Goal: Task Accomplishment & Management: Use online tool/utility

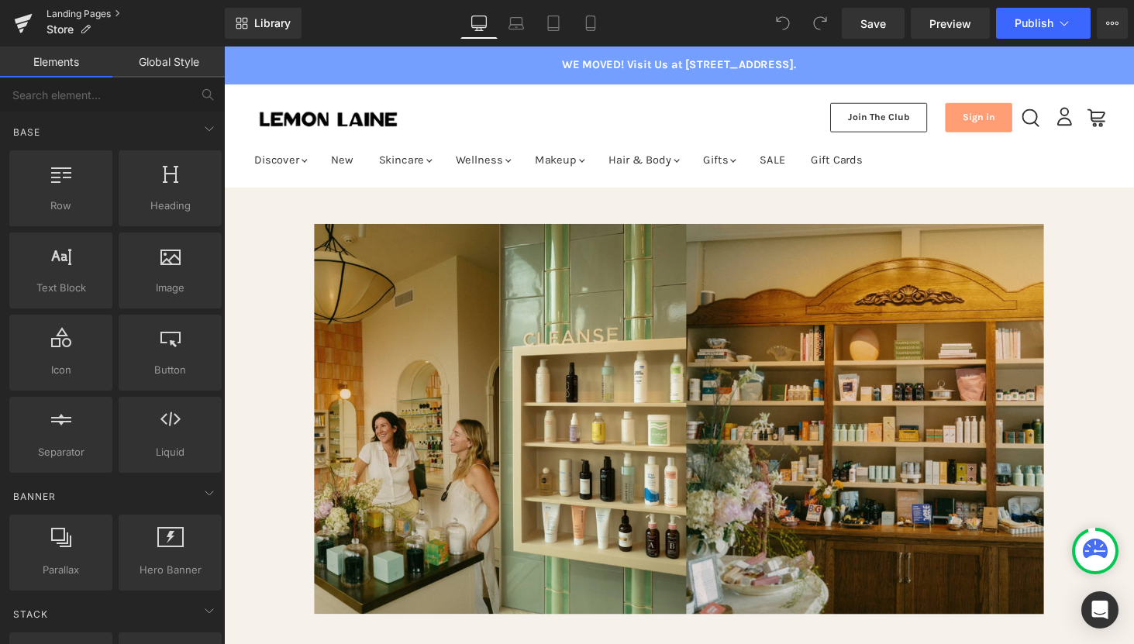
click at [67, 9] on link "Landing Pages" at bounding box center [135, 14] width 178 height 12
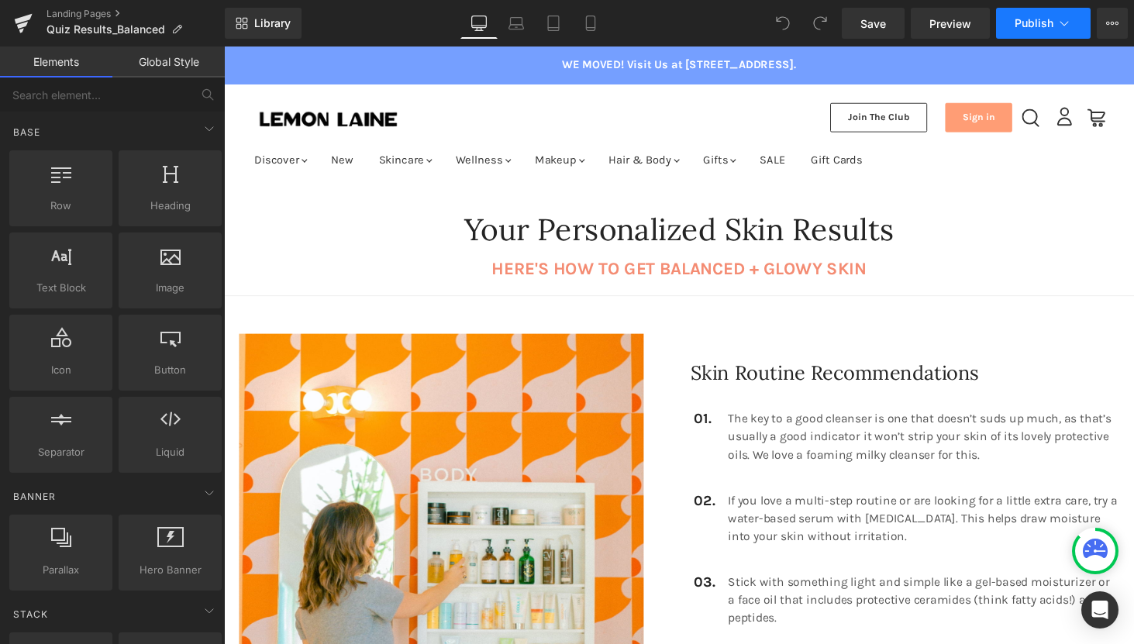
click at [1062, 28] on icon at bounding box center [1063, 22] width 15 height 15
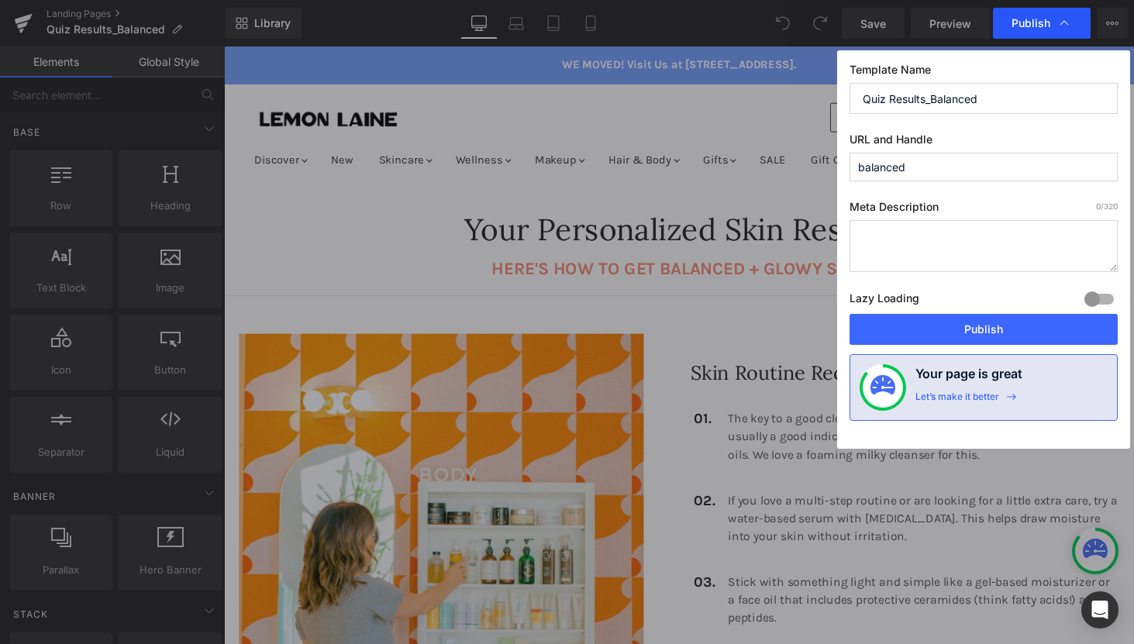
click at [1066, 27] on icon at bounding box center [1063, 22] width 15 height 15
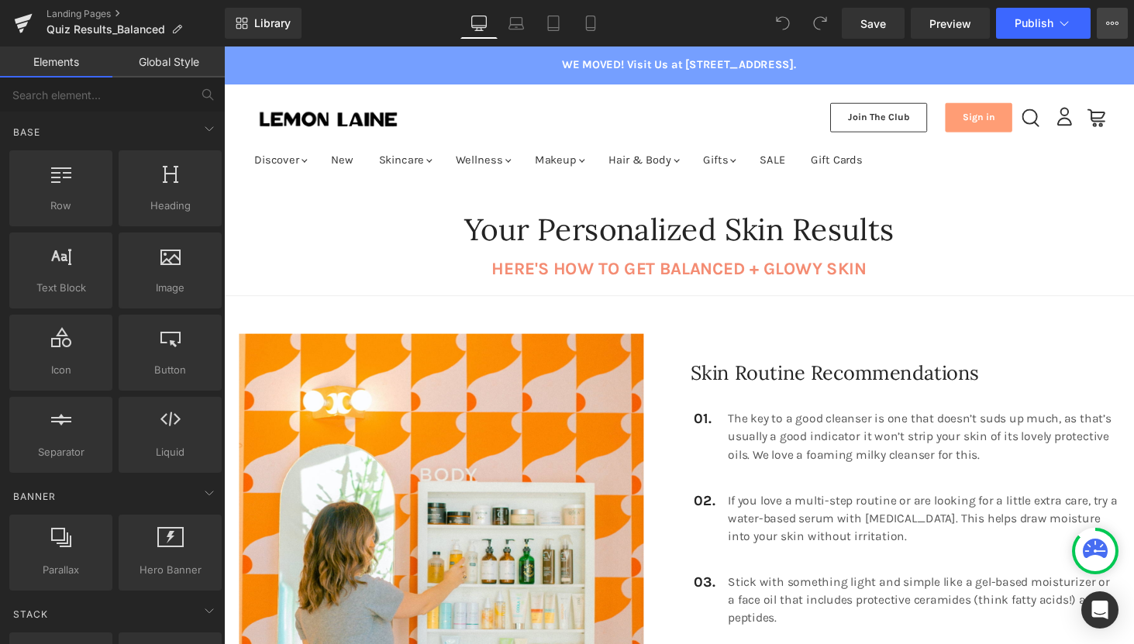
click at [1104, 26] on button "View Live Page View with current Template Save Template to Library Schedule Pub…" at bounding box center [1112, 23] width 31 height 31
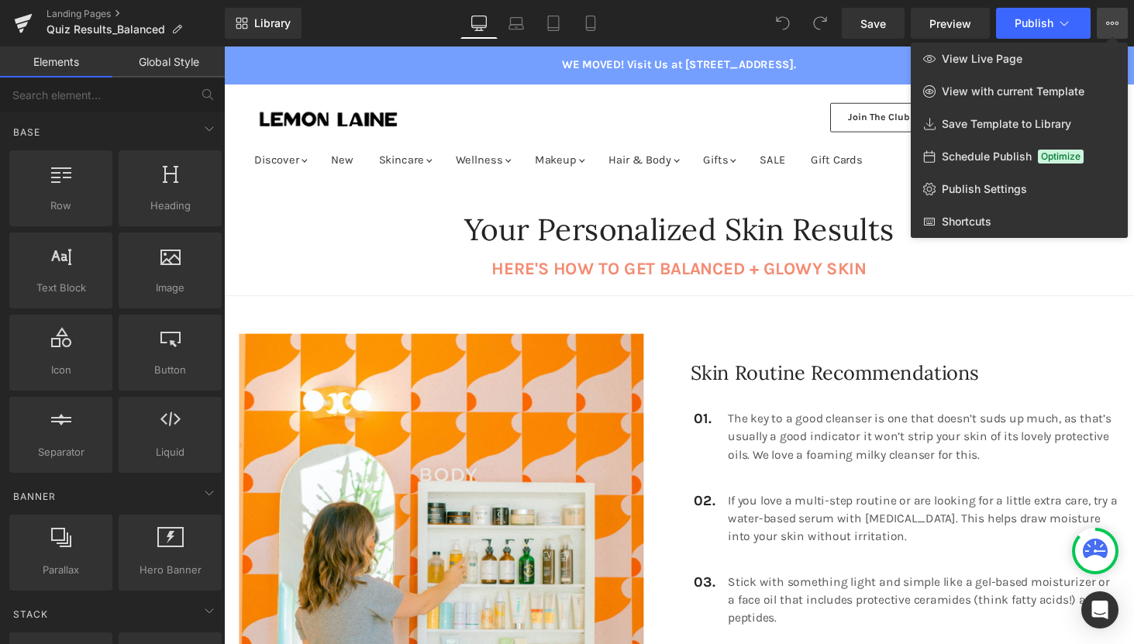
click at [1104, 26] on button "View Live Page View with current Template Save Template to Library Schedule Pub…" at bounding box center [1112, 23] width 31 height 31
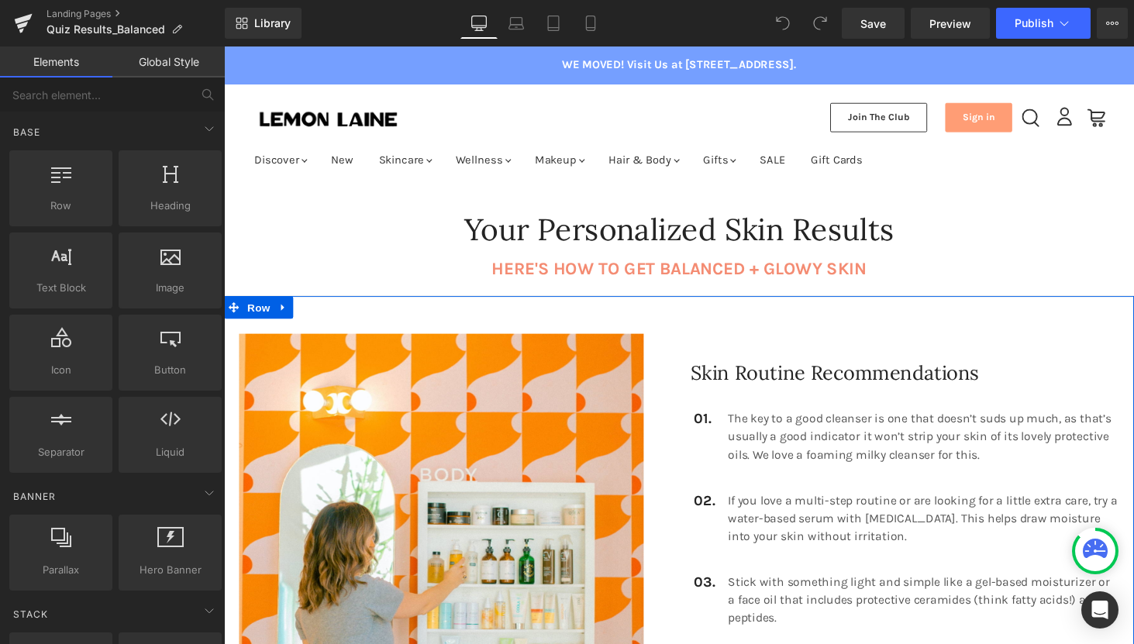
scroll to position [18, 0]
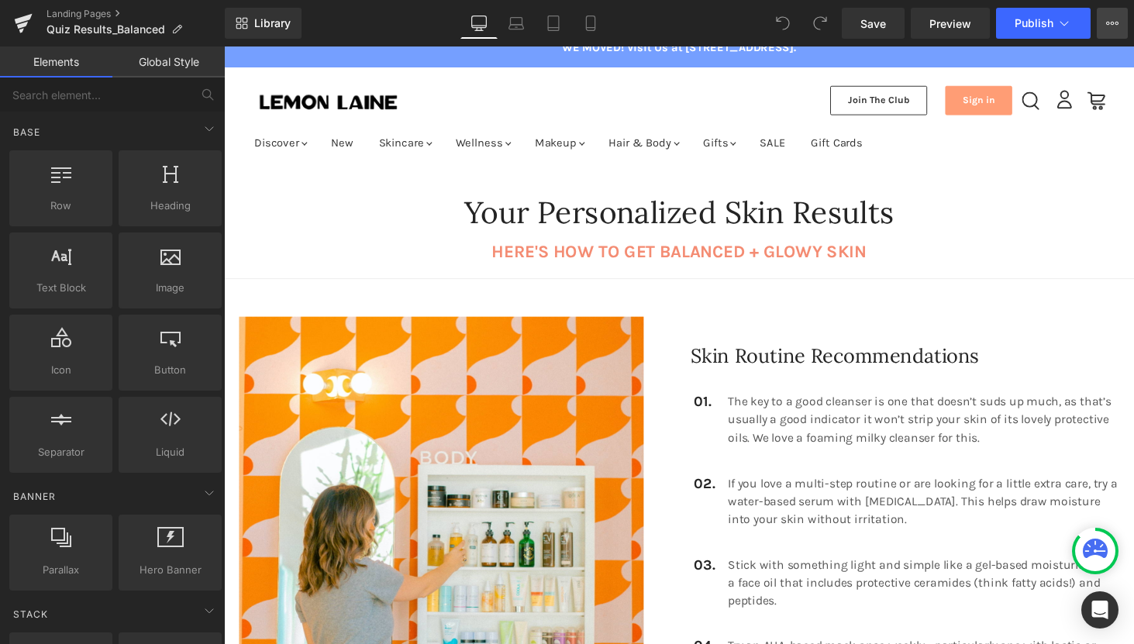
click at [1104, 12] on button "View Live Page View with current Template Save Template to Library Schedule Pub…" at bounding box center [1112, 23] width 31 height 31
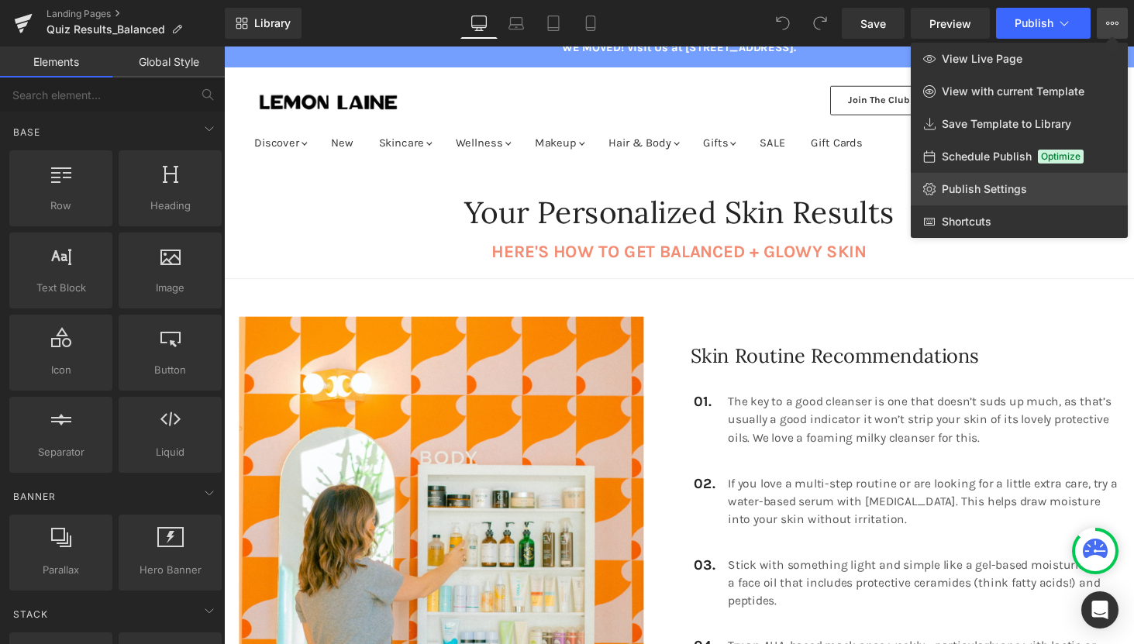
click at [997, 184] on span "Publish Settings" at bounding box center [984, 189] width 85 height 14
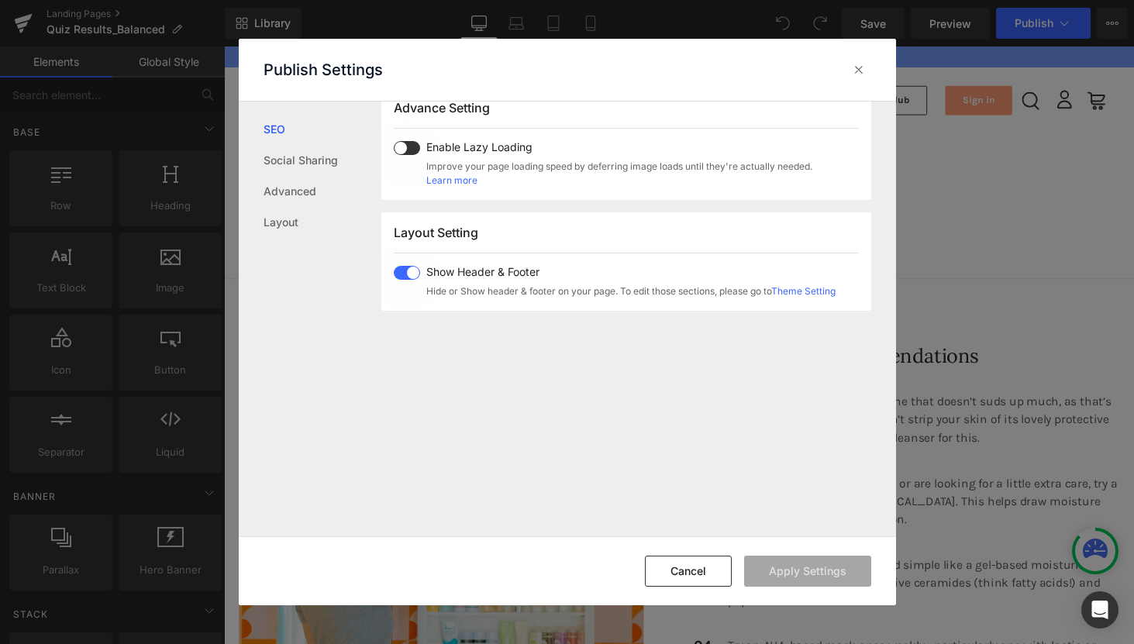
scroll to position [815, 0]
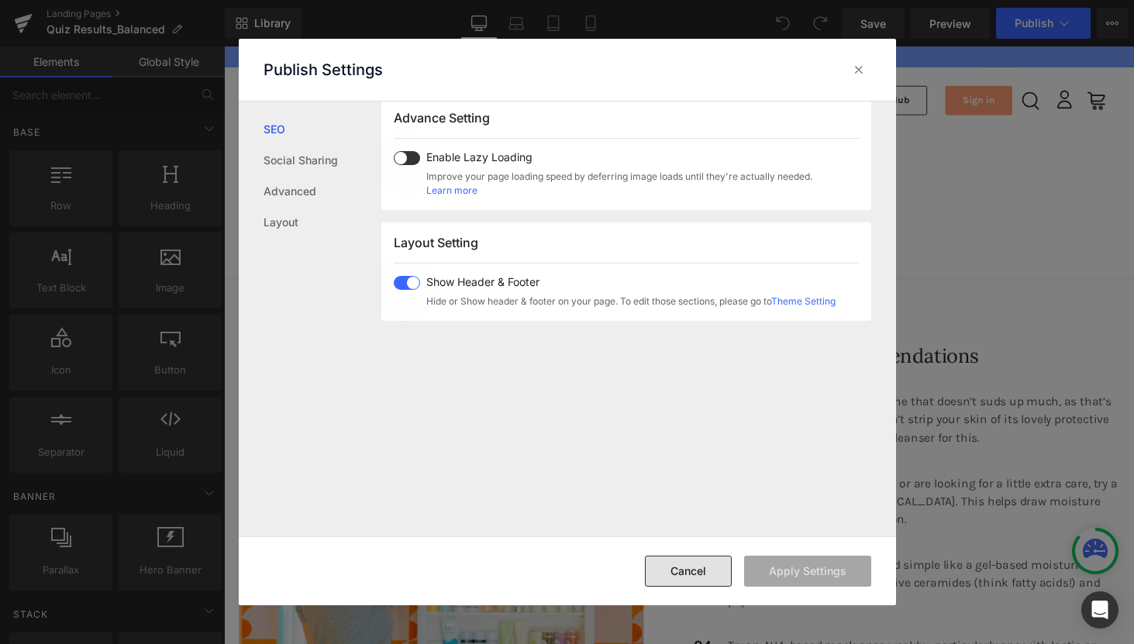
click at [691, 566] on button "Cancel" at bounding box center [688, 571] width 87 height 31
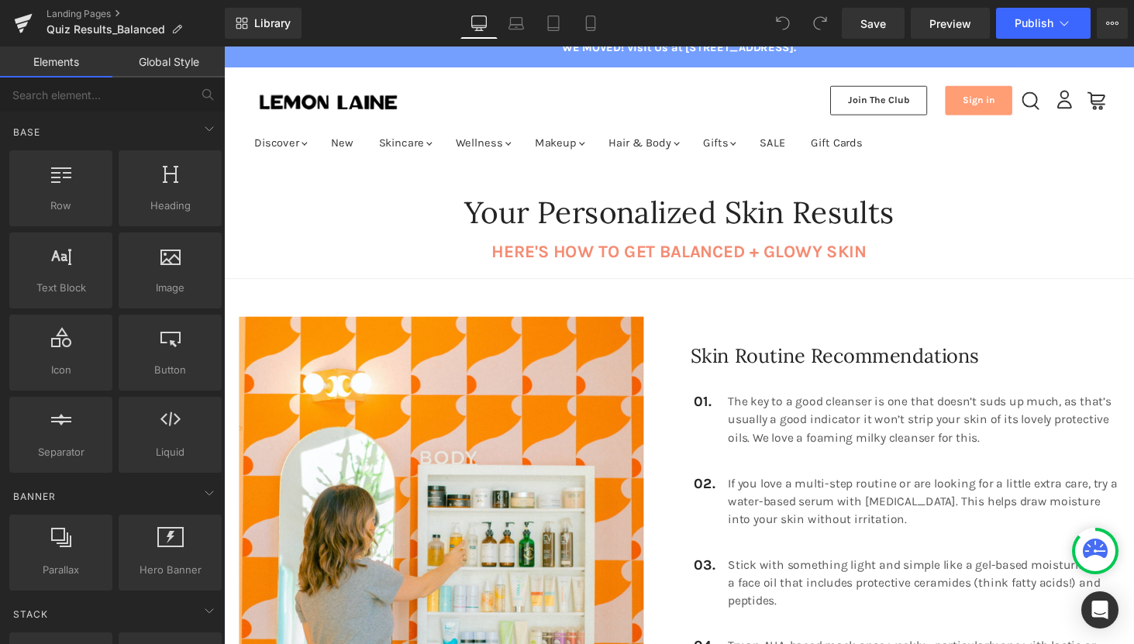
scroll to position [0, 0]
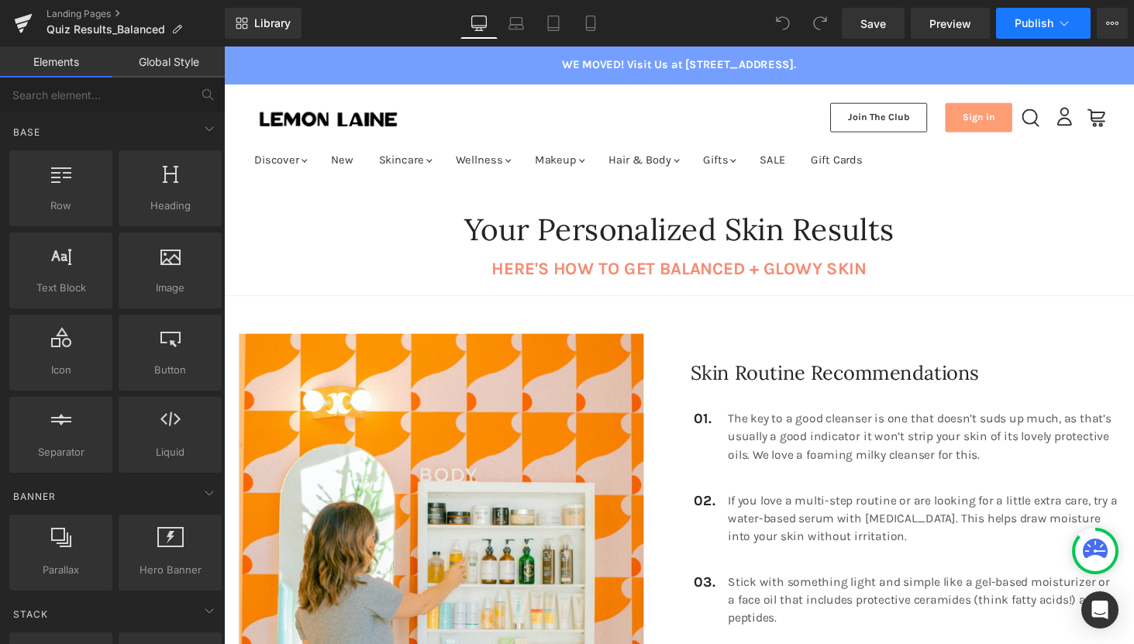
click at [1055, 26] on button "Publish" at bounding box center [1043, 23] width 95 height 31
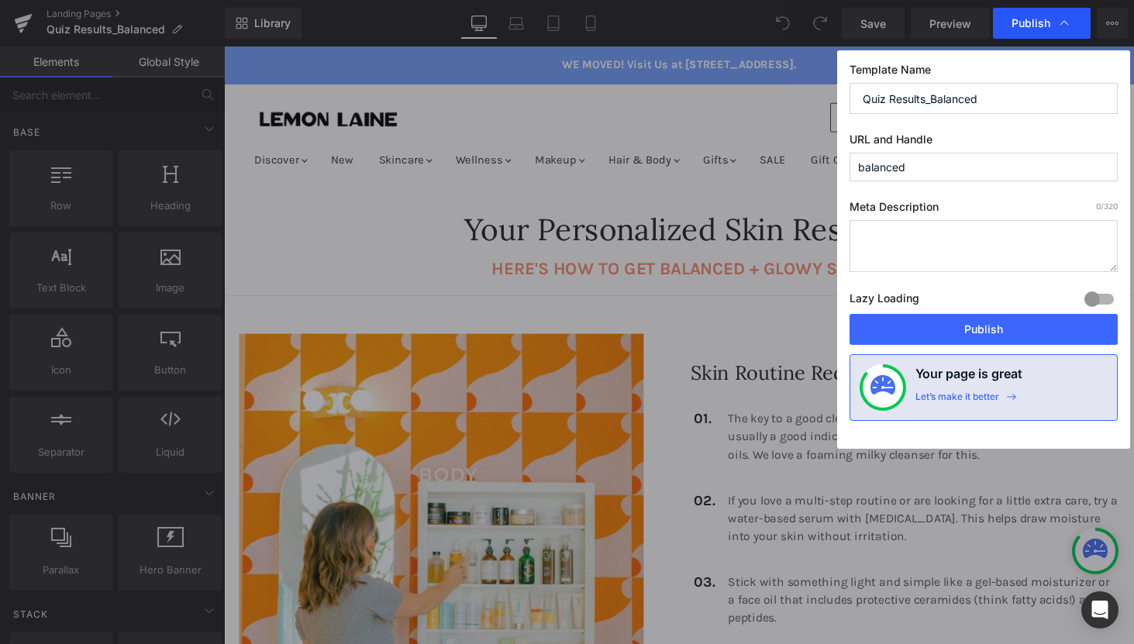
click at [1062, 27] on icon at bounding box center [1063, 22] width 15 height 15
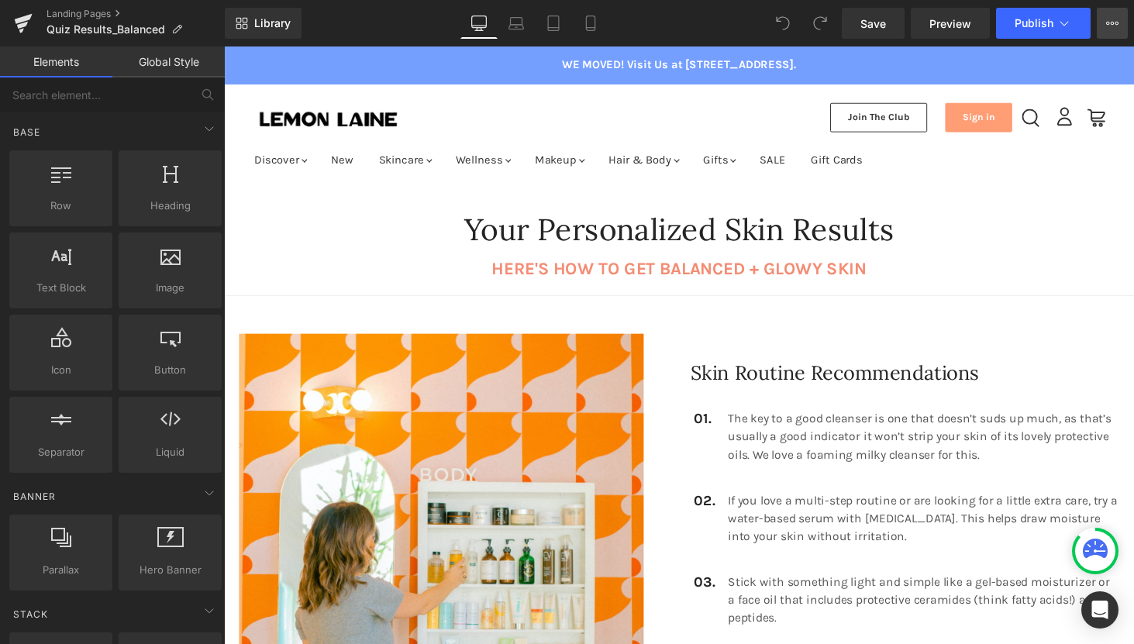
click at [1113, 25] on icon at bounding box center [1112, 23] width 12 height 12
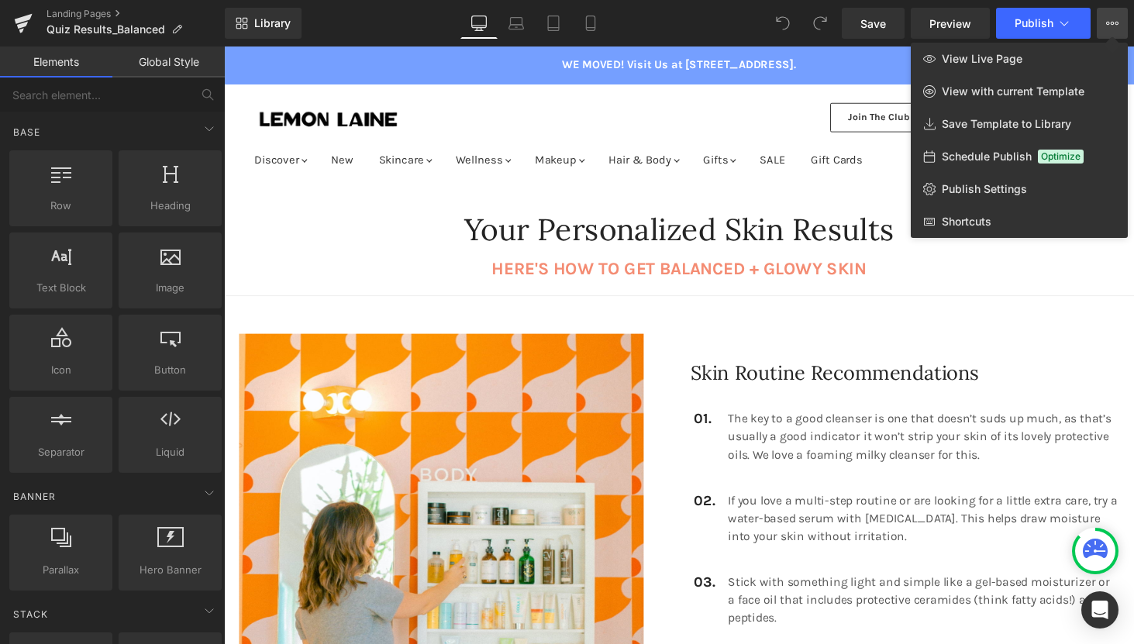
click at [1113, 25] on icon at bounding box center [1112, 23] width 12 height 12
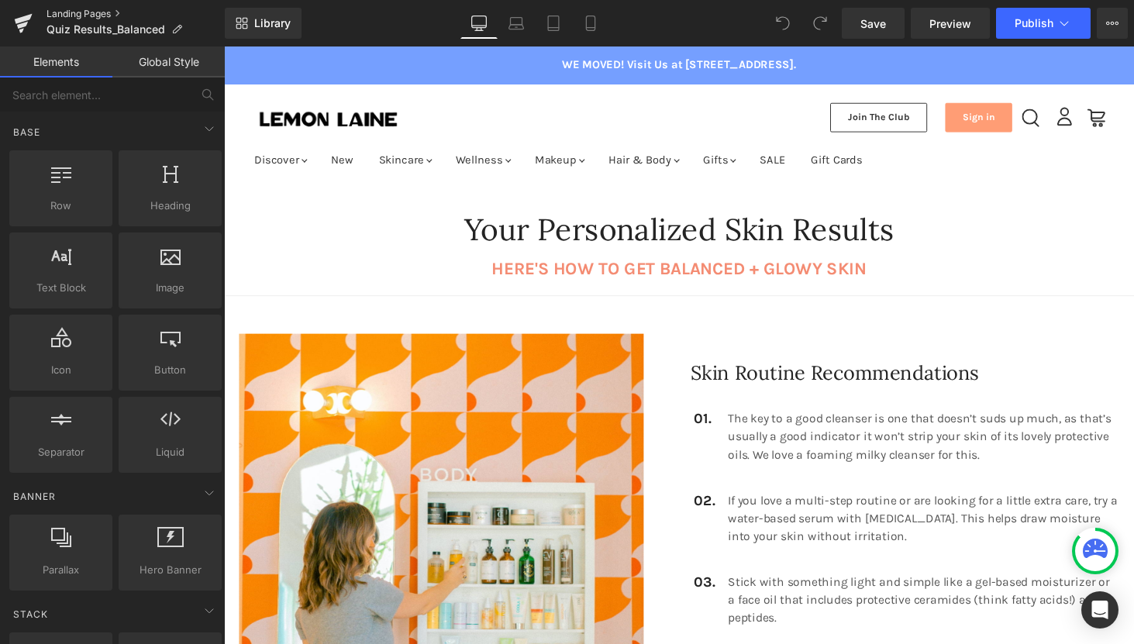
click at [88, 12] on link "Landing Pages" at bounding box center [135, 14] width 178 height 12
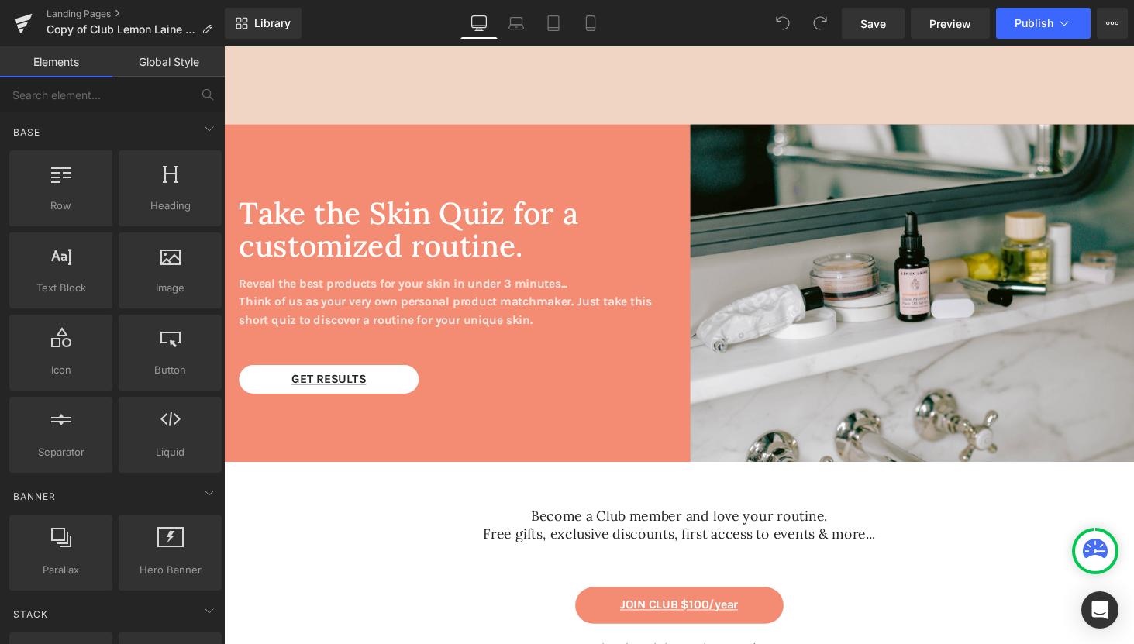
scroll to position [2911, 0]
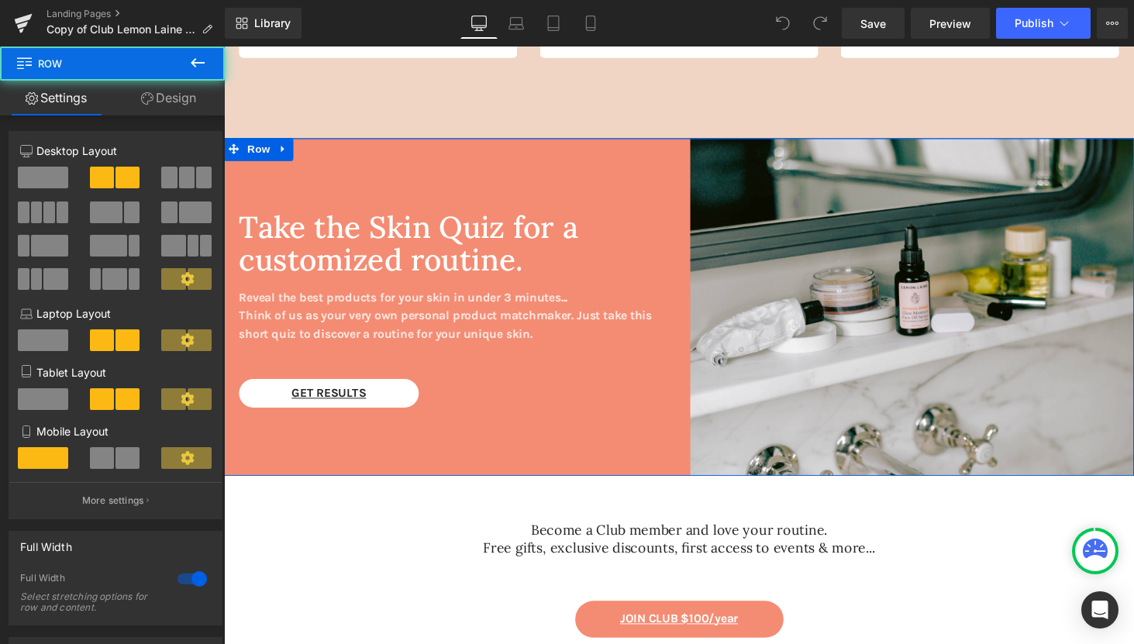
click div "Take the Skin Quiz for a customized routine. Heading Reveal the best products f…"
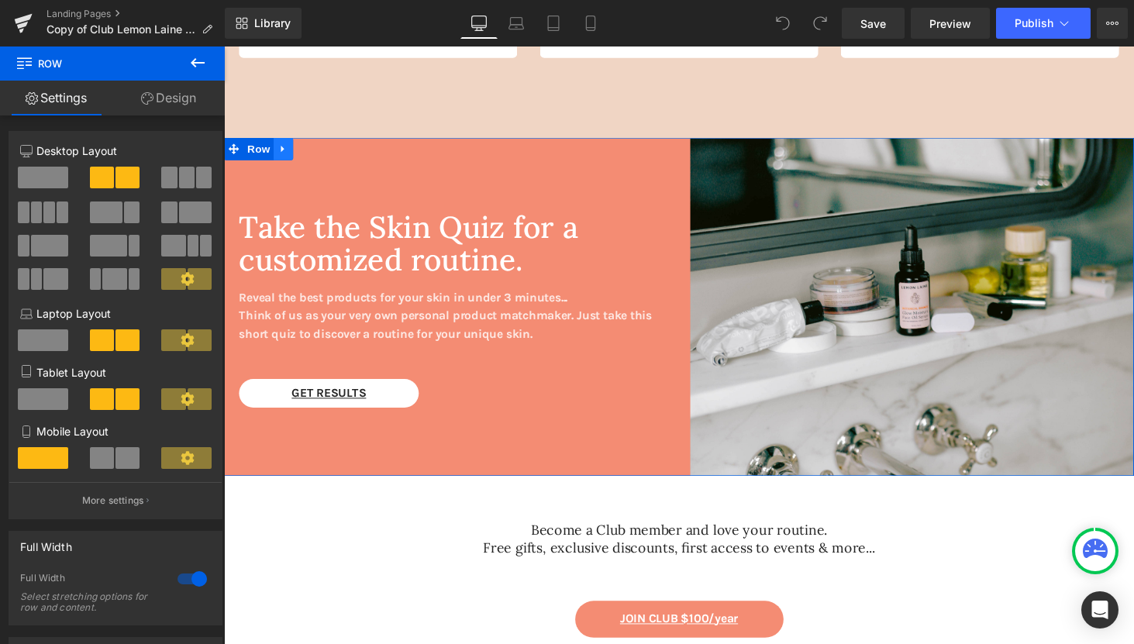
click icon "Main content"
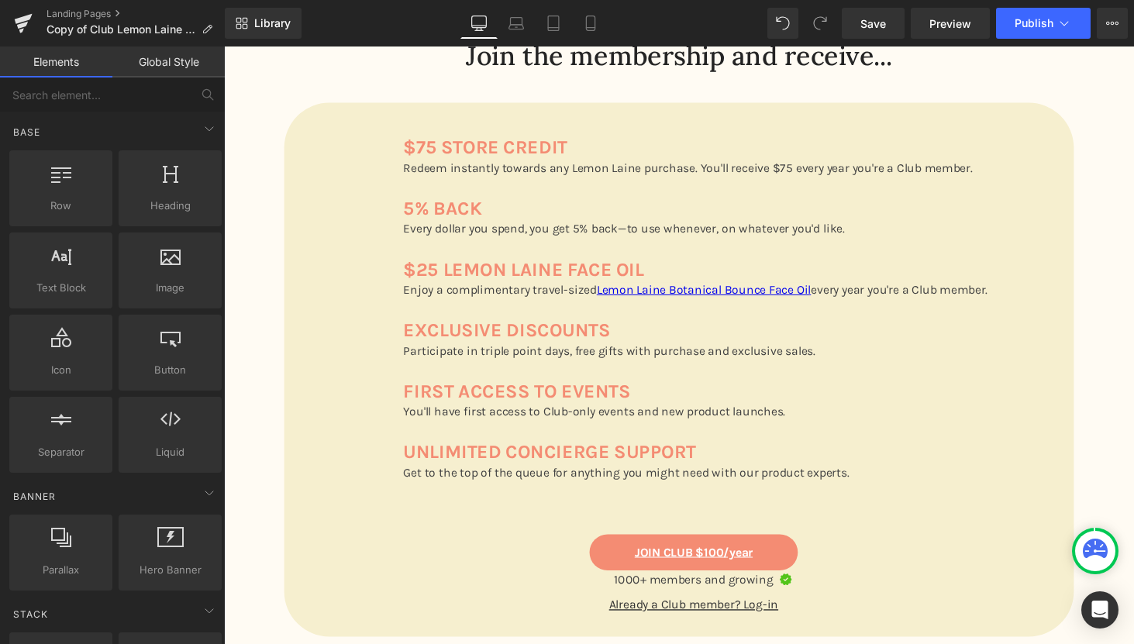
scroll to position [152, 0]
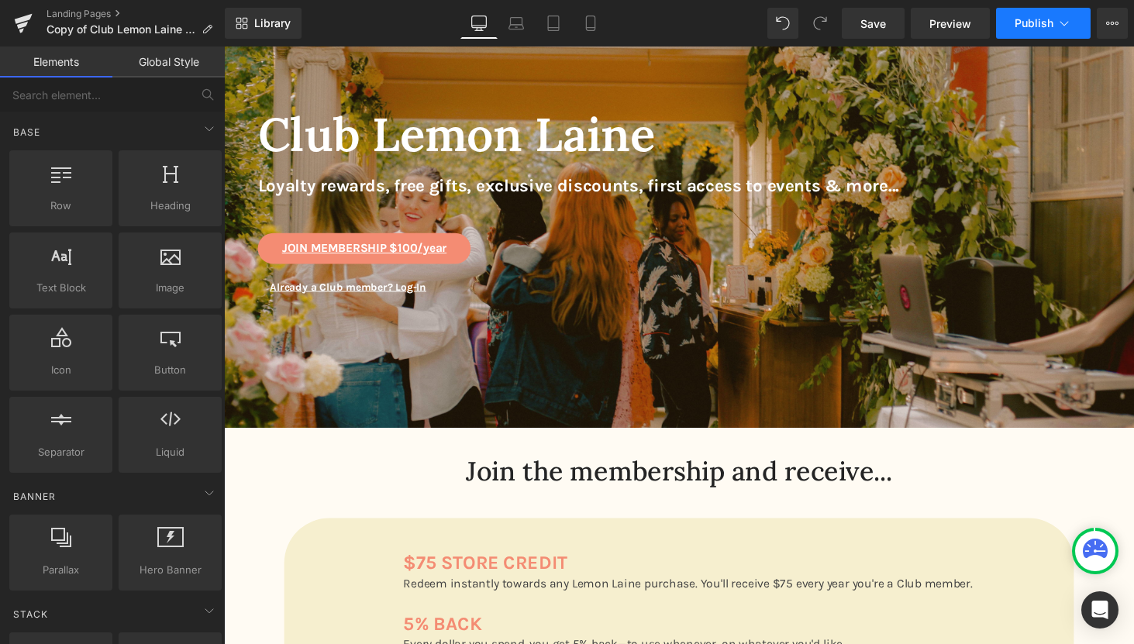
click span "Publish"
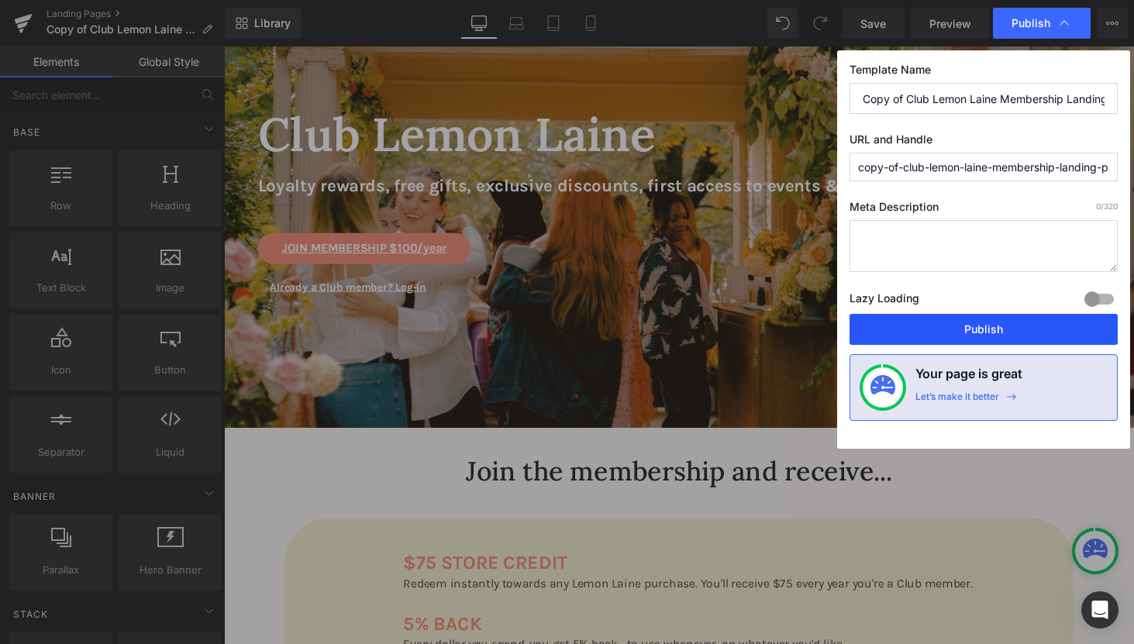
click button "Publish"
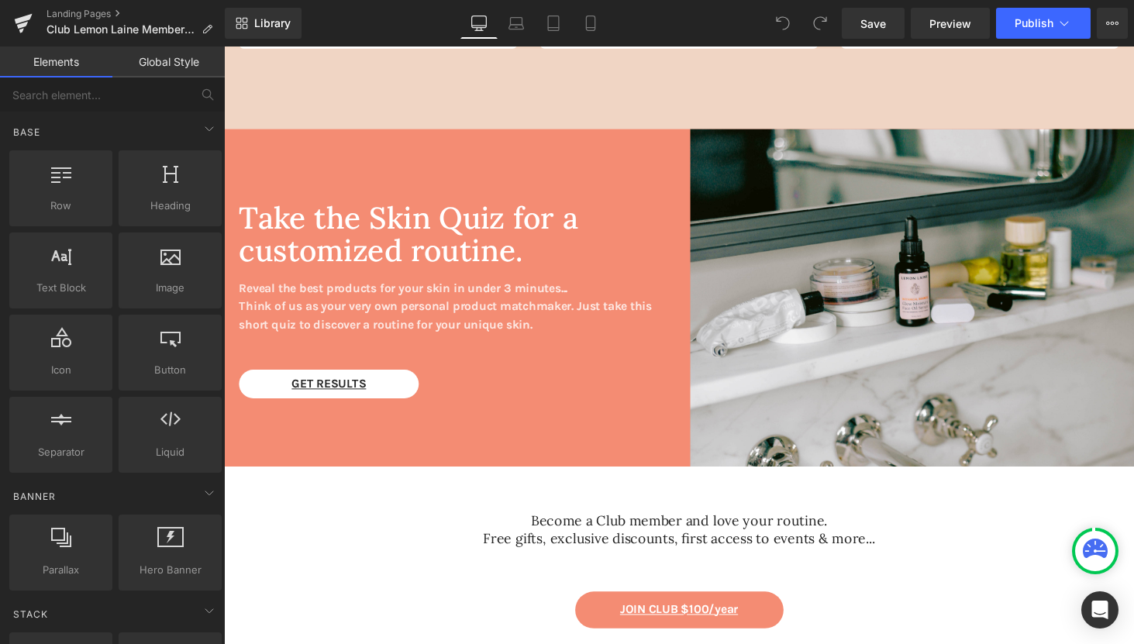
scroll to position [2929, 0]
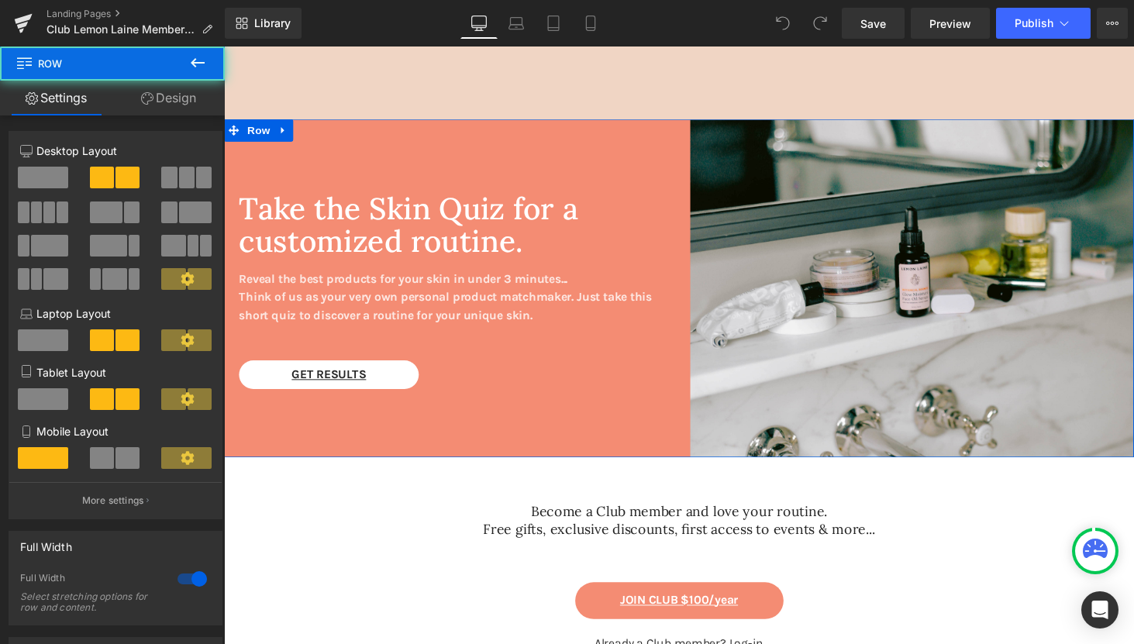
click at [260, 145] on div "Take the Skin Quiz for a customized routine. Heading Reveal the best products f…" at bounding box center [693, 296] width 938 height 348
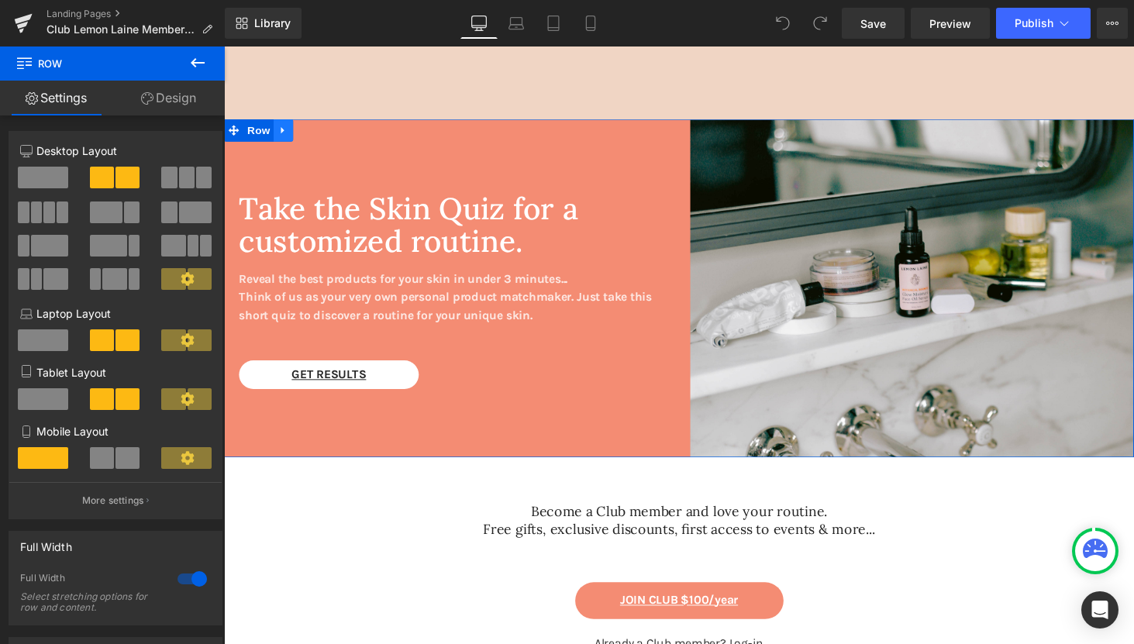
click at [283, 133] on icon "Main content" at bounding box center [284, 133] width 3 height 7
click at [320, 130] on link "Main content" at bounding box center [325, 133] width 20 height 23
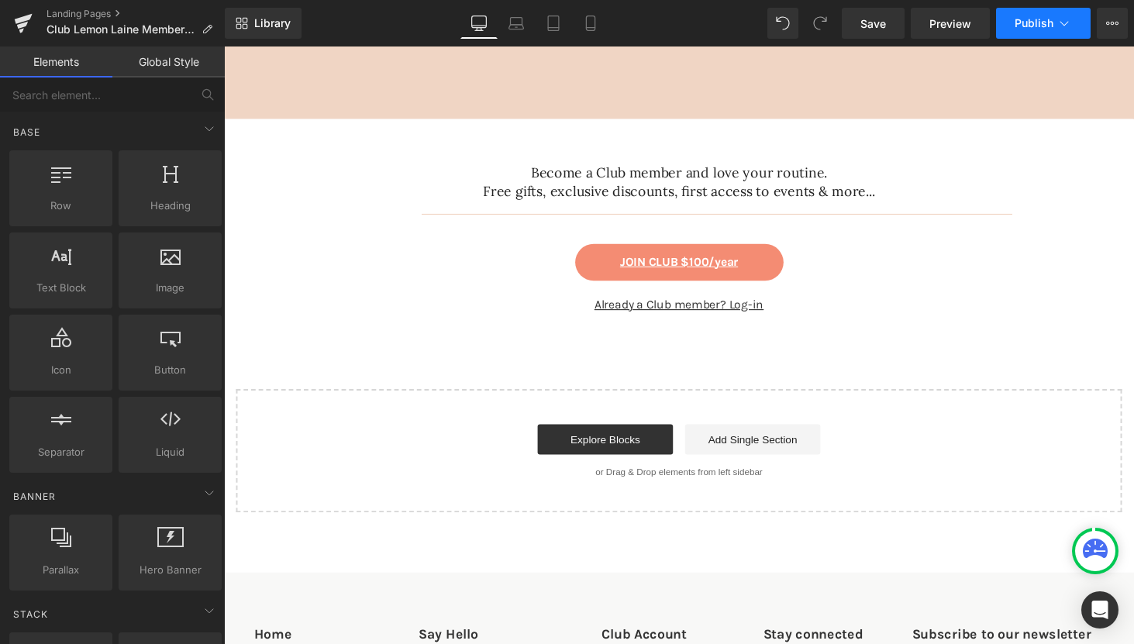
click at [1049, 22] on span "Publish" at bounding box center [1033, 23] width 39 height 12
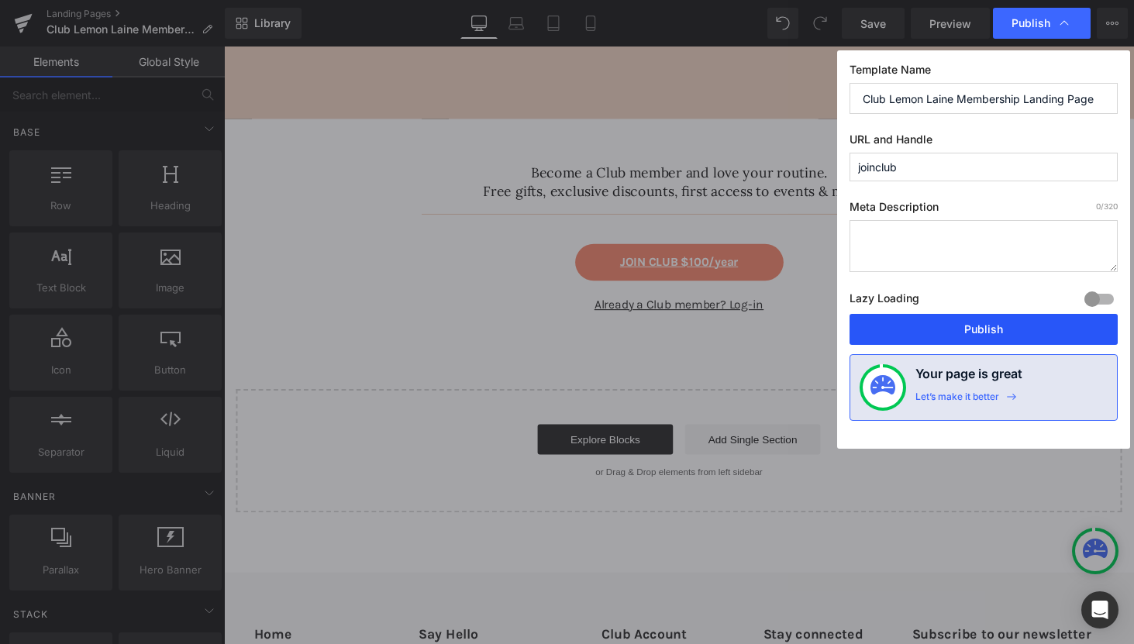
click at [1028, 331] on button "Publish" at bounding box center [983, 329] width 268 height 31
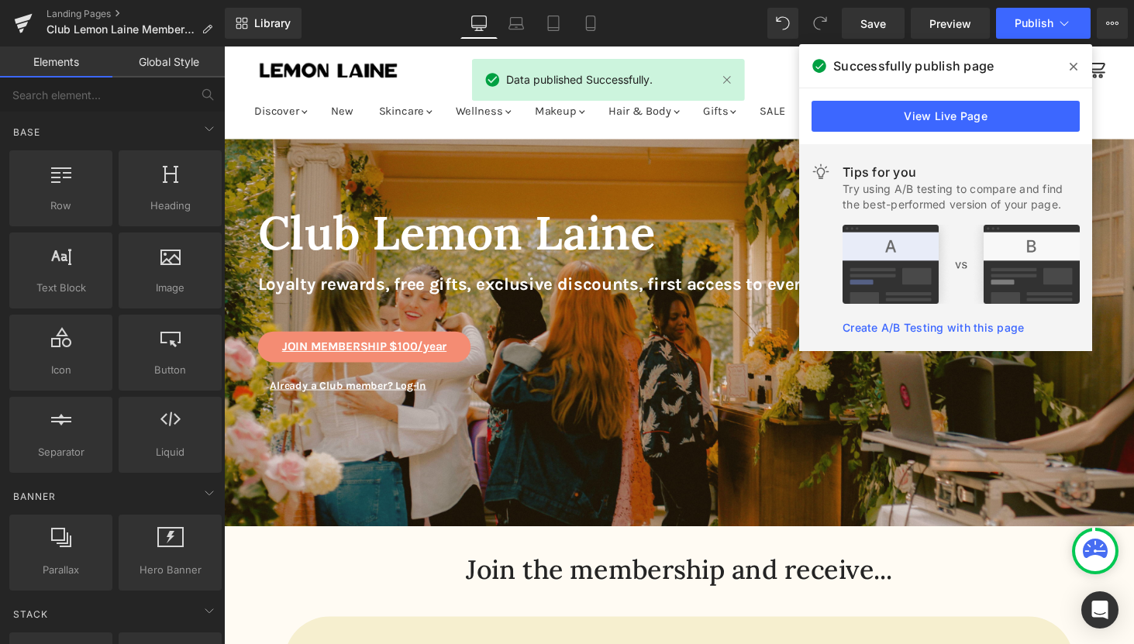
scroll to position [36, 0]
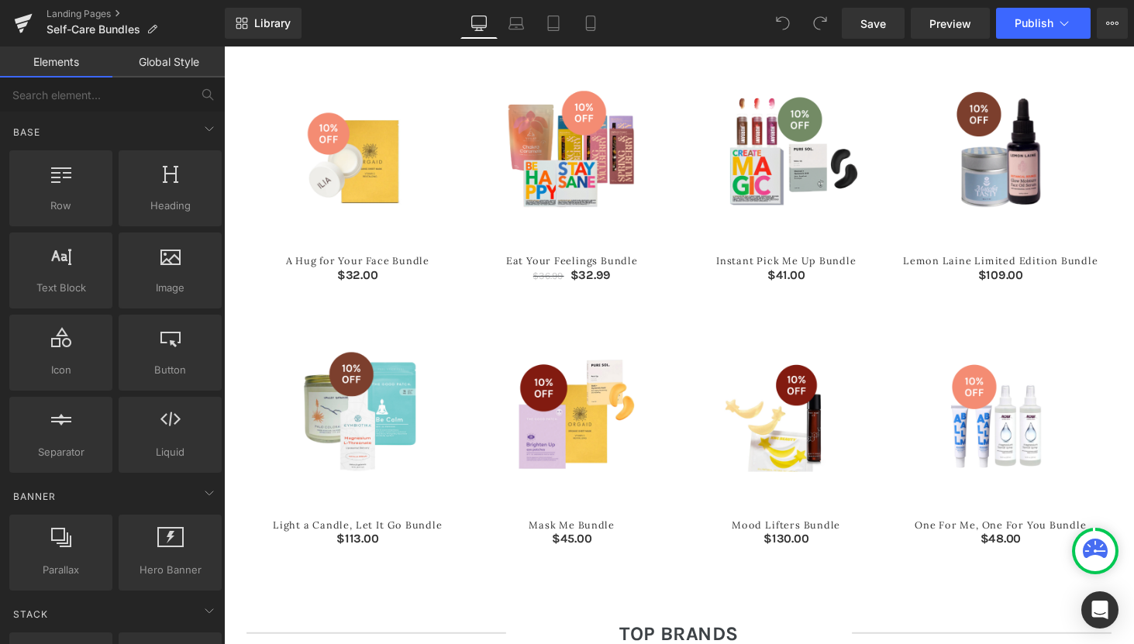
scroll to position [706, 0]
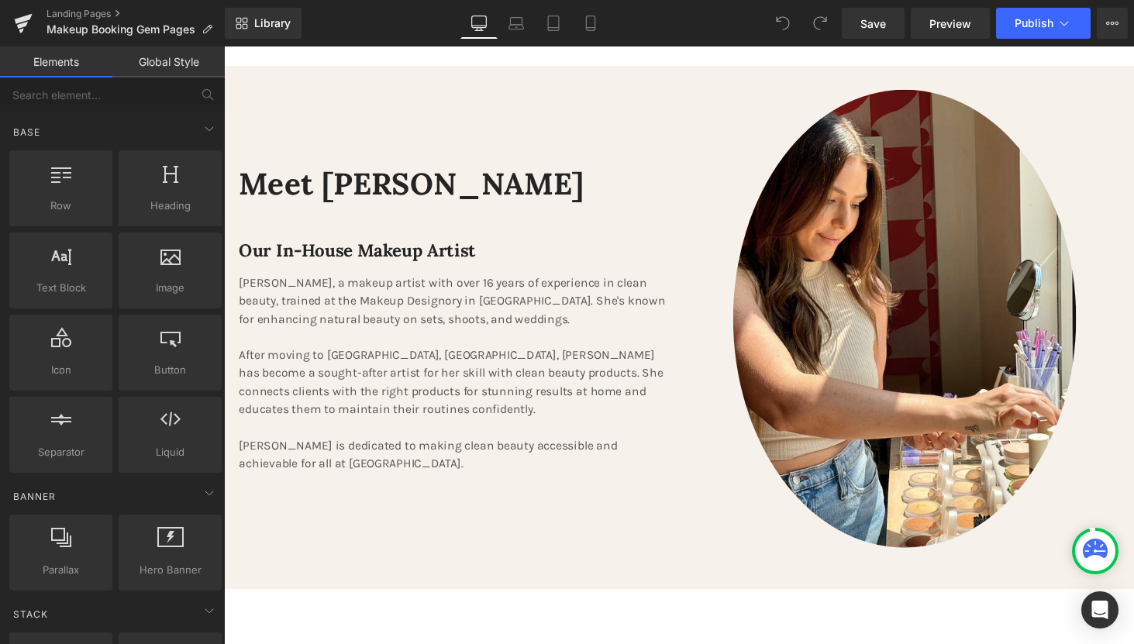
scroll to position [2272, 0]
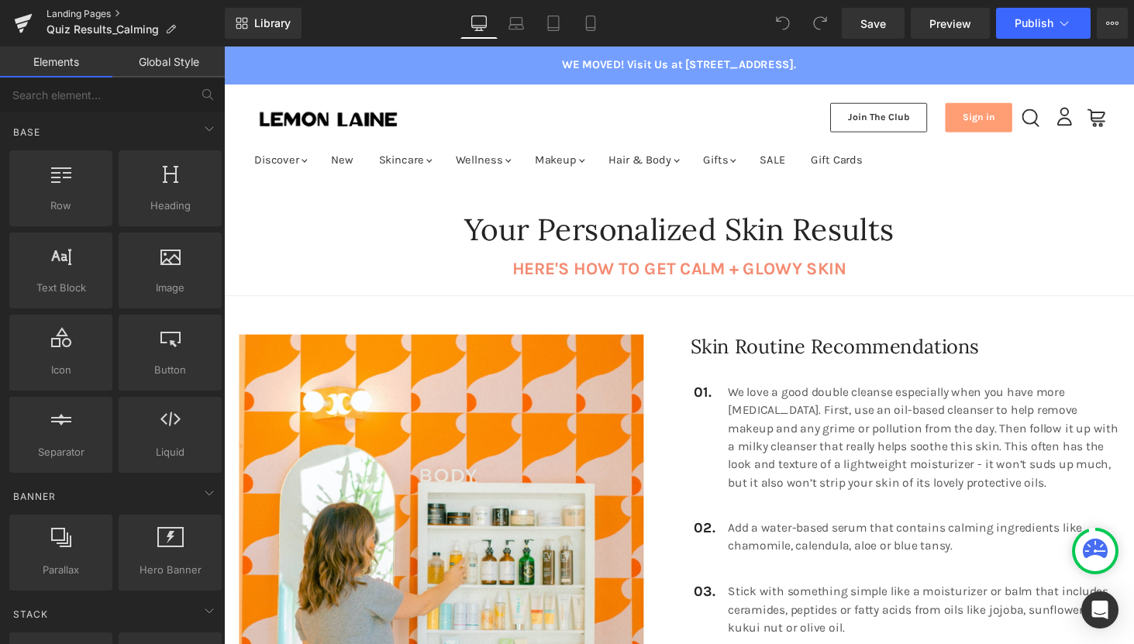
click at [83, 13] on link "Landing Pages" at bounding box center [135, 14] width 178 height 12
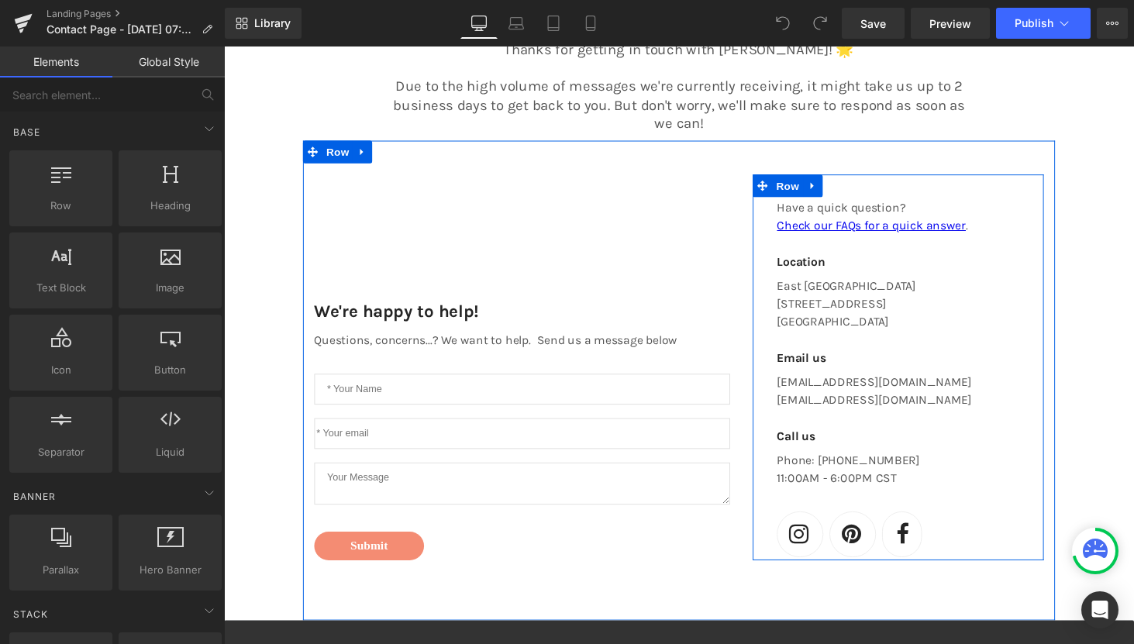
scroll to position [233, 0]
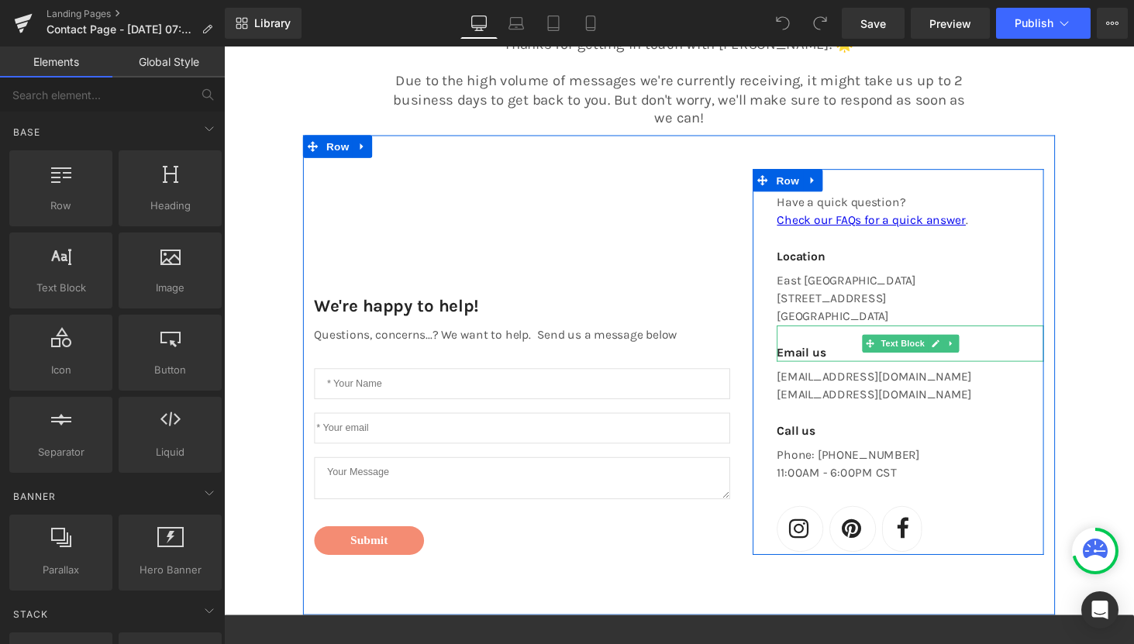
click at [881, 338] on div "Email us" at bounding box center [931, 352] width 275 height 37
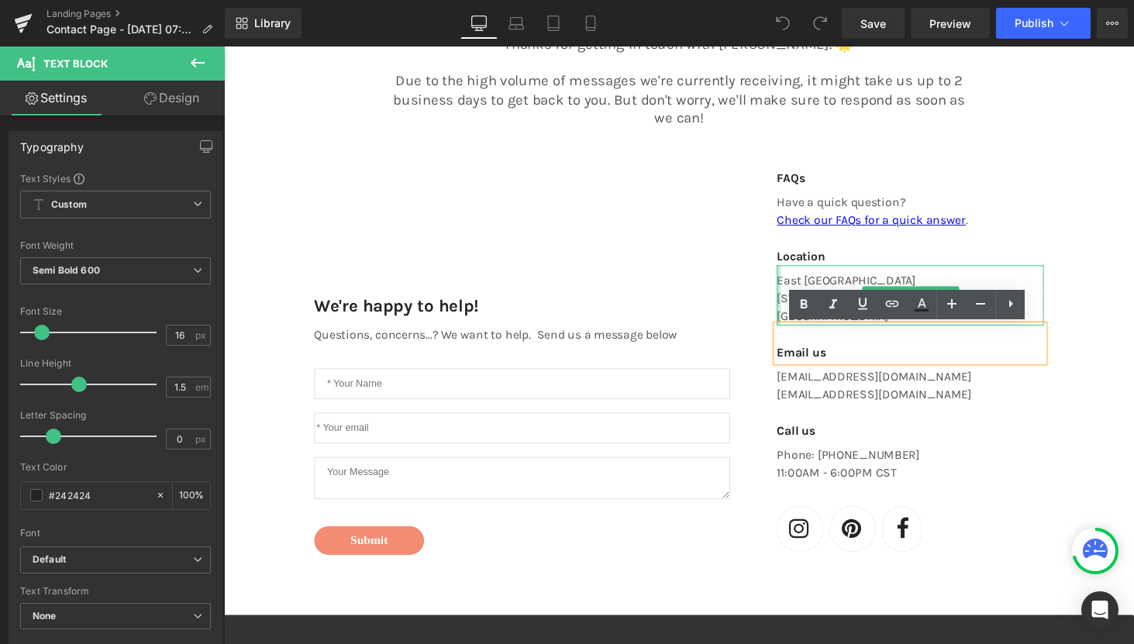
click at [797, 291] on div "Main content" at bounding box center [796, 303] width 4 height 62
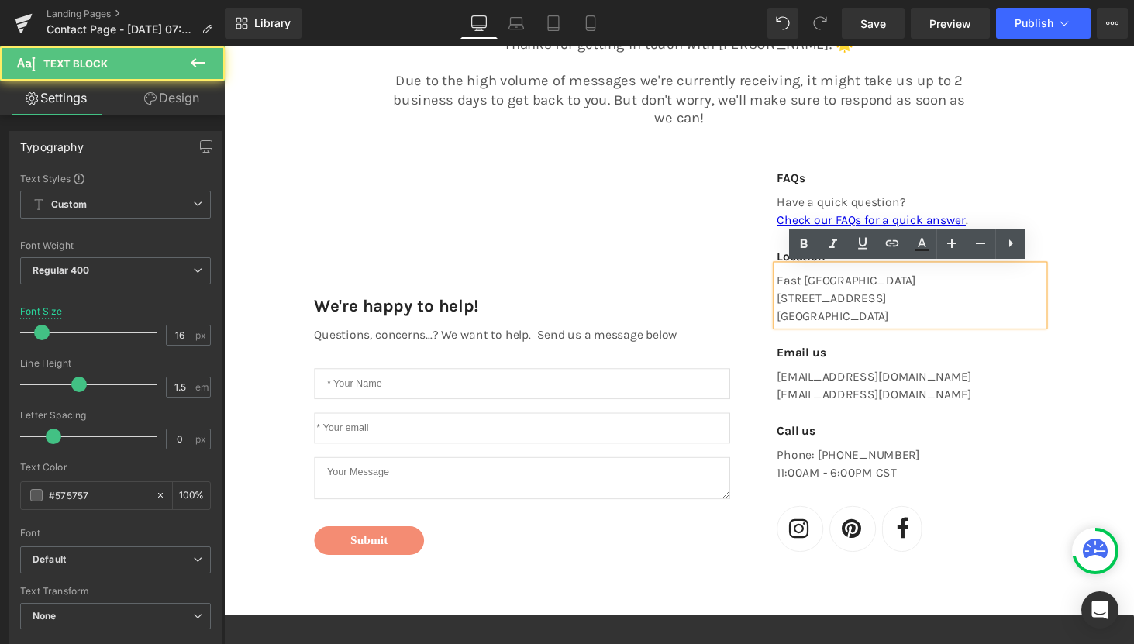
drag, startPoint x: 930, startPoint y: 307, endPoint x: 790, endPoint y: 306, distance: 139.5
click at [794, 306] on div "East Nashville 1900 Eastland Ave. #102 Nashville, TN 37206" at bounding box center [931, 303] width 275 height 62
click at [823, 305] on p "1900 Eastland Ave. #102" at bounding box center [931, 306] width 275 height 19
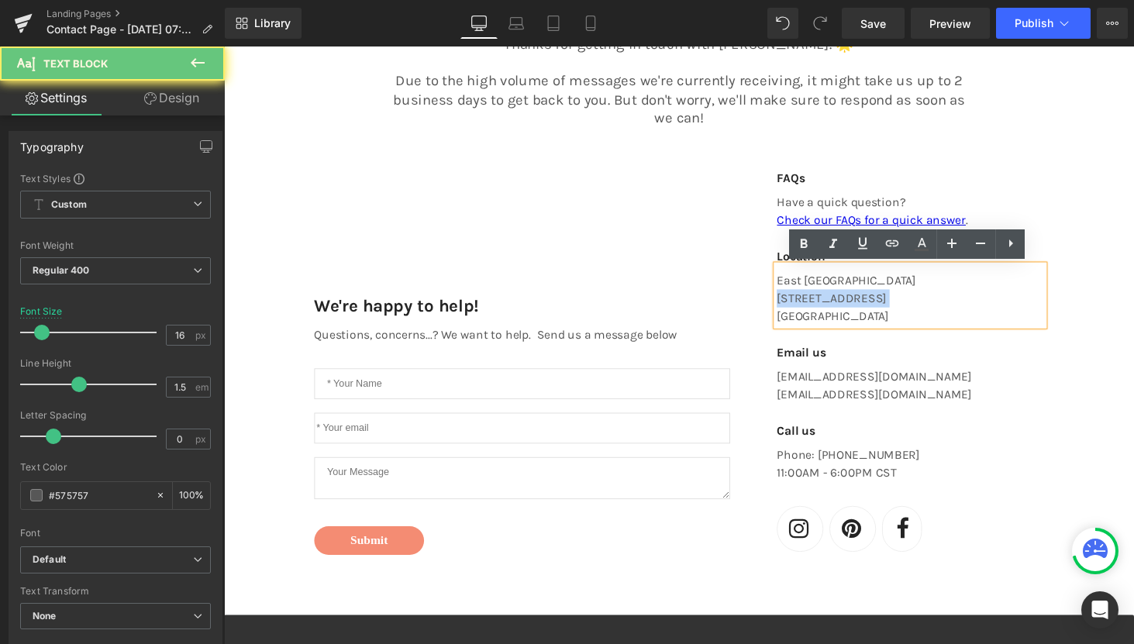
click at [823, 305] on p "1900 Eastland Ave. #102" at bounding box center [931, 306] width 275 height 19
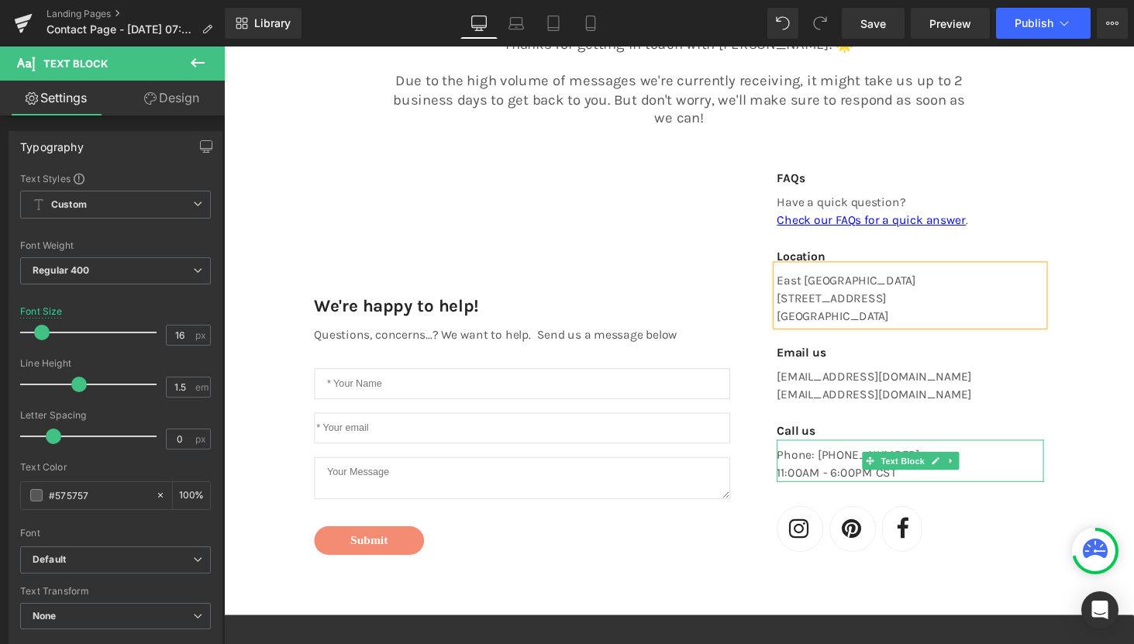
click at [876, 473] on p "Phone: (629) 702-6940 11:00AM - 6:00PM CST" at bounding box center [931, 476] width 275 height 37
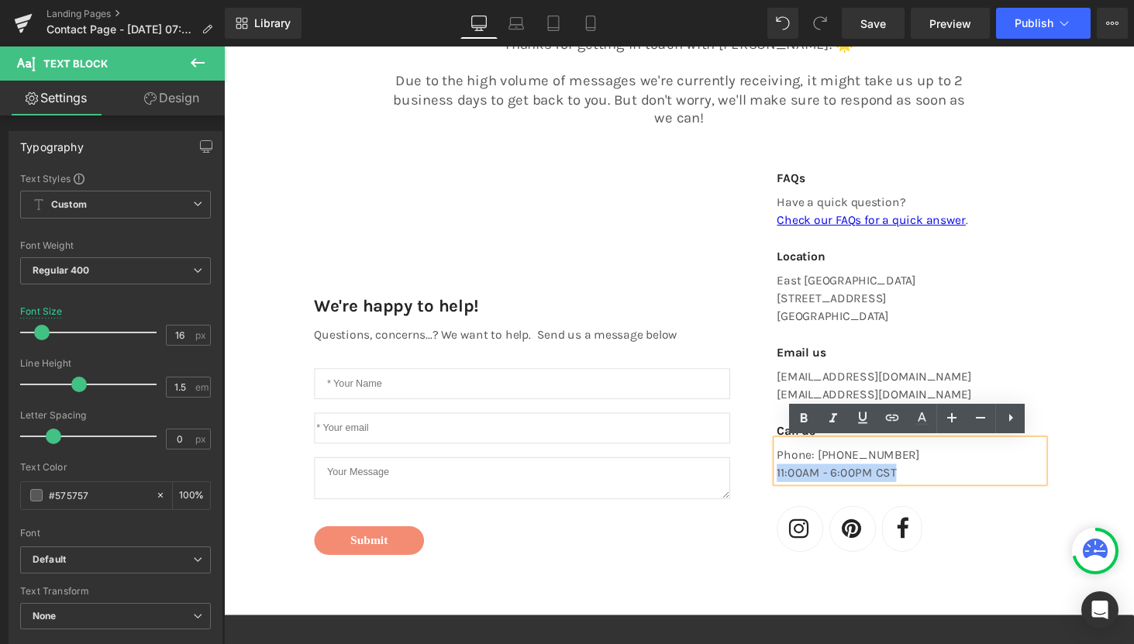
drag, startPoint x: 919, startPoint y: 486, endPoint x: 794, endPoint y: 484, distance: 124.8
click at [794, 484] on p "Phone: (629) 702-6940 11:00AM - 6:00PM CST" at bounding box center [931, 476] width 275 height 37
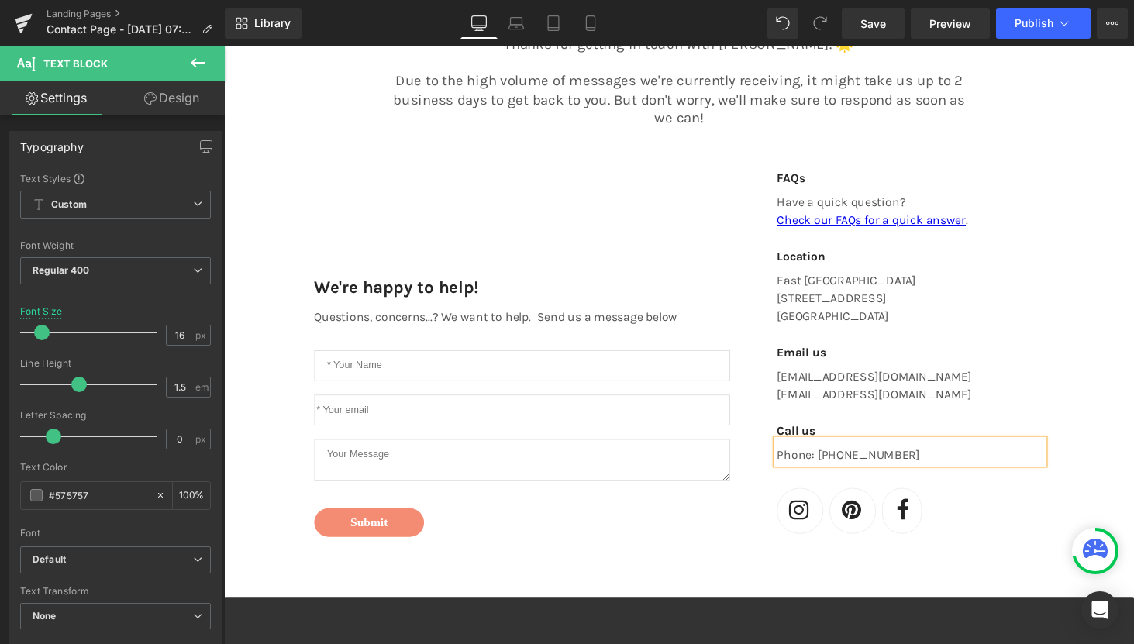
click at [1107, 362] on div "Contact Us Heading Thanks for getting in touch with LEMON LAINE! 🌟 Due to the h…" at bounding box center [693, 536] width 938 height 1155
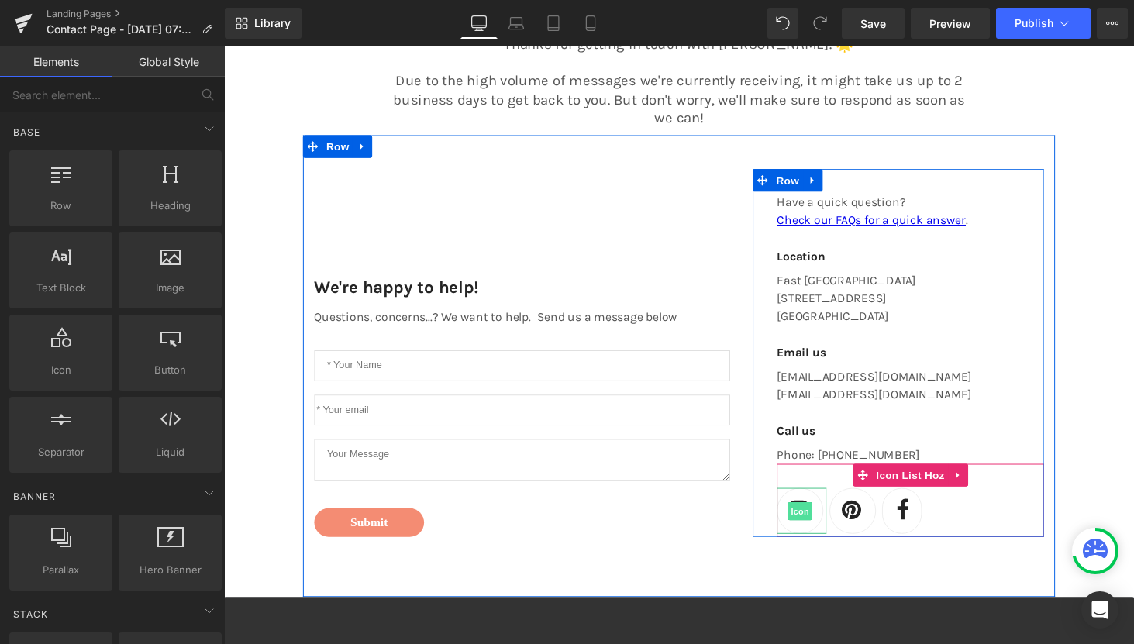
click at [810, 531] on span "Icon" at bounding box center [817, 525] width 25 height 19
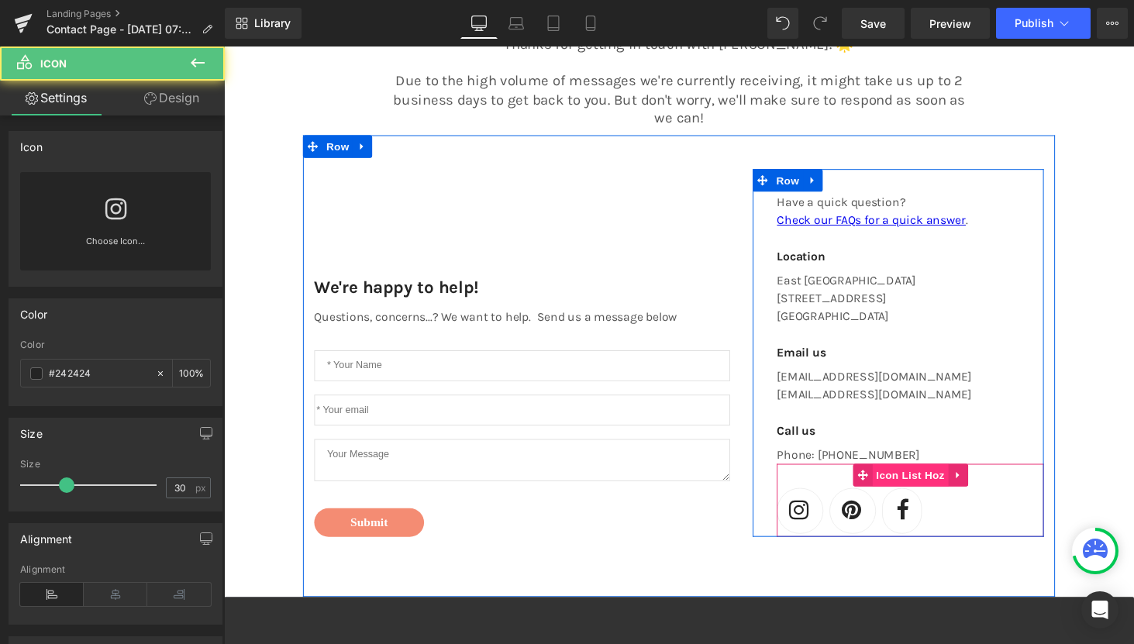
click at [952, 491] on span "Icon List Hoz" at bounding box center [931, 488] width 78 height 23
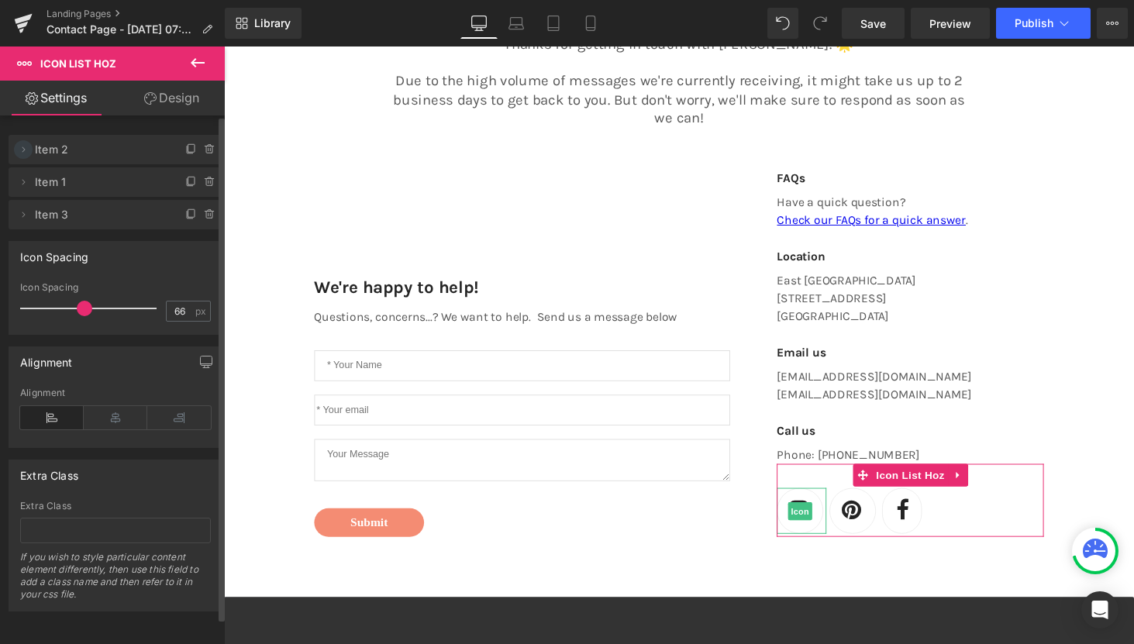
click at [23, 149] on icon at bounding box center [23, 148] width 3 height 5
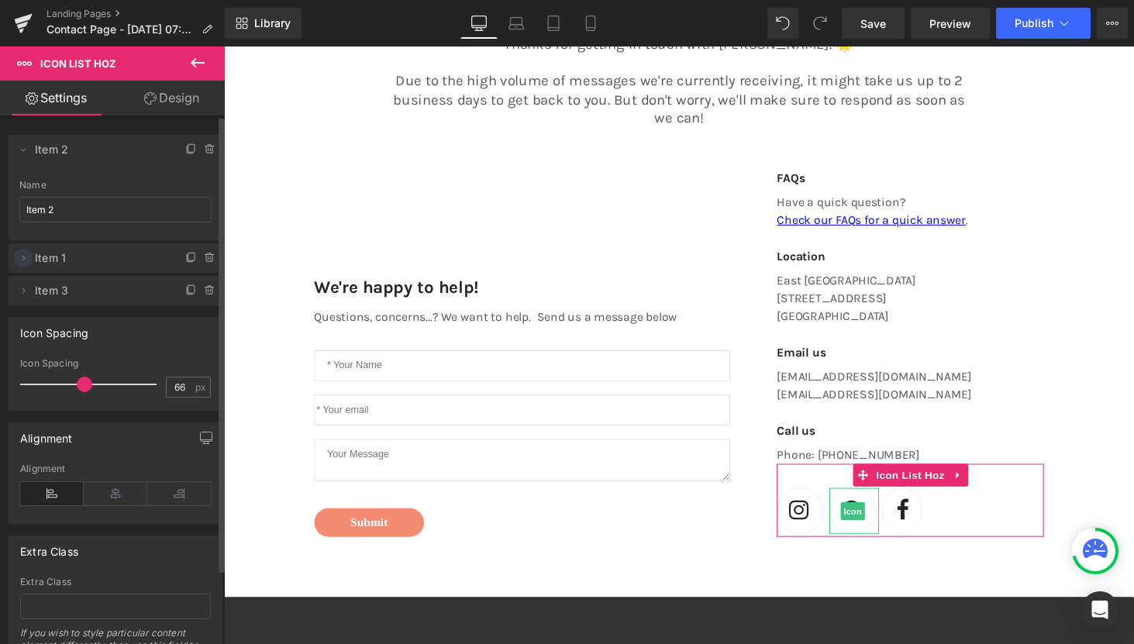
click at [24, 255] on icon at bounding box center [23, 258] width 12 height 12
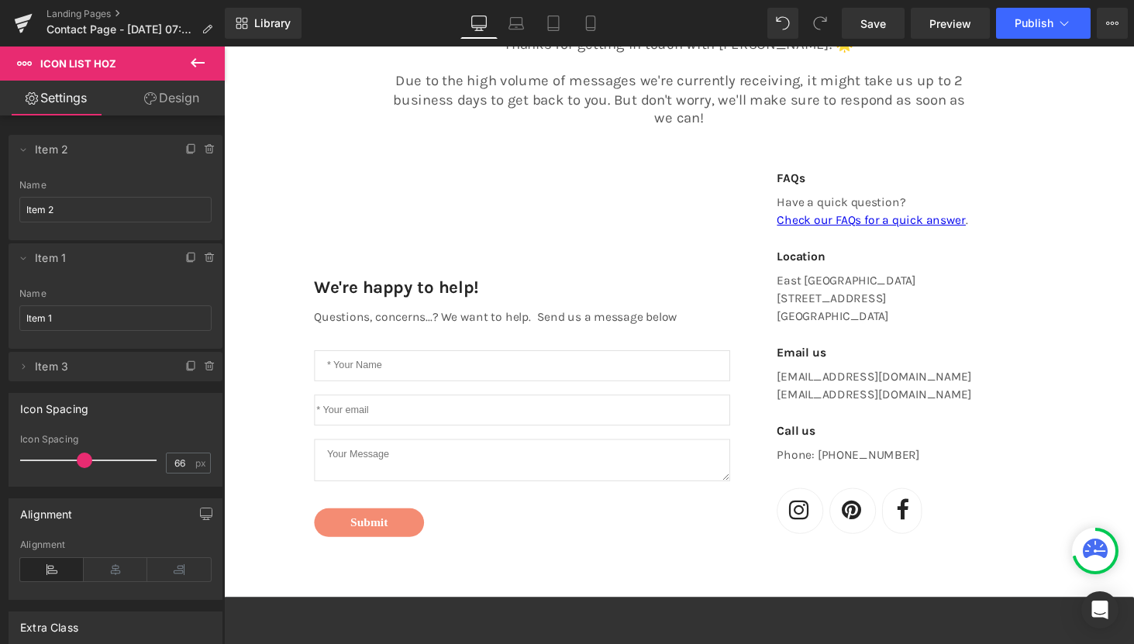
click at [1133, 385] on div "Contact Us Heading Thanks for getting in touch with LEMON LAINE! 🌟 Due to the h…" at bounding box center [693, 536] width 938 height 1155
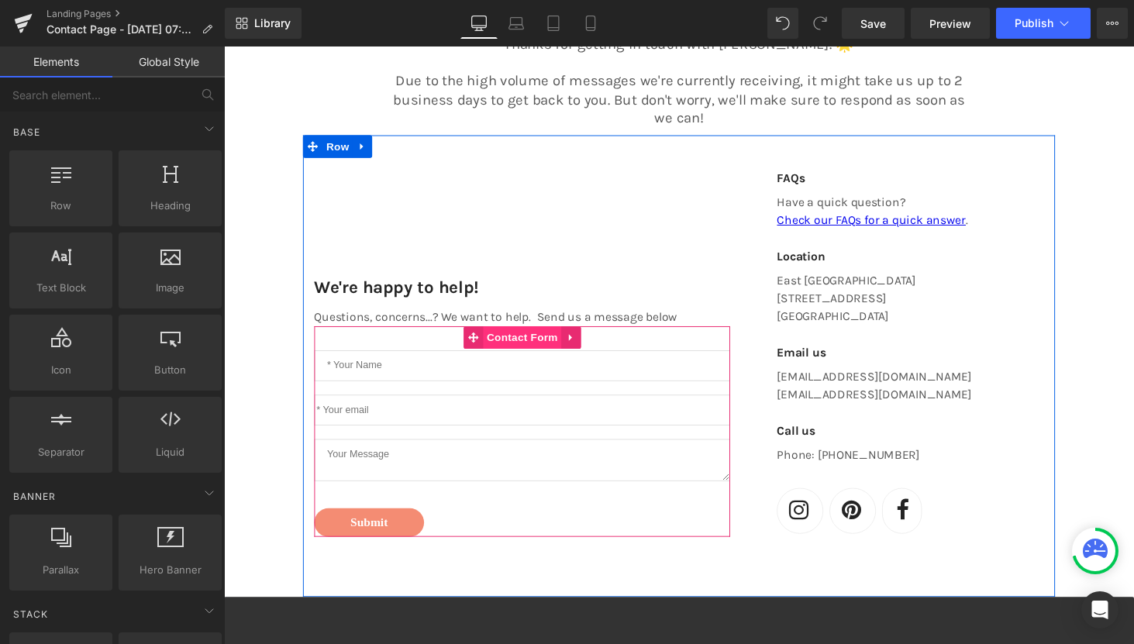
click at [553, 348] on span "Contact Form" at bounding box center [531, 346] width 81 height 23
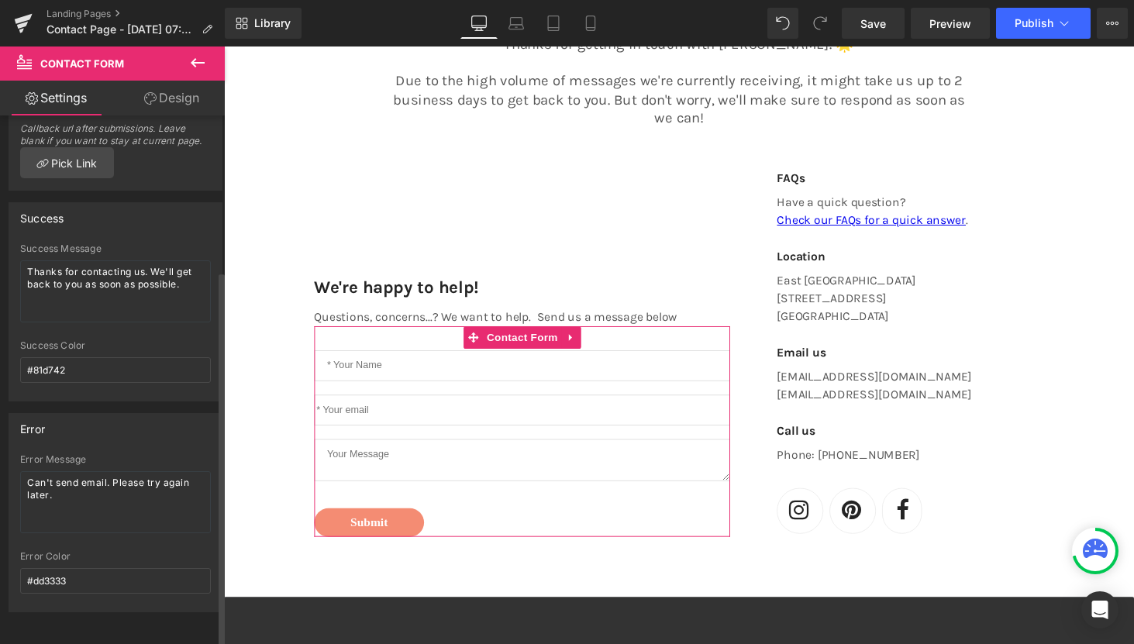
scroll to position [0, 0]
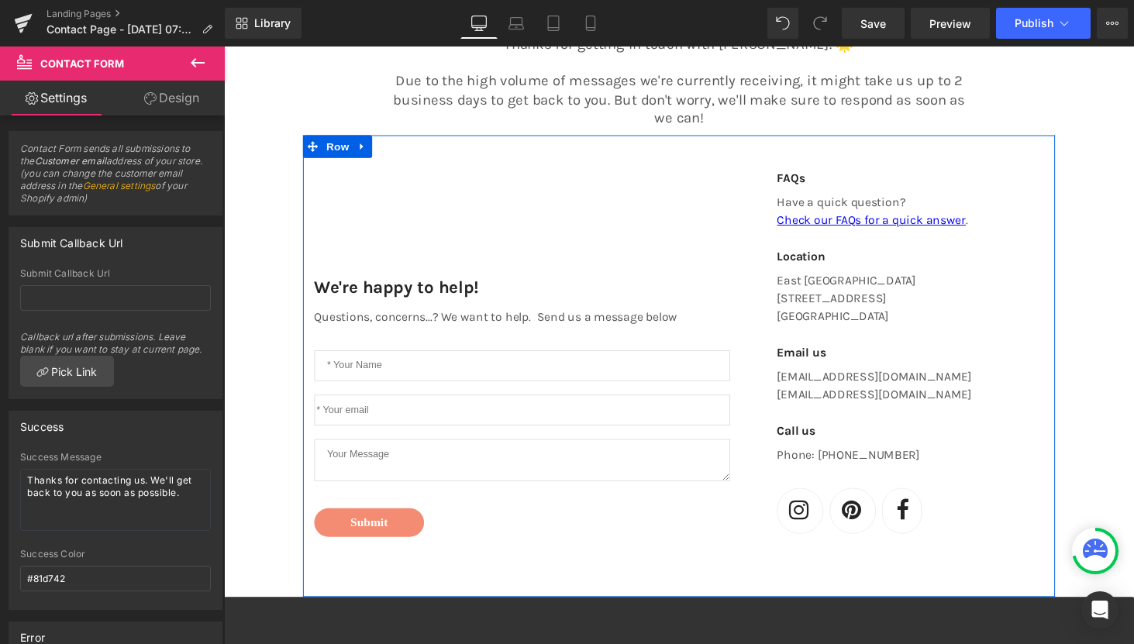
click at [480, 208] on div "We're happy to help! Text Block Questions, concerns...? We want to help. Send u…" at bounding box center [531, 362] width 452 height 379
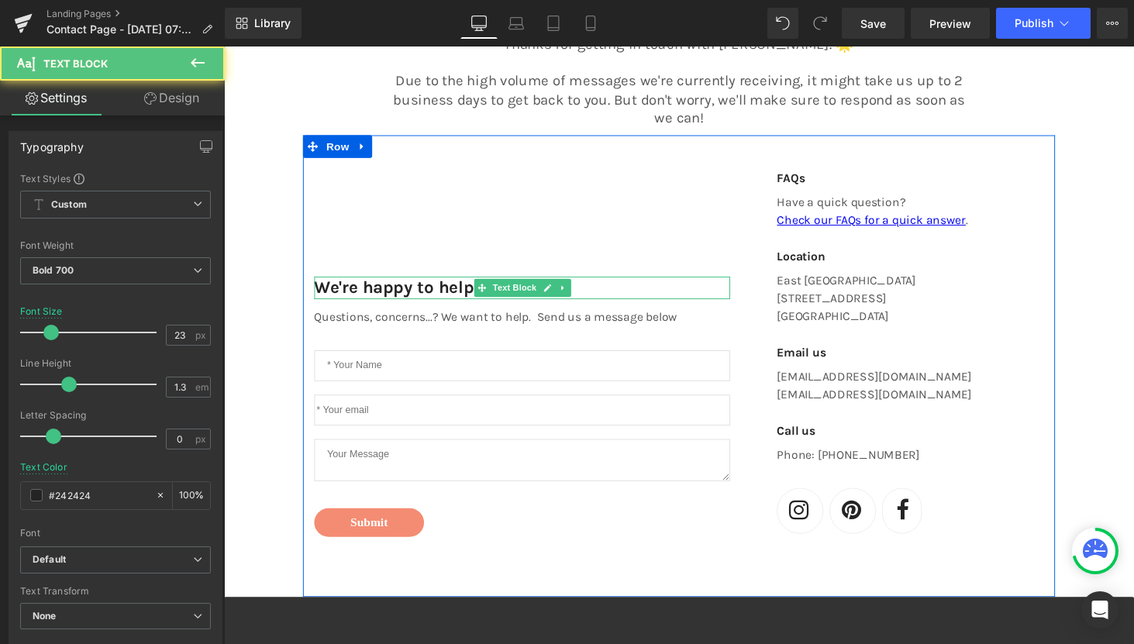
click at [365, 289] on p "We're happy to help!" at bounding box center [531, 295] width 429 height 23
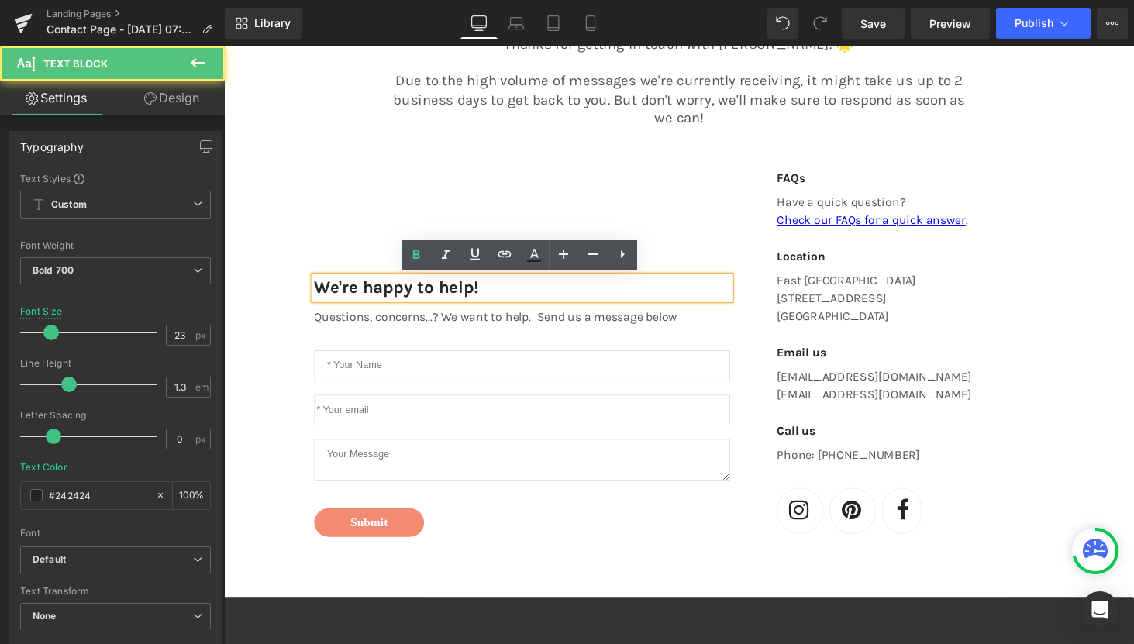
click at [418, 191] on div "We're happy to help! Text Block Questions, concerns...? We want to help. Send u…" at bounding box center [531, 362] width 452 height 379
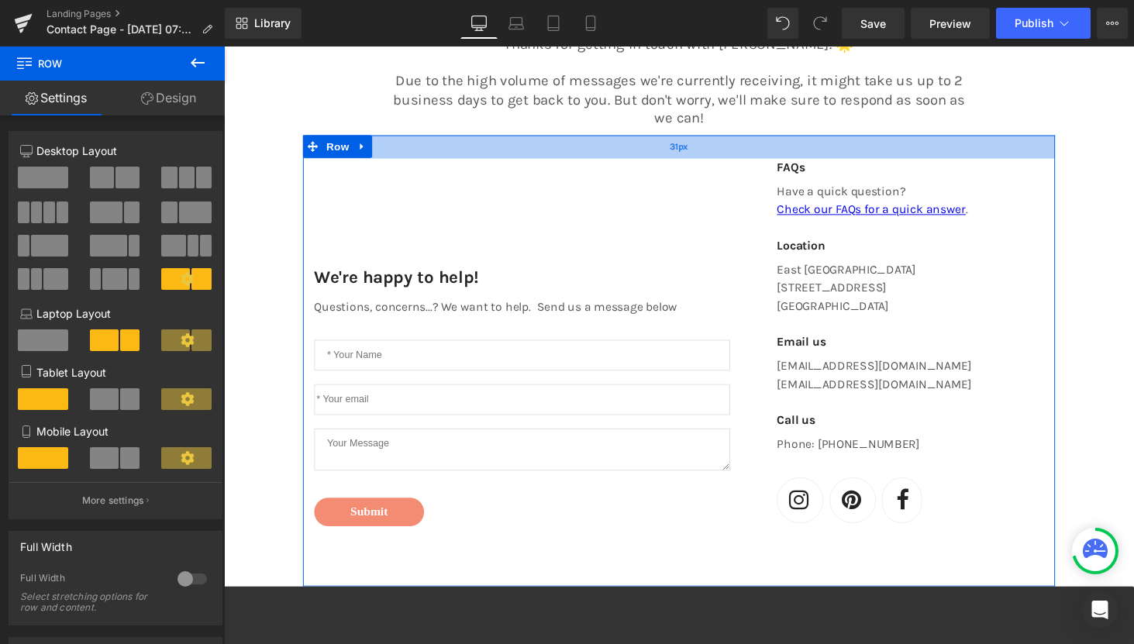
drag, startPoint x: 725, startPoint y: 166, endPoint x: 723, endPoint y: 154, distance: 11.7
click at [722, 155] on div "31px" at bounding box center [692, 150] width 775 height 24
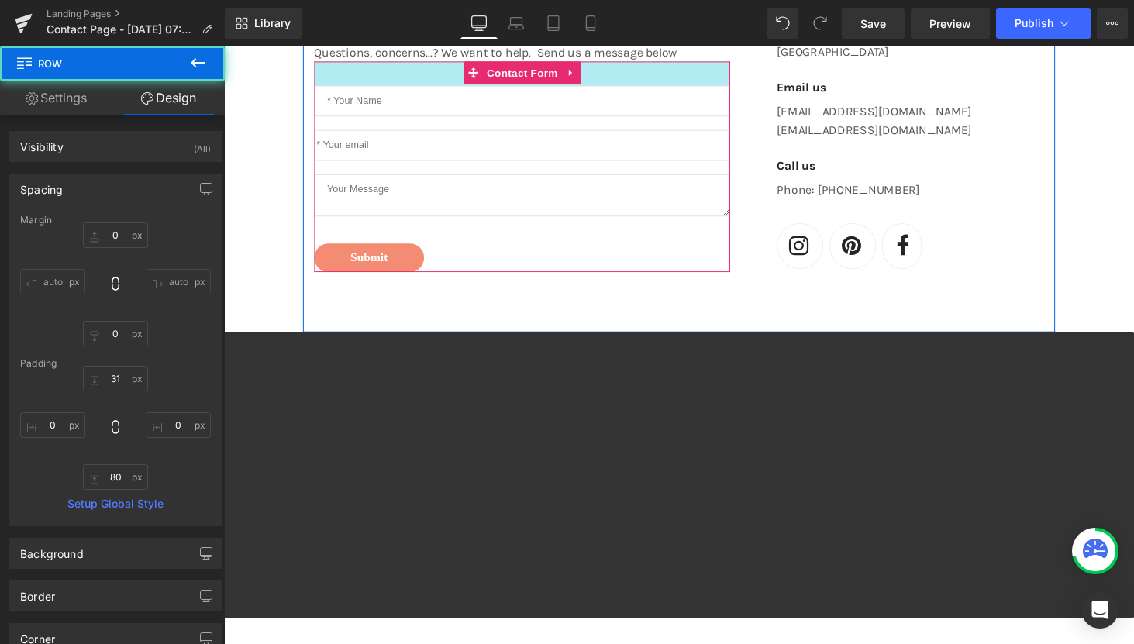
scroll to position [539, 0]
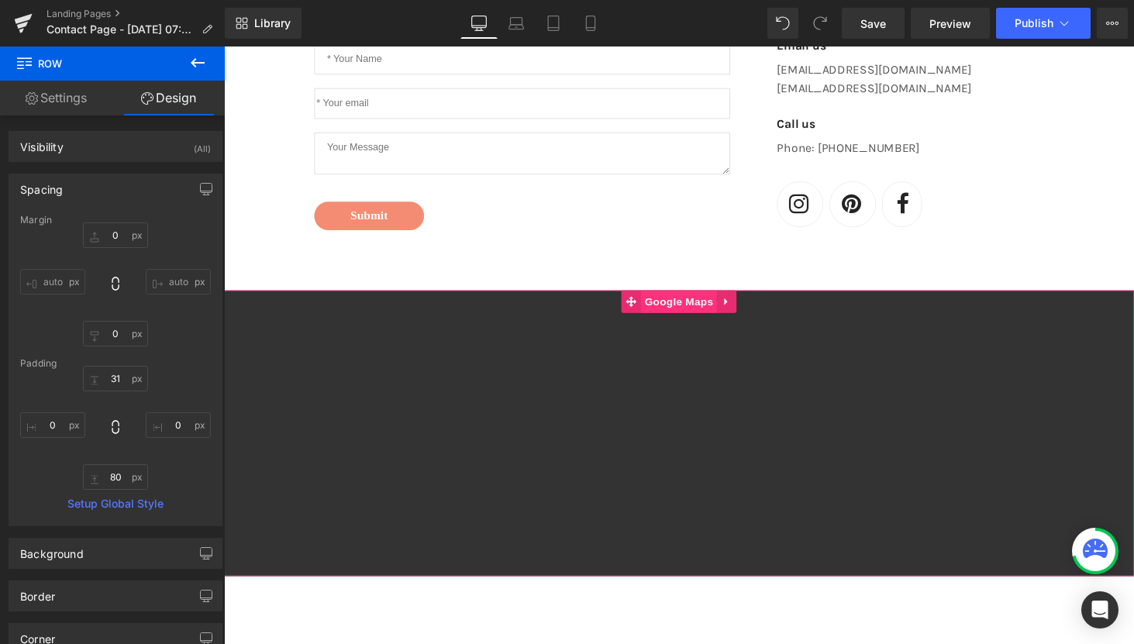
click at [697, 308] on span "Google Maps" at bounding box center [692, 309] width 78 height 23
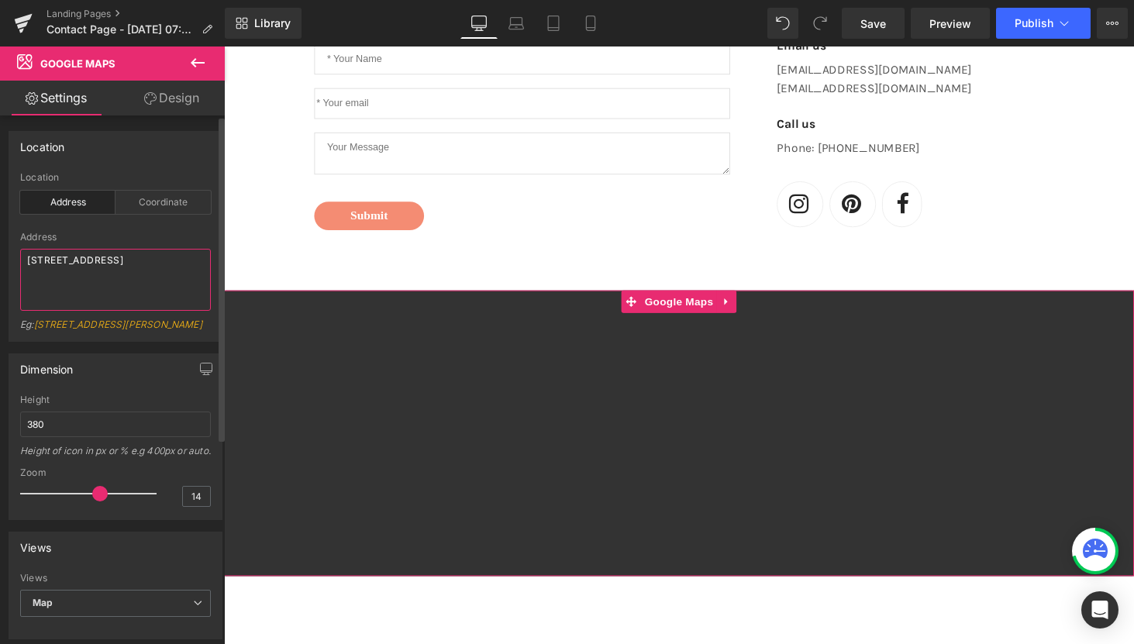
click at [108, 258] on textarea "1900 Eastland Ave Suite 102, Nashville, TN 37206" at bounding box center [115, 280] width 191 height 62
type textarea "1600 Woodland Street Nashville, TN 37206"
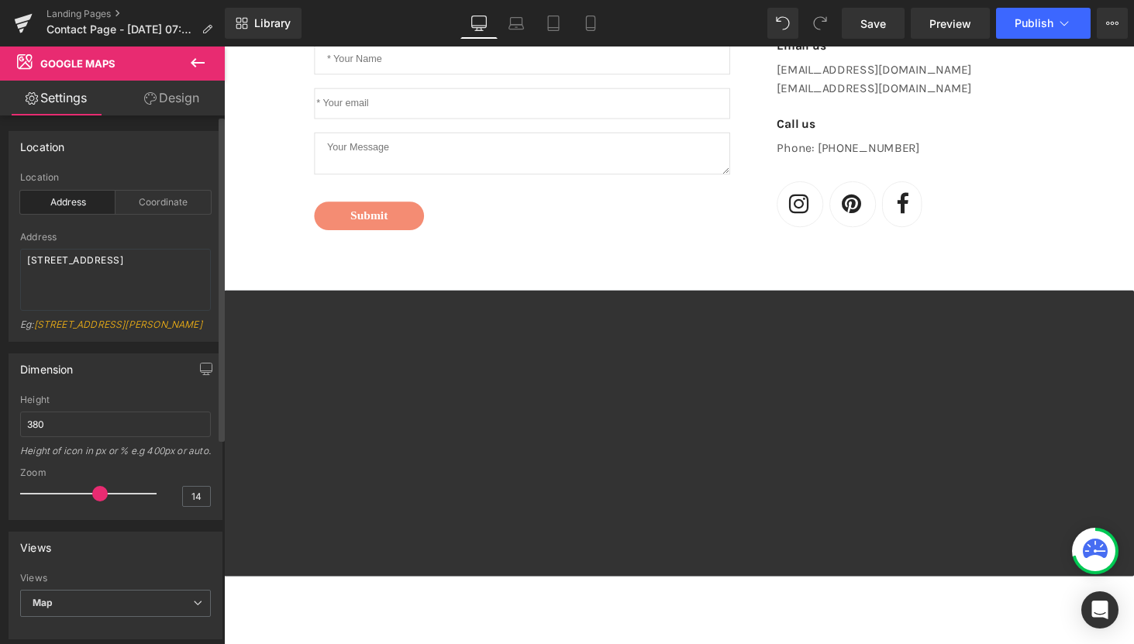
click at [202, 228] on div at bounding box center [115, 227] width 191 height 10
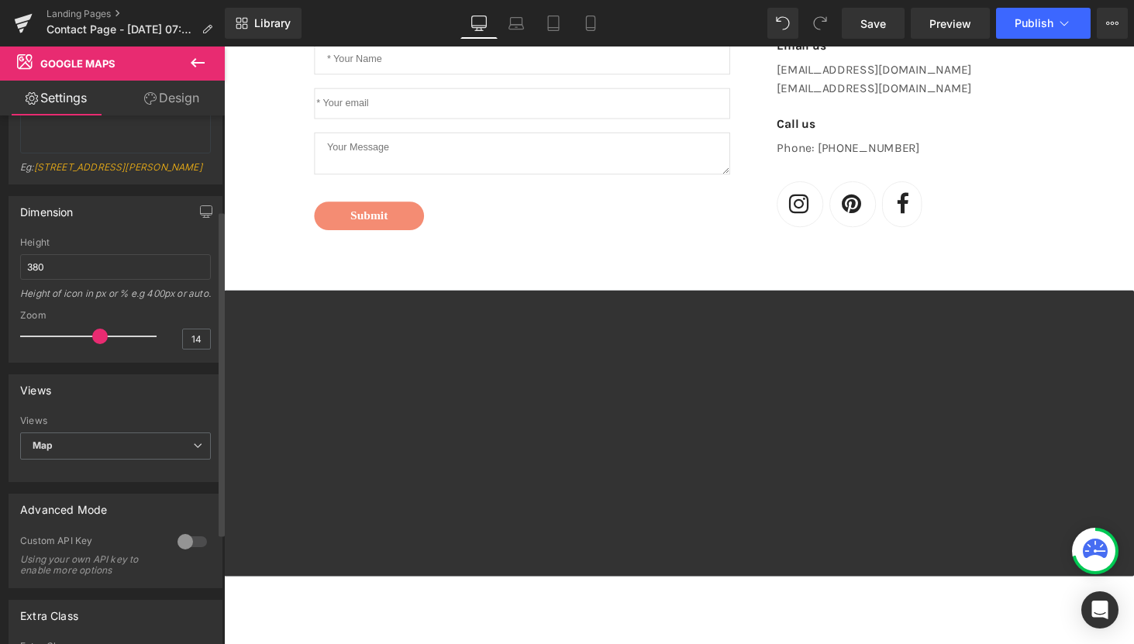
scroll to position [145, 0]
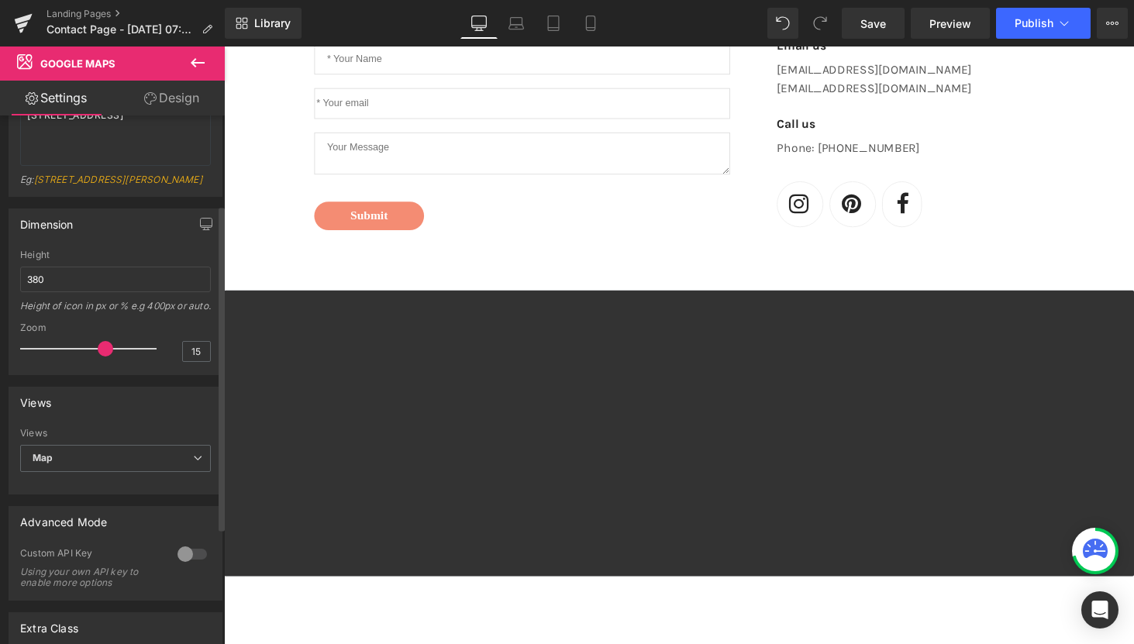
type input "14"
click at [96, 356] on span at bounding box center [99, 348] width 15 height 15
click at [257, 239] on div "Contact Us Heading Thanks for getting in touch with LEMON LAINE! 🌟 Due to the h…" at bounding box center [693, 226] width 938 height 1144
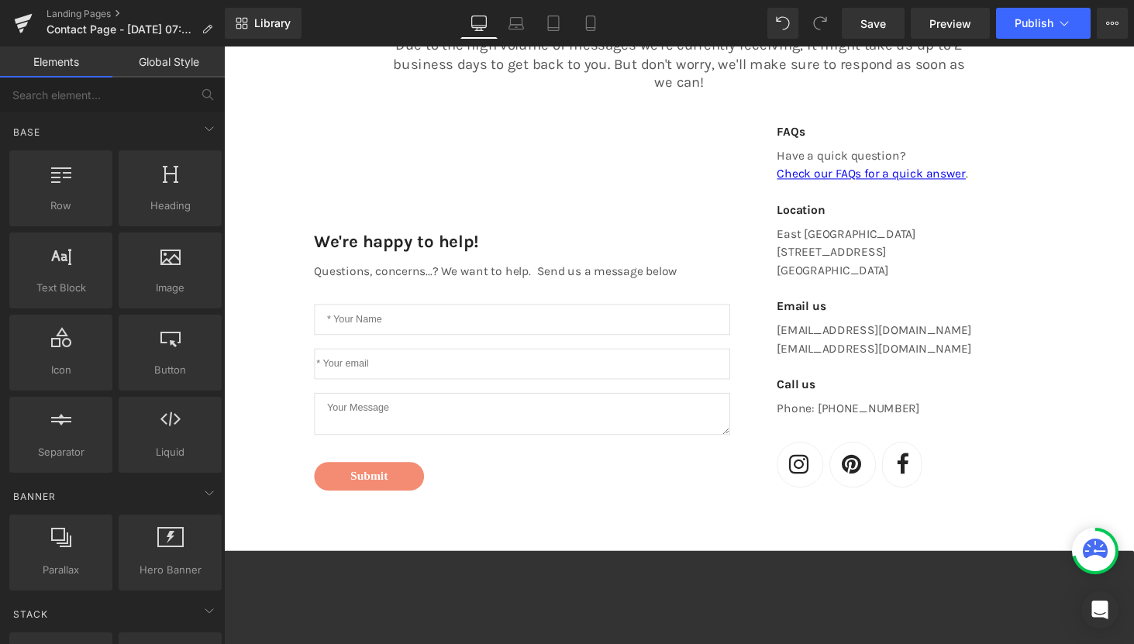
scroll to position [269, 0]
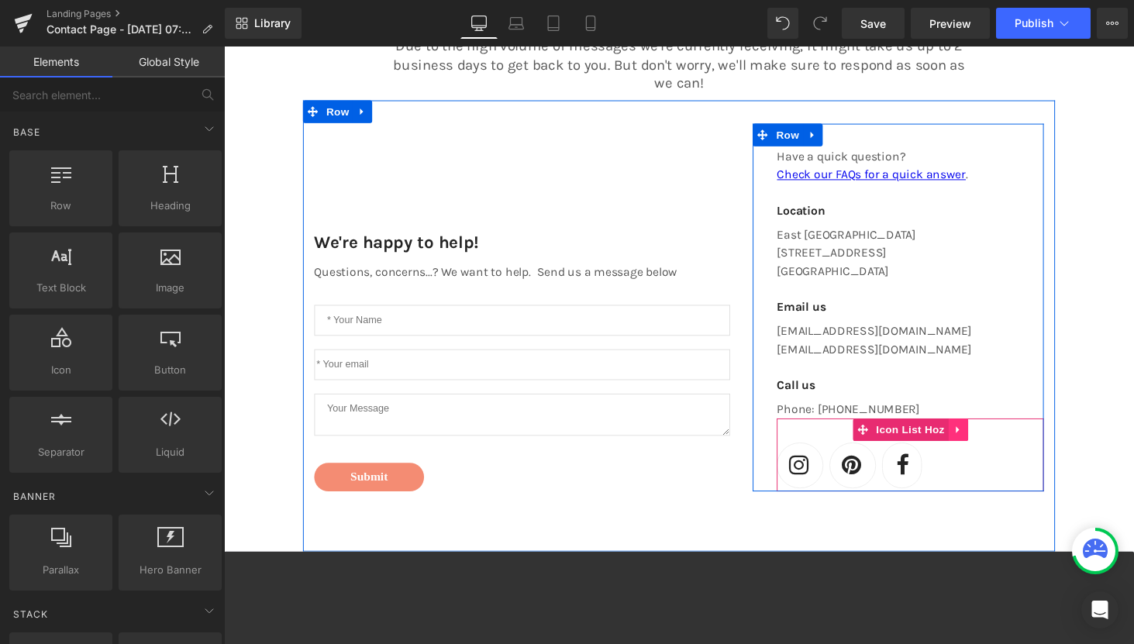
click at [980, 443] on icon "Main content" at bounding box center [980, 442] width 11 height 12
click at [993, 441] on icon "Main content" at bounding box center [990, 441] width 11 height 11
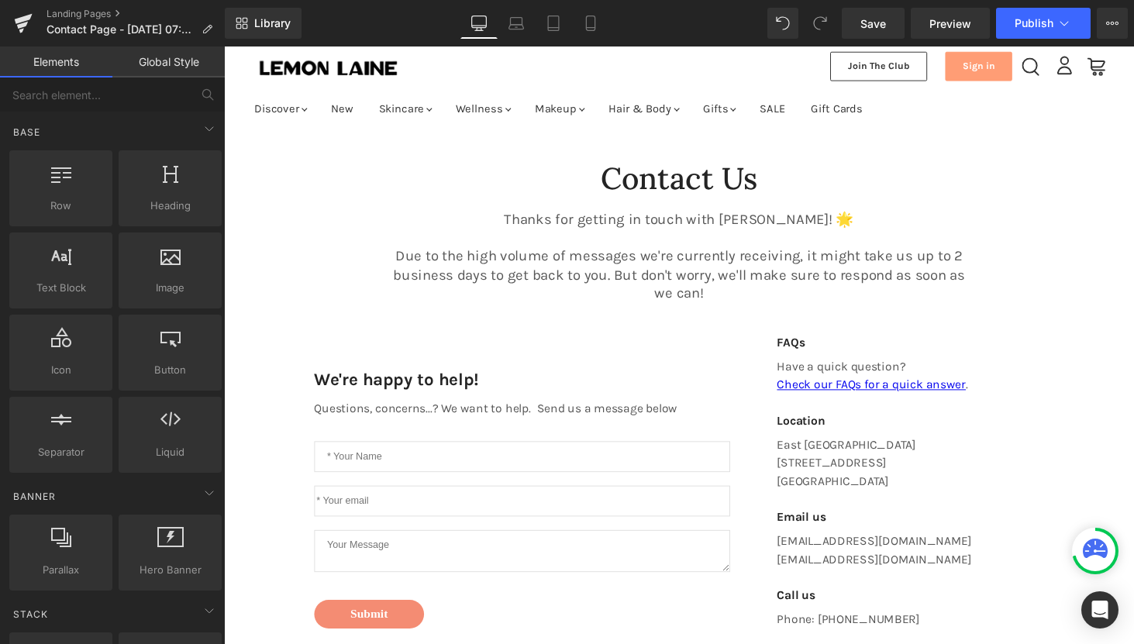
scroll to position [49, 0]
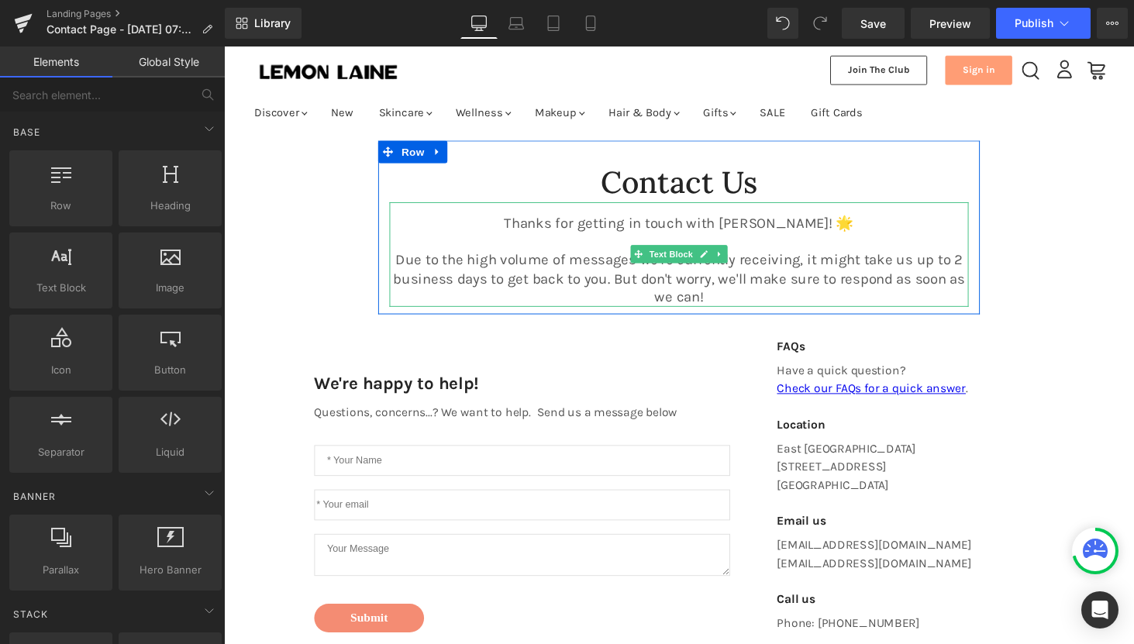
click at [608, 265] on p "Due to the high volume of messages we're currently receiving, it might take us …" at bounding box center [692, 285] width 597 height 57
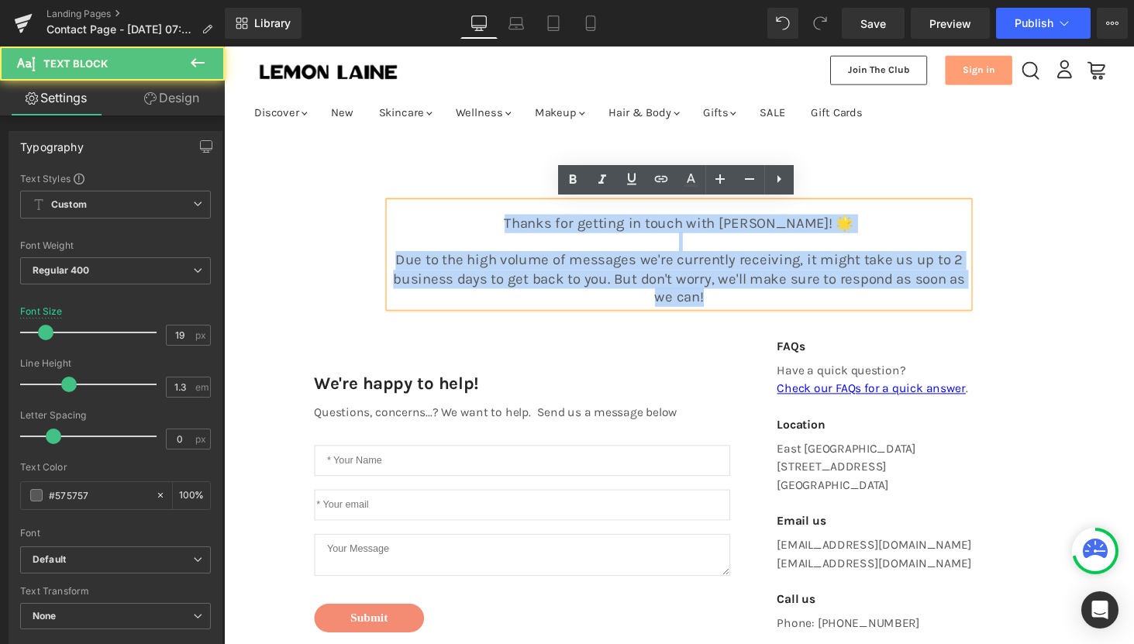
drag, startPoint x: 718, startPoint y: 303, endPoint x: 539, endPoint y: 216, distance: 199.6
click at [539, 216] on div "Thanks for getting in touch with LEMON LAINE! 🌟 Due to the high volume of messa…" at bounding box center [692, 261] width 597 height 108
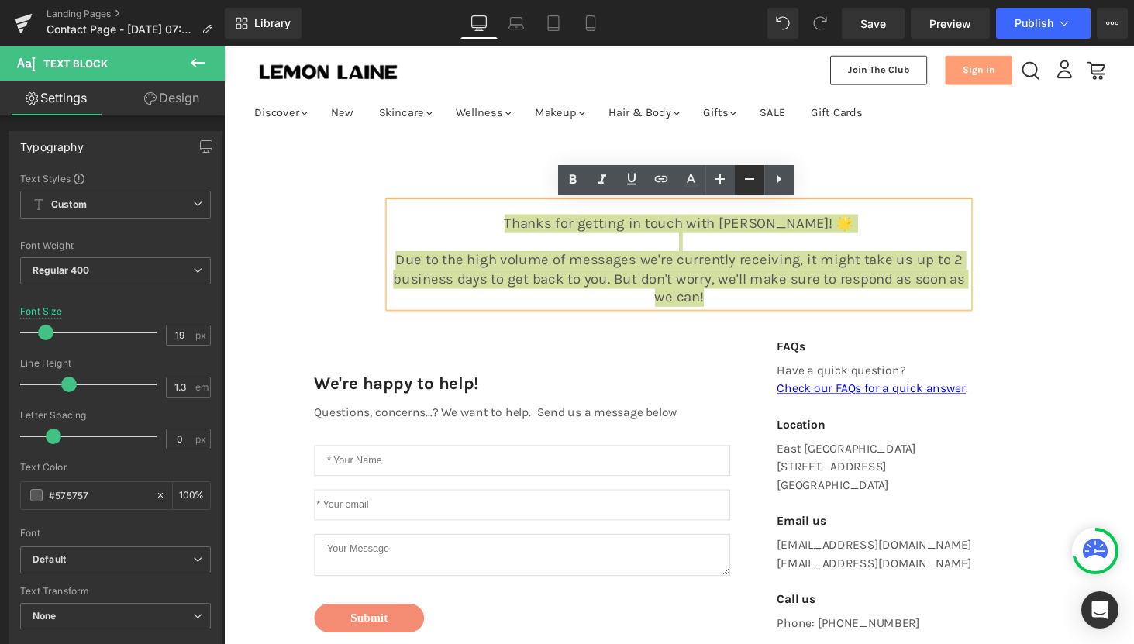
click at [747, 179] on icon at bounding box center [749, 179] width 9 height 2
type input "17"
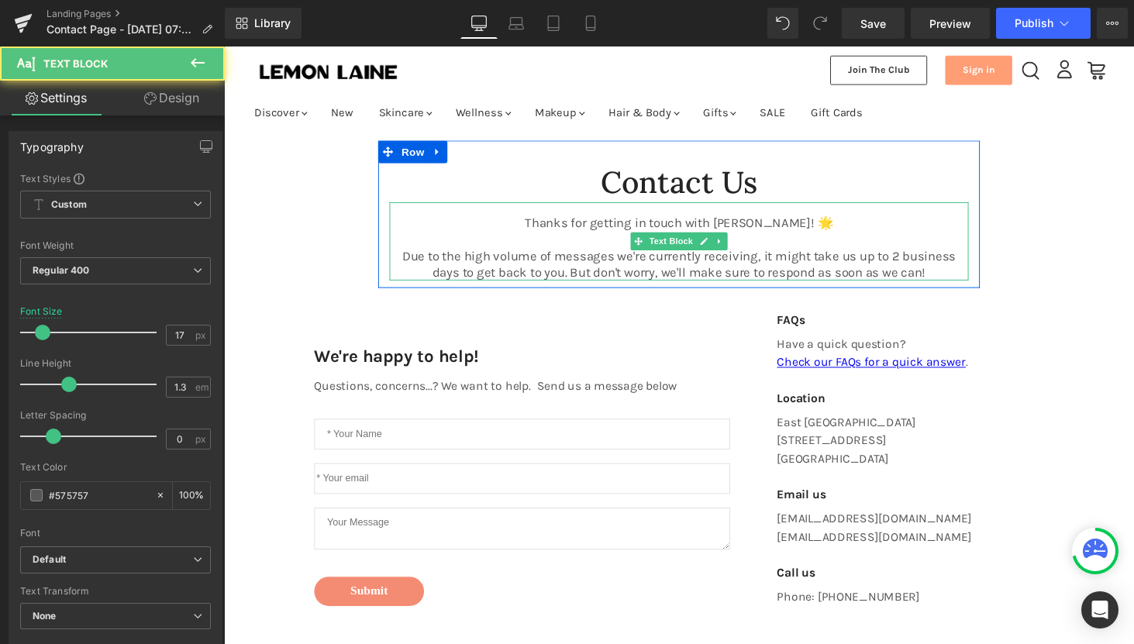
click at [796, 272] on p "Due to the high volume of messages we're currently receiving, it might take us …" at bounding box center [692, 270] width 597 height 34
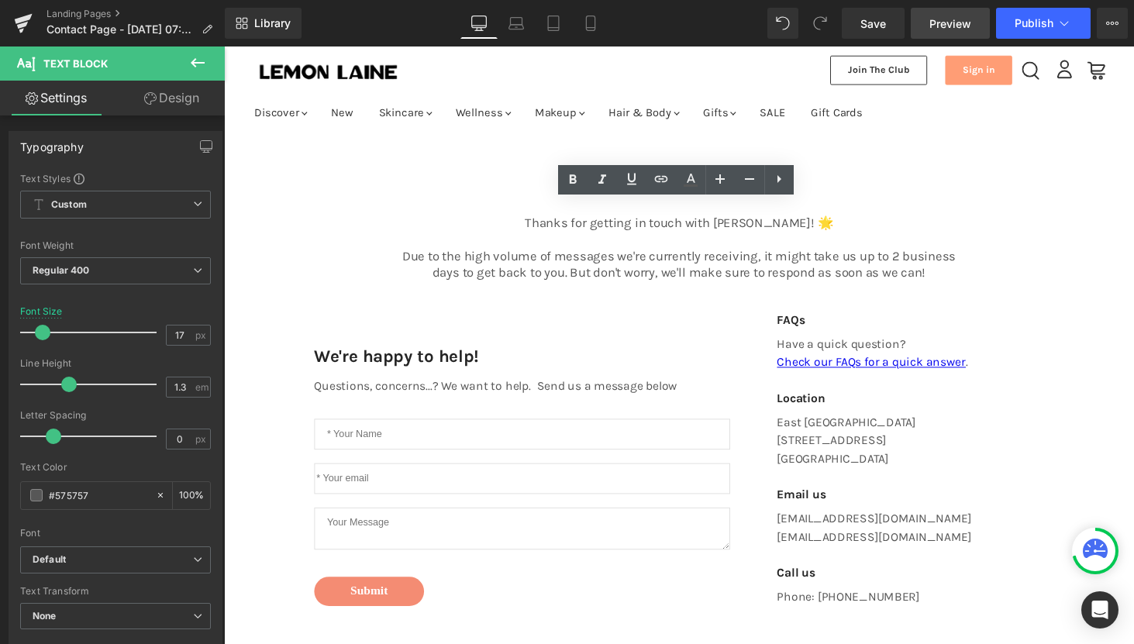
click at [969, 20] on span "Preview" at bounding box center [950, 23] width 42 height 16
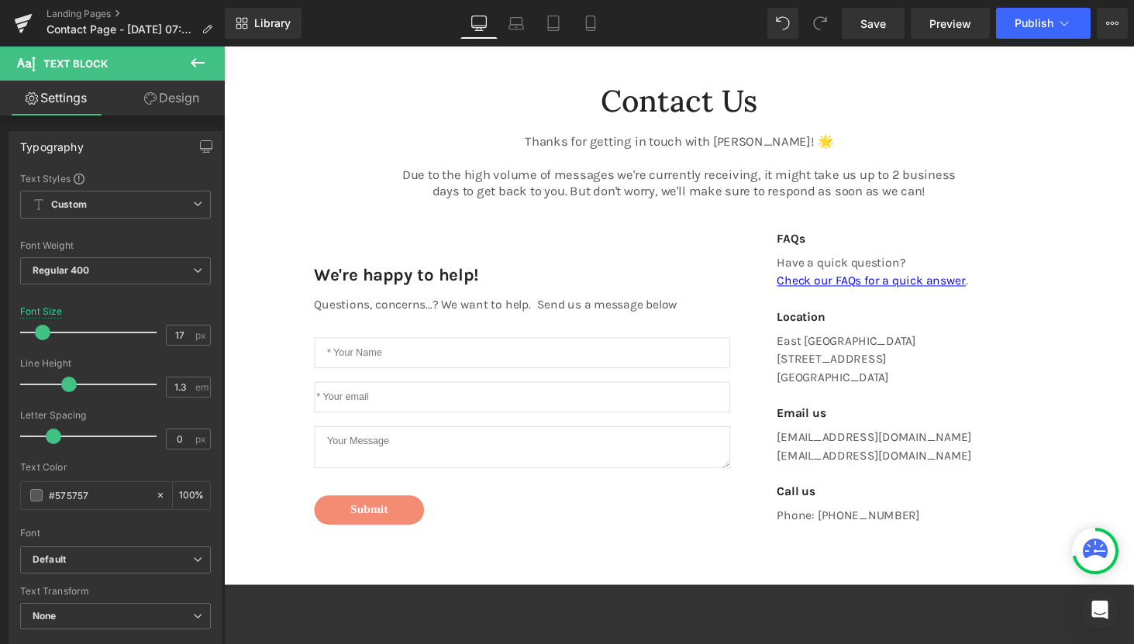
scroll to position [150, 0]
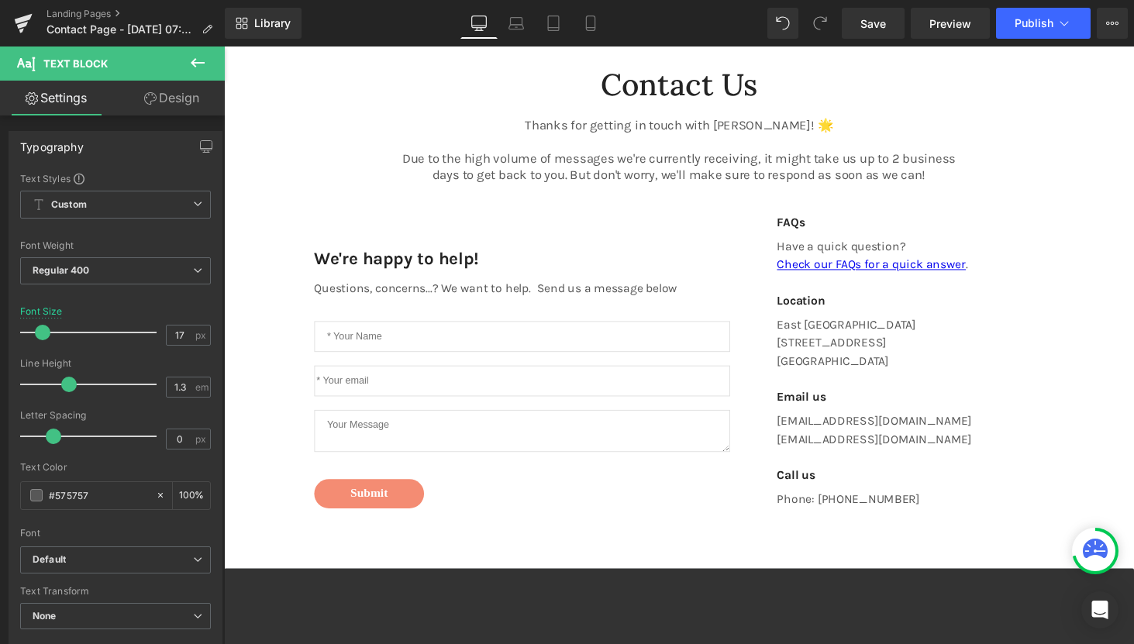
click at [337, 344] on input "Main content" at bounding box center [531, 345] width 429 height 32
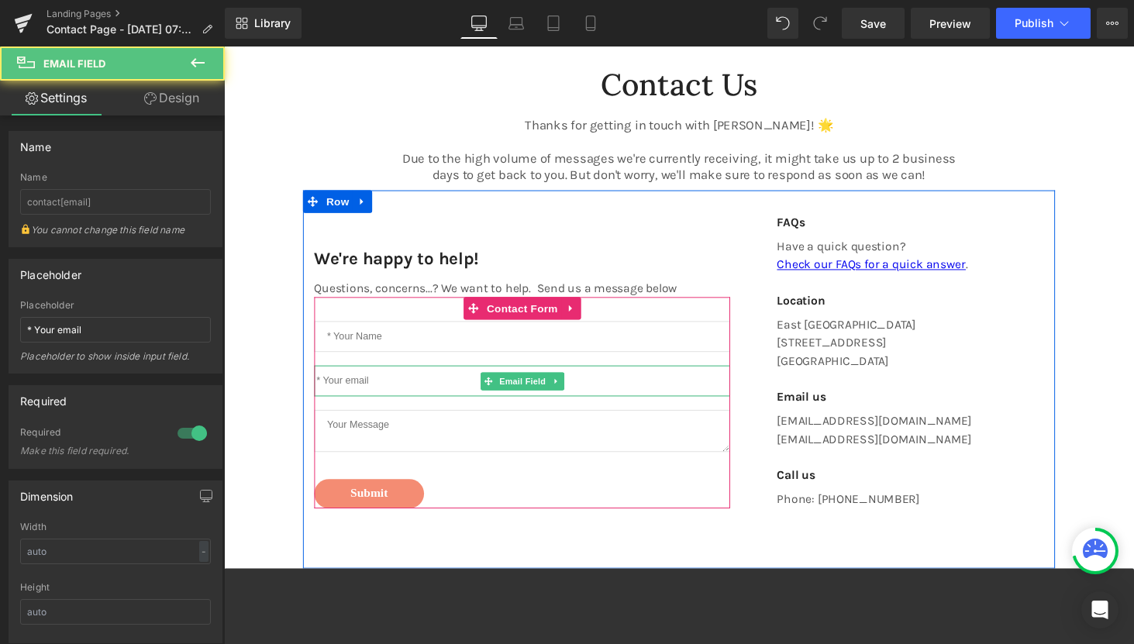
click at [326, 391] on input "Main content" at bounding box center [531, 391] width 429 height 32
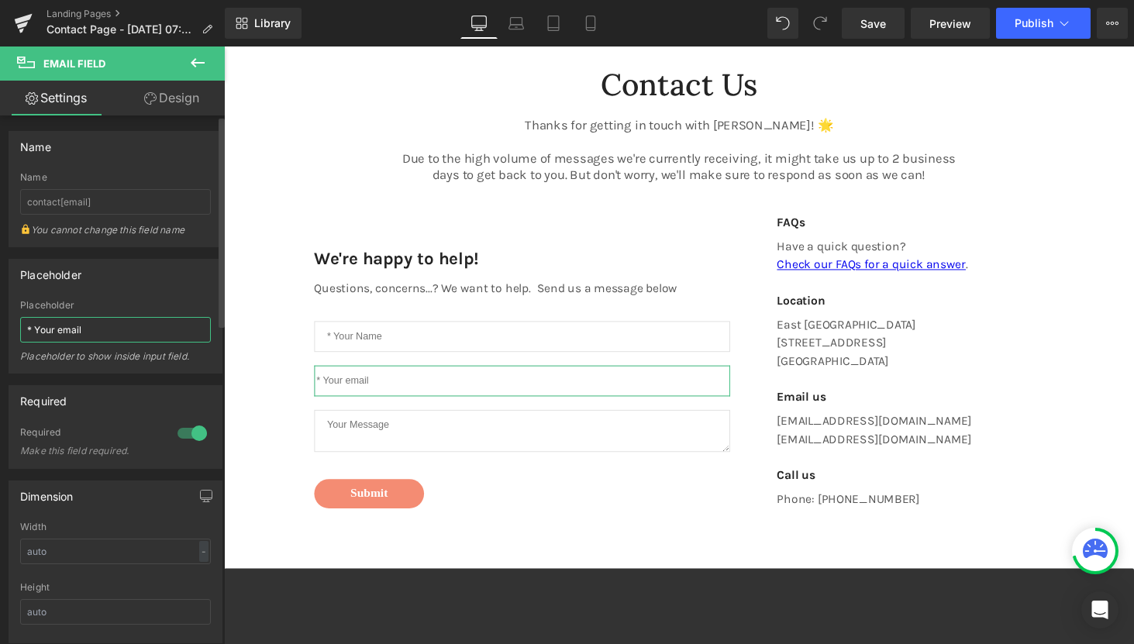
click at [27, 324] on input "* Your email" at bounding box center [115, 330] width 191 height 26
type input "* Your email"
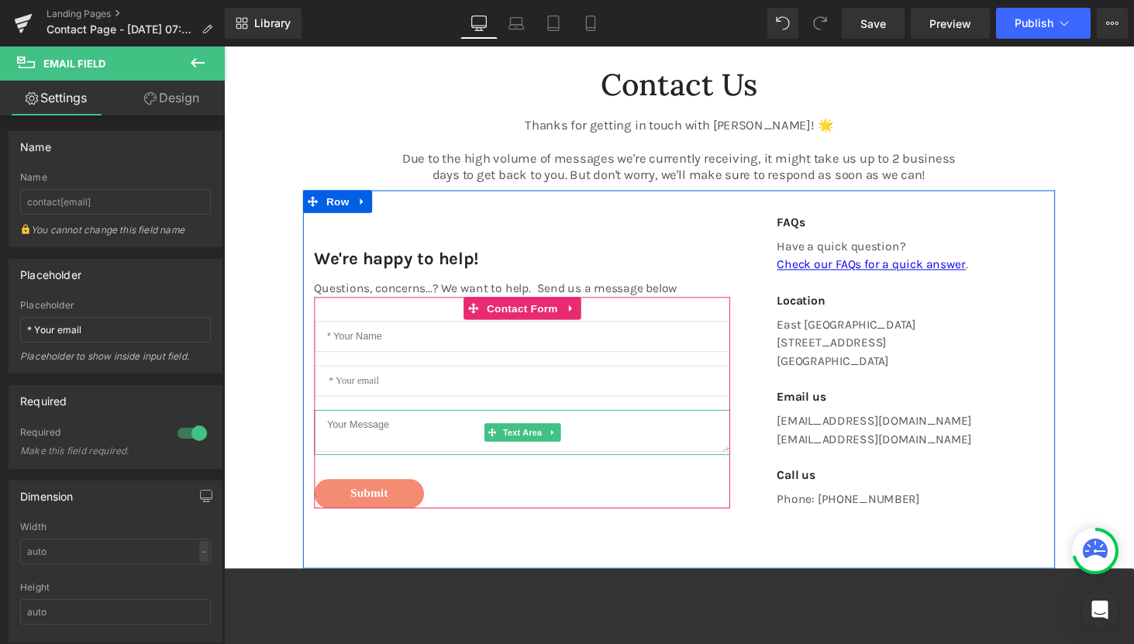
click at [343, 436] on textarea "Main content" at bounding box center [531, 442] width 429 height 43
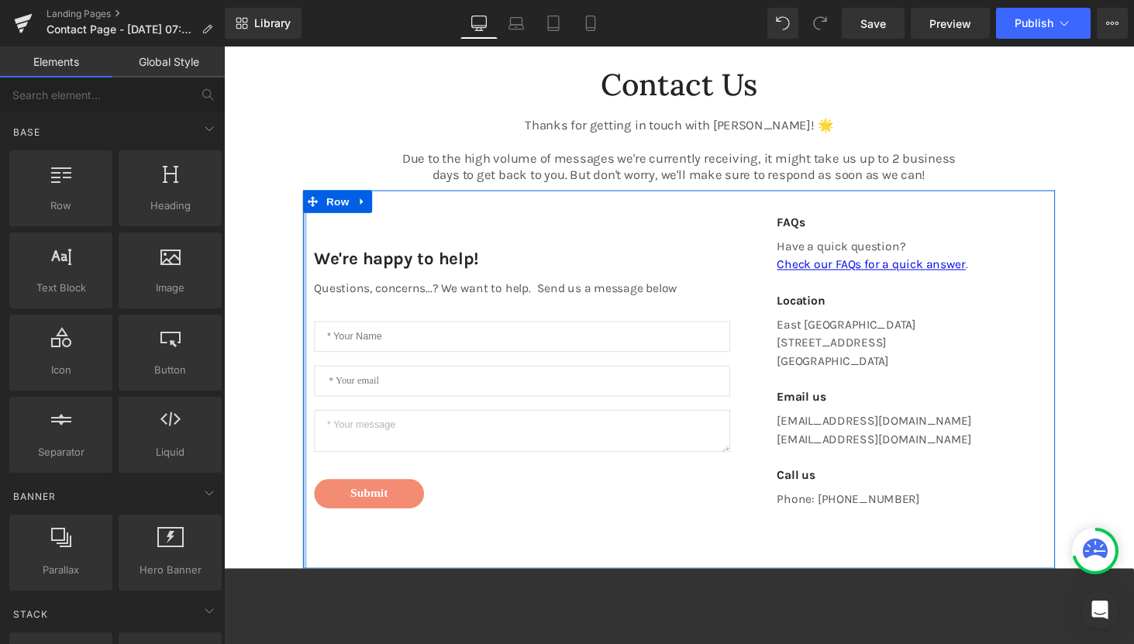
click at [263, 436] on div "Contact Us Heading Thanks for getting in touch with LEMON LAINE! 🌟 Due to the h…" at bounding box center [693, 563] width 938 height 1041
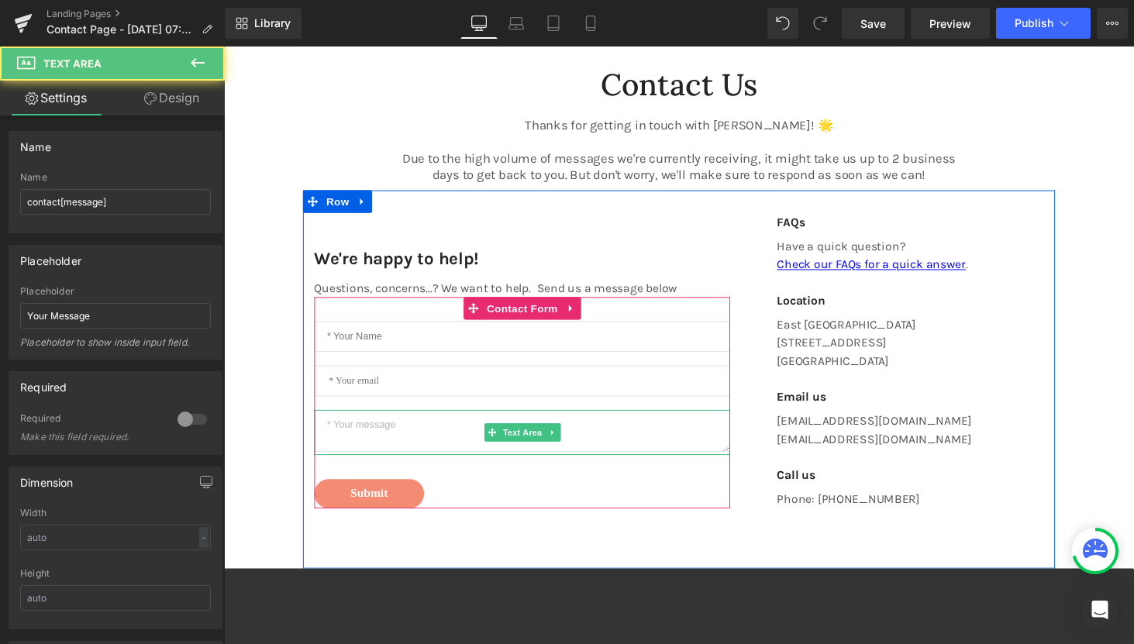
click at [394, 440] on textarea "* Your message" at bounding box center [531, 442] width 429 height 43
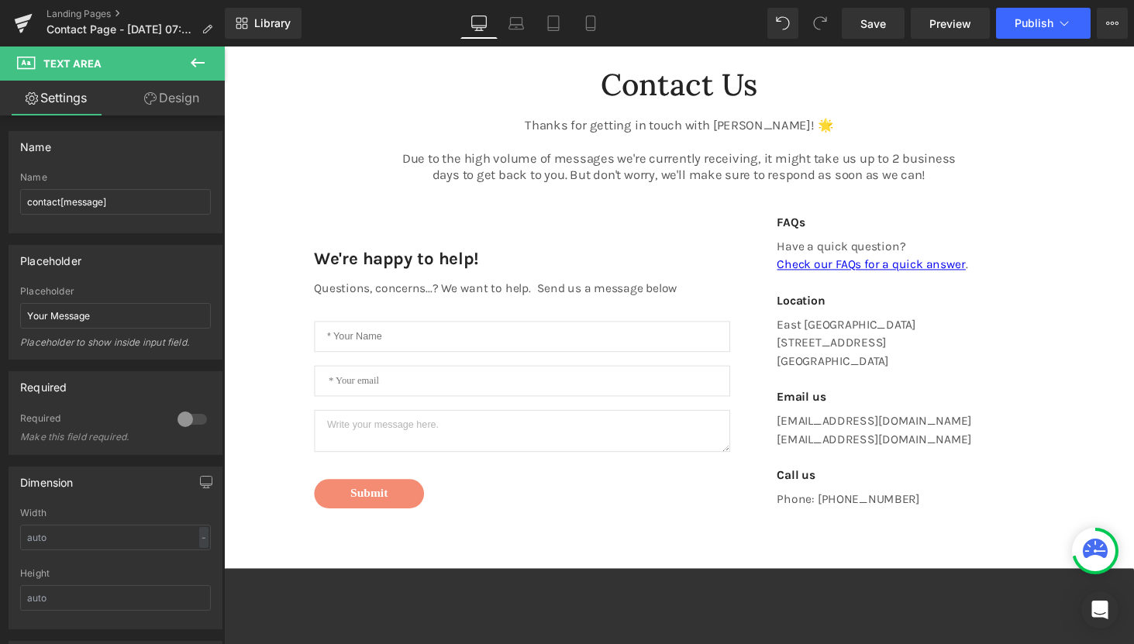
type textarea "Write your message here."
click at [254, 462] on div "Contact Us Heading Thanks for getting in touch with LEMON LAINE! 🌟 Due to the h…" at bounding box center [693, 563] width 938 height 1041
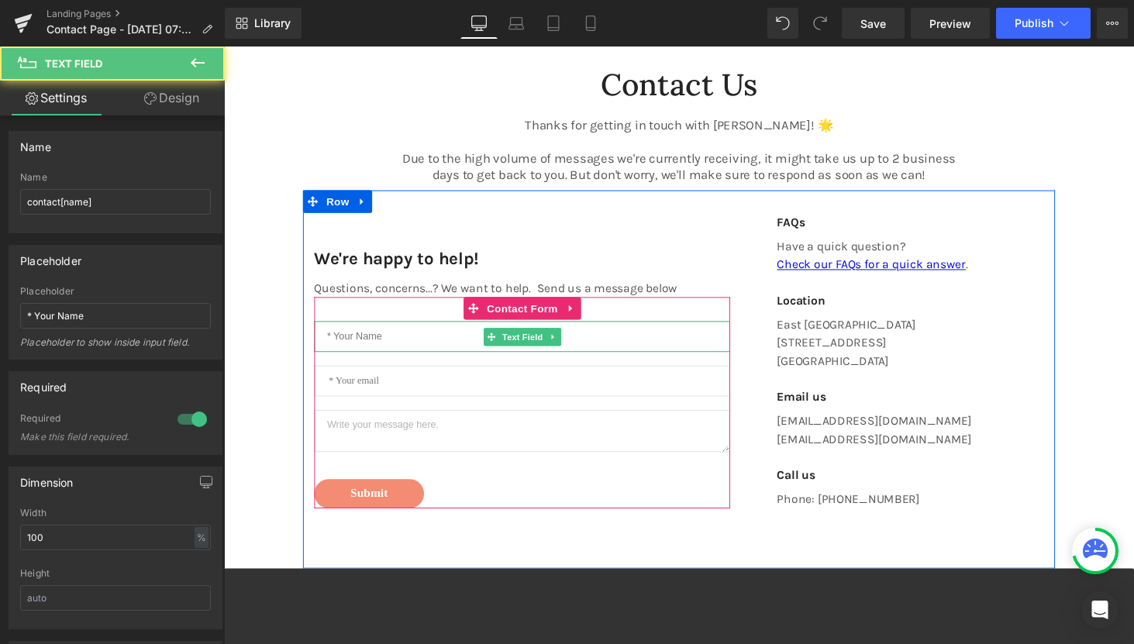
click at [354, 347] on input "Main content" at bounding box center [531, 345] width 429 height 32
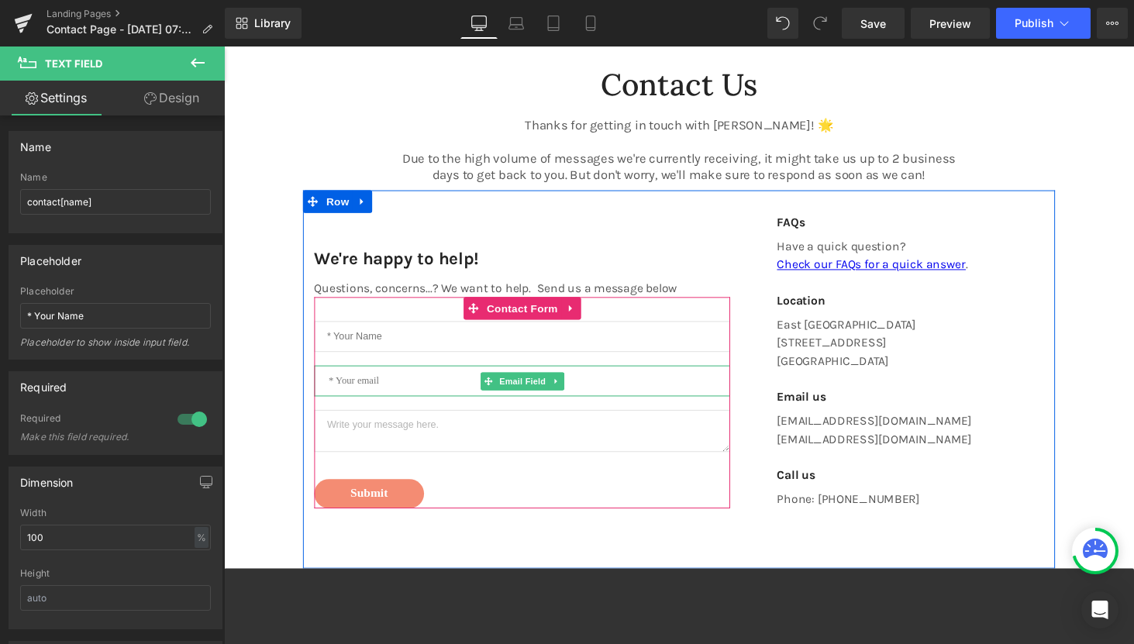
click at [364, 389] on input "Main content" at bounding box center [531, 391] width 429 height 32
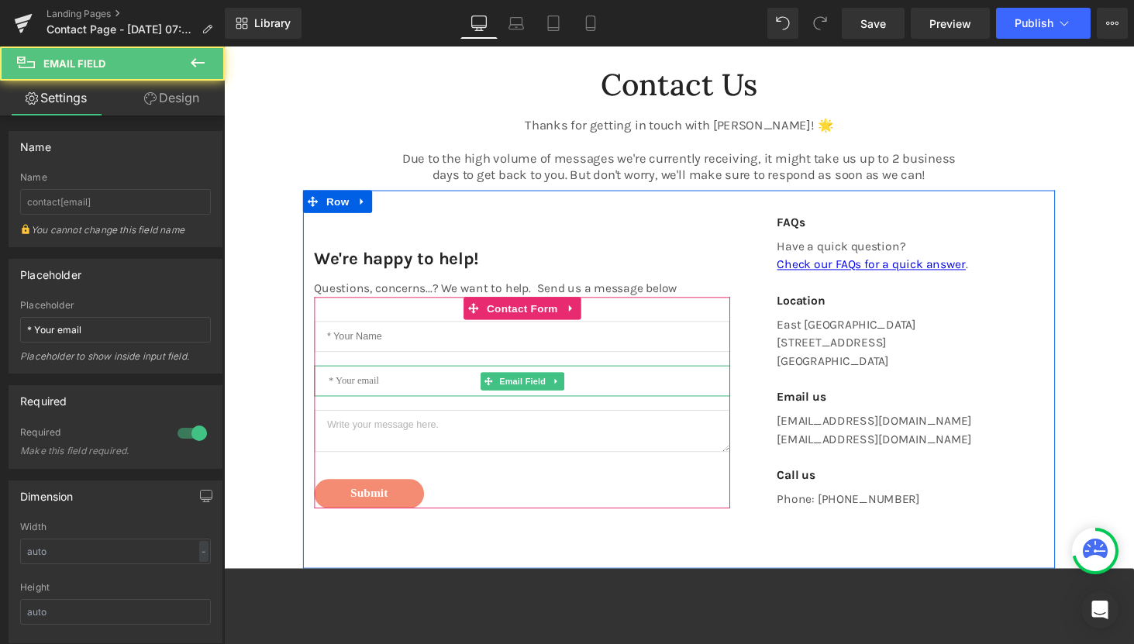
click at [364, 389] on input "Main content" at bounding box center [531, 391] width 429 height 32
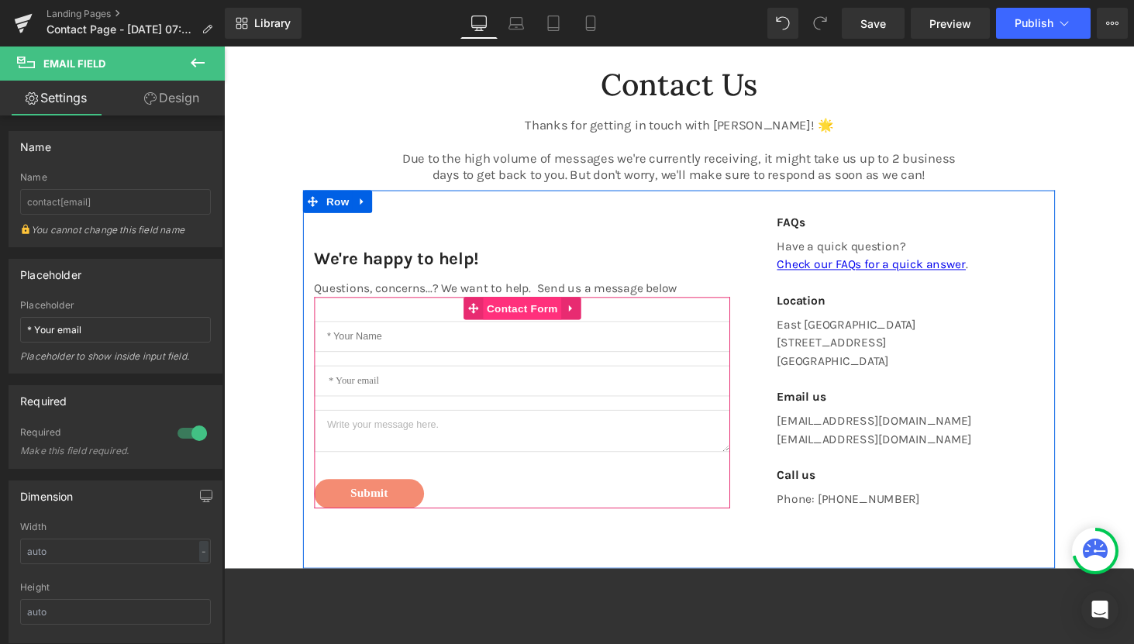
click at [525, 316] on span "Contact Form" at bounding box center [531, 316] width 81 height 23
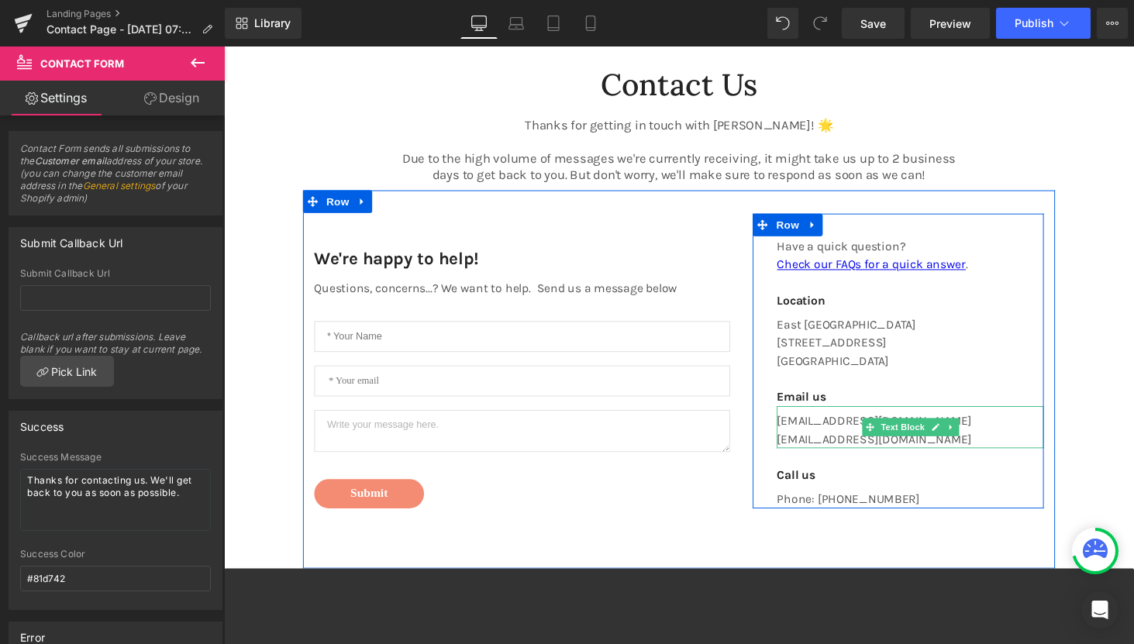
click at [847, 453] on p "club@lemonlaine.co" at bounding box center [931, 451] width 275 height 19
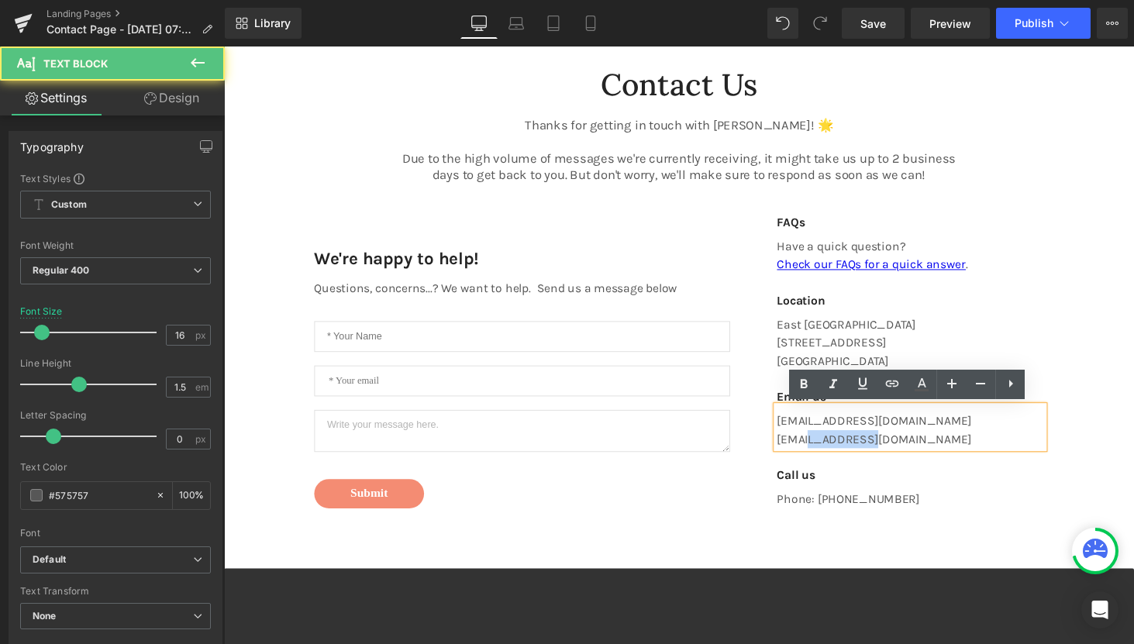
click at [847, 453] on p "club@lemonlaine.co" at bounding box center [931, 451] width 275 height 19
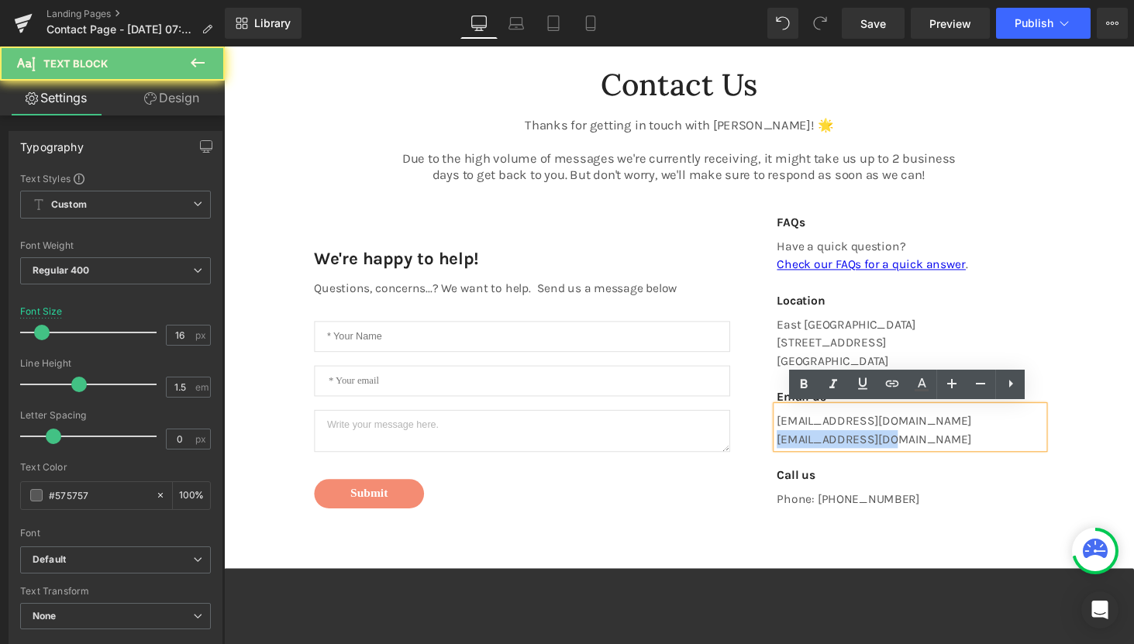
click at [847, 453] on p "club@lemonlaine.co" at bounding box center [931, 451] width 275 height 19
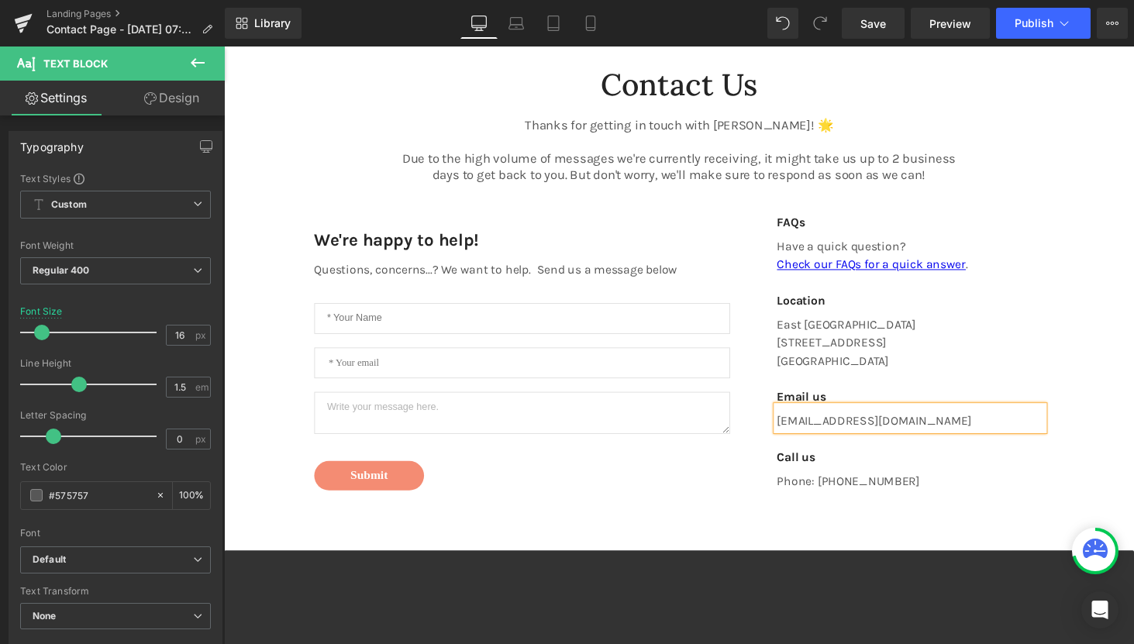
click at [1123, 318] on div "Contact Us Heading Thanks for getting in touch with LEMON LAINE! 🌟 Due to the h…" at bounding box center [693, 554] width 938 height 1022
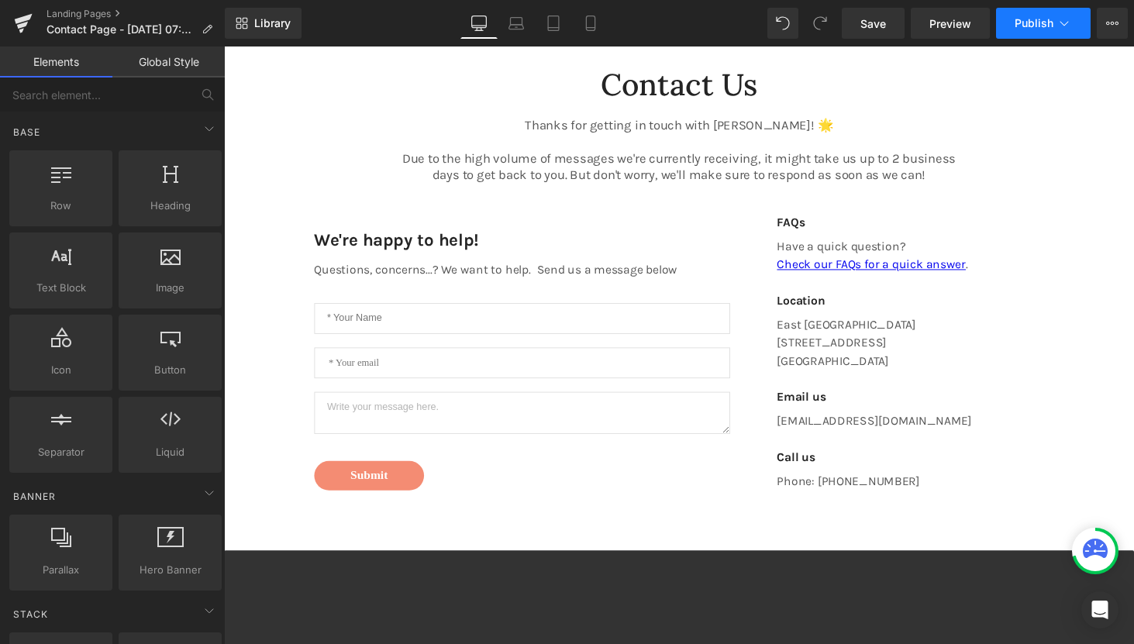
click at [1034, 31] on button "Publish" at bounding box center [1043, 23] width 95 height 31
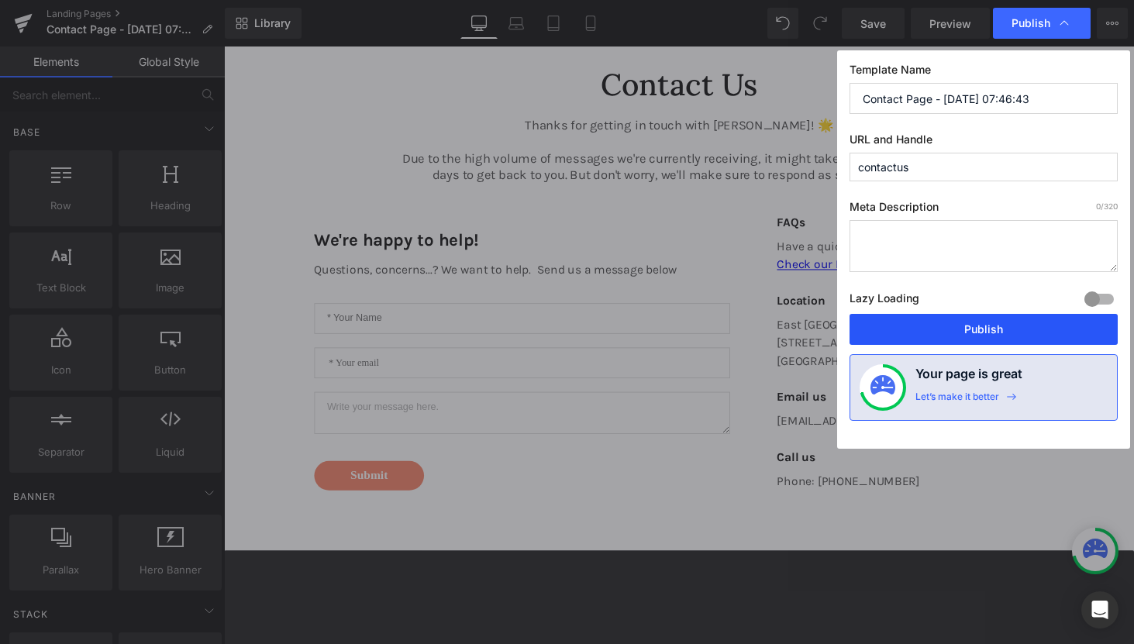
click at [975, 328] on button "Publish" at bounding box center [983, 329] width 268 height 31
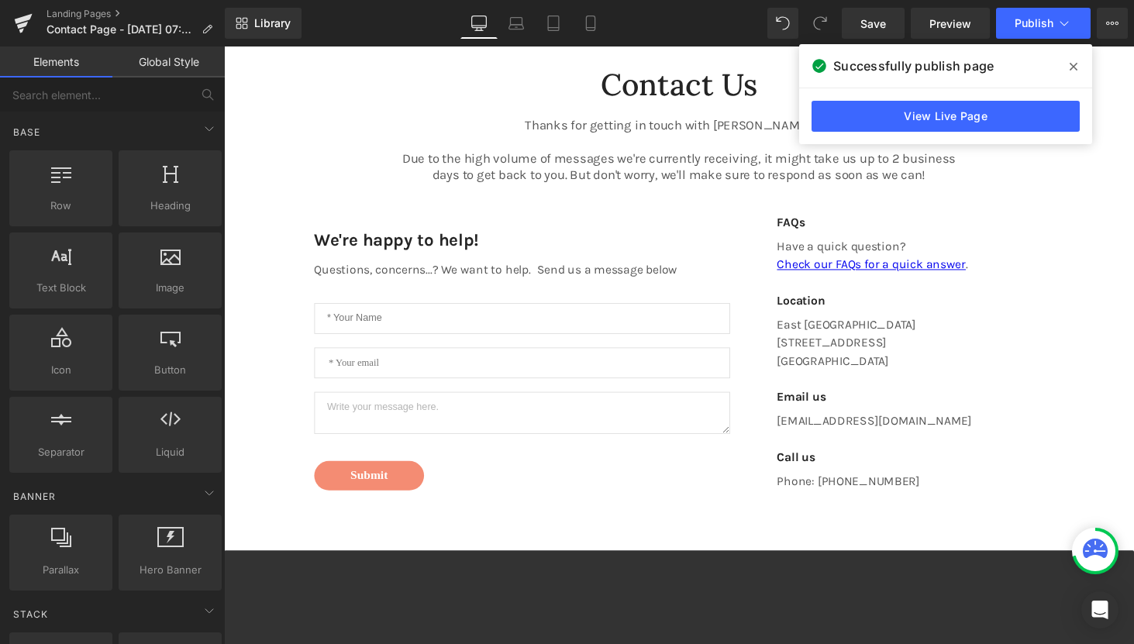
click at [68, 5] on div "Landing Pages Contact Page - May 30, 07:46:43" at bounding box center [112, 23] width 225 height 46
click at [68, 12] on link "Landing Pages" at bounding box center [135, 14] width 178 height 12
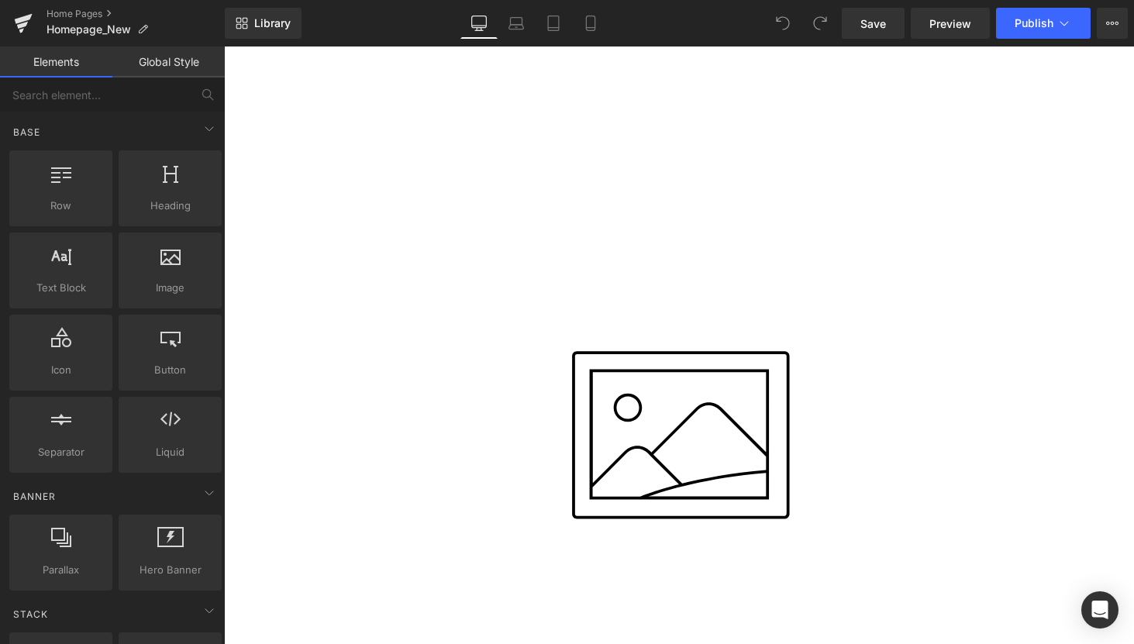
scroll to position [3356, 0]
click at [224, 46] on span "Row" at bounding box center [224, 46] width 0 height 0
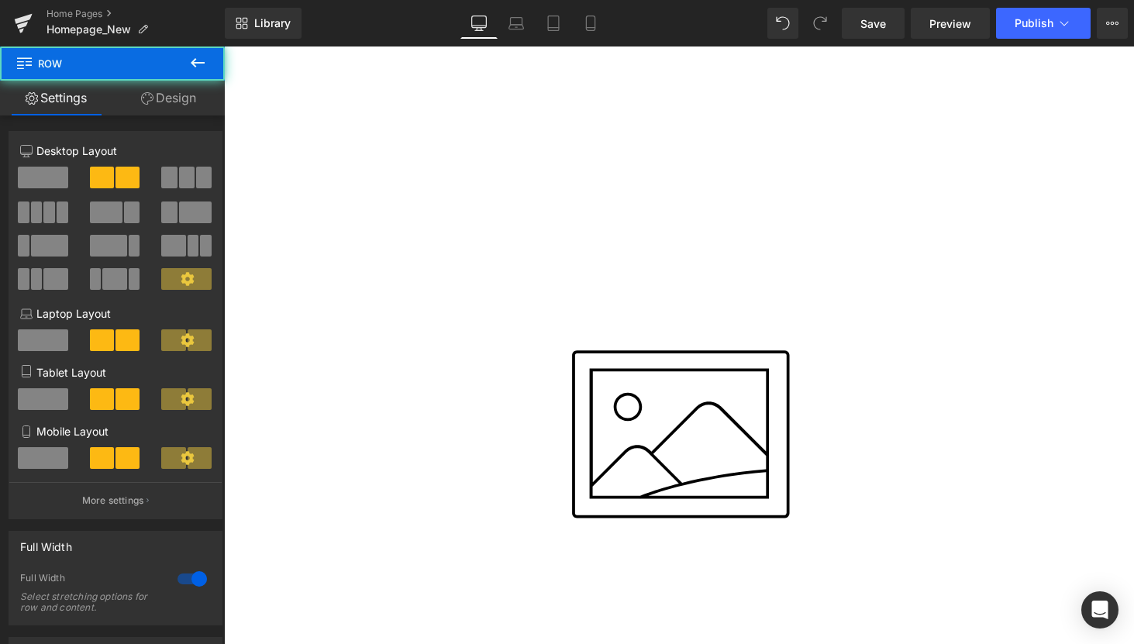
click at [224, 46] on icon "Main content" at bounding box center [224, 46] width 0 height 0
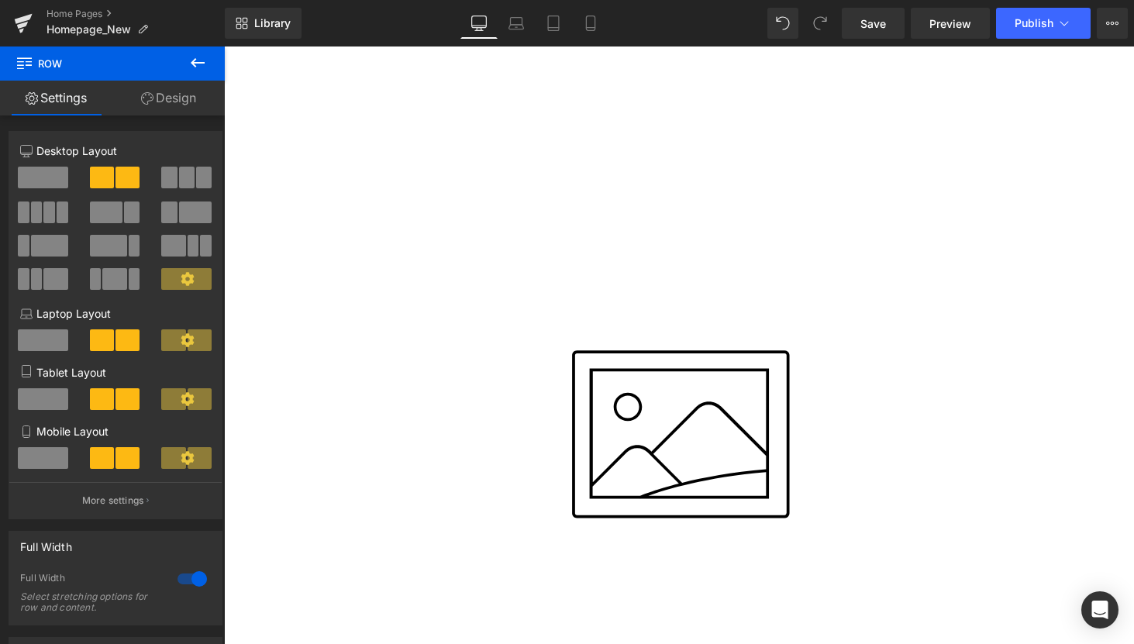
click at [224, 46] on icon "Main content" at bounding box center [224, 46] width 0 height 0
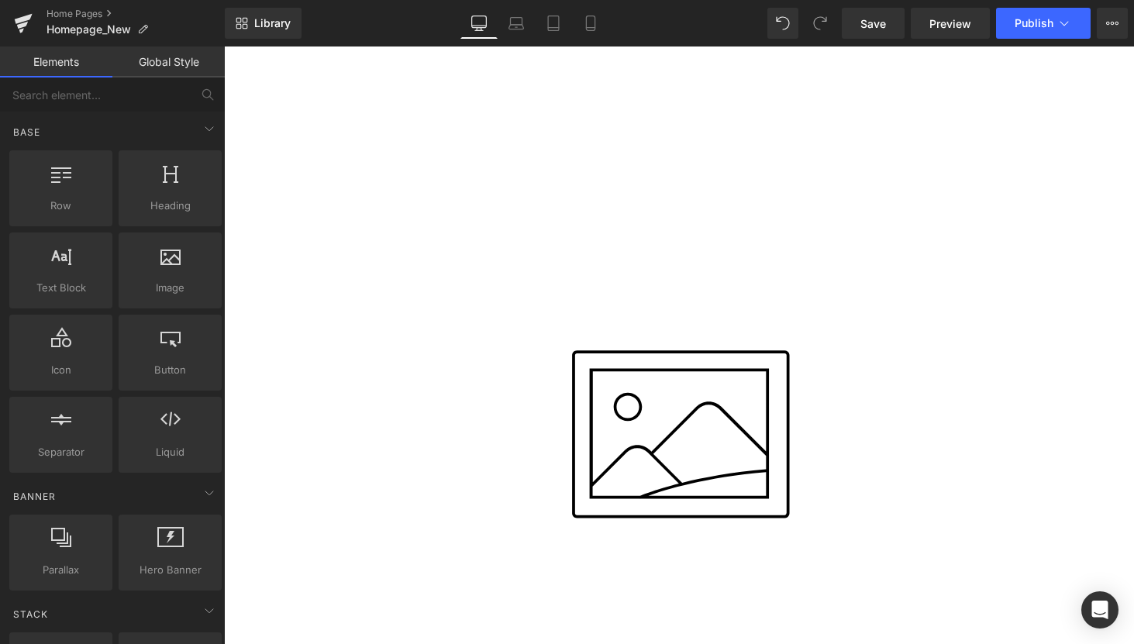
scroll to position [3197, 0]
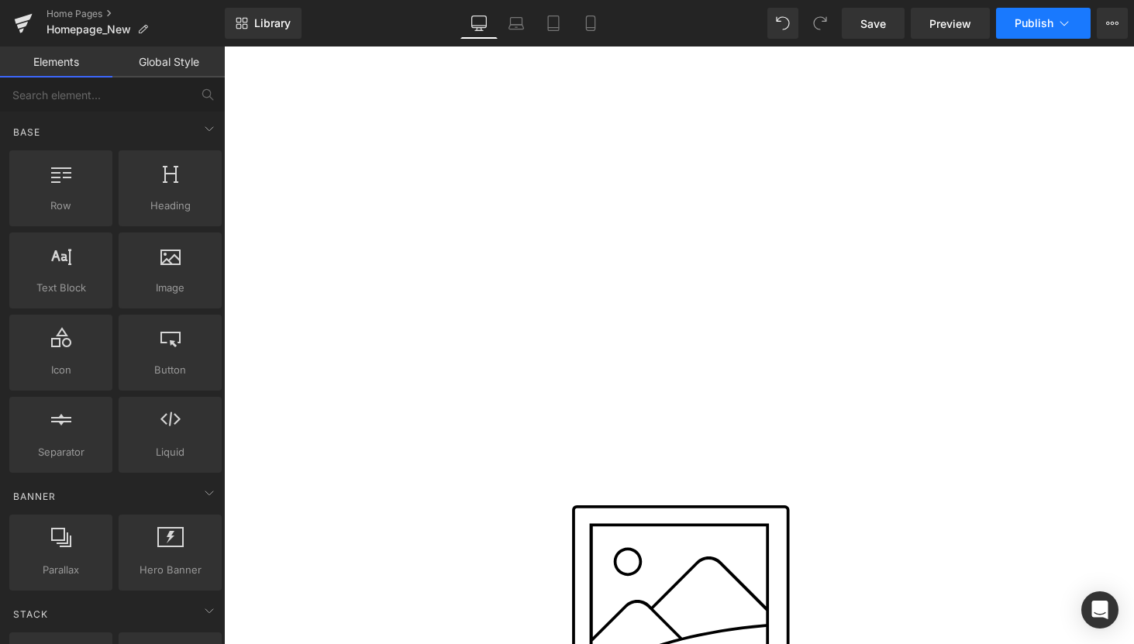
click at [1043, 25] on span "Publish" at bounding box center [1033, 23] width 39 height 12
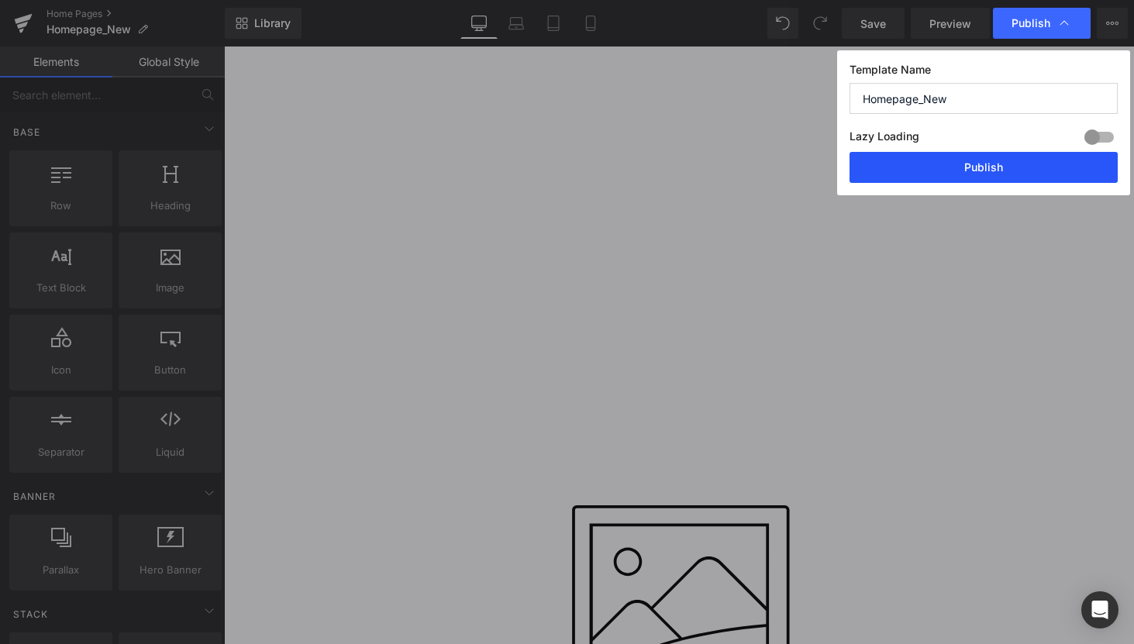
drag, startPoint x: 979, startPoint y: 175, endPoint x: 518, endPoint y: 211, distance: 462.5
click at [979, 175] on button "Publish" at bounding box center [983, 167] width 268 height 31
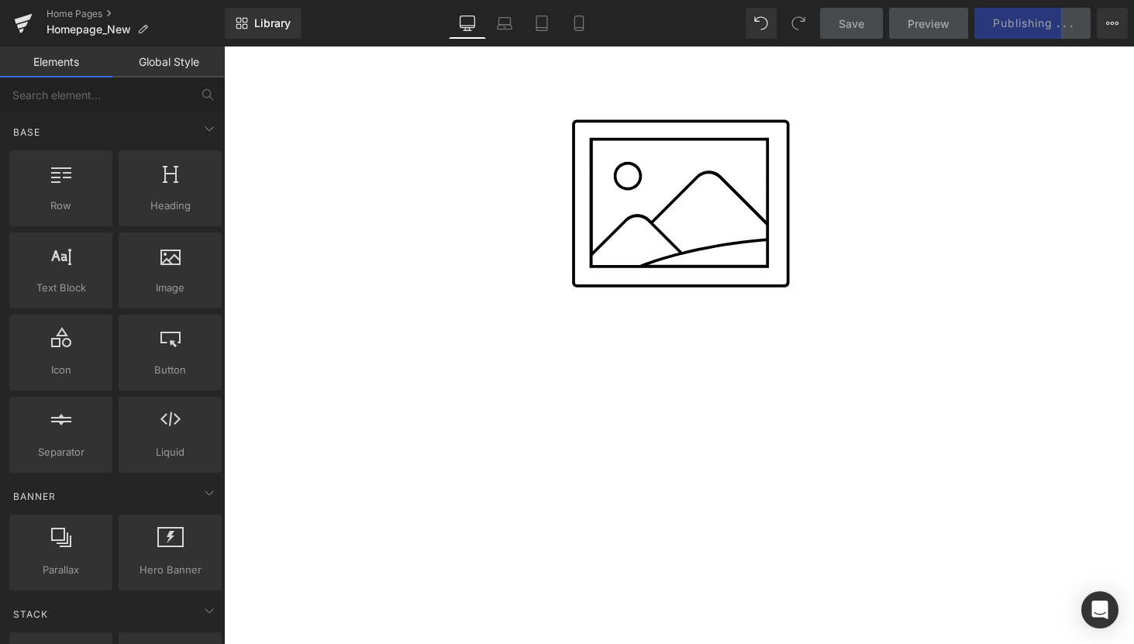
scroll to position [2663, 0]
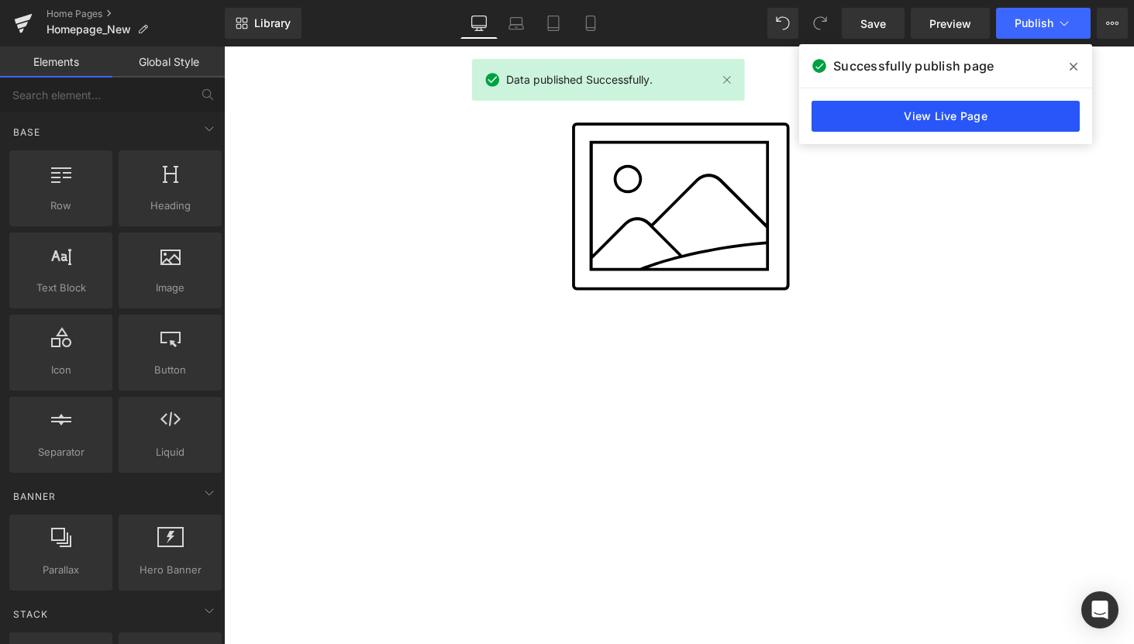
click at [987, 115] on link "View Live Page" at bounding box center [945, 116] width 268 height 31
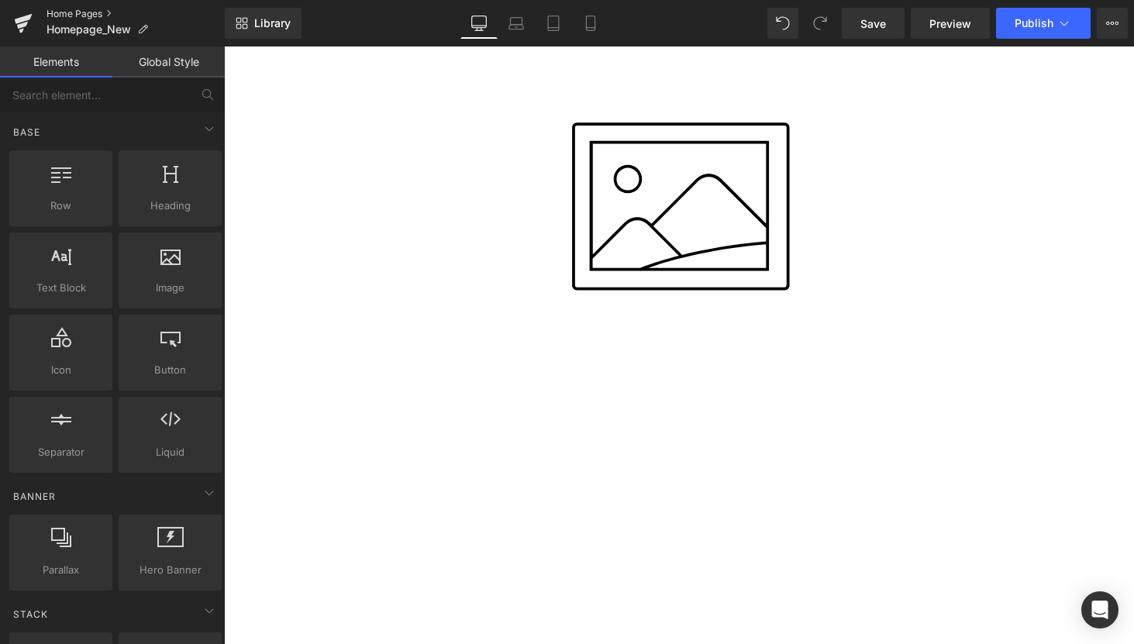
click at [76, 14] on link "Home Pages" at bounding box center [135, 14] width 178 height 12
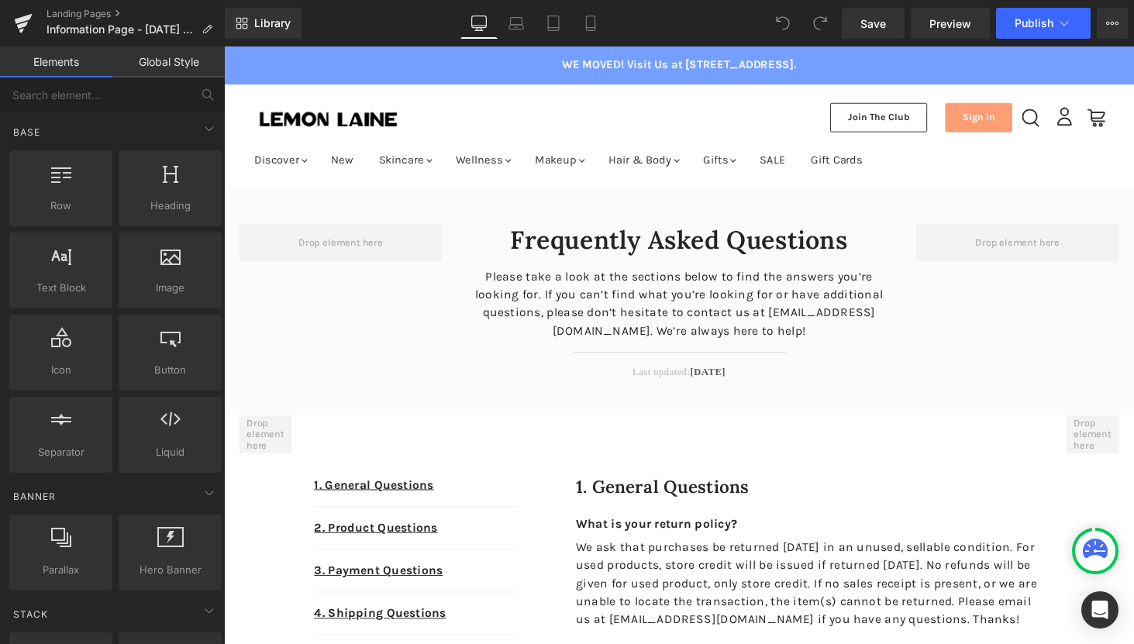
drag, startPoint x: 224, startPoint y: 46, endPoint x: 739, endPoint y: 315, distance: 580.6
click at [739, 312] on p "Please take a look at the sections below to find the answers you’re looking for…" at bounding box center [693, 311] width 442 height 74
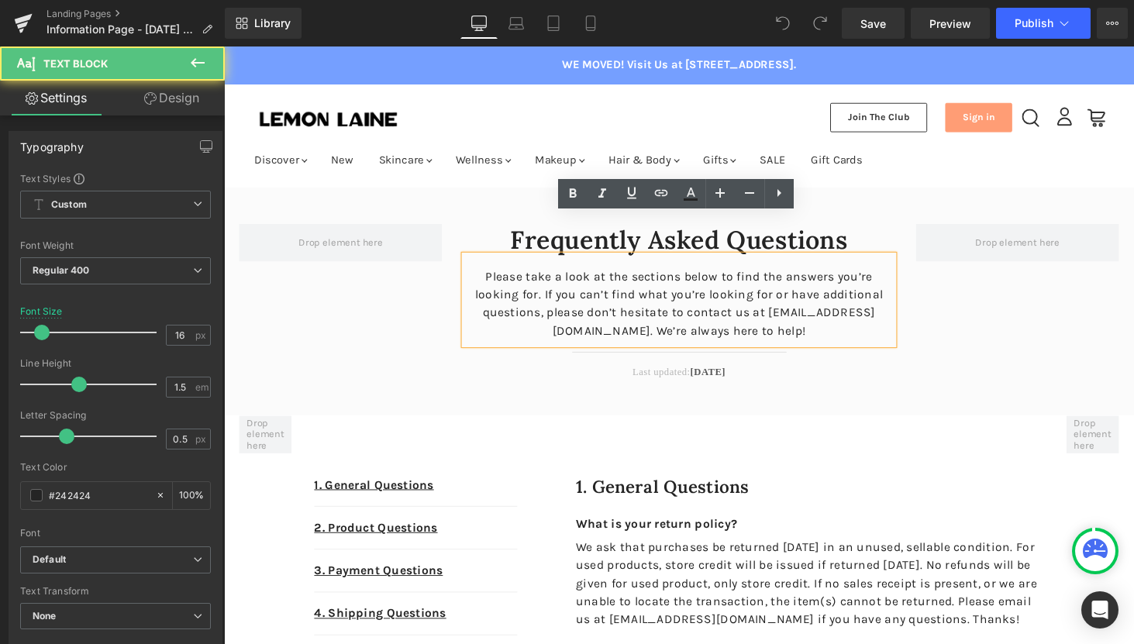
scroll to position [42, 0]
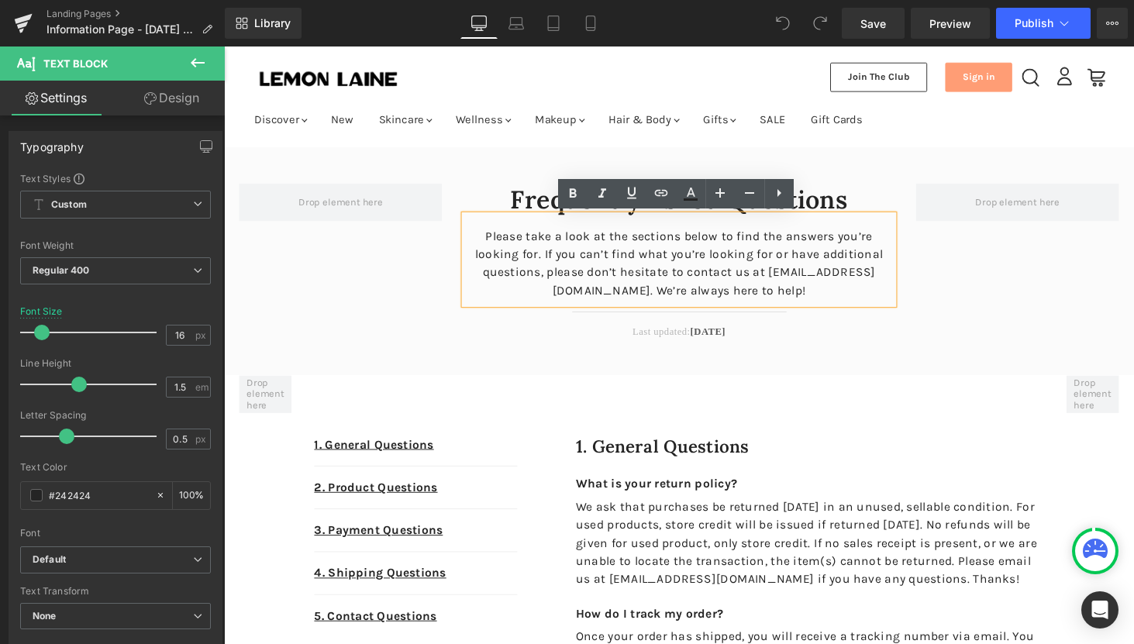
click at [719, 337] on icon "Main content" at bounding box center [719, 338] width 8 height 8
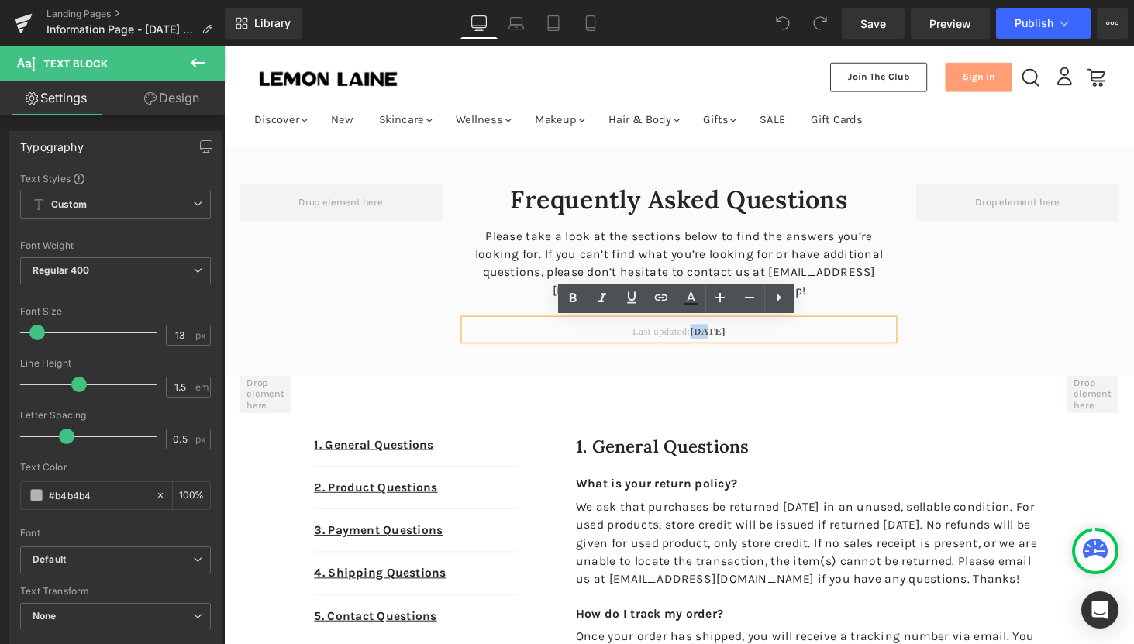
drag, startPoint x: 721, startPoint y: 341, endPoint x: 702, endPoint y: 341, distance: 19.4
click at [704, 341] on span "[DATE]" at bounding box center [722, 340] width 36 height 12
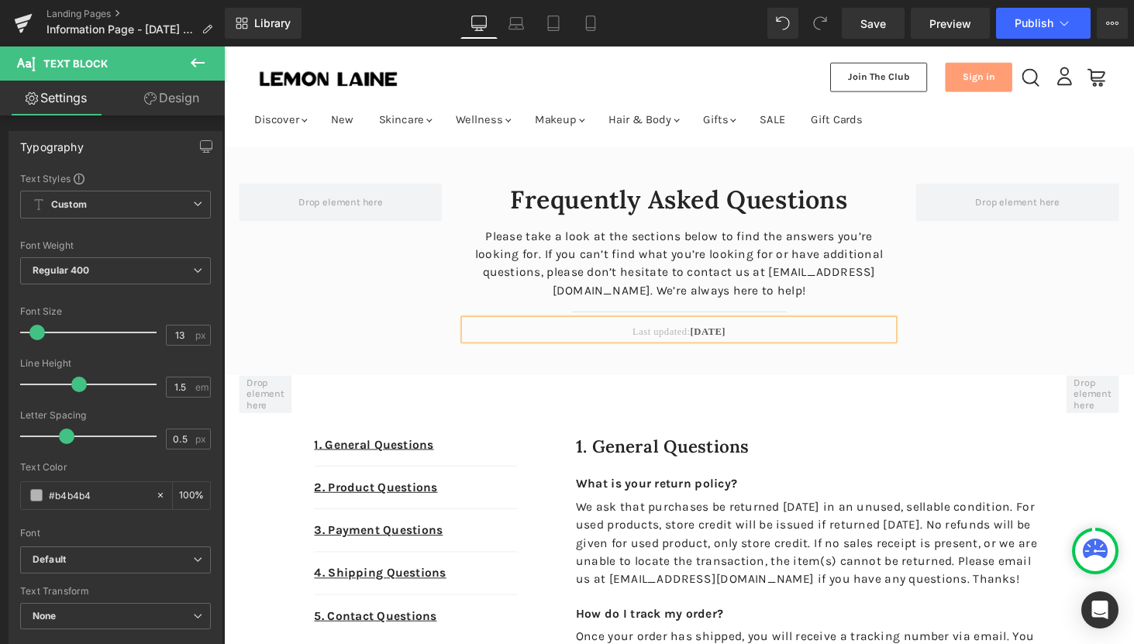
click at [782, 339] on p "Last updated: [DATE]" at bounding box center [693, 339] width 442 height 15
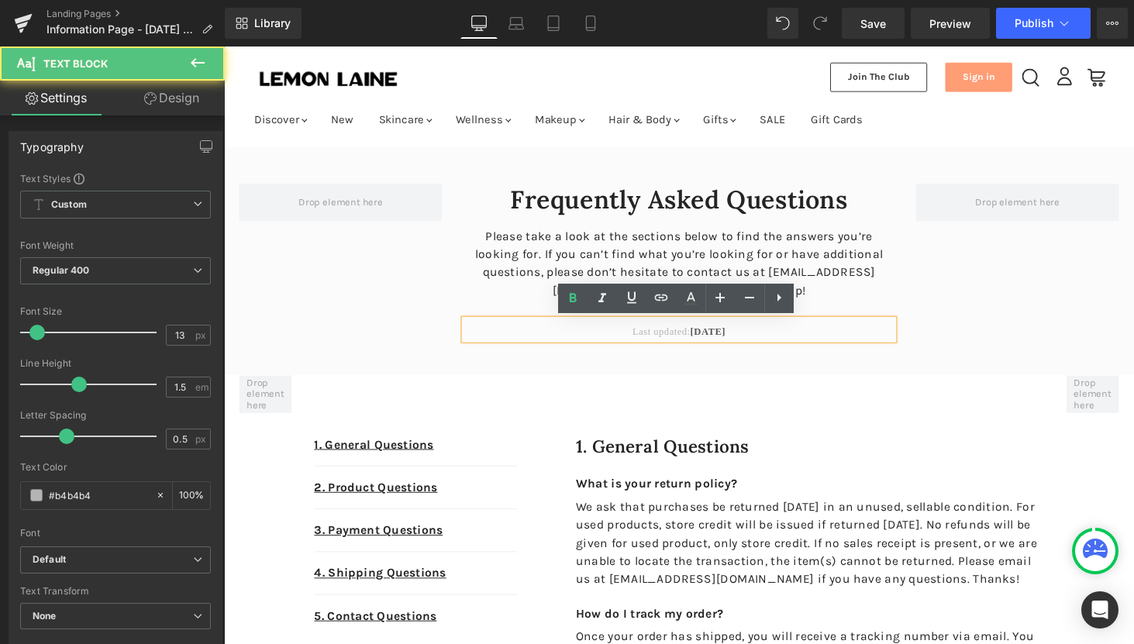
click at [777, 367] on div "Frequently Asked Questions Heading Please take a look at the sections below to …" at bounding box center [693, 267] width 930 height 235
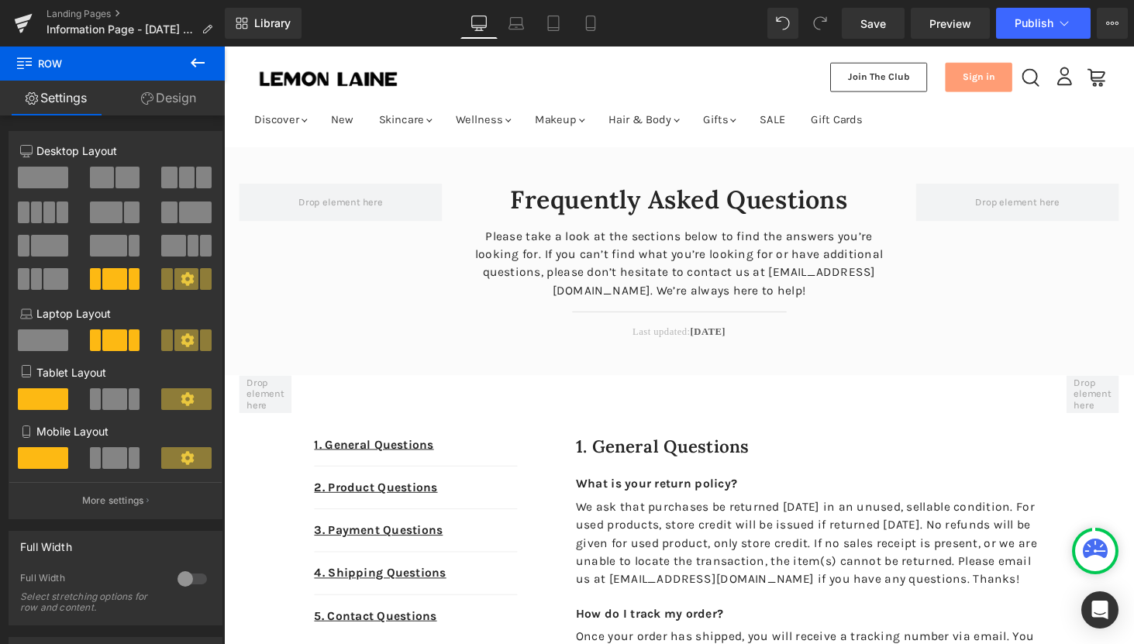
click at [741, 334] on span "[DATE]" at bounding box center [722, 340] width 36 height 12
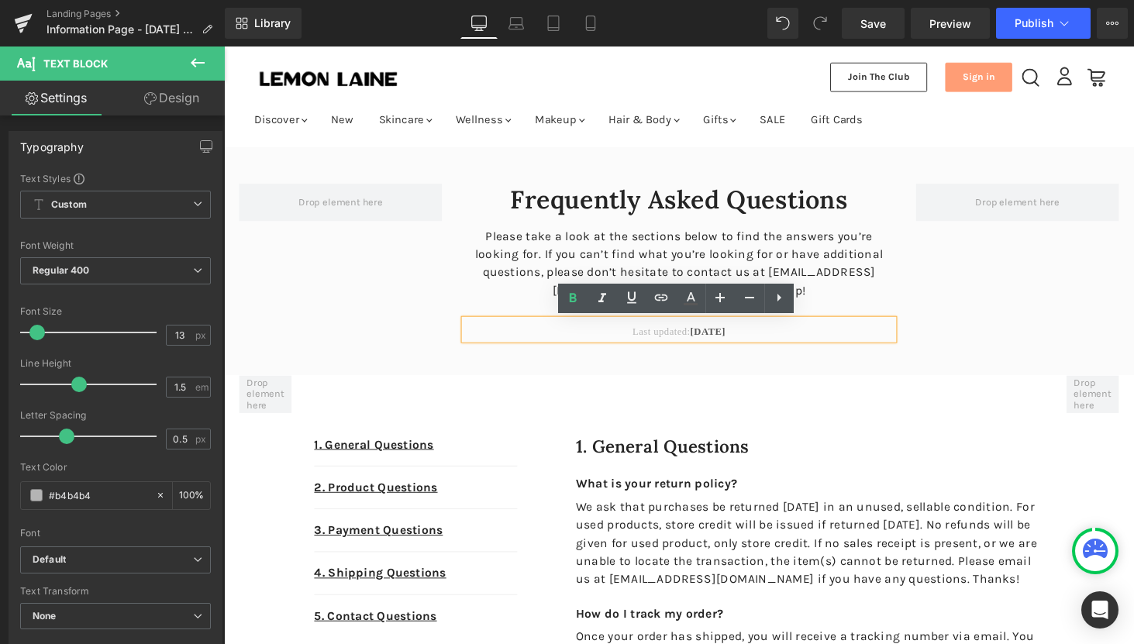
click at [805, 368] on div "Frequently Asked Questions Heading Please take a look at the sections below to …" at bounding box center [693, 267] width 930 height 235
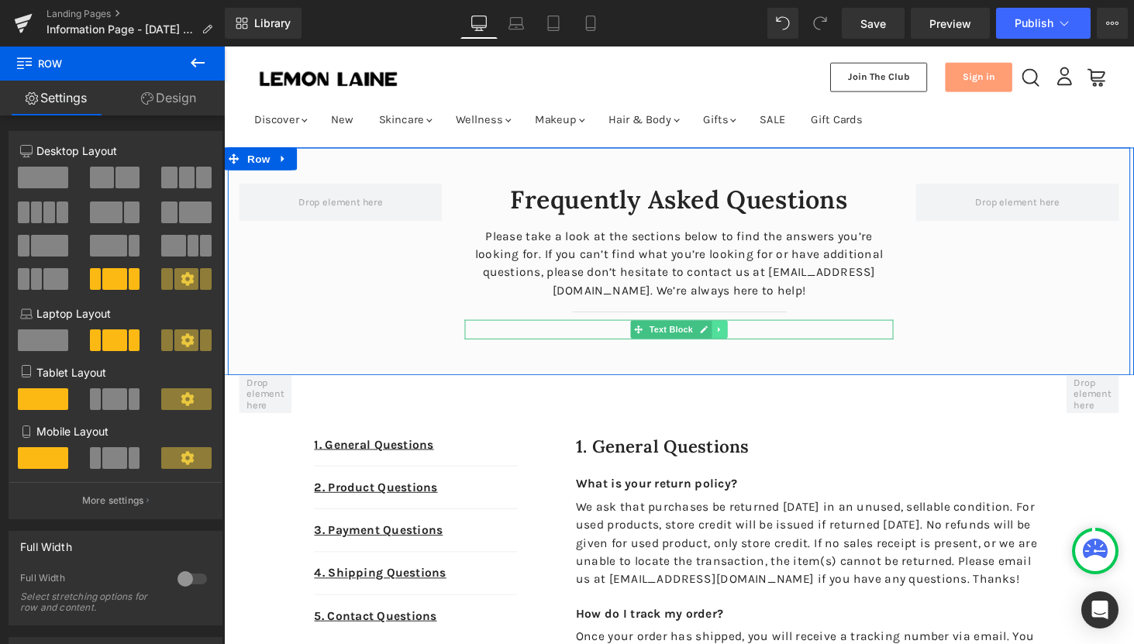
click at [736, 343] on link "Main content" at bounding box center [735, 338] width 16 height 19
click at [741, 340] on icon "Main content" at bounding box center [743, 338] width 9 height 9
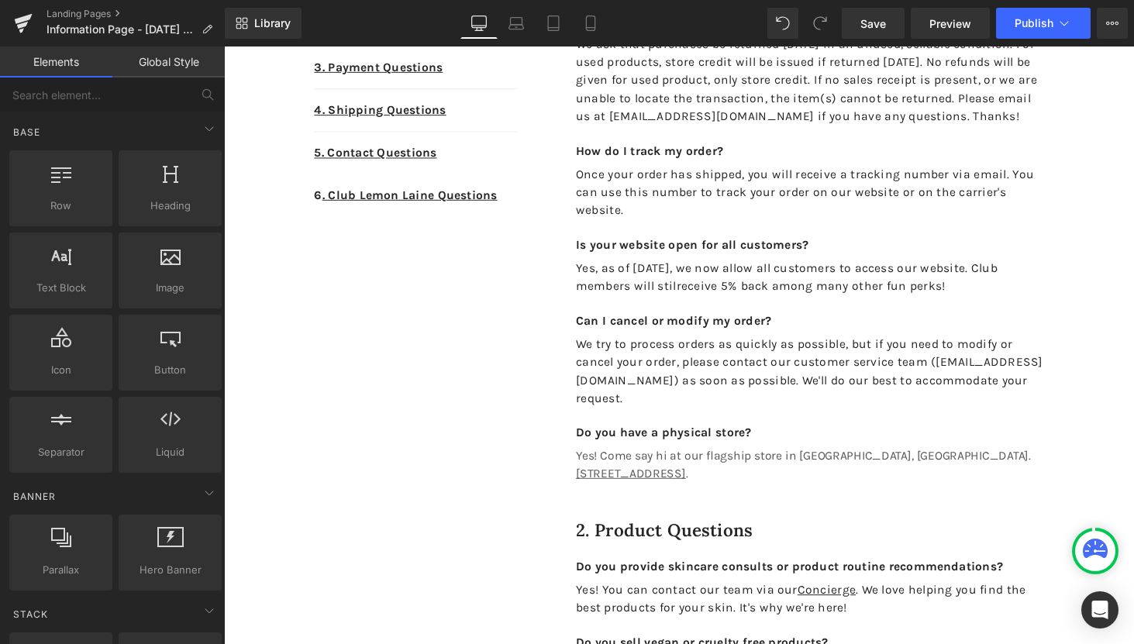
scroll to position [504, 0]
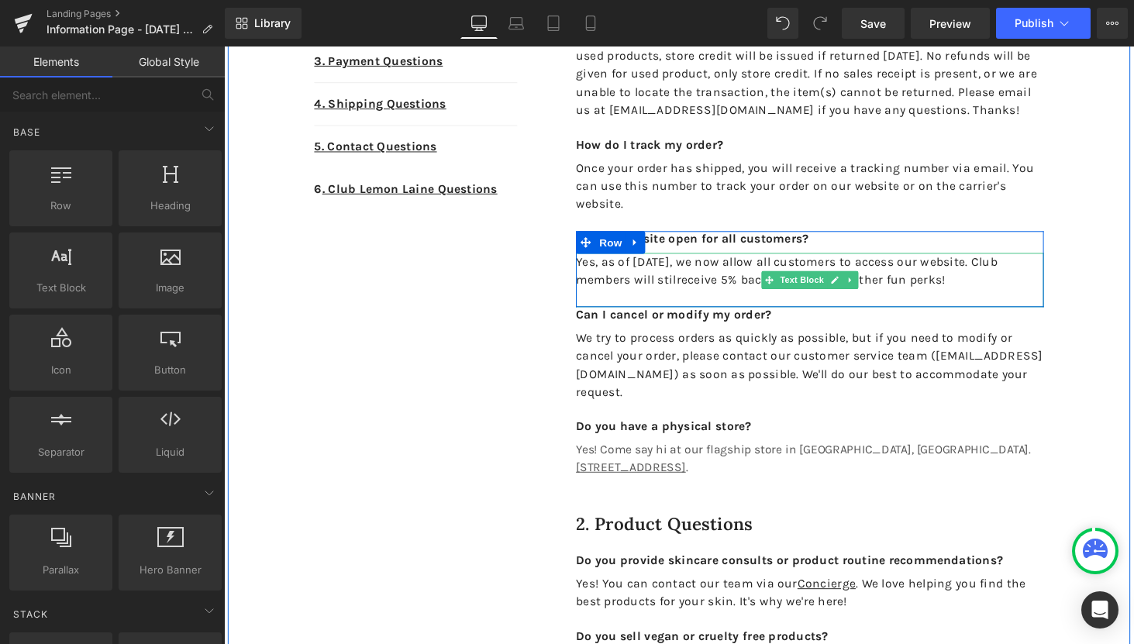
click at [702, 297] on p "Yes, as of May 2024, we now allow all customers to access our website. Club mem…" at bounding box center [828, 278] width 482 height 37
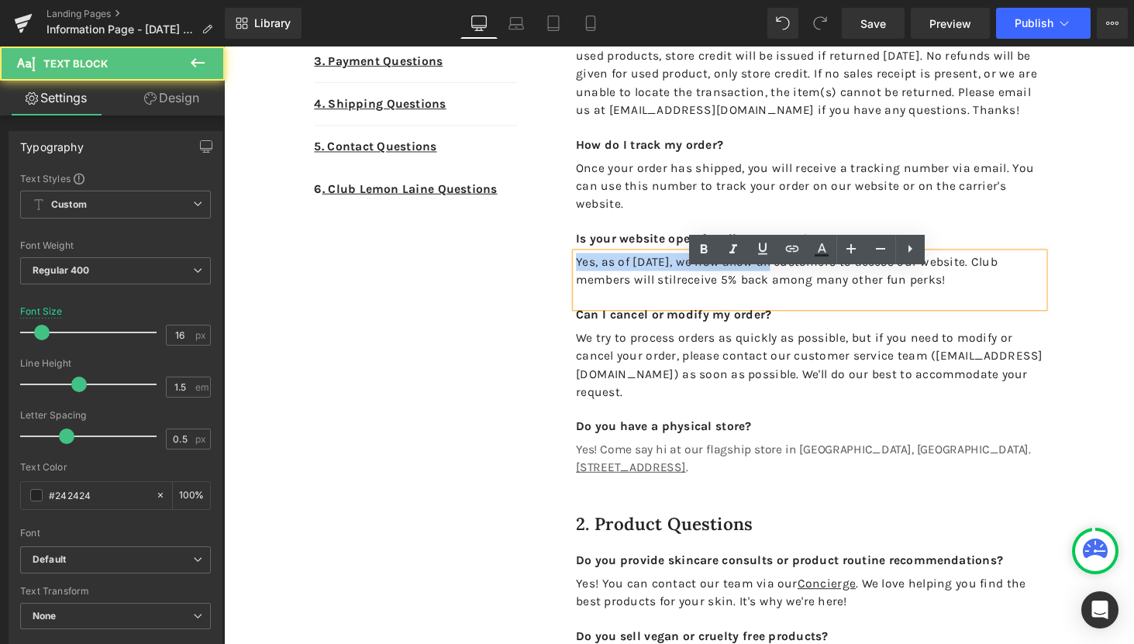
drag, startPoint x: 798, startPoint y: 287, endPoint x: 587, endPoint y: 291, distance: 211.6
click at [587, 291] on p "Yes, as of May 2024, we now allow all customers to access our website. Club mem…" at bounding box center [828, 278] width 482 height 37
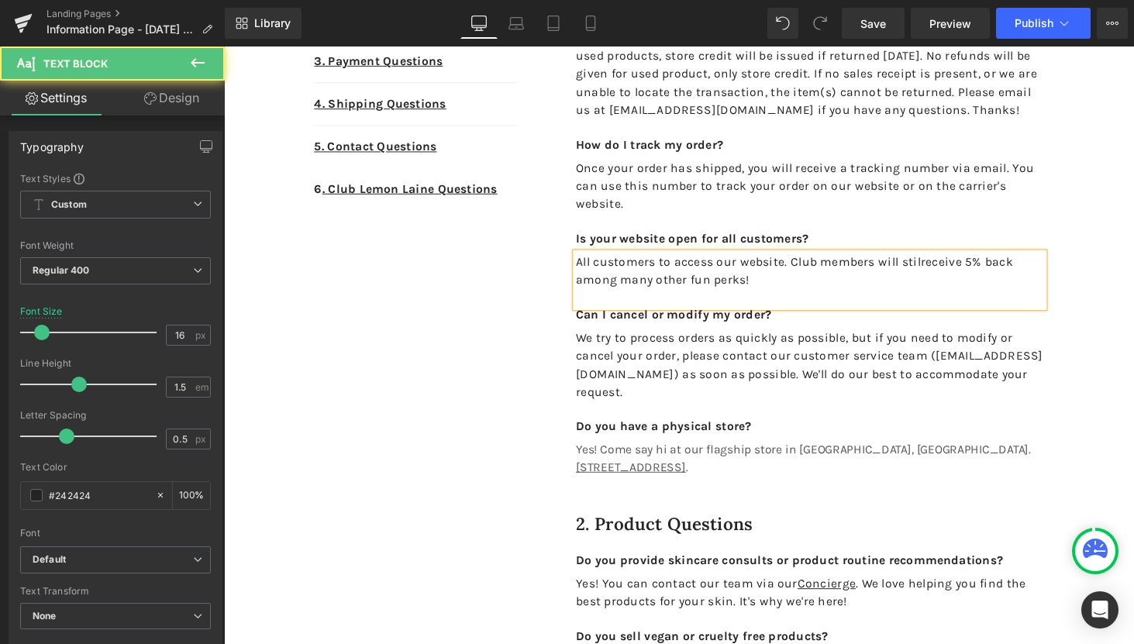
click at [946, 288] on p "All customers to access our website. Club members will stilreceive 5% back amon…" at bounding box center [828, 278] width 482 height 37
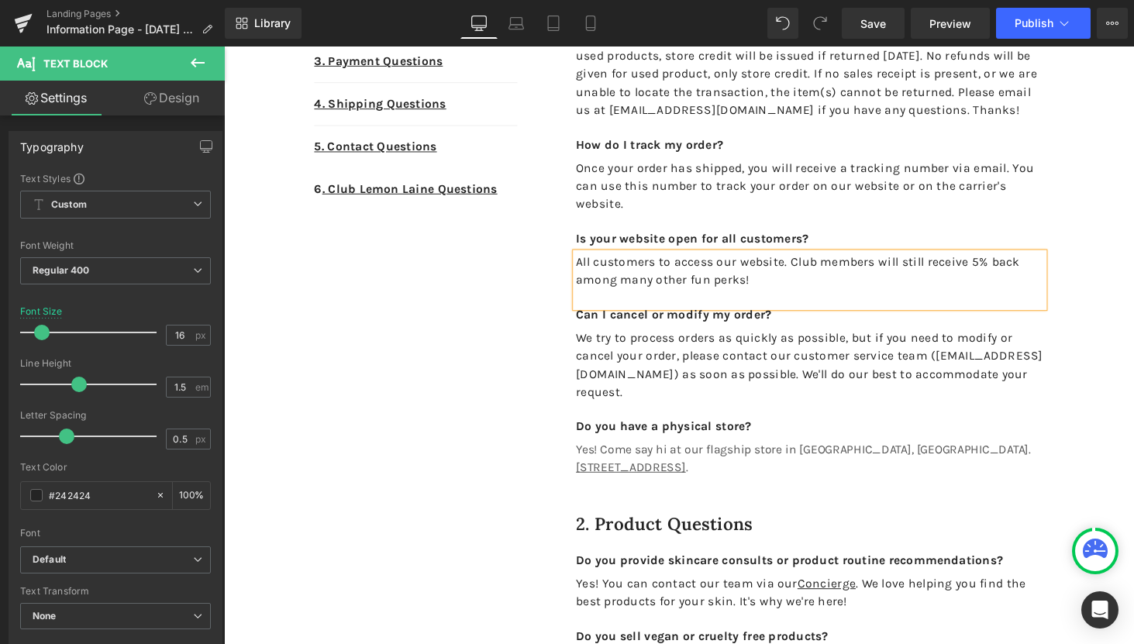
click at [903, 291] on p "All customers to access our website. Club members will still receive 5% back am…" at bounding box center [828, 278] width 482 height 37
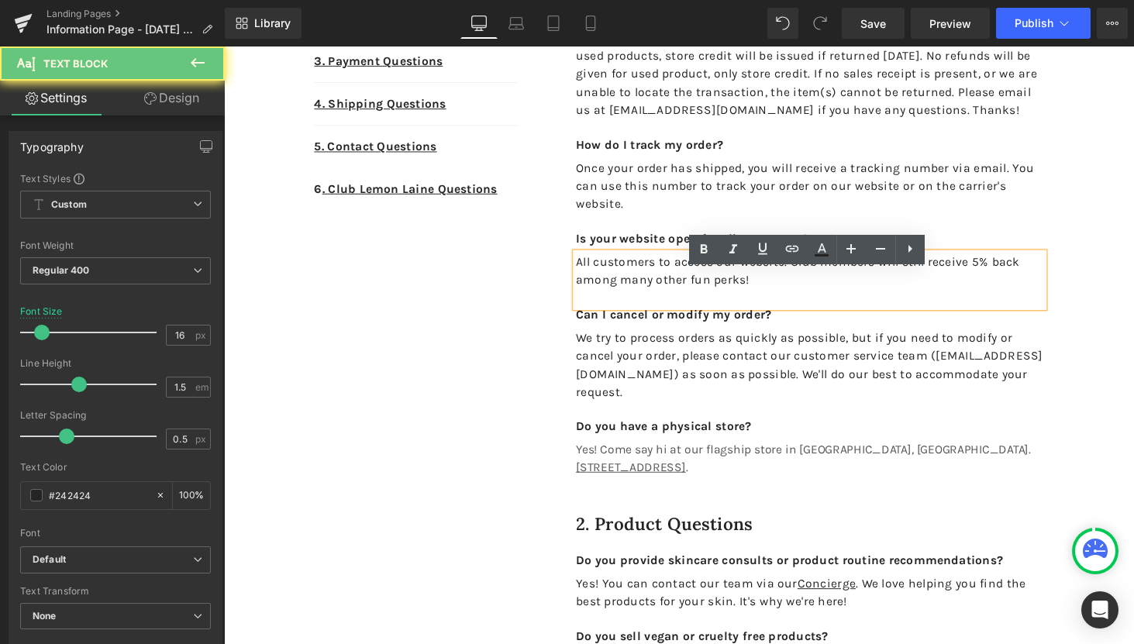
click at [926, 291] on p "All customers to access our website. Club members will still receive 5% back am…" at bounding box center [828, 278] width 482 height 37
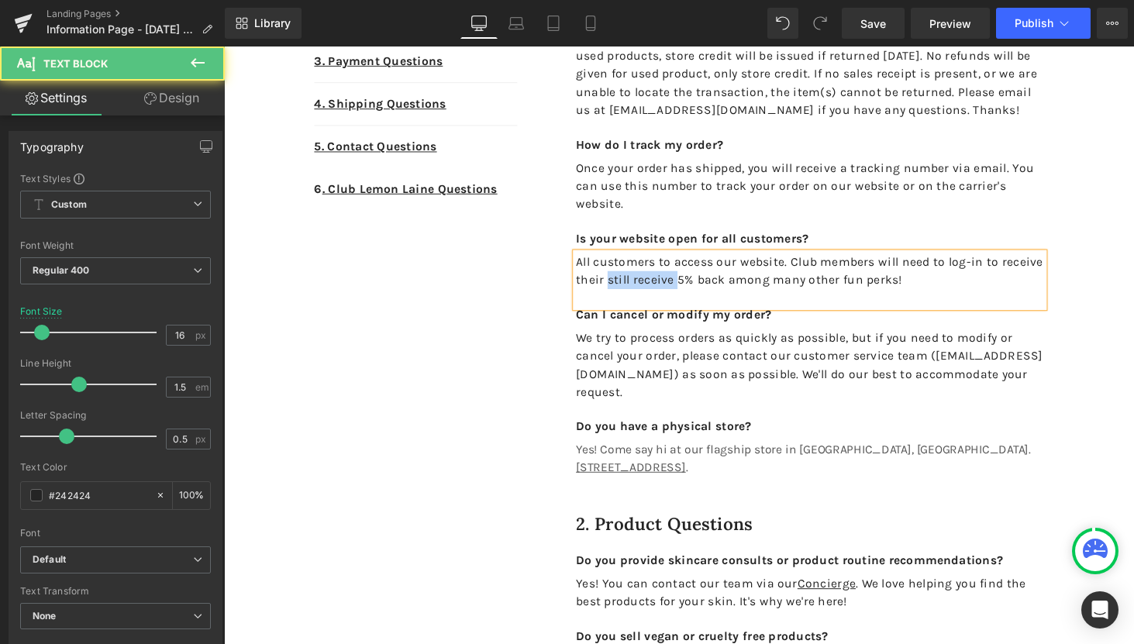
drag, startPoint x: 740, startPoint y: 310, endPoint x: 663, endPoint y: 312, distance: 76.7
click at [663, 297] on p "All customers to access our website. Club members will need to log-in to receiv…" at bounding box center [828, 278] width 482 height 37
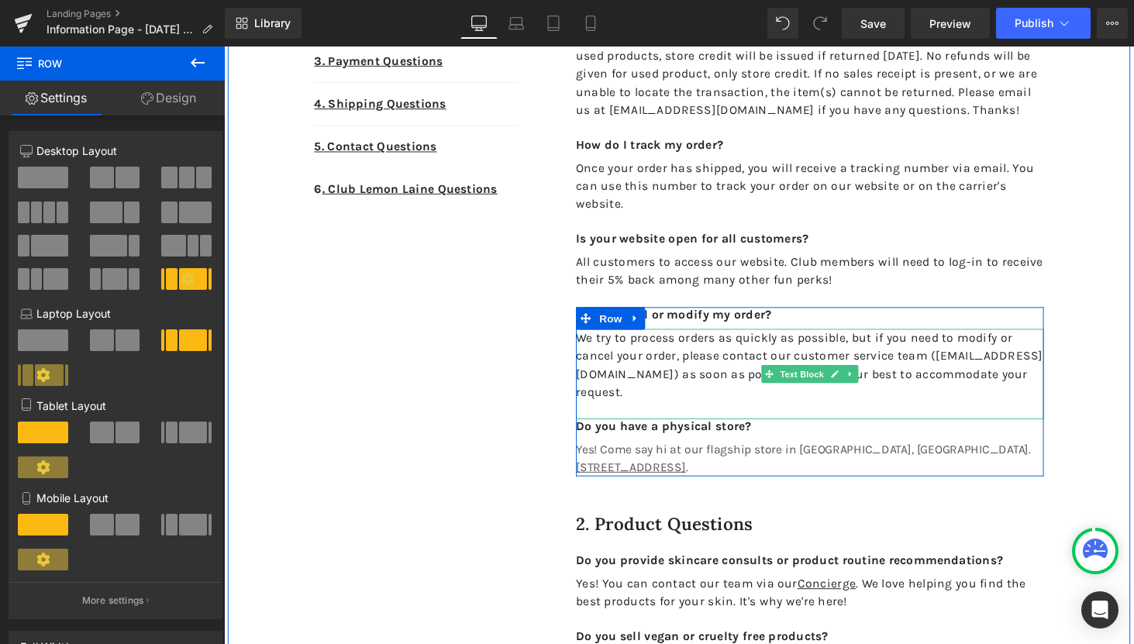
scroll to position [585, 0]
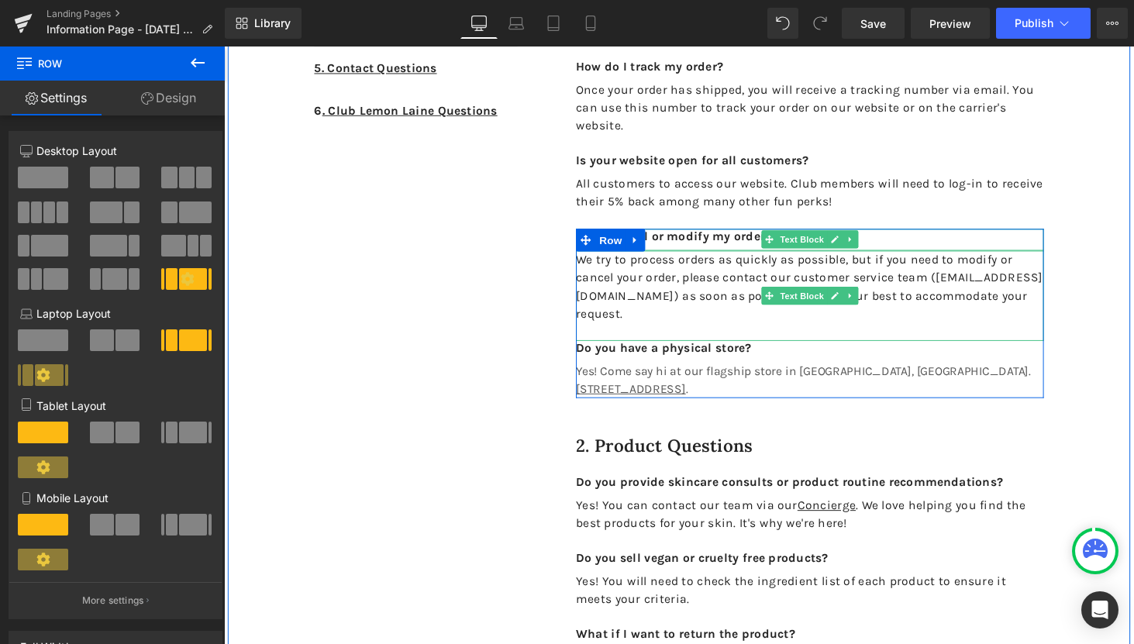
click at [723, 324] on span "We try to process orders as quickly as possible, but if you need to modify or c…" at bounding box center [827, 294] width 481 height 71
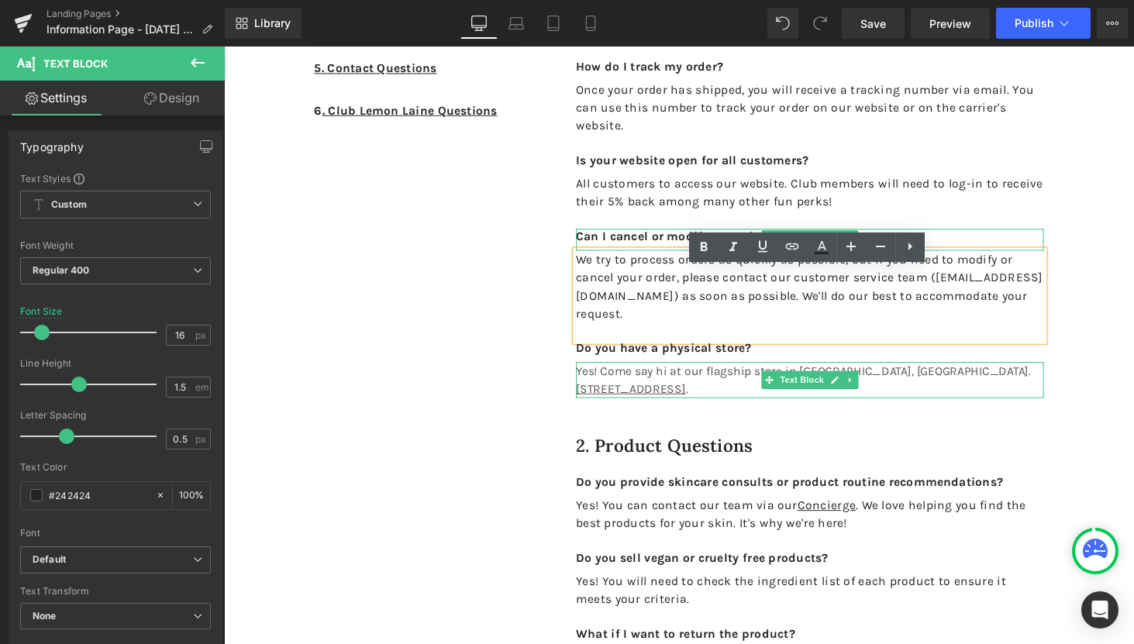
click at [759, 402] on span "Yes! Come say hi at our flagship store in East Nashville, TN. 1900 Eastland Ave…" at bounding box center [821, 390] width 469 height 33
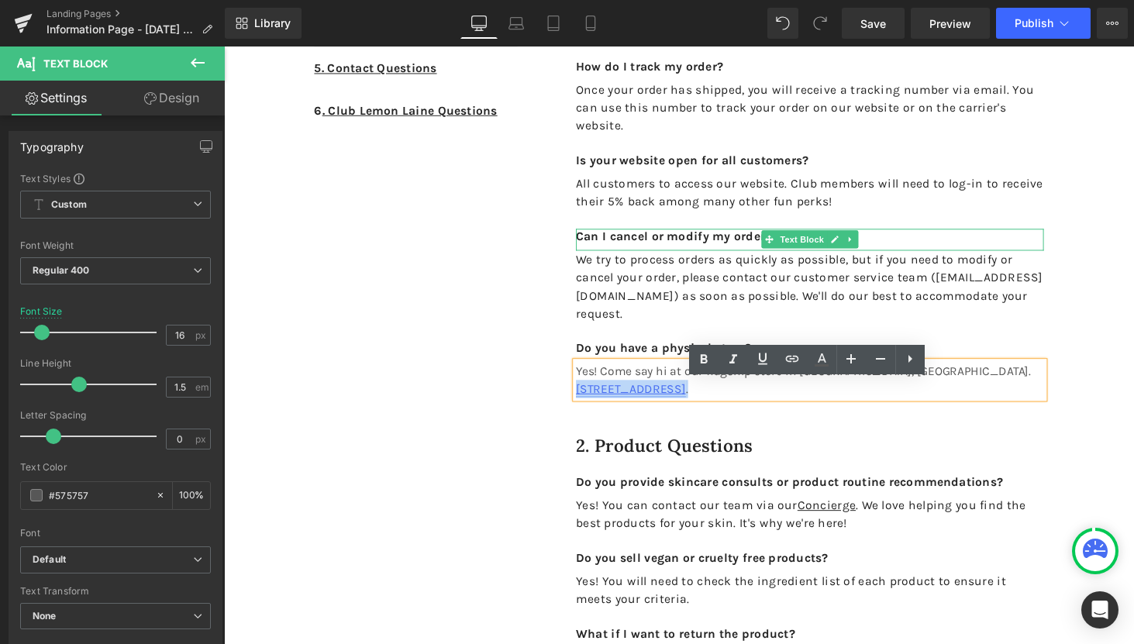
drag, startPoint x: 749, startPoint y: 418, endPoint x: 922, endPoint y: 403, distance: 173.5
click at [922, 403] on p "Yes! Come say hi at our flagship store in East Nashville, TN. 1900 Eastland Ave…" at bounding box center [828, 390] width 482 height 37
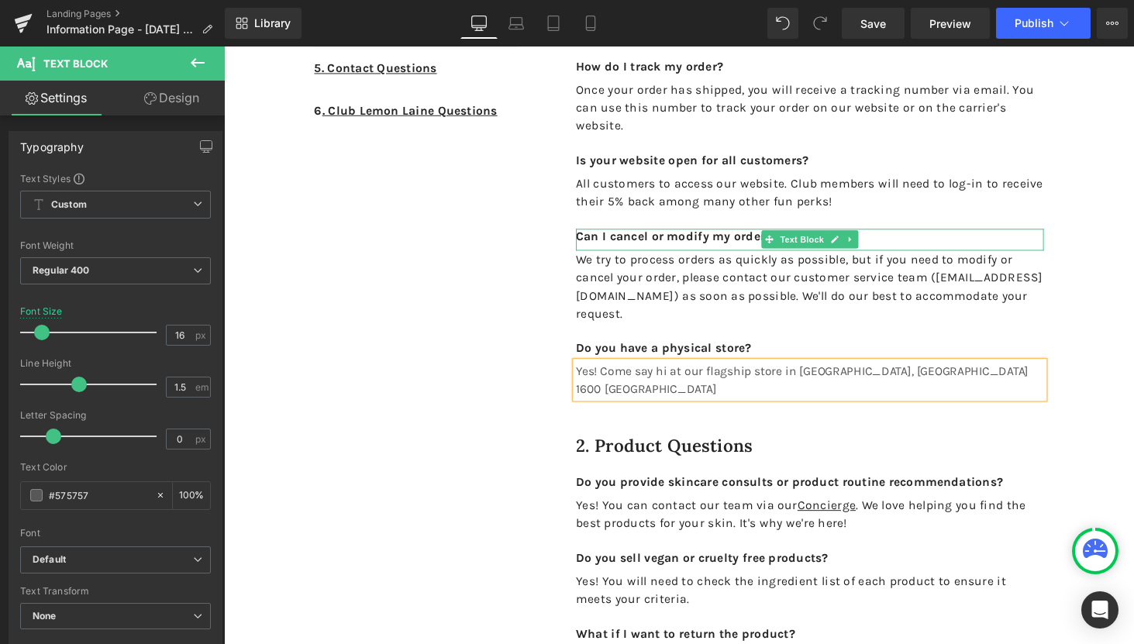
click at [921, 405] on span "Yes! Come say hi at our flagship store in East Nashville, TN. 1600 Woodland" at bounding box center [820, 390] width 467 height 33
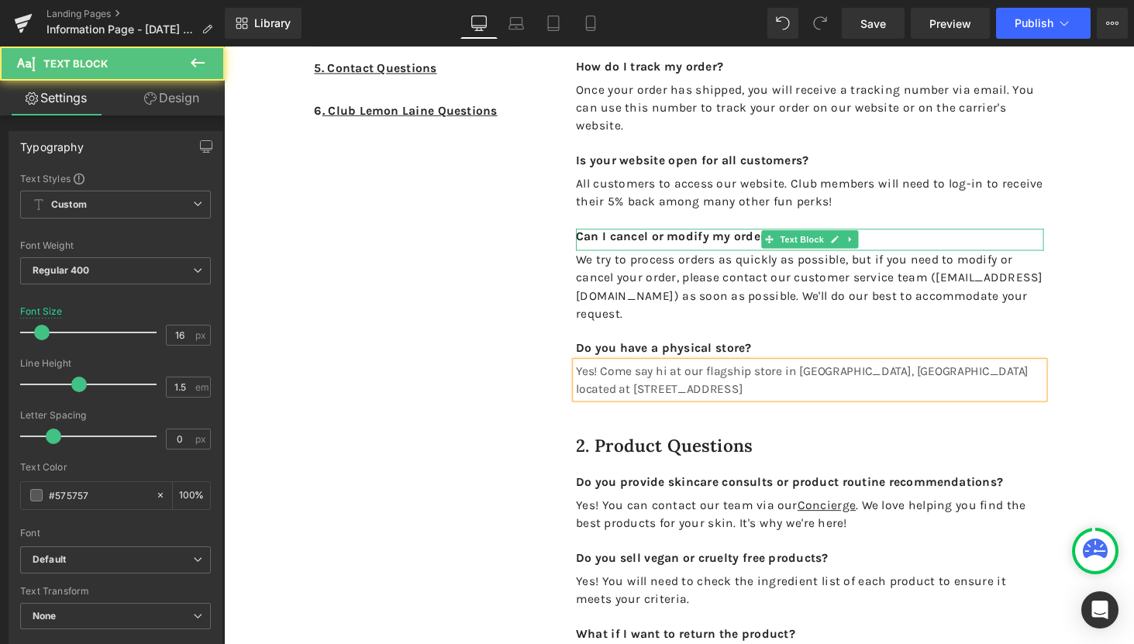
click at [1053, 397] on span "Yes! Come say hi at our flagship store in East Nashville, TN located at 1600 Wo…" at bounding box center [820, 390] width 467 height 33
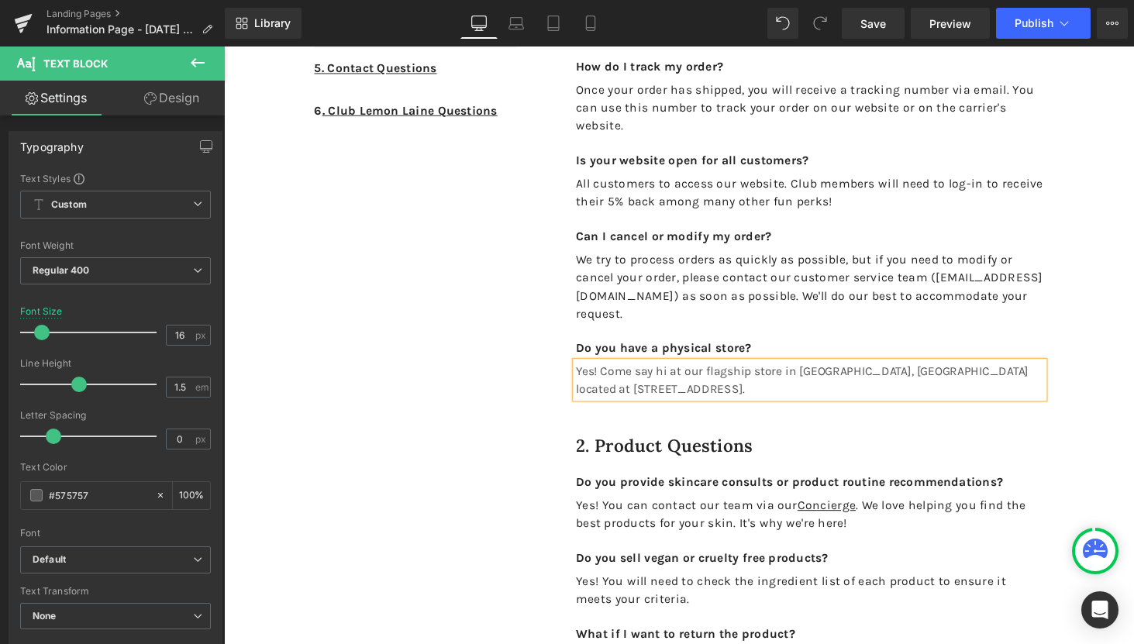
drag, startPoint x: 729, startPoint y: 418, endPoint x: 980, endPoint y: 404, distance: 250.7
click at [980, 404] on span "Yes! Come say hi at our flagship store in East Nashville, TN located at 1600 Wo…" at bounding box center [820, 390] width 467 height 33
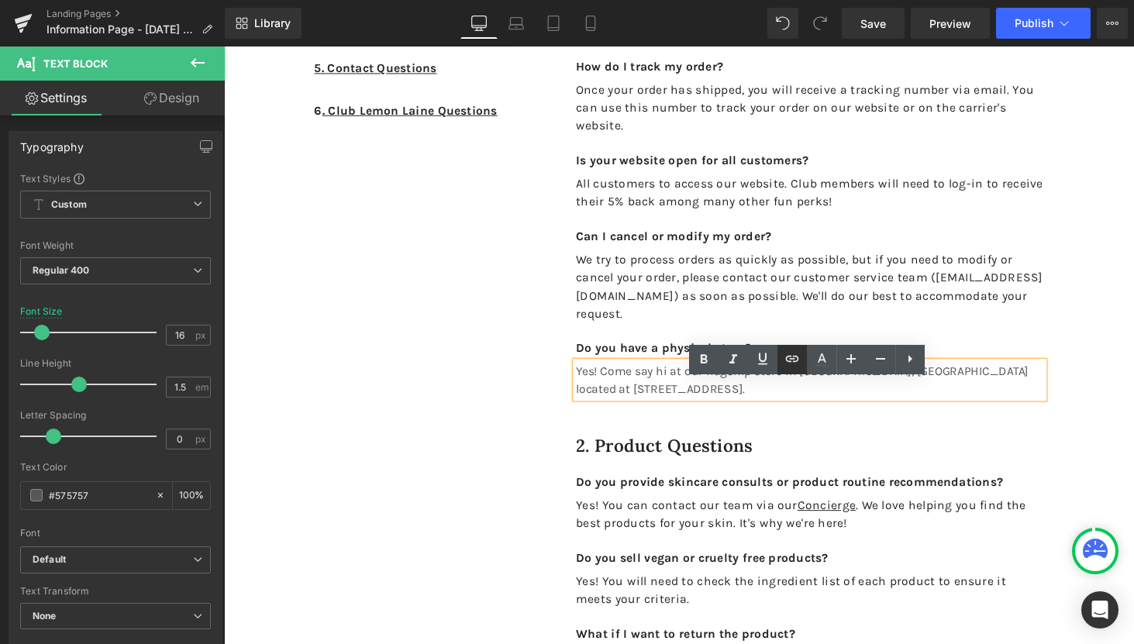
click at [798, 356] on icon at bounding box center [792, 359] width 19 height 19
click at [884, 439] on input "text" at bounding box center [844, 438] width 239 height 39
paste input "https://maps.app.goo.gl/JR6UfPcrnUsFNte6A"
type input "https://maps.app.goo.gl/JR6UfPcrnUsFNte6A"
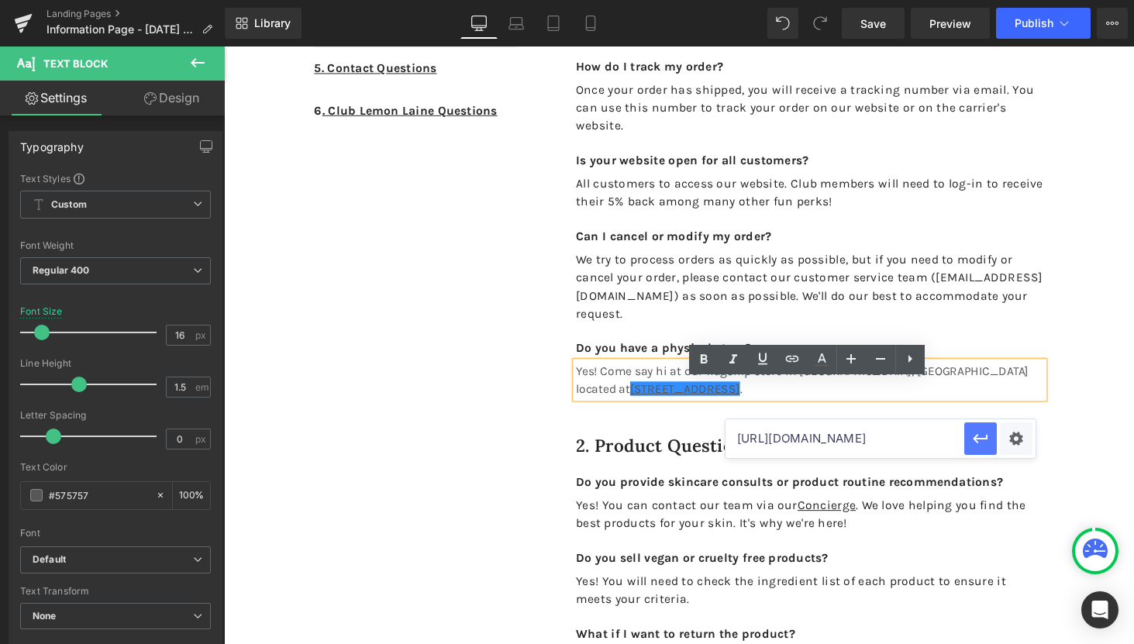
click at [976, 443] on icon "button" at bounding box center [980, 438] width 19 height 19
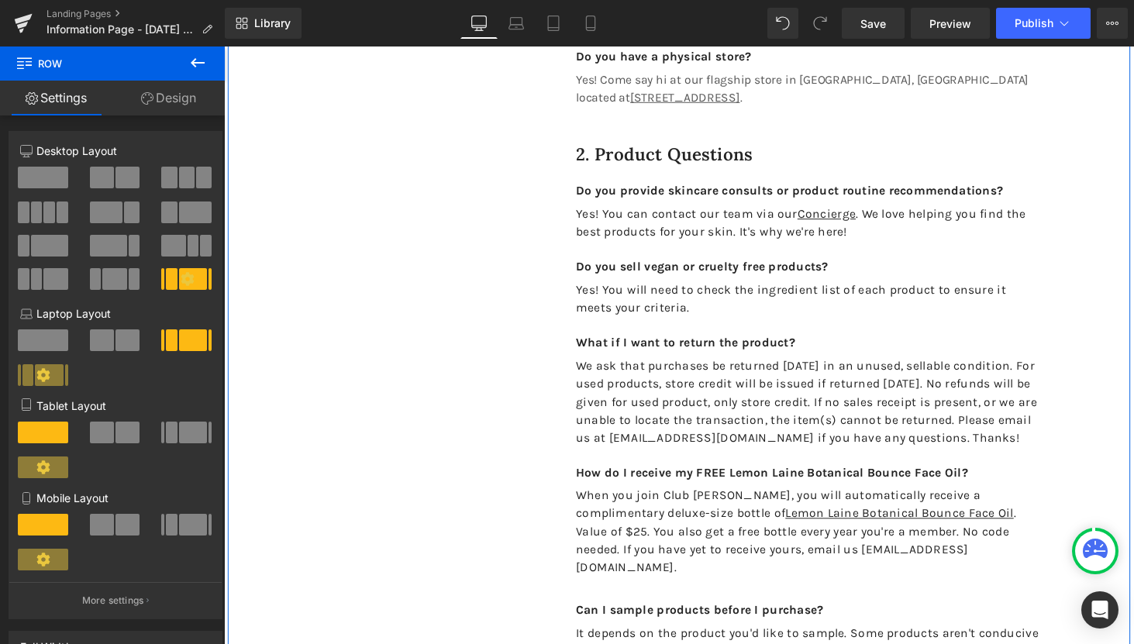
scroll to position [899, 0]
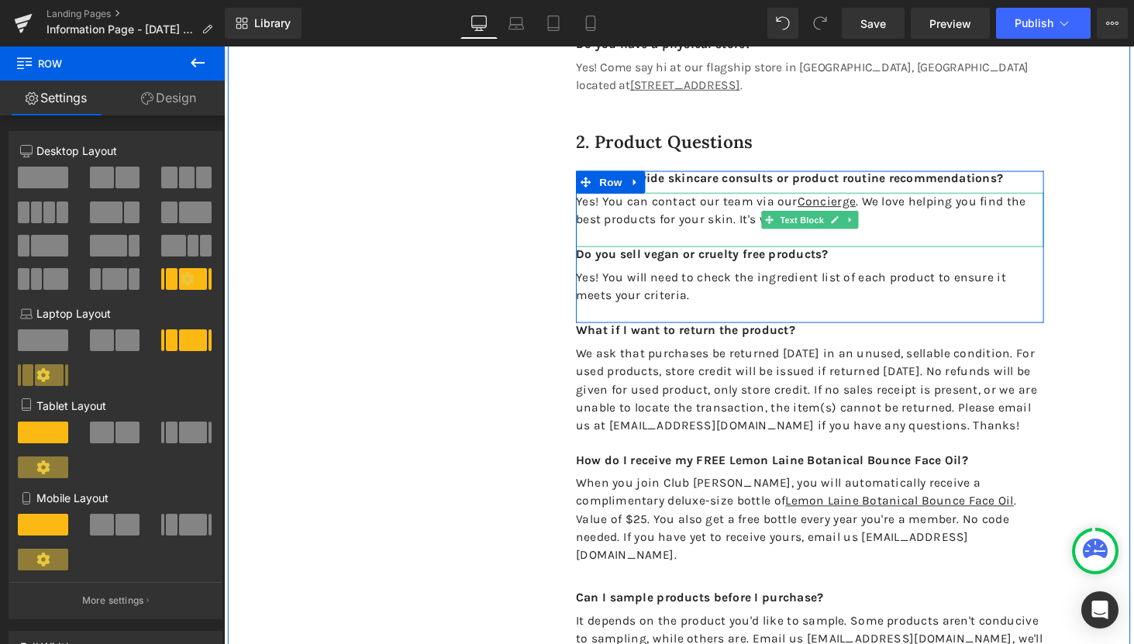
click at [708, 232] on span "Yes! You can contact our team via our Concierge . We love helping you find the …" at bounding box center [818, 214] width 463 height 33
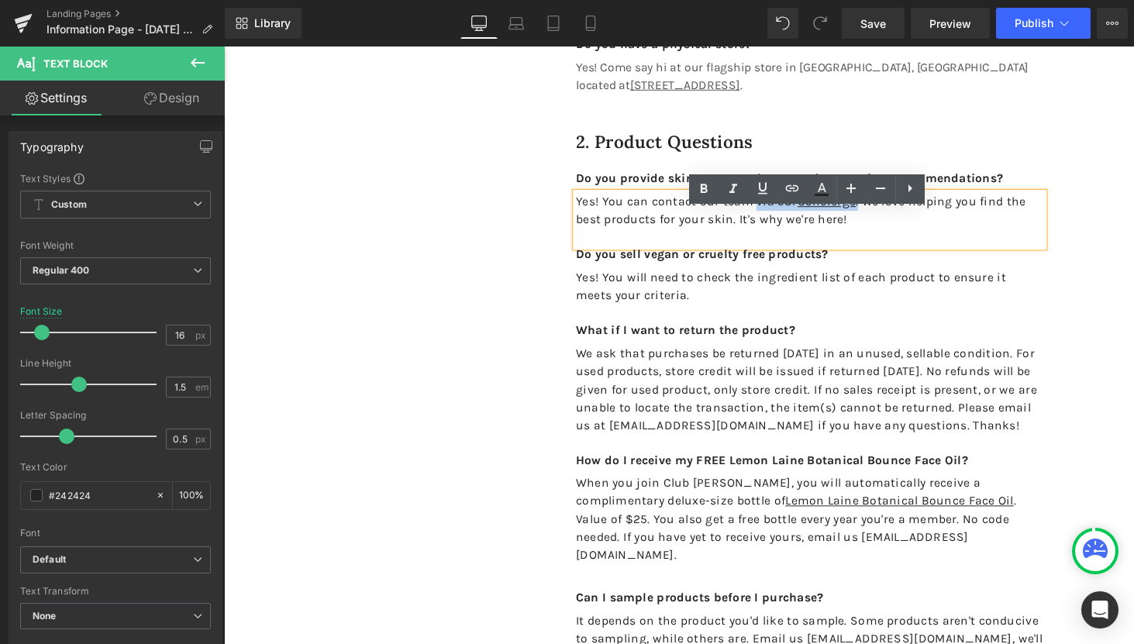
drag, startPoint x: 879, startPoint y: 224, endPoint x: 773, endPoint y: 227, distance: 106.2
click at [773, 227] on span "Yes! You can contact our team via our Concierge . We love helping you find the …" at bounding box center [818, 214] width 463 height 33
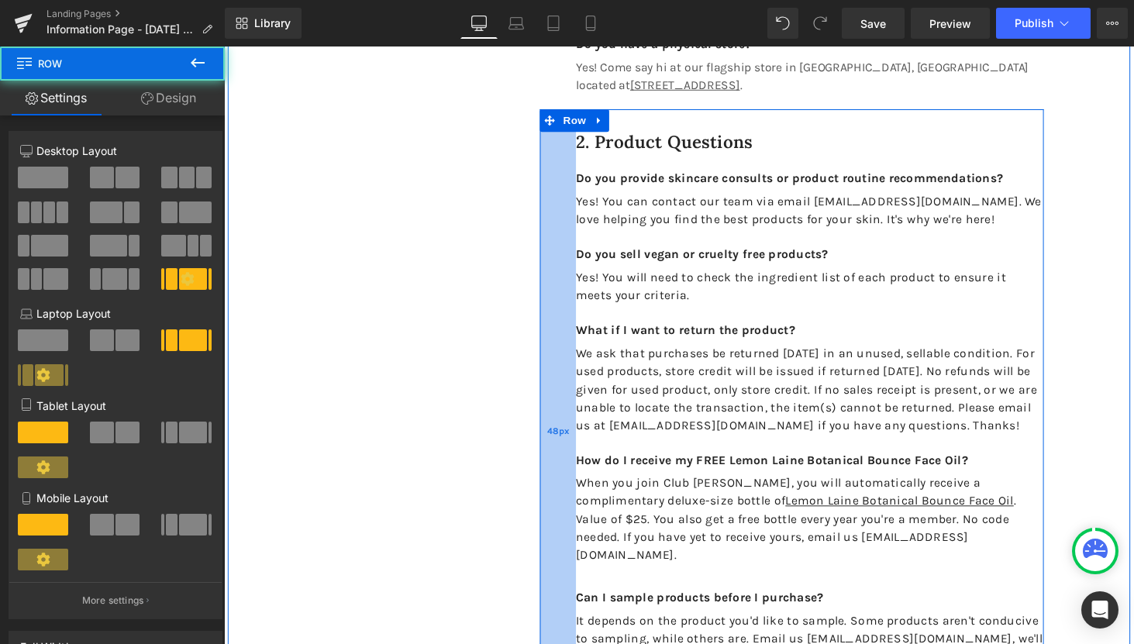
scroll to position [929, 0]
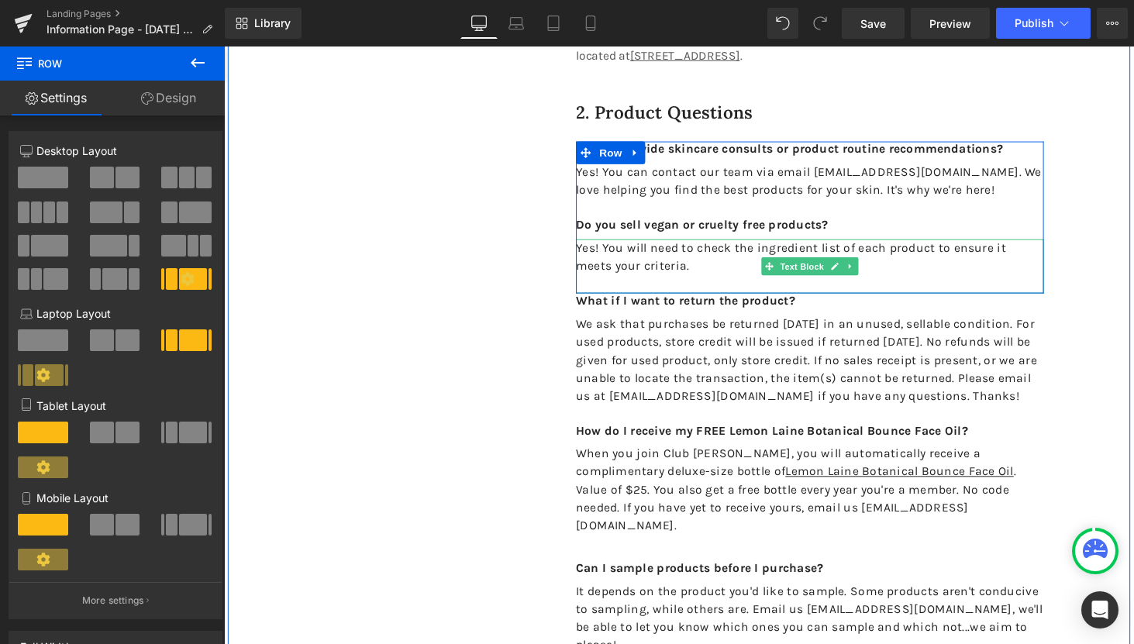
click at [642, 282] on p "Yes! You will need to check the ingredient list of each product to ensure it me…" at bounding box center [828, 263] width 482 height 37
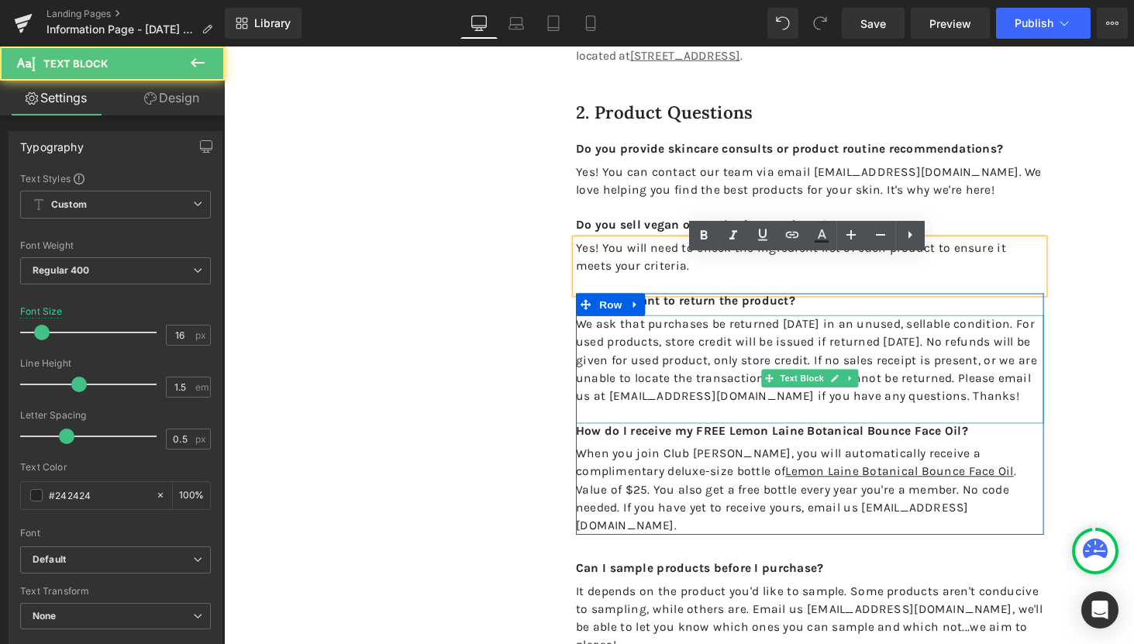
click at [646, 372] on p "We ask that purchases be returned within 30 days in an unused, sellable conditi…" at bounding box center [828, 369] width 482 height 93
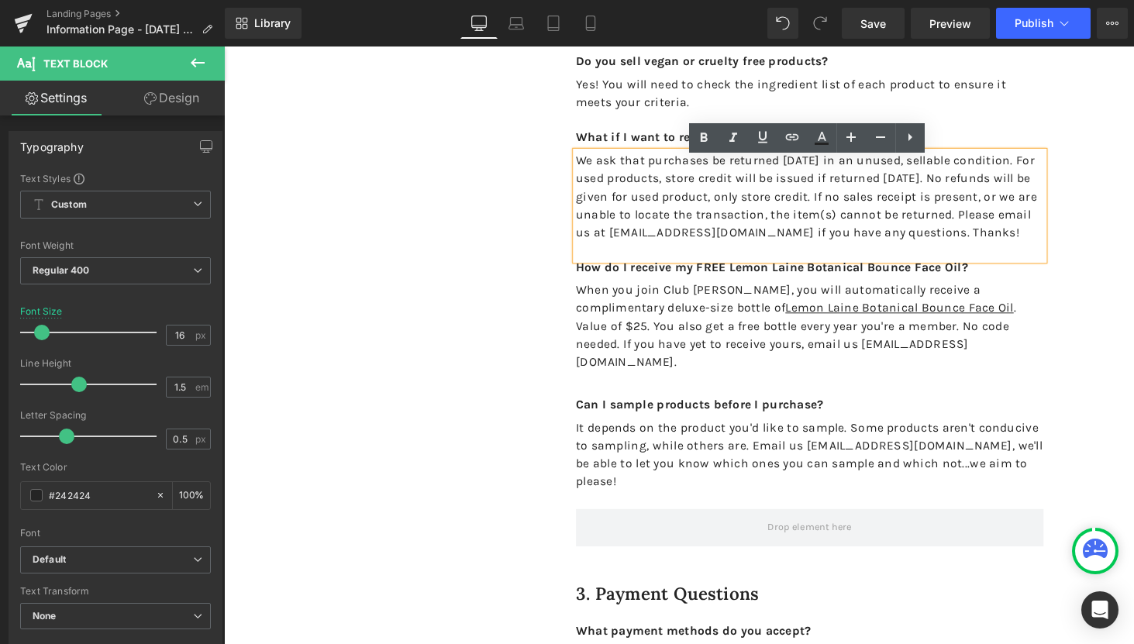
scroll to position [1111, 0]
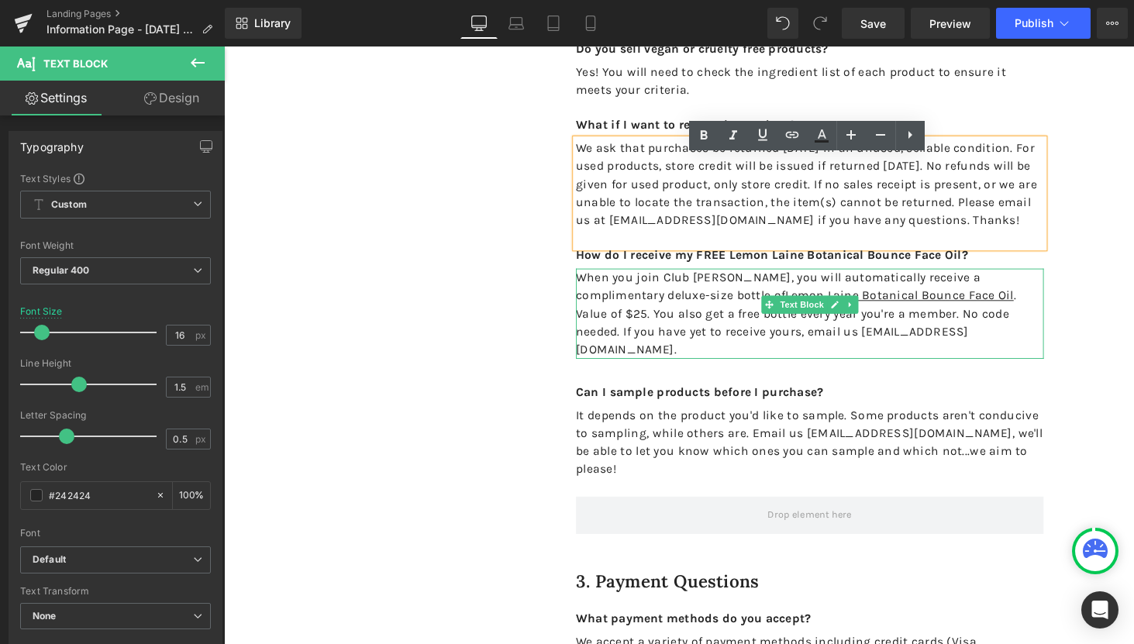
click at [695, 343] on span "When you join Club Lemon Laine, you will automatically receive a complimentary …" at bounding box center [814, 321] width 454 height 89
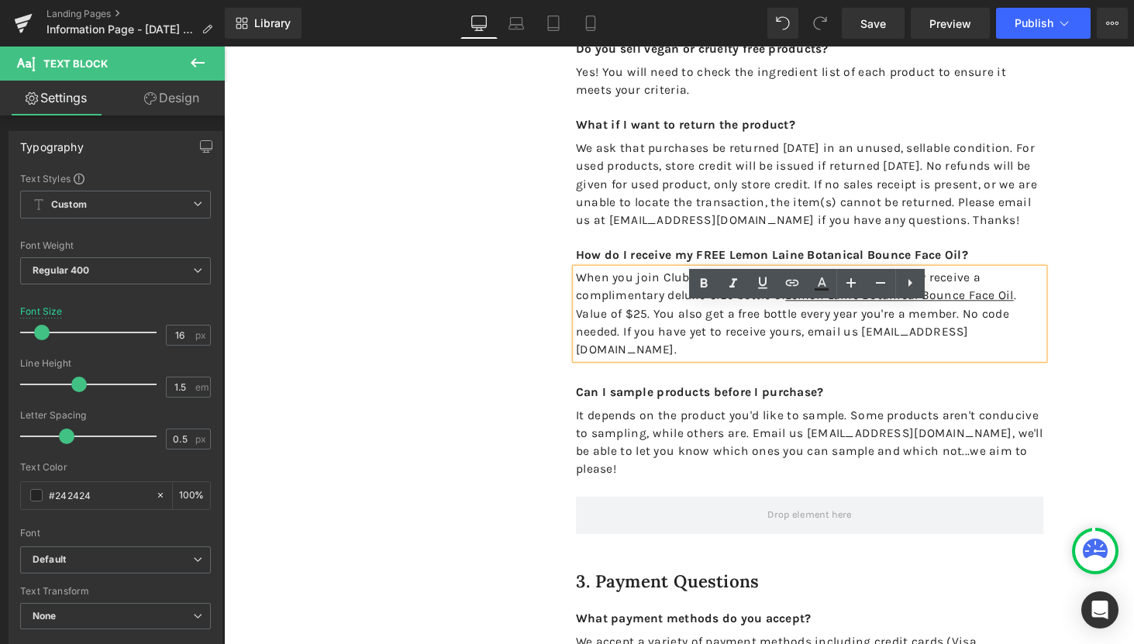
click at [722, 366] on span "When you join Club Lemon Laine, you will automatically receive a complimentary …" at bounding box center [814, 321] width 454 height 89
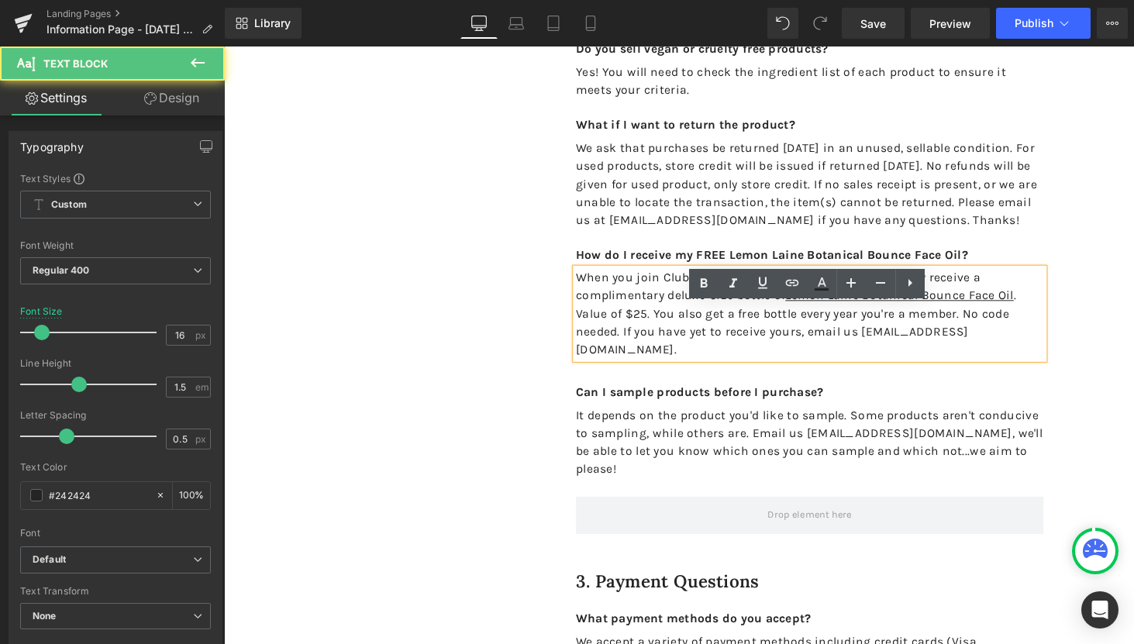
click at [1056, 343] on p "When you join Club Lemon Laine, you will automatically receive a complimentary …" at bounding box center [828, 321] width 482 height 93
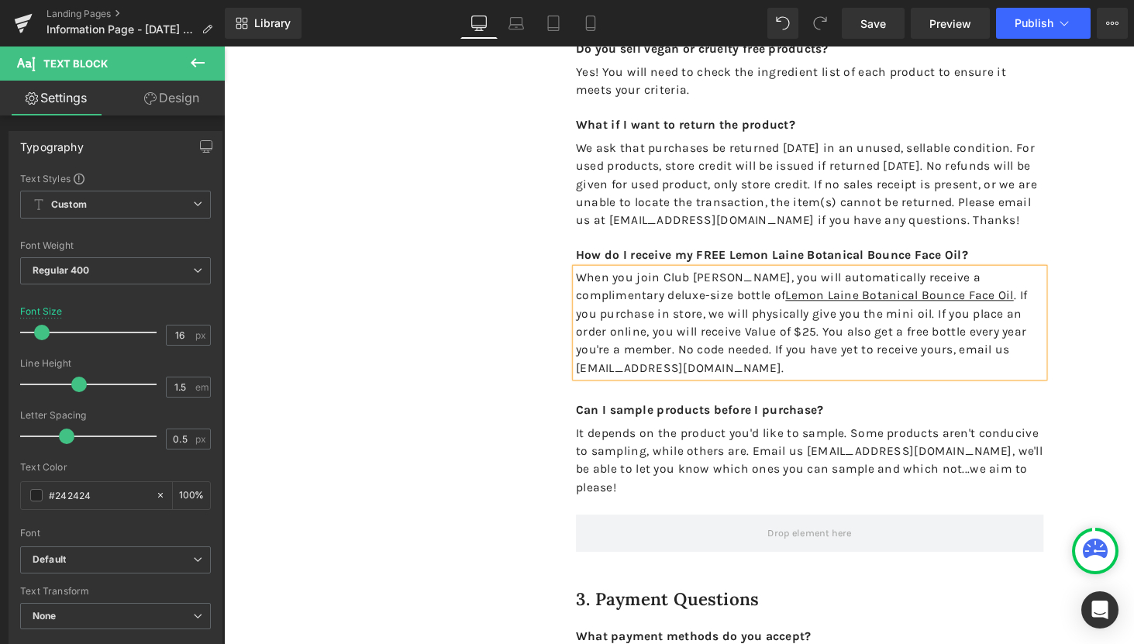
click at [587, 379] on span "When you join Club Lemon Laine, you will automatically receive a complimentary …" at bounding box center [819, 331] width 465 height 108
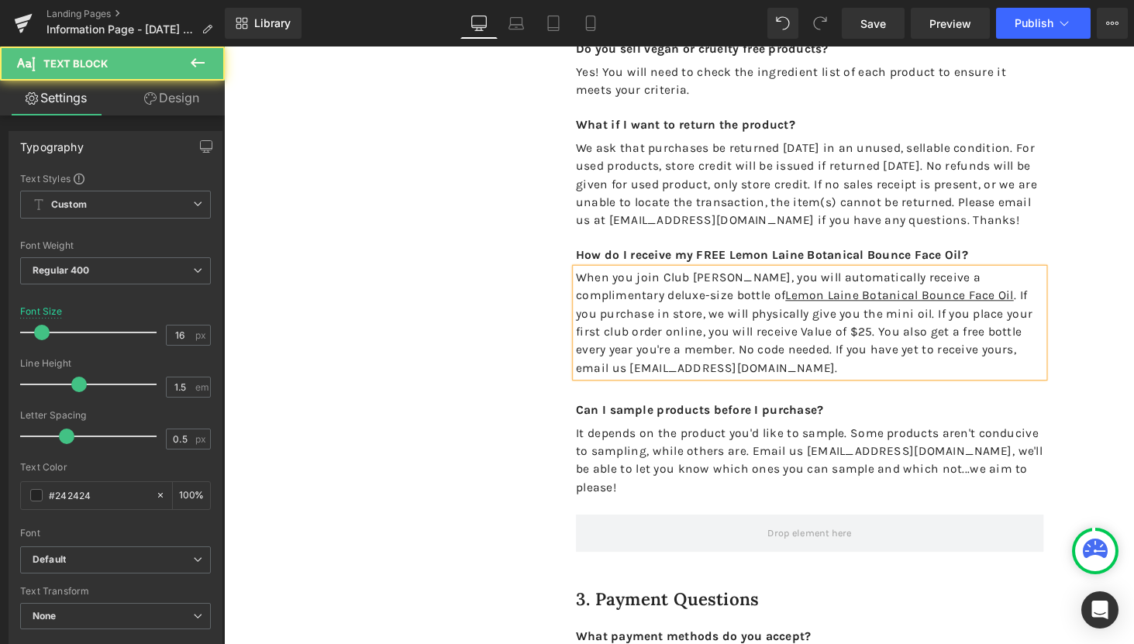
click at [815, 379] on span "When you join Club Lemon Laine, you will automatically receive a complimentary …" at bounding box center [822, 331] width 470 height 108
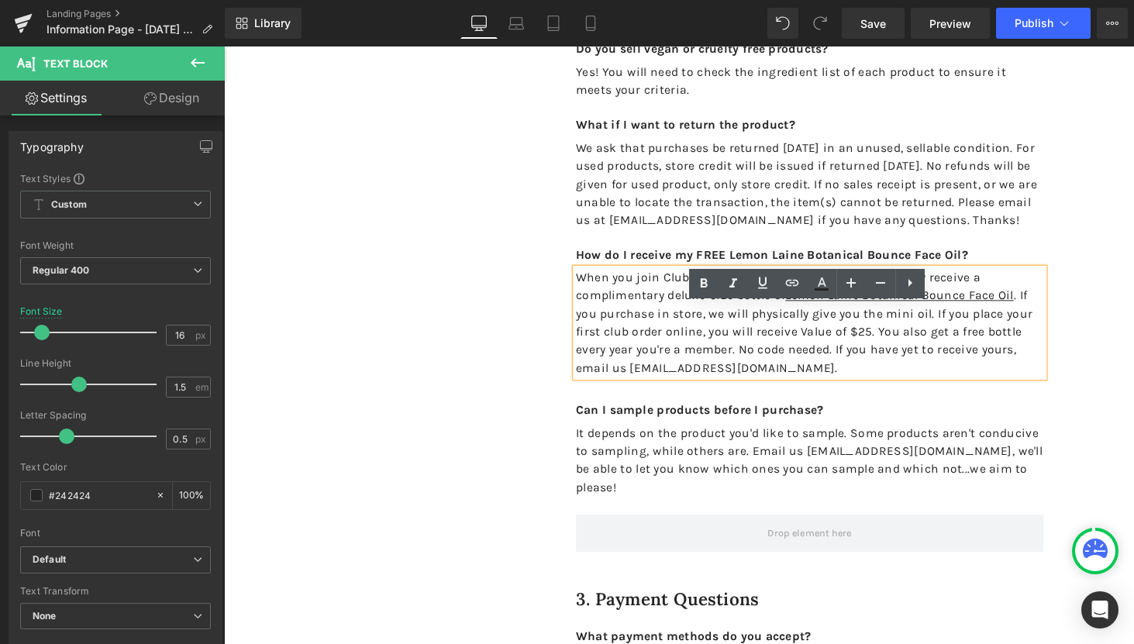
click at [966, 360] on span "When you join Club Lemon Laine, you will automatically receive a complimentary …" at bounding box center [822, 331] width 470 height 108
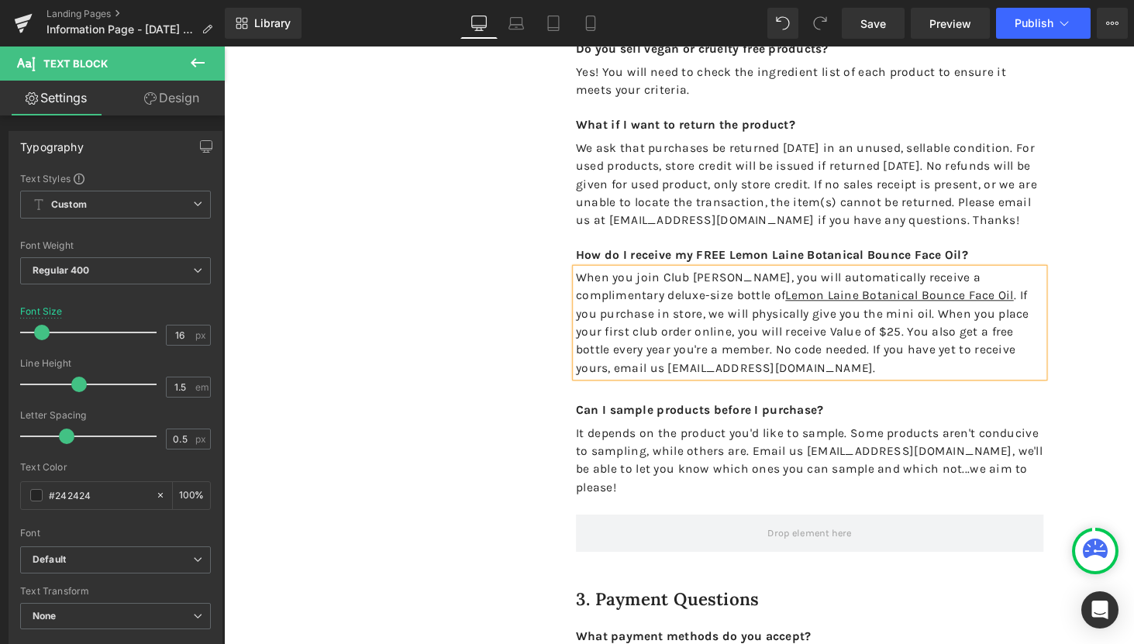
click at [844, 380] on span "When you join Club Lemon Laine, you will automatically receive a complimentary …" at bounding box center [820, 331] width 467 height 108
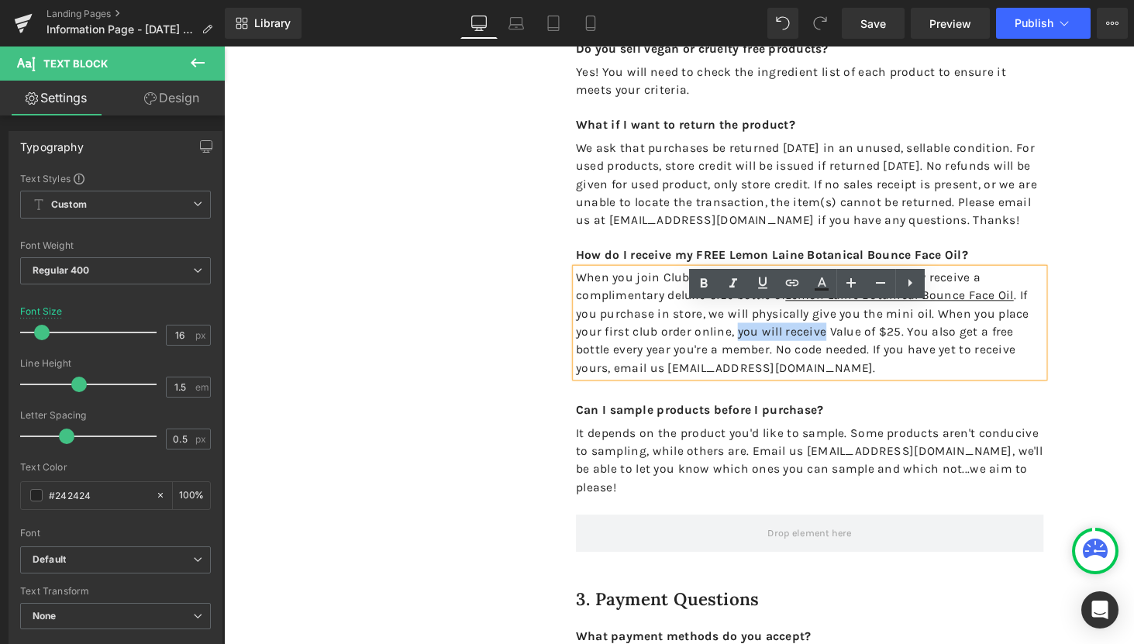
drag, startPoint x: 845, startPoint y: 380, endPoint x: 755, endPoint y: 376, distance: 90.0
click at [755, 376] on span "When you join Club Lemon Laine, you will automatically receive a complimentary …" at bounding box center [820, 331] width 467 height 108
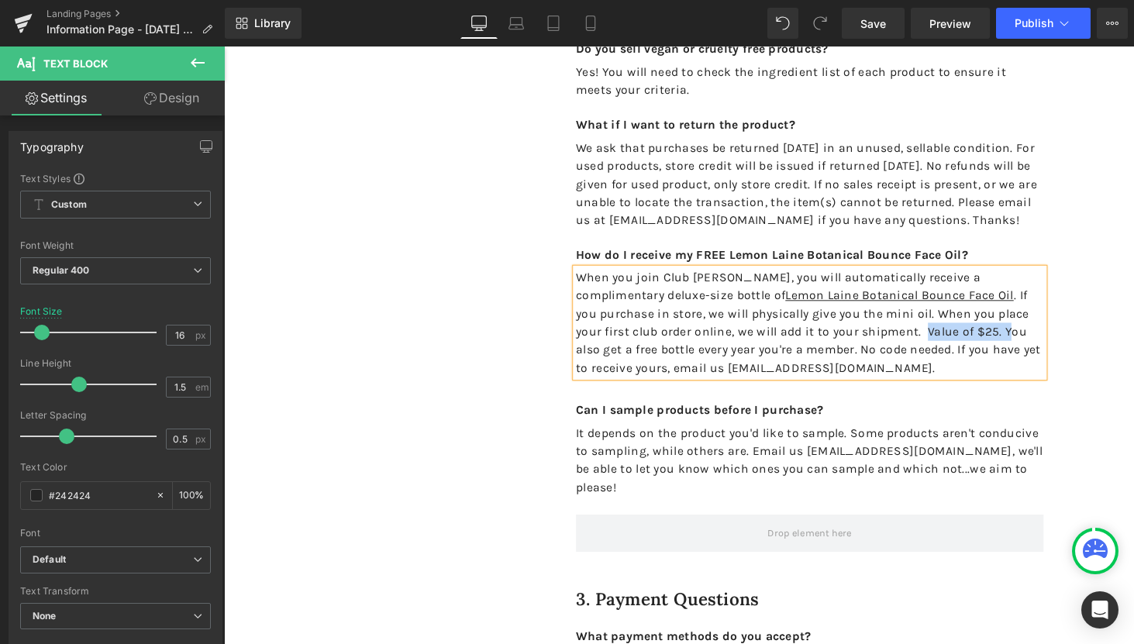
drag, startPoint x: 1031, startPoint y: 379, endPoint x: 949, endPoint y: 381, distance: 82.9
click at [949, 381] on span "When you join Club Lemon Laine, you will automatically receive a complimentary …" at bounding box center [826, 331] width 479 height 108
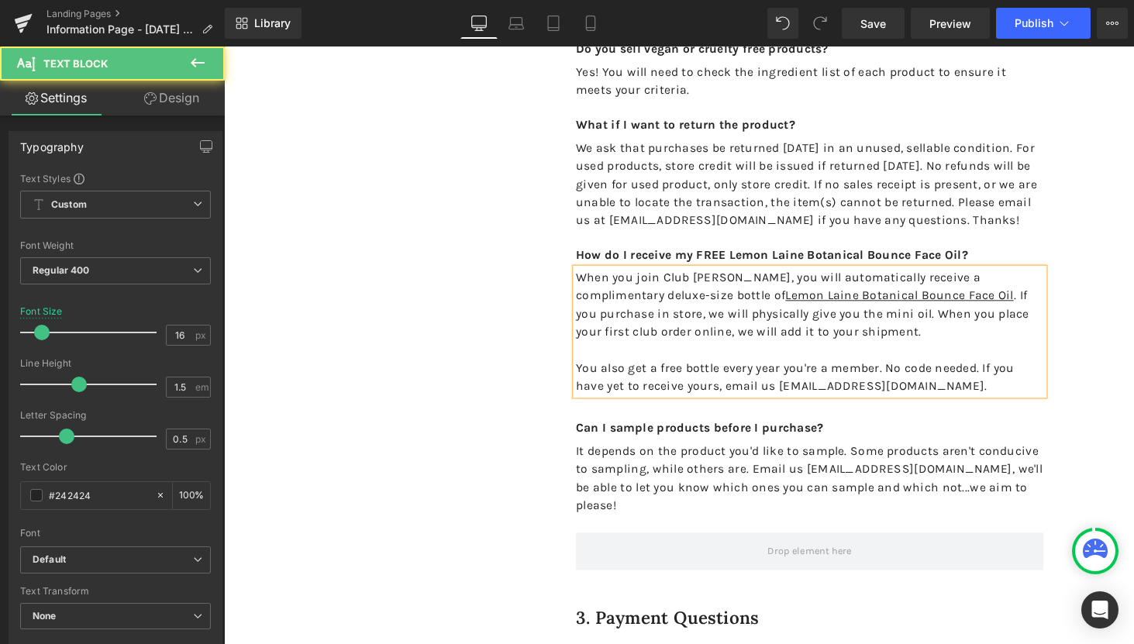
click at [635, 350] on p "When you join Club Lemon Laine, you will automatically receive a complimentary …" at bounding box center [828, 312] width 482 height 74
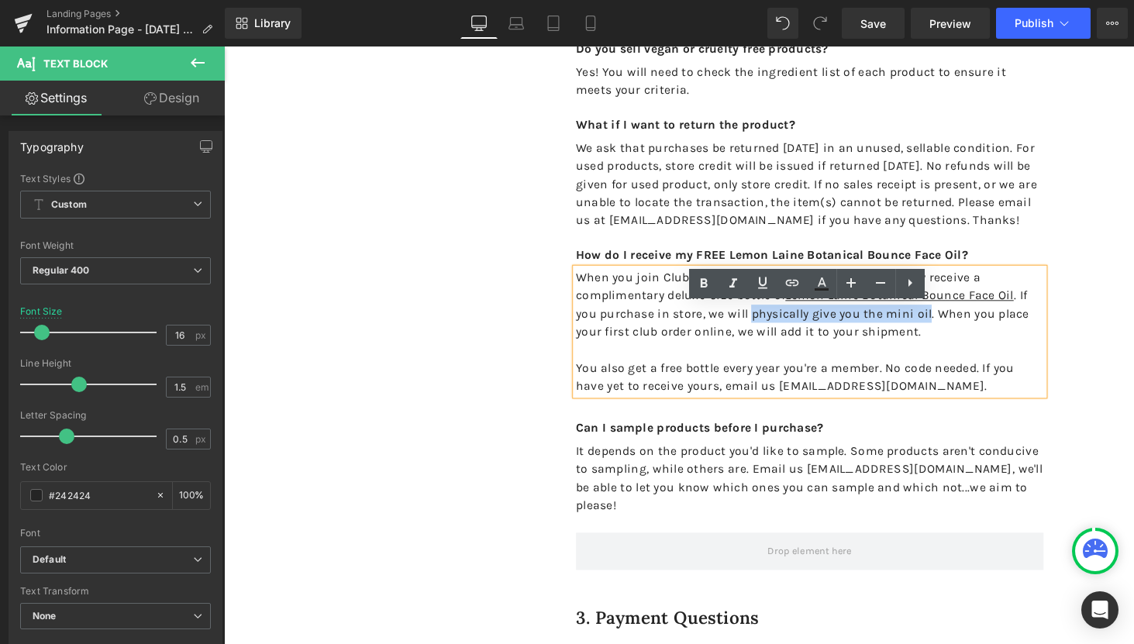
drag, startPoint x: 954, startPoint y: 359, endPoint x: 767, endPoint y: 361, distance: 186.8
click at [767, 347] on span "When you join Club Lemon Laine, you will automatically receive a complimentary …" at bounding box center [820, 312] width 467 height 71
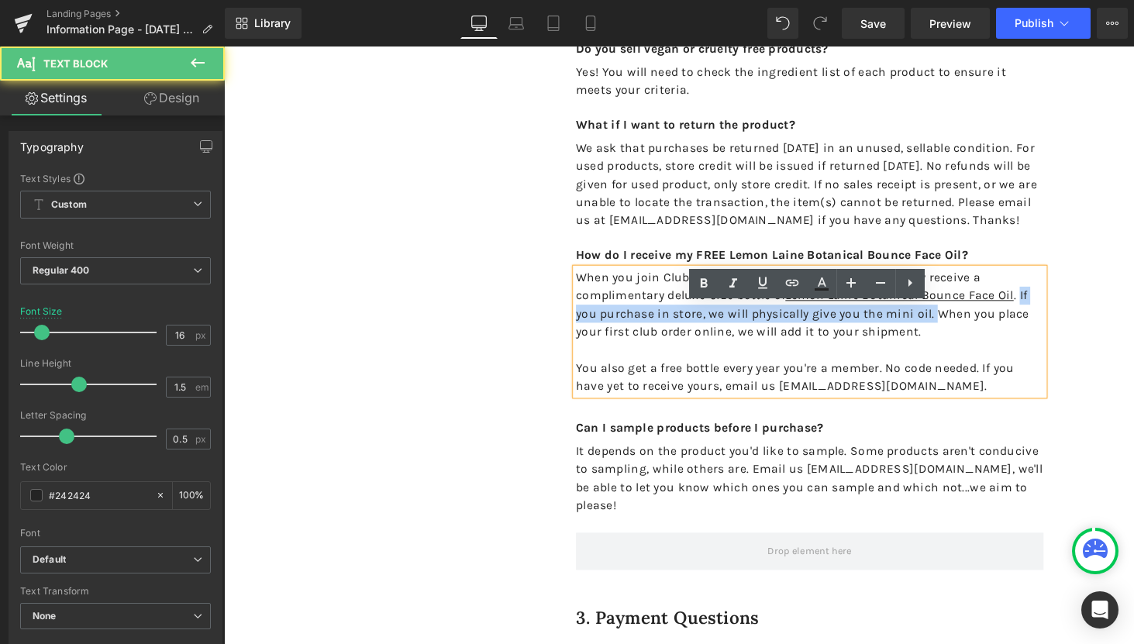
drag, startPoint x: 957, startPoint y: 356, endPoint x: 1046, endPoint y: 339, distance: 90.7
click at [1046, 339] on span "When you join Club Lemon Laine, you will automatically receive a complimentary …" at bounding box center [820, 312] width 467 height 71
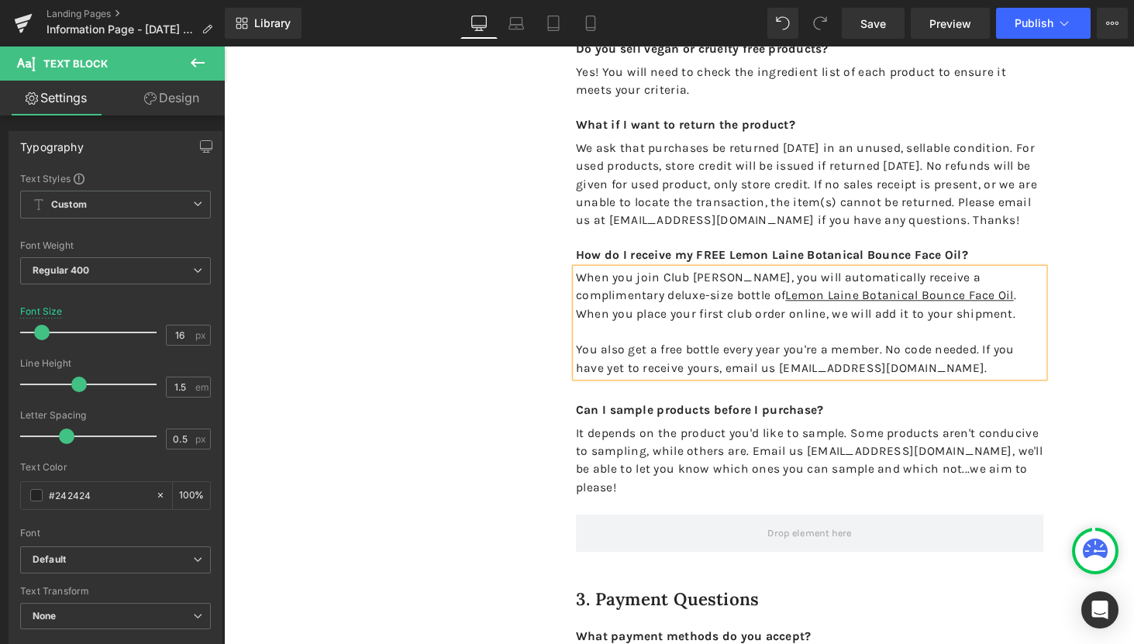
click at [1047, 331] on p "When you join Club Lemon Laine, you will automatically receive a complimentary …" at bounding box center [828, 303] width 482 height 56
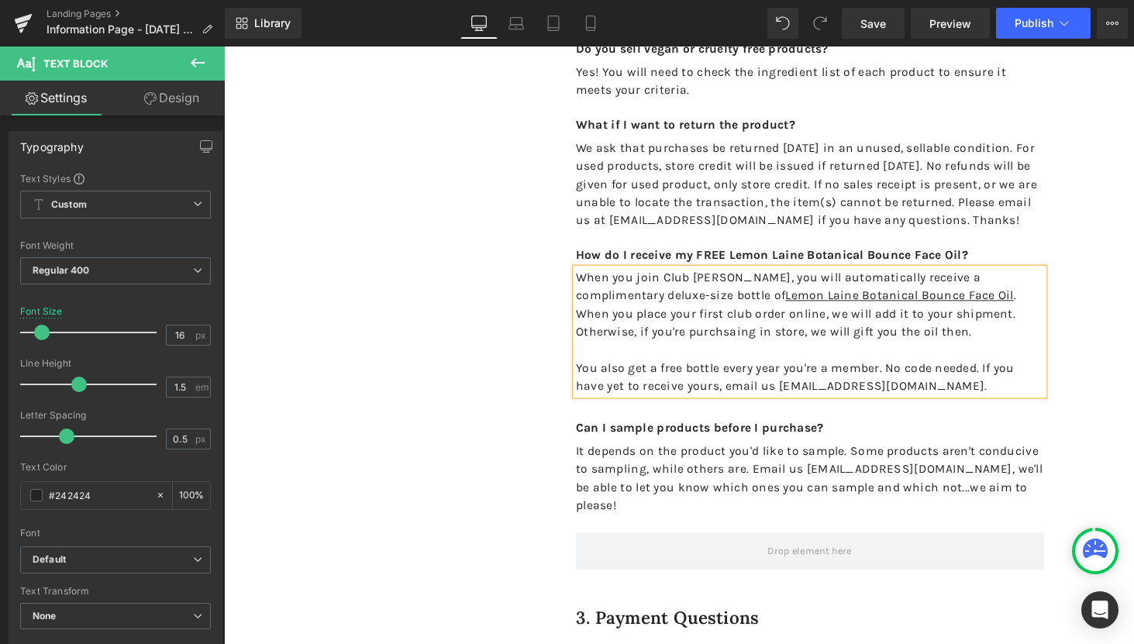
click at [943, 347] on span "When you join Club Lemon Laine, you will automatically receive a complimentary …" at bounding box center [815, 312] width 456 height 71
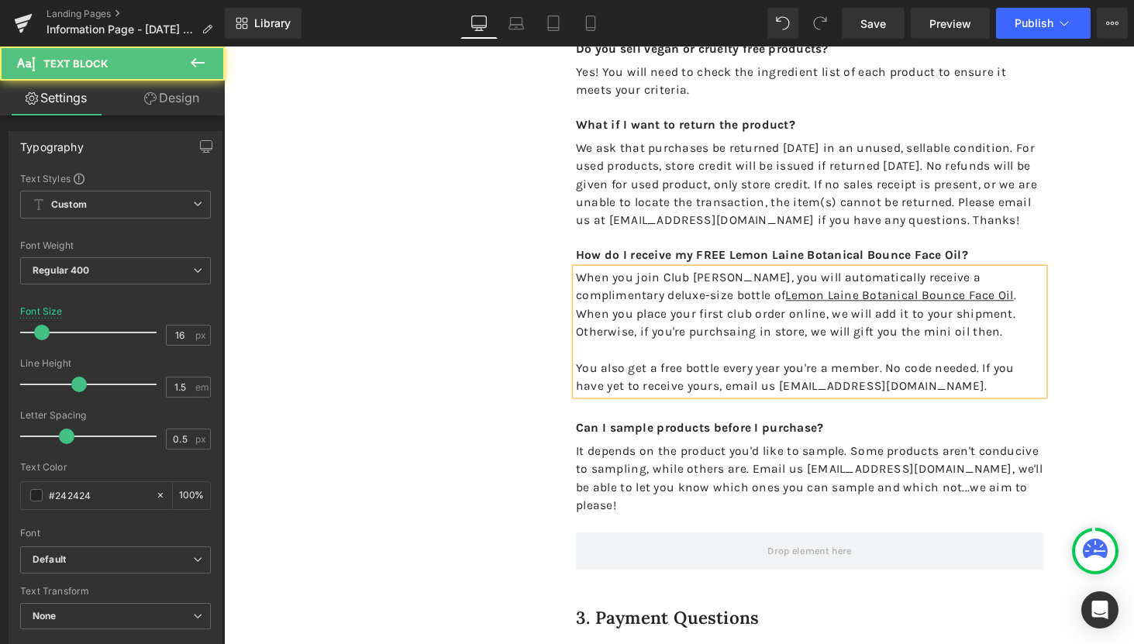
click at [743, 347] on span "When you join Club Lemon Laine, you will automatically receive a complimentary …" at bounding box center [815, 312] width 456 height 71
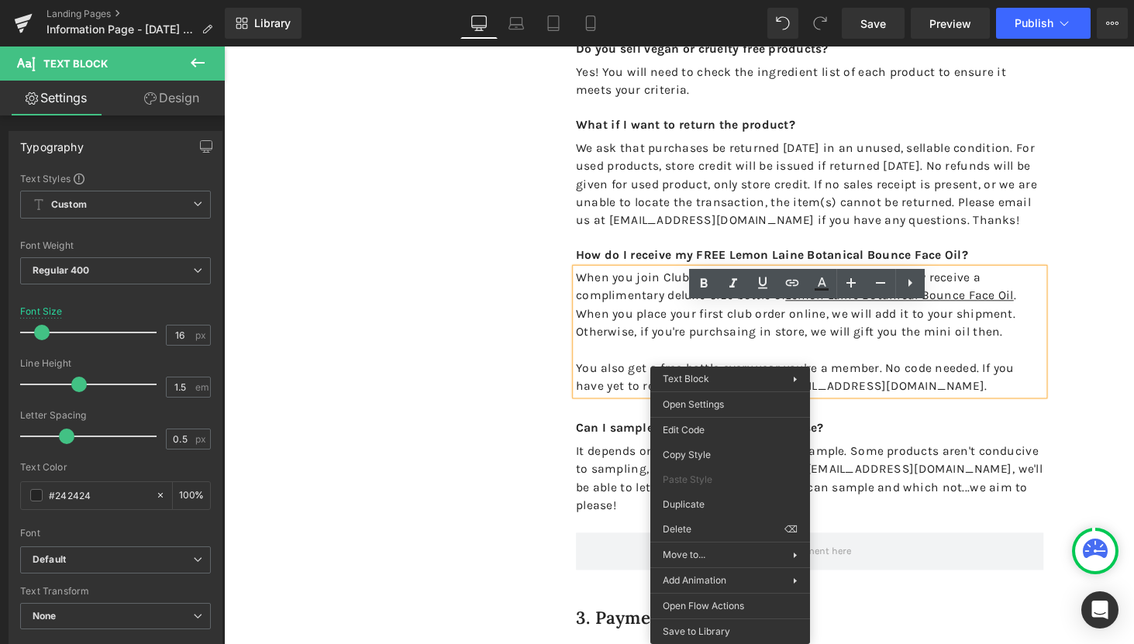
click at [714, 339] on span "When you join Club Lemon Laine, you will automatically receive a complimentary …" at bounding box center [815, 312] width 456 height 71
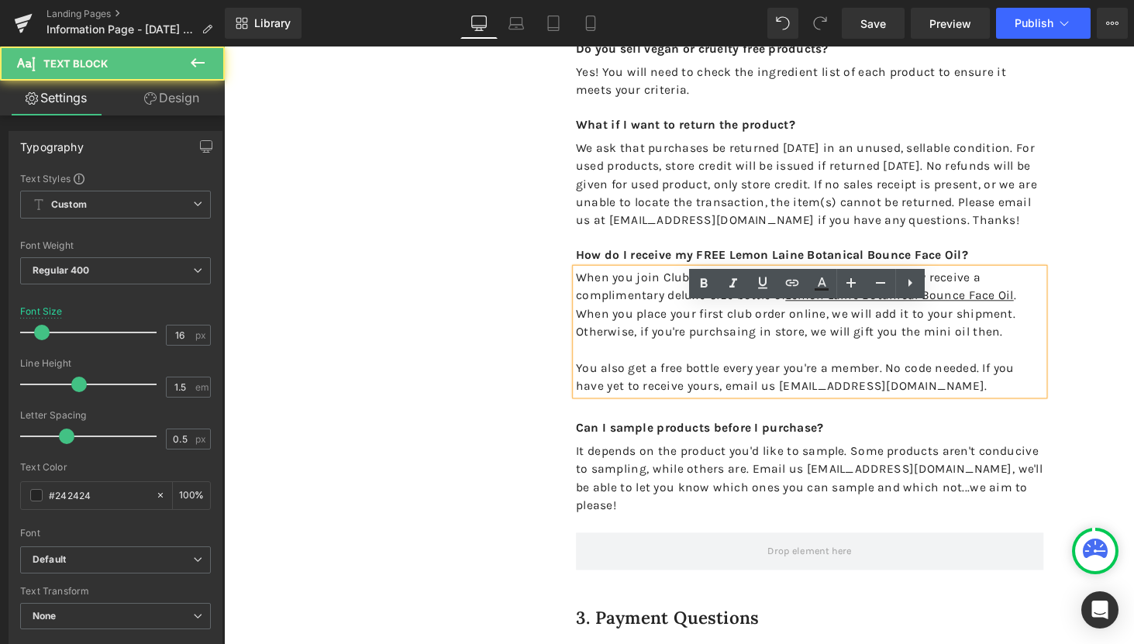
click at [718, 347] on span "When you join Club Lemon Laine, you will automatically receive a complimentary …" at bounding box center [815, 312] width 456 height 71
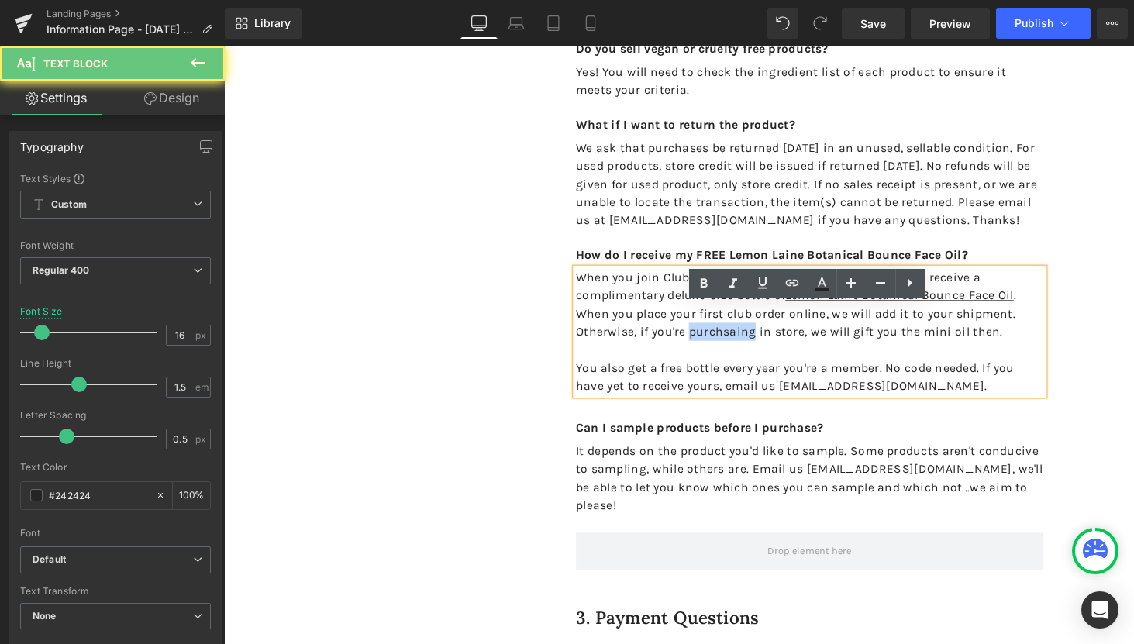
click at [718, 347] on span "When you join Club Lemon Laine, you will automatically receive a complimentary …" at bounding box center [815, 312] width 456 height 71
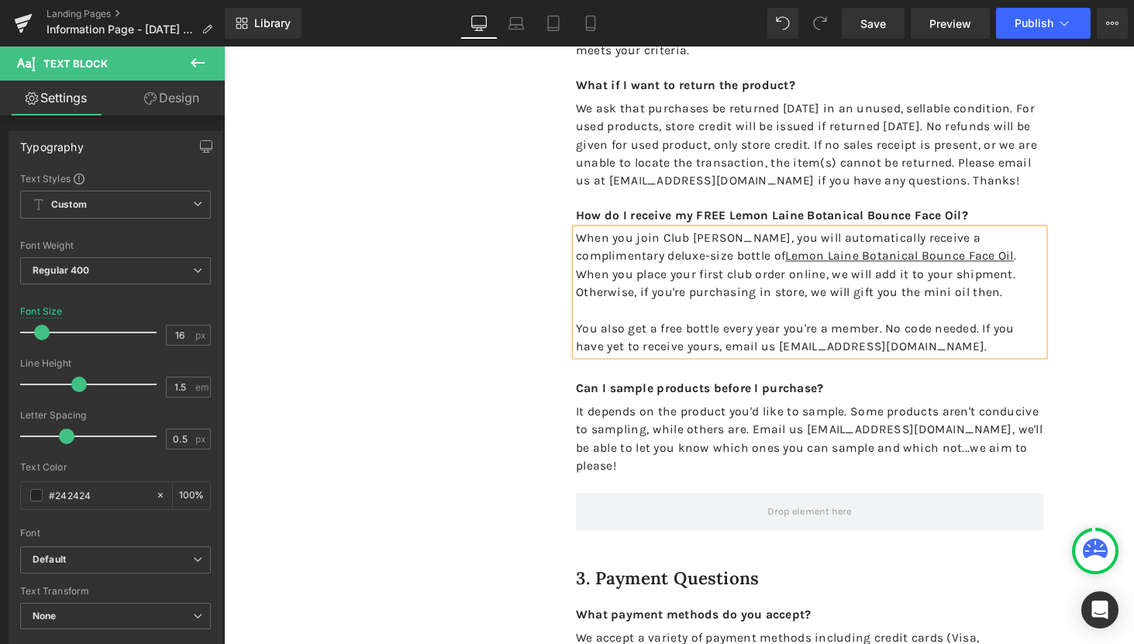
scroll to position [1164, 0]
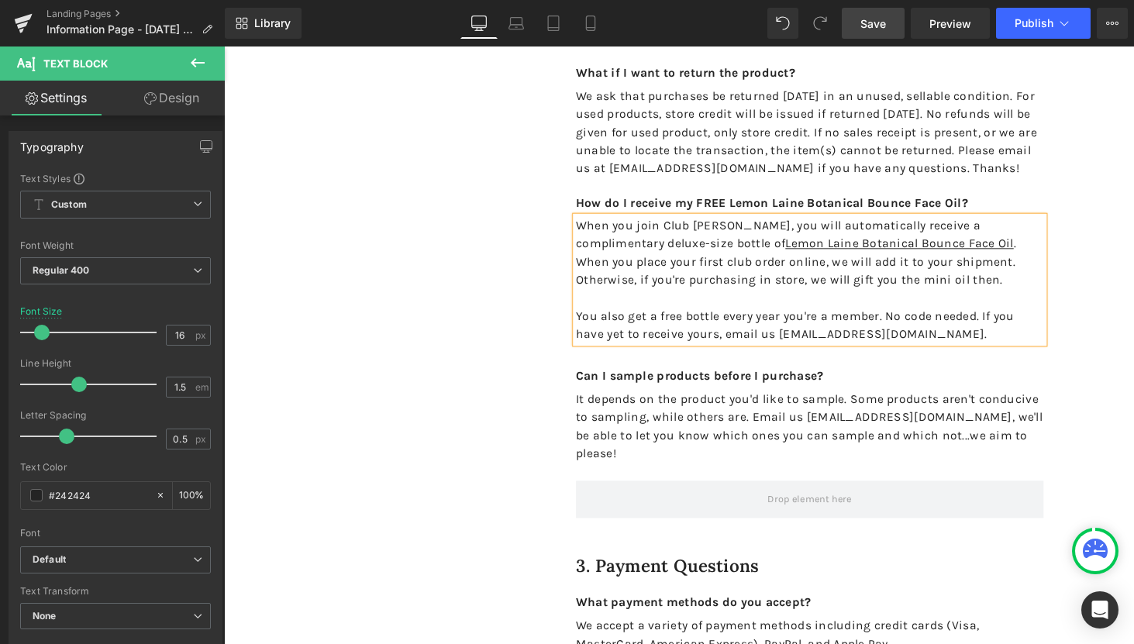
click at [871, 34] on link "Save" at bounding box center [873, 23] width 63 height 31
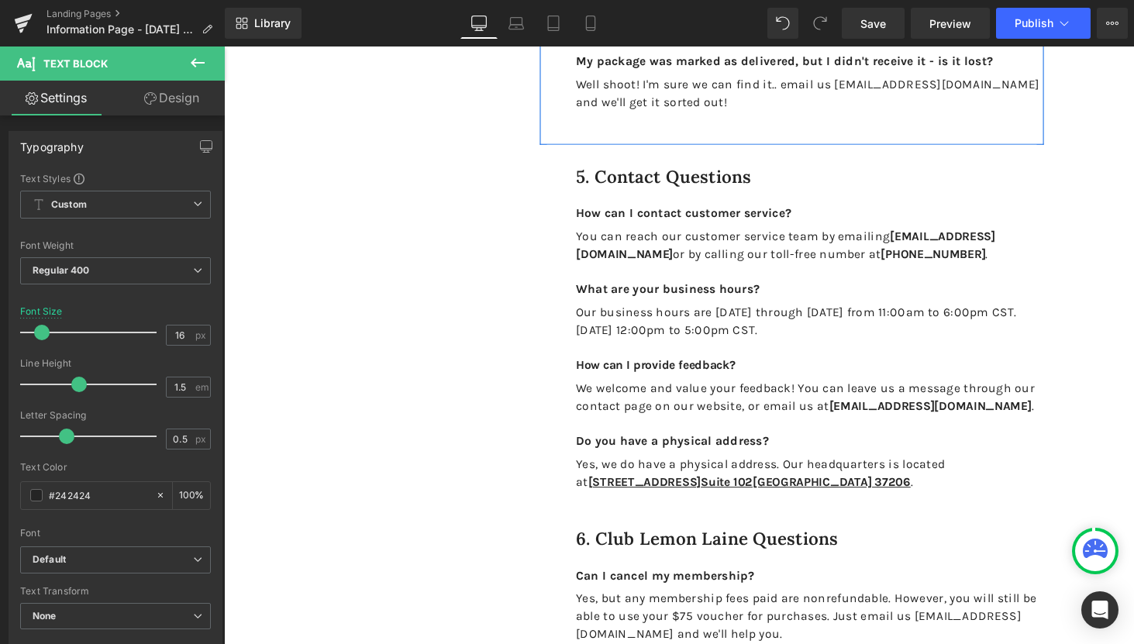
scroll to position [2798, 0]
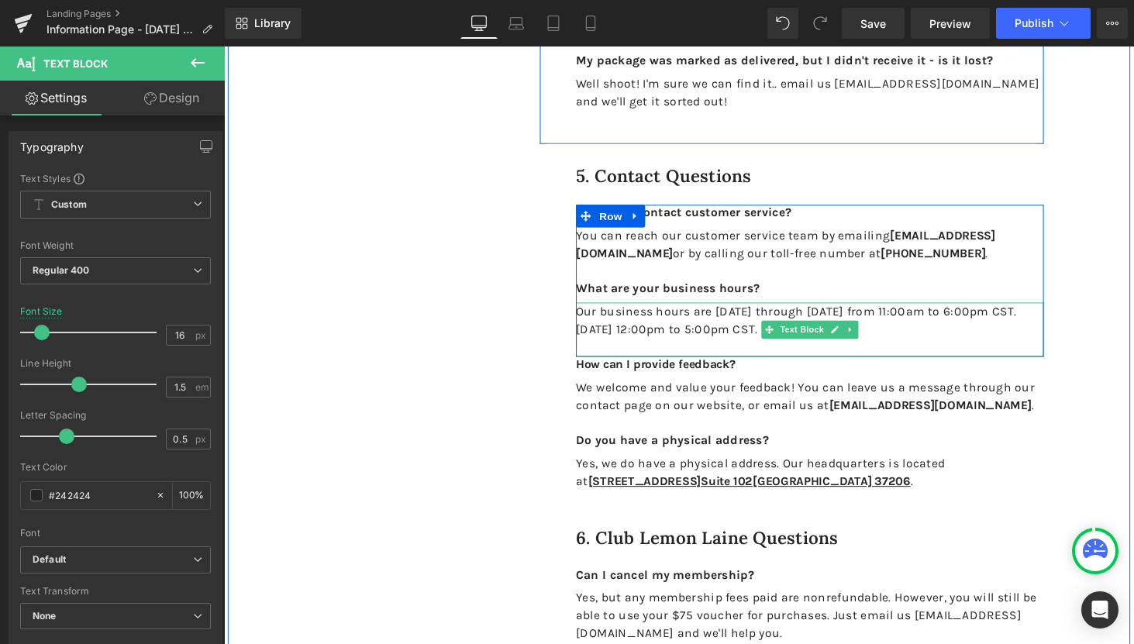
click at [666, 332] on p "Our business hours are Monday through Saturday from 11:00am to 6:00pm CST. Sund…" at bounding box center [828, 329] width 482 height 37
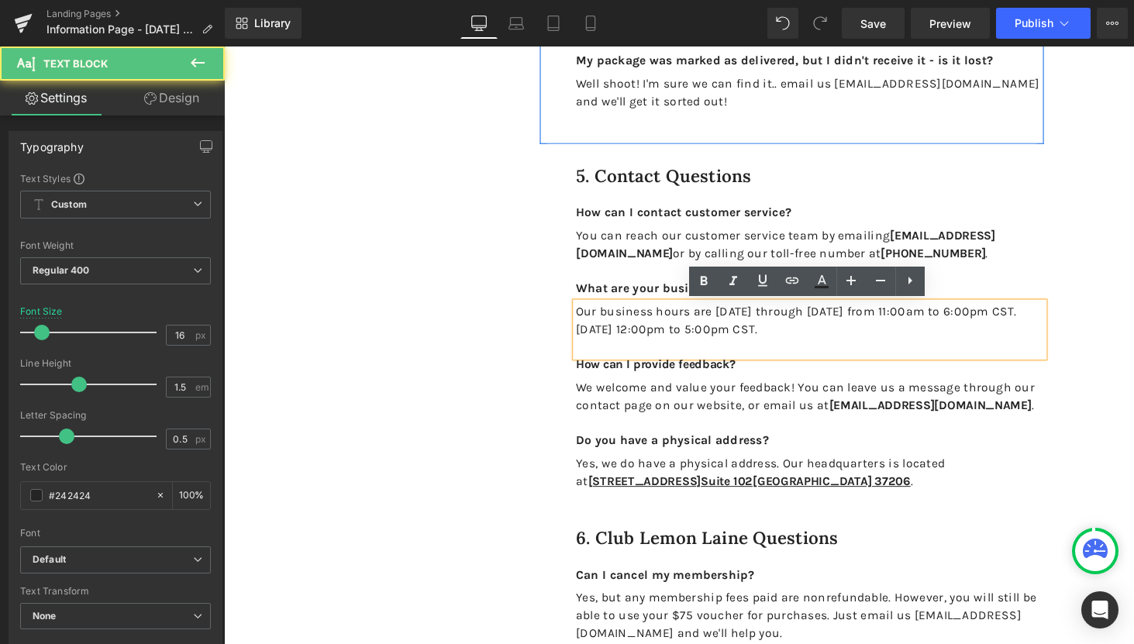
click at [790, 336] on p "Our business hours are Monday through Saturday from 11:00am to 6:00pm CST. Sund…" at bounding box center [828, 329] width 482 height 37
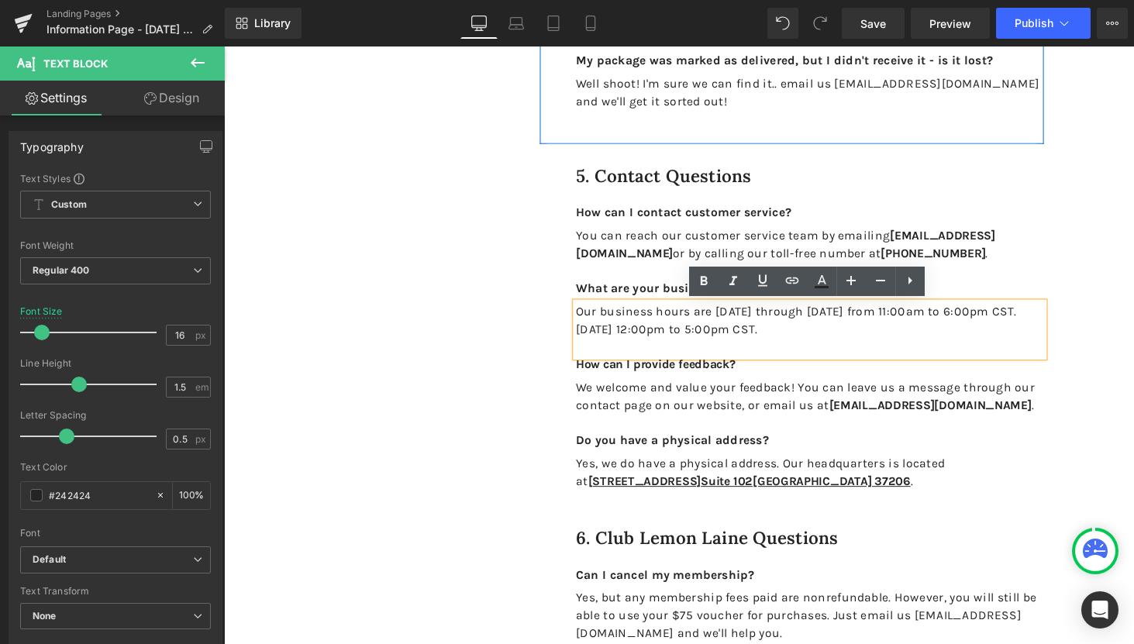
drag, startPoint x: 796, startPoint y: 337, endPoint x: 587, endPoint y: 320, distance: 209.2
click at [587, 320] on p "Our business hours are Monday through Saturday from 11:00am to 6:00pm CST. Sund…" at bounding box center [828, 329] width 482 height 37
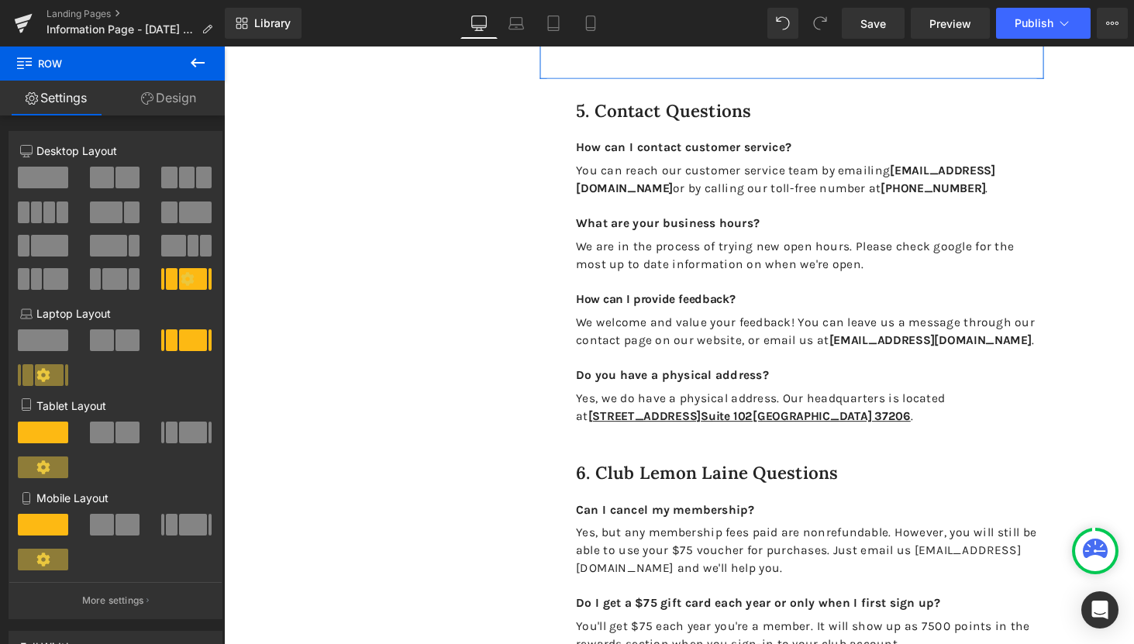
scroll to position [2867, 0]
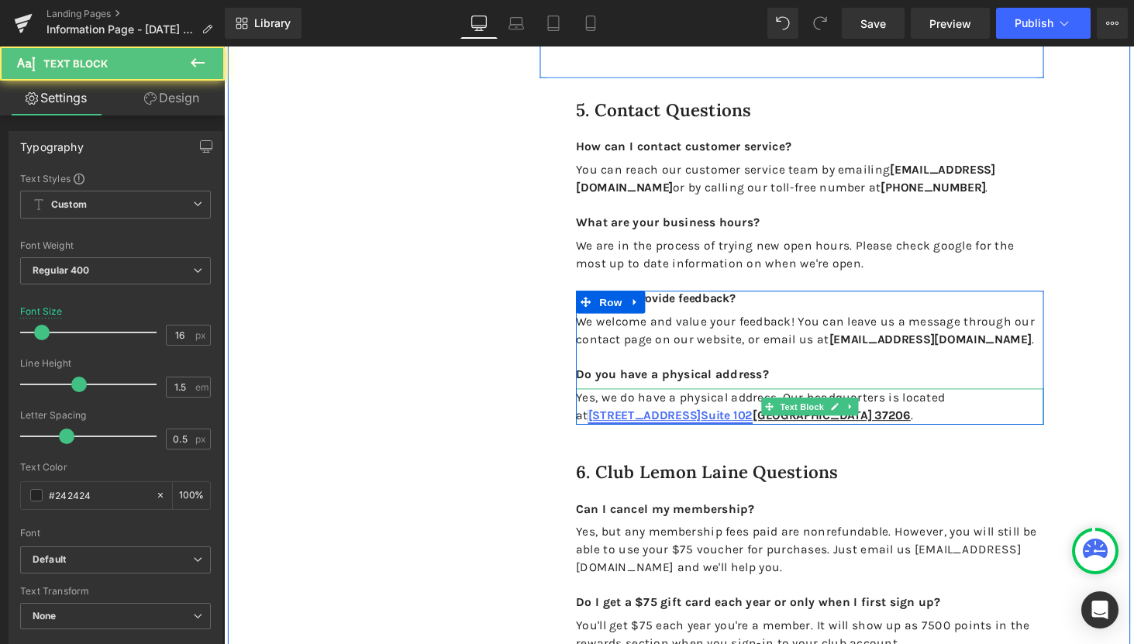
click at [644, 427] on strong "1900 Eastland Avenue" at bounding box center [657, 426] width 116 height 15
click at [883, 427] on p "Yes, we do have a physical address. Our headquarters is located at 1900 Eastlan…" at bounding box center [828, 417] width 482 height 37
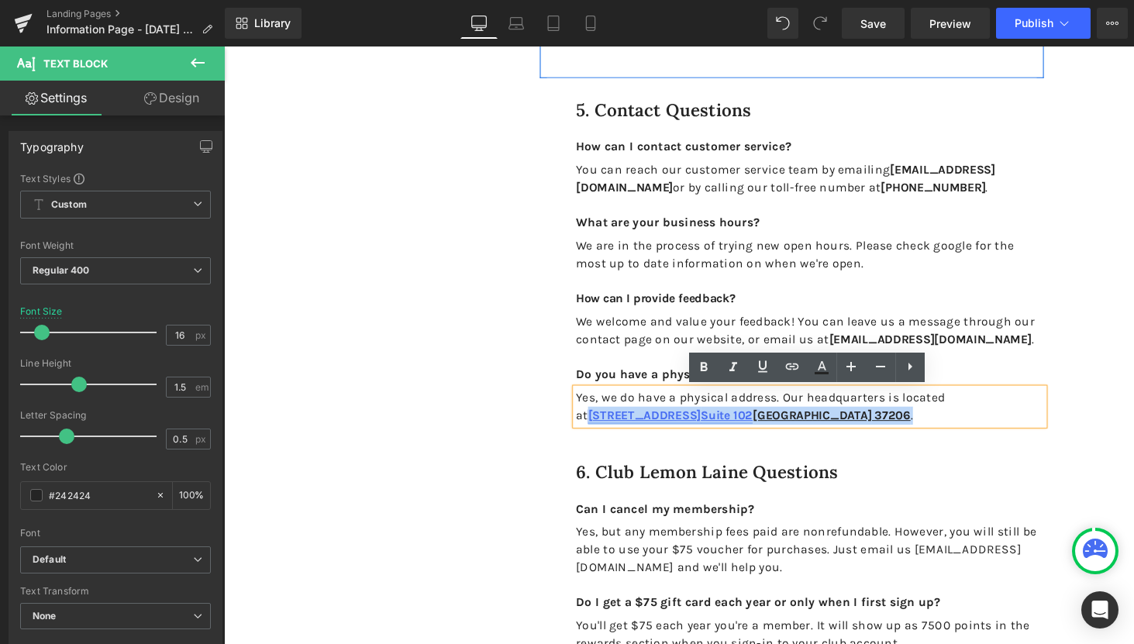
drag, startPoint x: 875, startPoint y: 425, endPoint x: 987, endPoint y: 412, distance: 113.2
click at [987, 412] on p "Yes, we do have a physical address. Our headquarters is located at 1900 Eastlan…" at bounding box center [828, 417] width 482 height 37
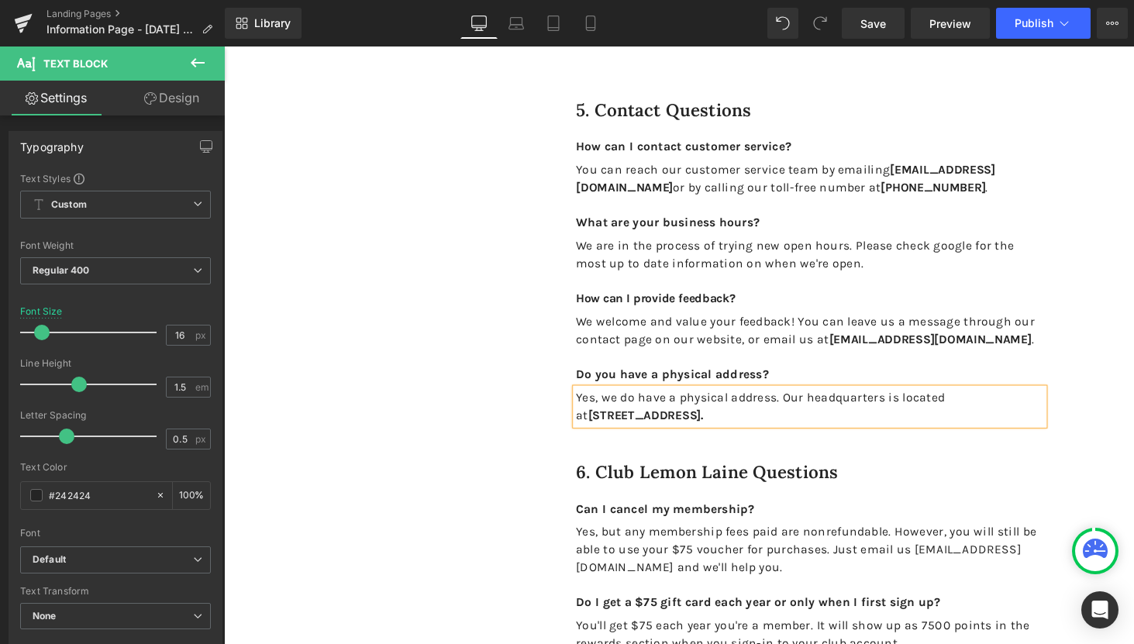
drag, startPoint x: 801, startPoint y: 425, endPoint x: 989, endPoint y: 413, distance: 188.7
click at [718, 419] on b "1600 Woodland Street Nashville TN 37206." at bounding box center [658, 426] width 119 height 15
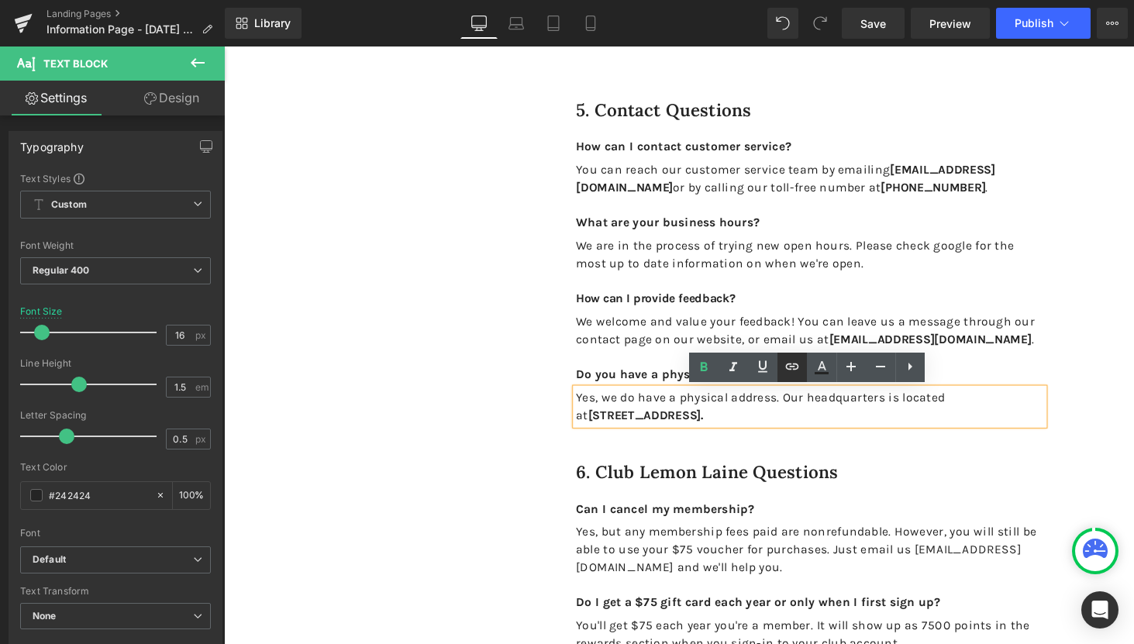
click at [791, 361] on icon at bounding box center [792, 366] width 19 height 19
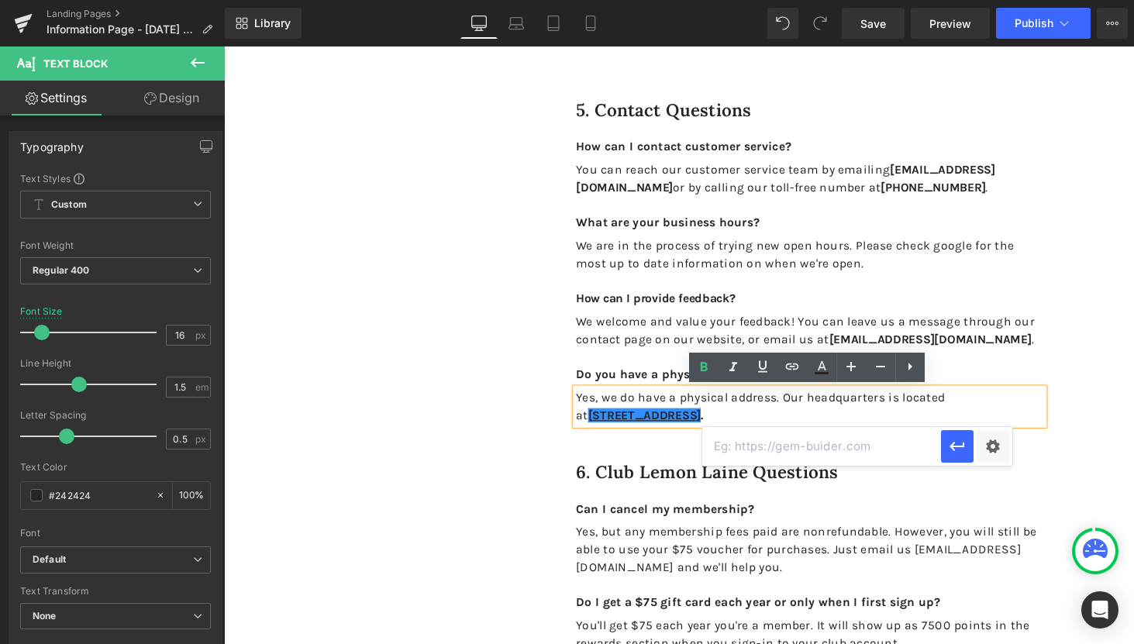
click at [847, 448] on input "text" at bounding box center [821, 446] width 239 height 39
paste input "https://maps.app.goo.gl/JR6UfPcrnUsFNte6A"
type input "https://maps.app.goo.gl/JR6UfPcrnUsFNte6A"
click at [952, 449] on icon "button" at bounding box center [957, 446] width 19 height 19
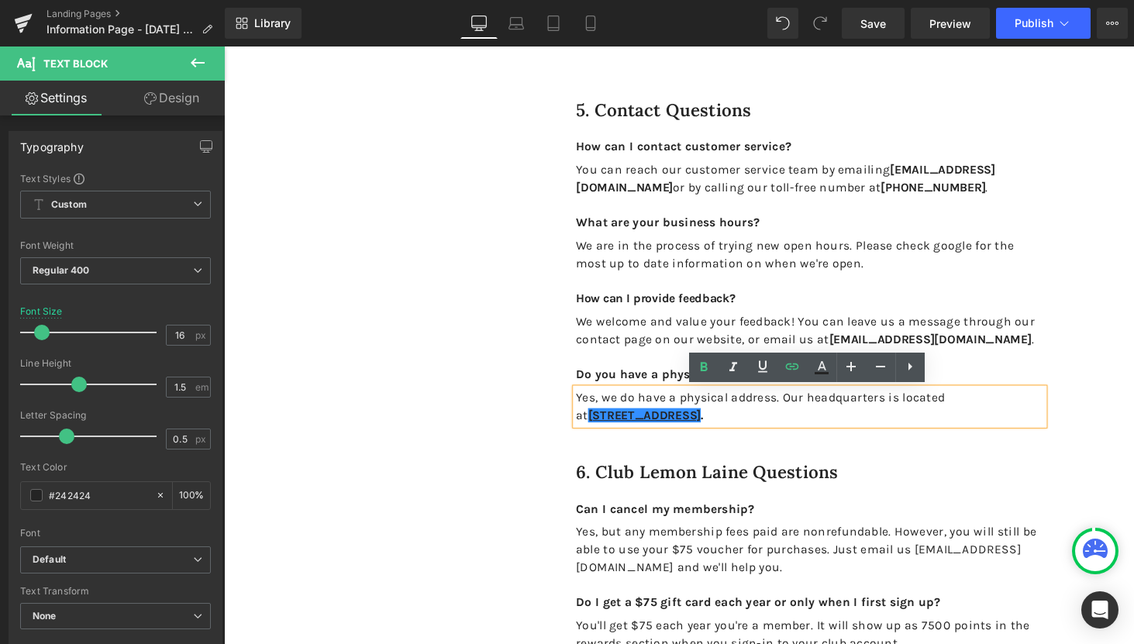
scroll to position [0, 0]
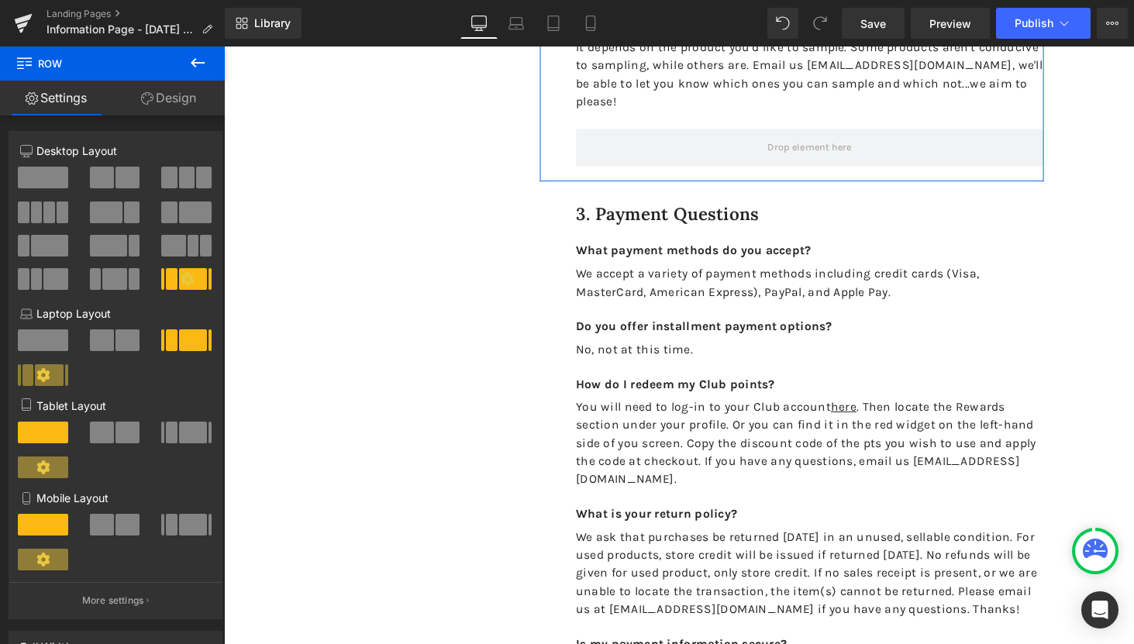
scroll to position [1006, 0]
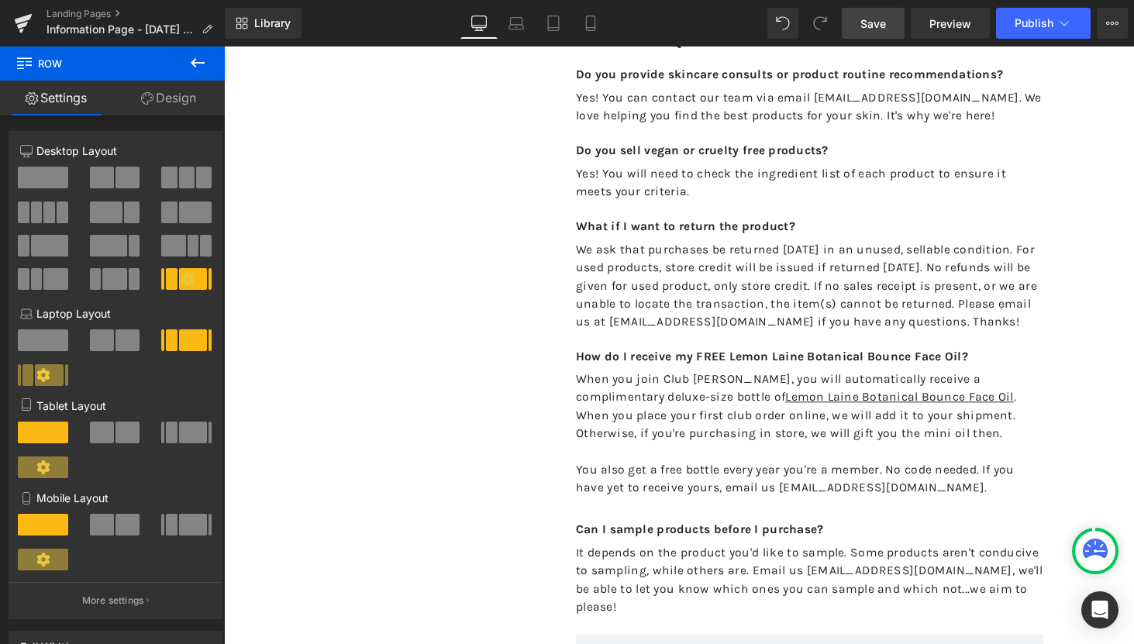
click at [874, 27] on span "Save" at bounding box center [873, 23] width 26 height 16
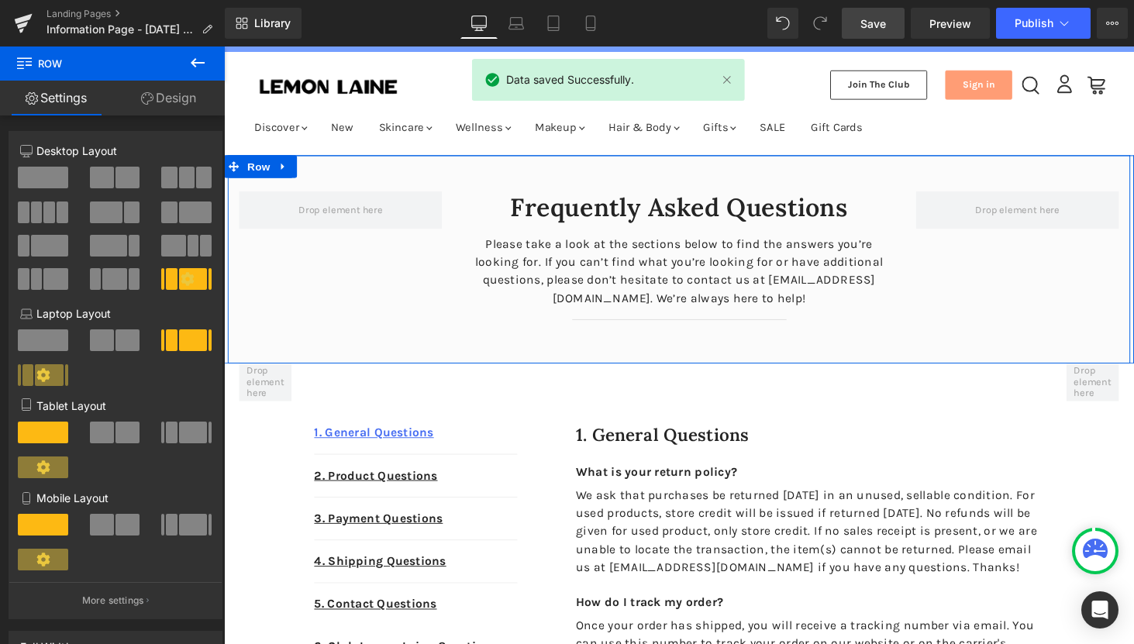
scroll to position [0, 0]
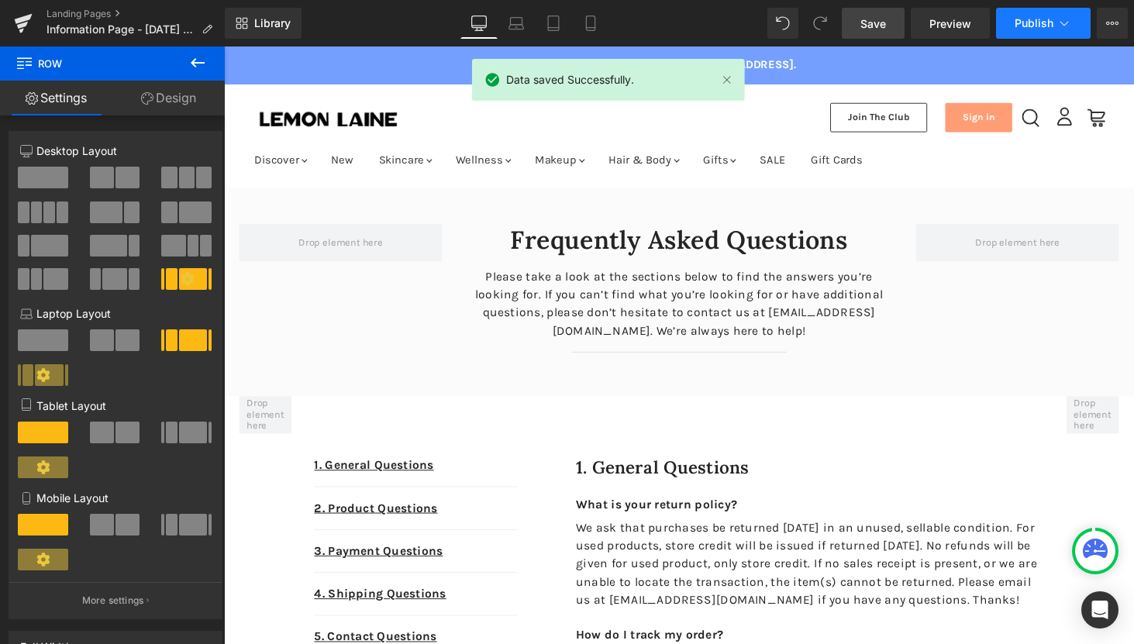
click at [1052, 19] on span "Publish" at bounding box center [1033, 23] width 39 height 12
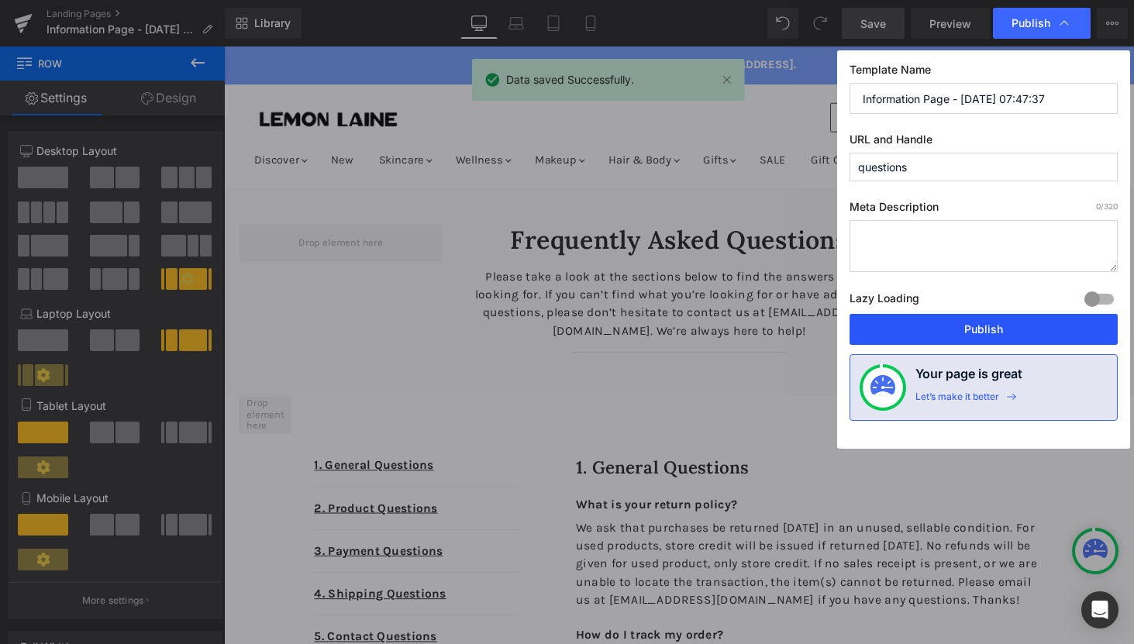
click at [952, 329] on button "Publish" at bounding box center [983, 329] width 268 height 31
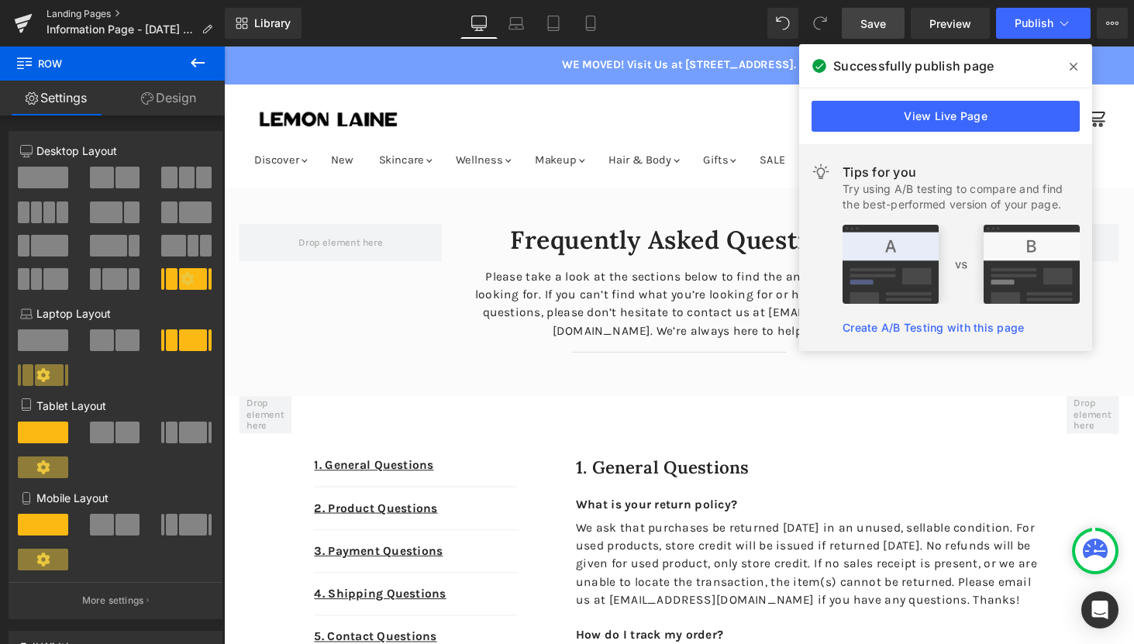
click at [79, 15] on link "Landing Pages" at bounding box center [135, 14] width 178 height 12
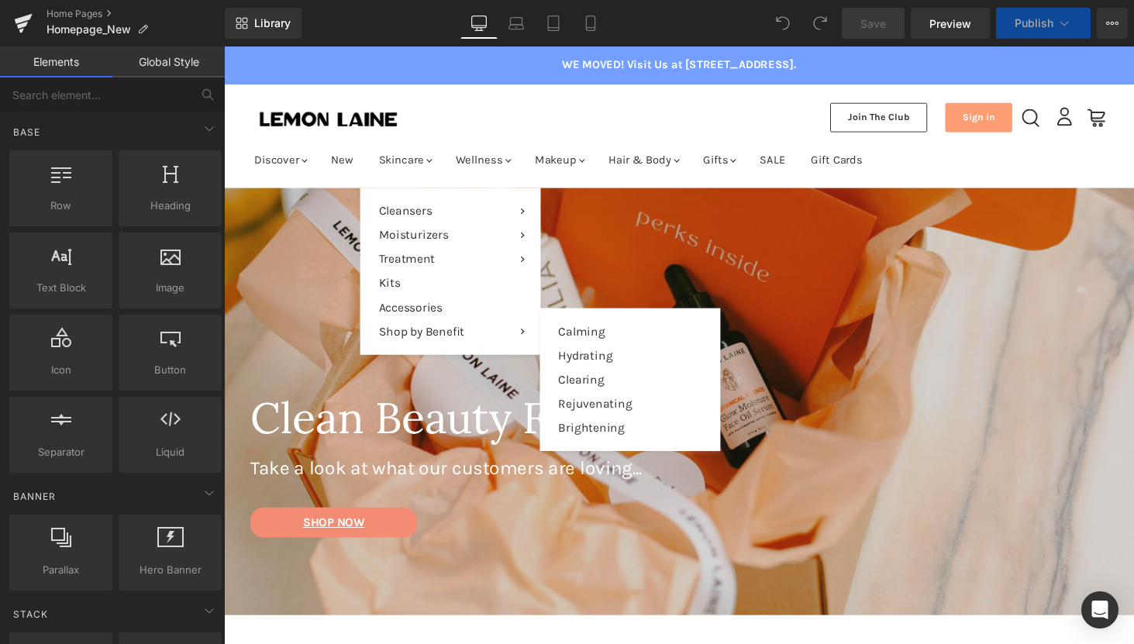
scroll to position [409, 0]
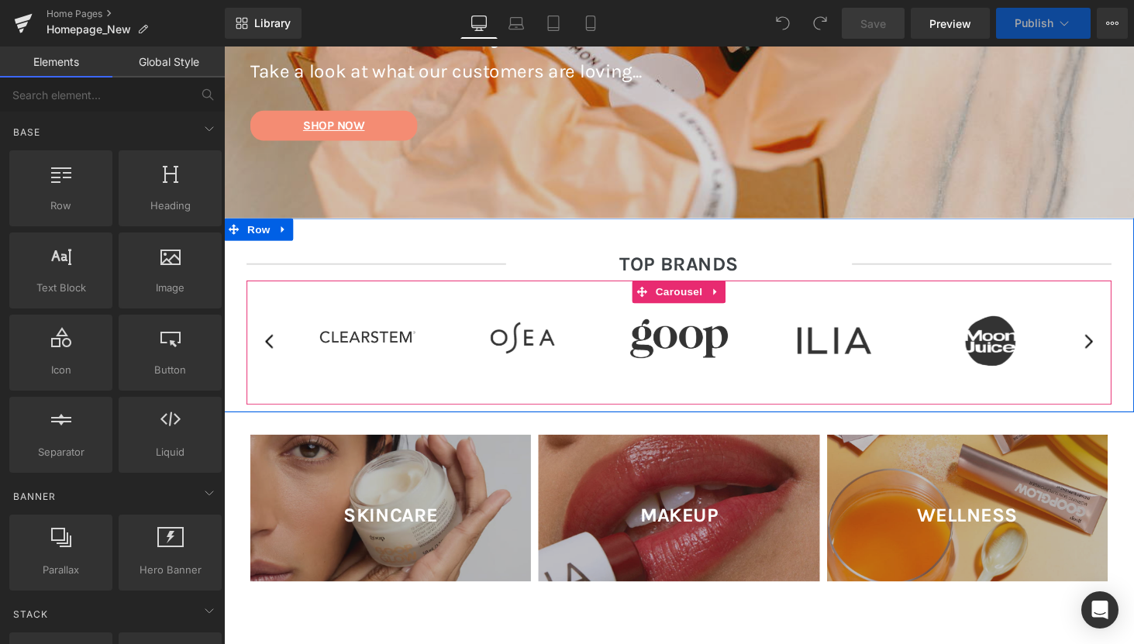
click at [1120, 355] on button "›" at bounding box center [1114, 351] width 46 height 46
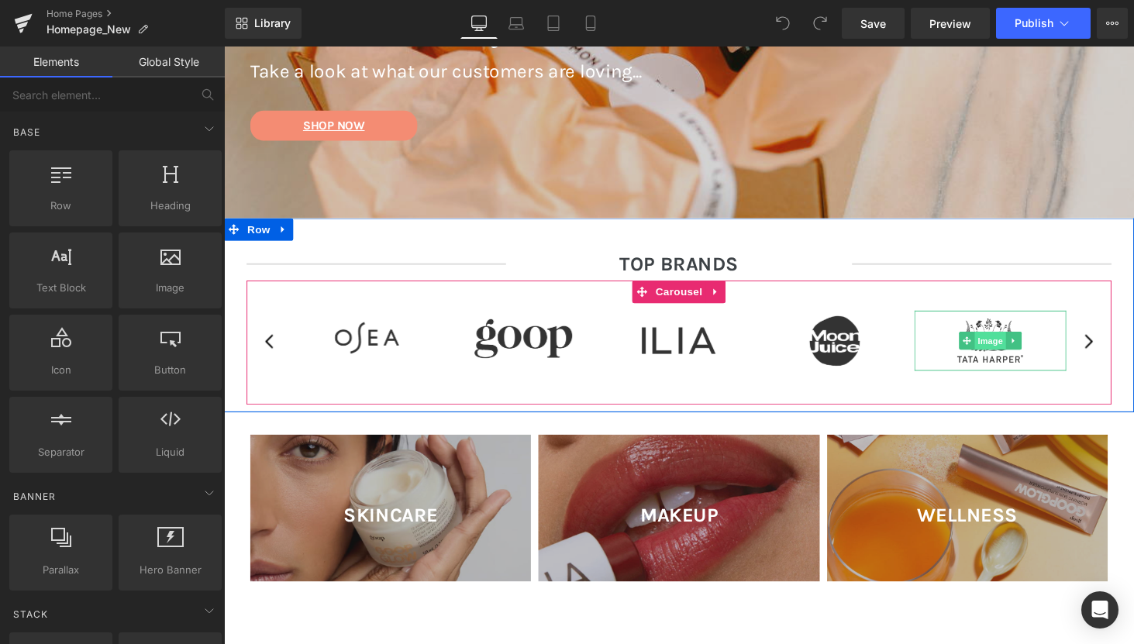
click at [1028, 345] on span "Image" at bounding box center [1013, 349] width 33 height 19
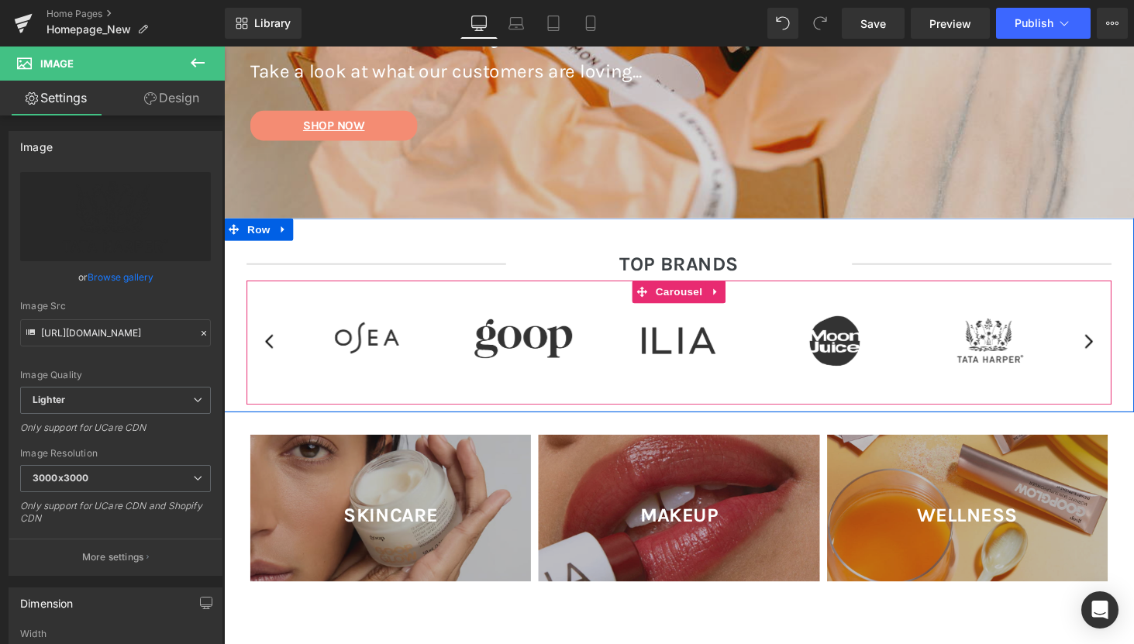
click at [267, 345] on button "‹" at bounding box center [271, 351] width 46 height 46
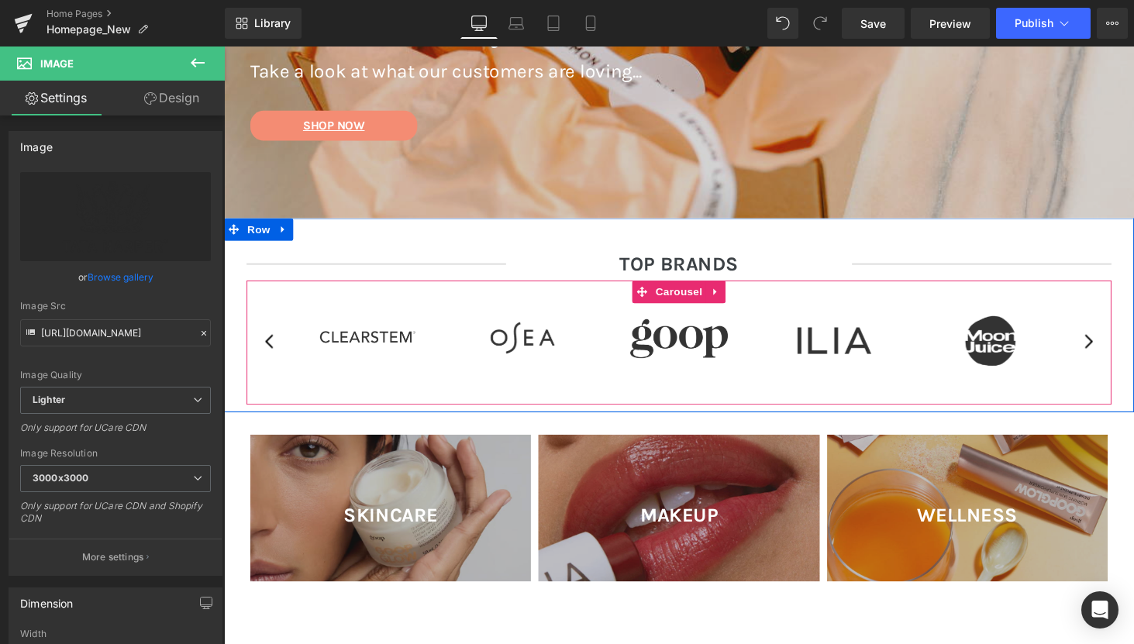
click at [267, 345] on button "‹" at bounding box center [271, 351] width 46 height 46
click at [1117, 348] on button "›" at bounding box center [1114, 351] width 46 height 46
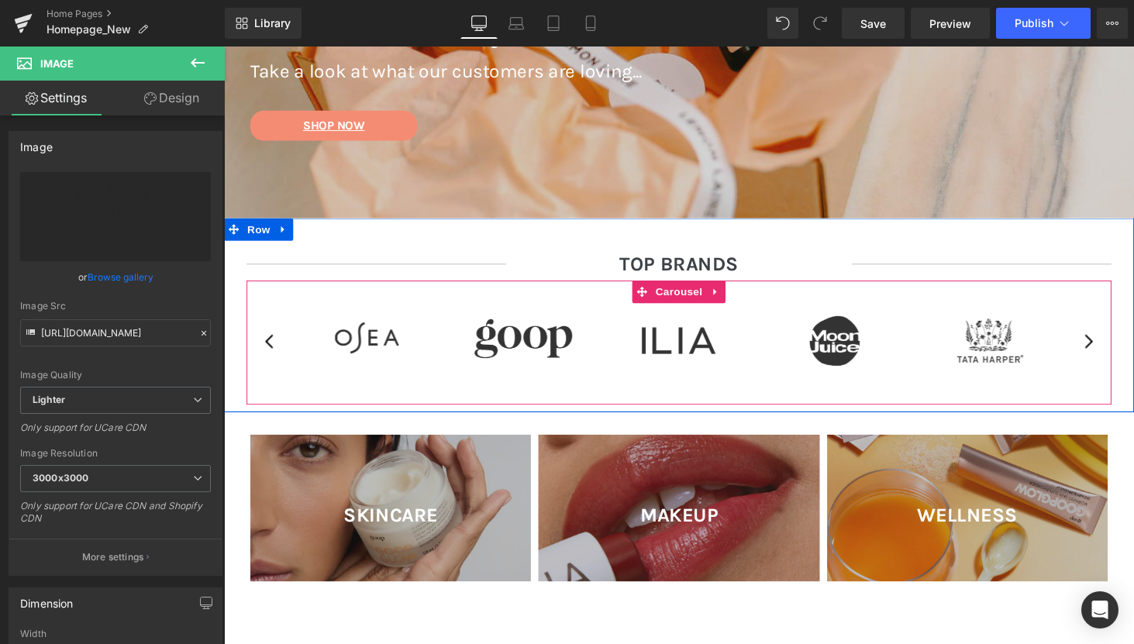
click at [1117, 348] on button "›" at bounding box center [1114, 351] width 46 height 46
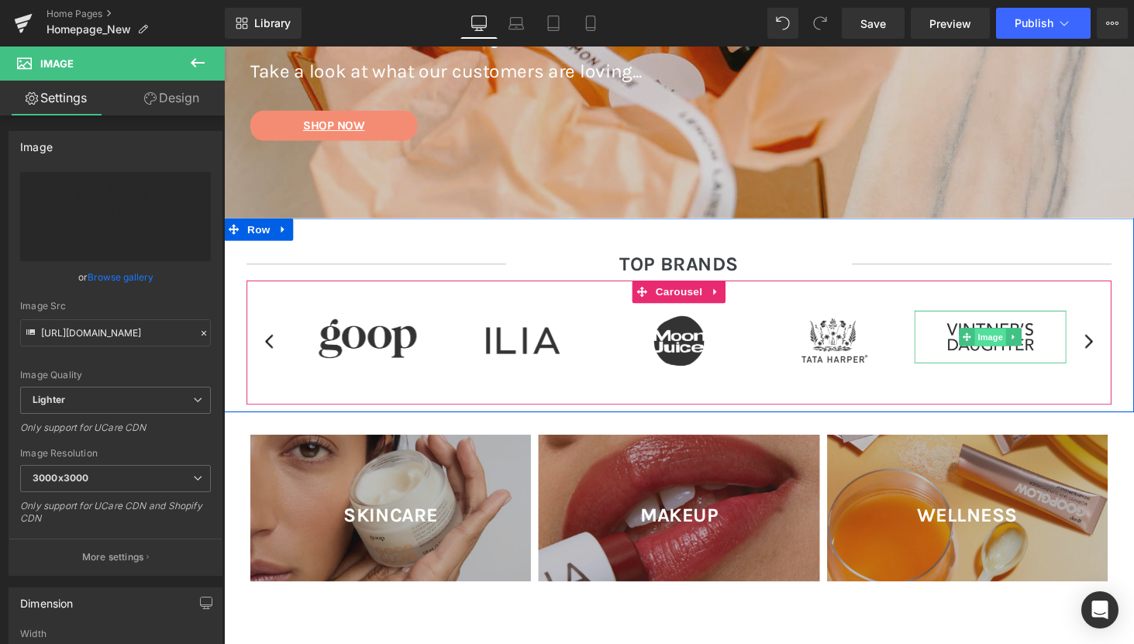
click at [1017, 339] on span "Image" at bounding box center [1013, 345] width 33 height 19
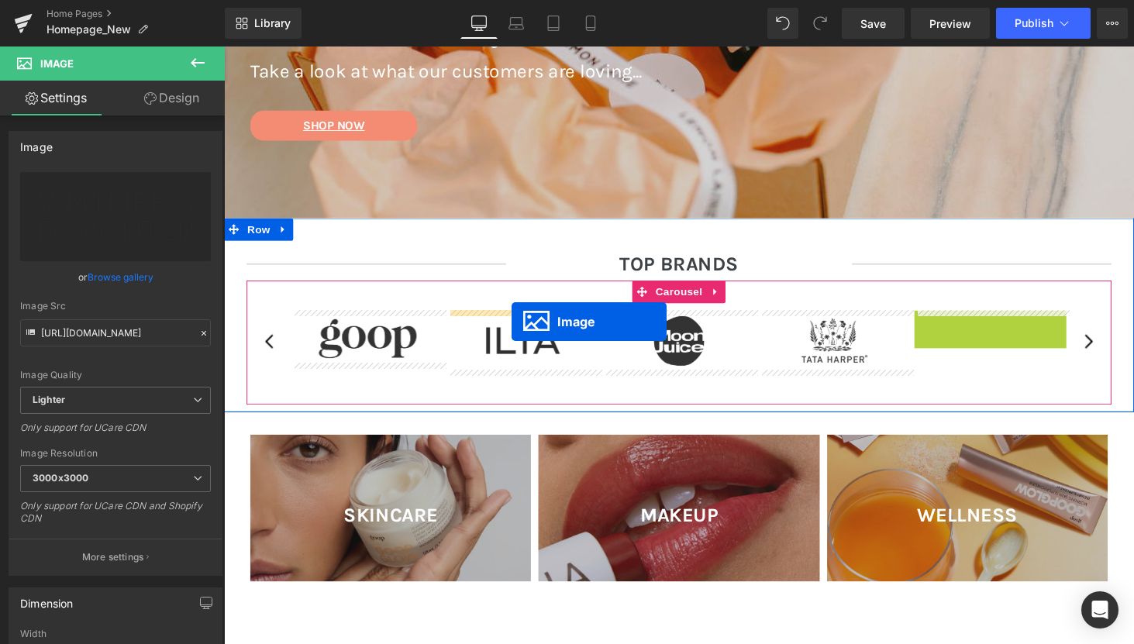
drag, startPoint x: 990, startPoint y: 344, endPoint x: 520, endPoint y: 330, distance: 470.6
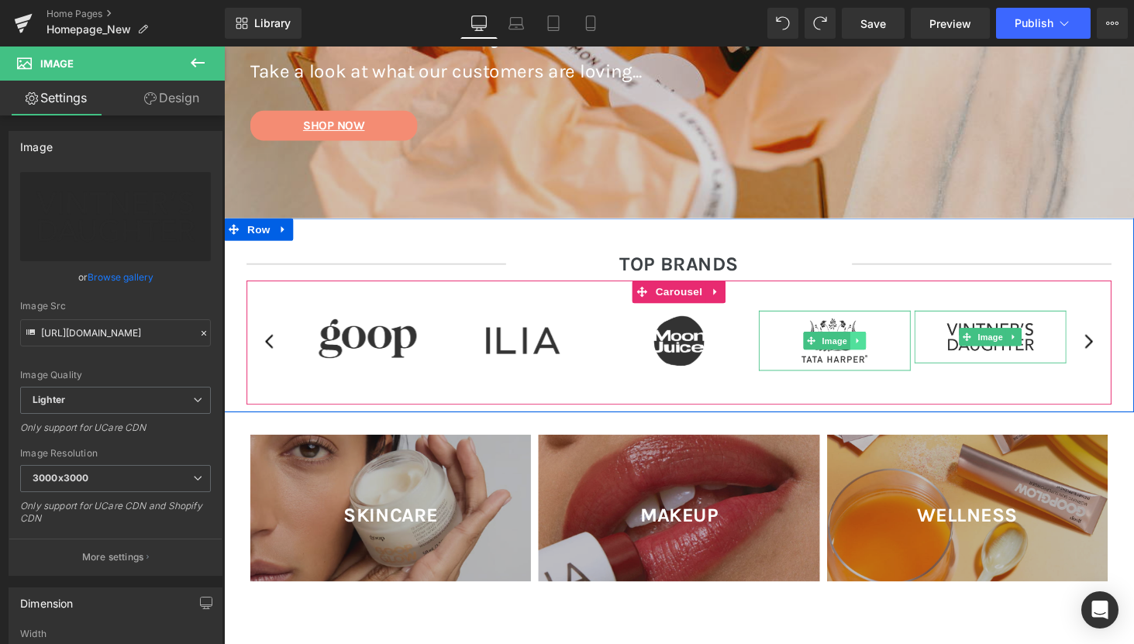
click at [877, 348] on icon "Main content" at bounding box center [877, 348] width 2 height 5
click at [885, 350] on icon "Main content" at bounding box center [885, 349] width 9 height 9
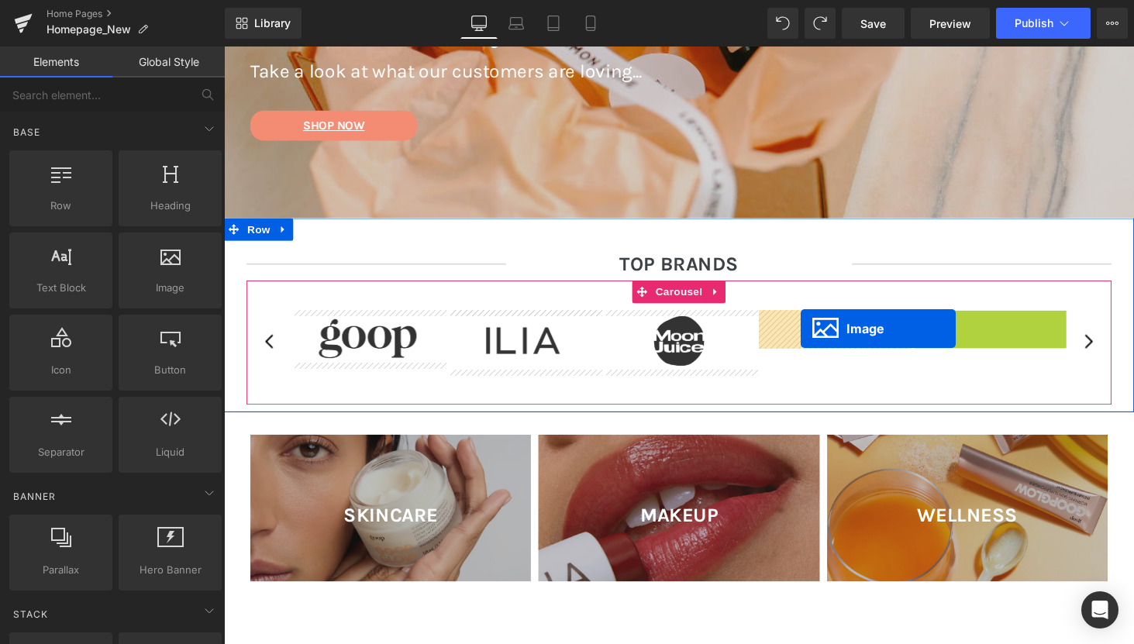
drag, startPoint x: 988, startPoint y: 343, endPoint x: 818, endPoint y: 337, distance: 169.8
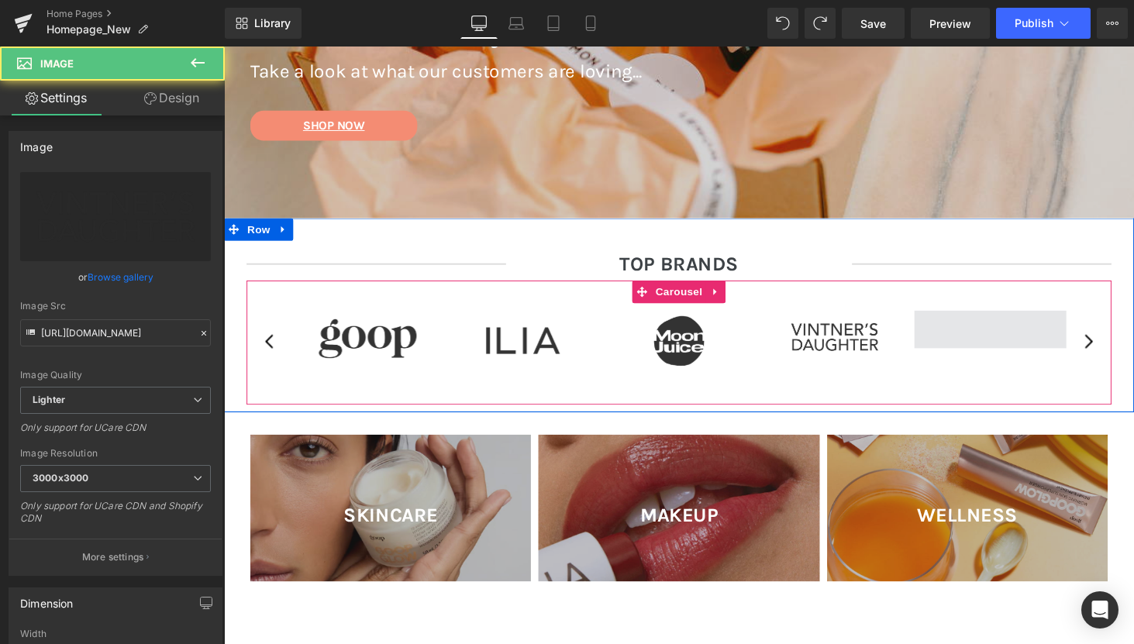
click at [1036, 339] on span "Main content" at bounding box center [1013, 338] width 157 height 39
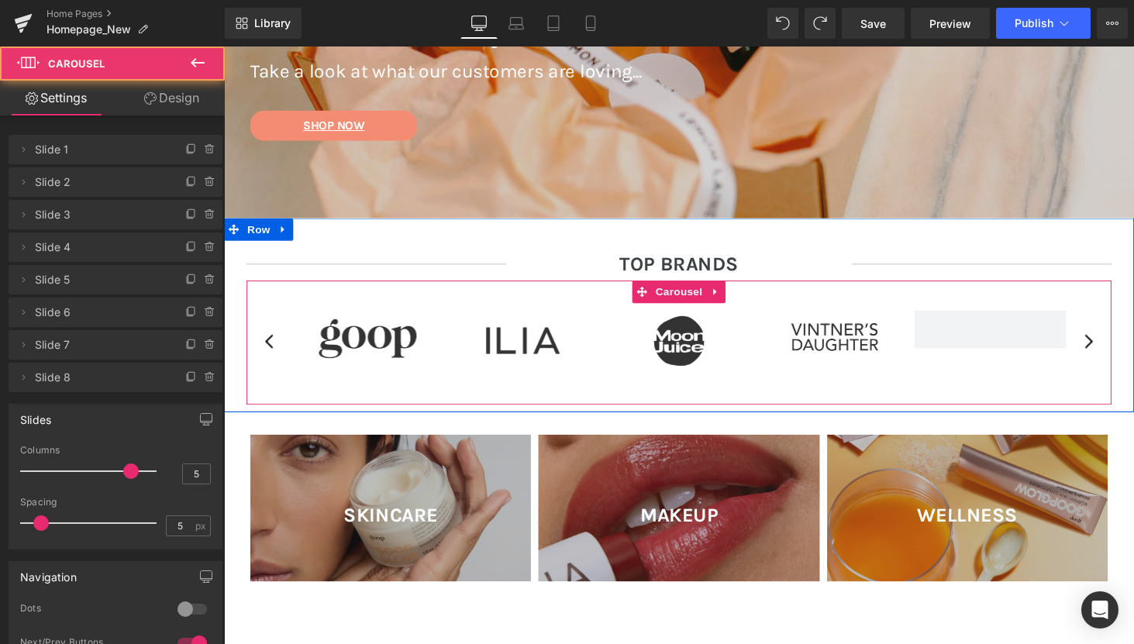
click at [1116, 350] on button "›" at bounding box center [1114, 351] width 46 height 46
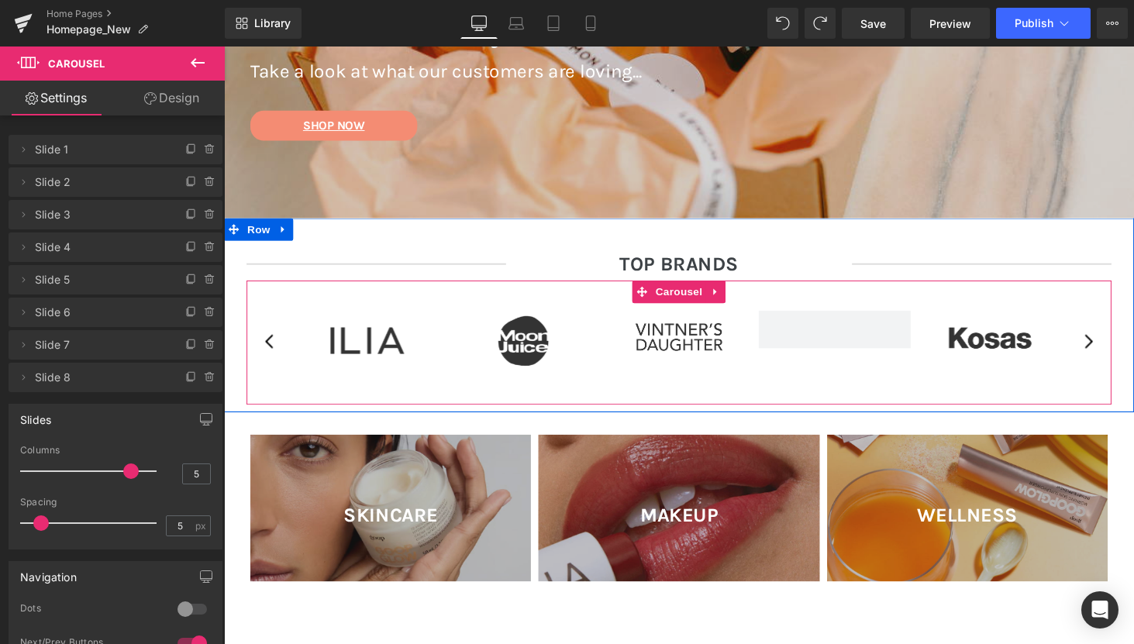
click at [1116, 350] on button "›" at bounding box center [1114, 351] width 46 height 46
click at [865, 349] on span "Main content" at bounding box center [853, 338] width 157 height 39
click at [717, 343] on icon "Main content" at bounding box center [717, 345] width 9 height 9
click at [711, 343] on icon "Main content" at bounding box center [708, 345] width 9 height 9
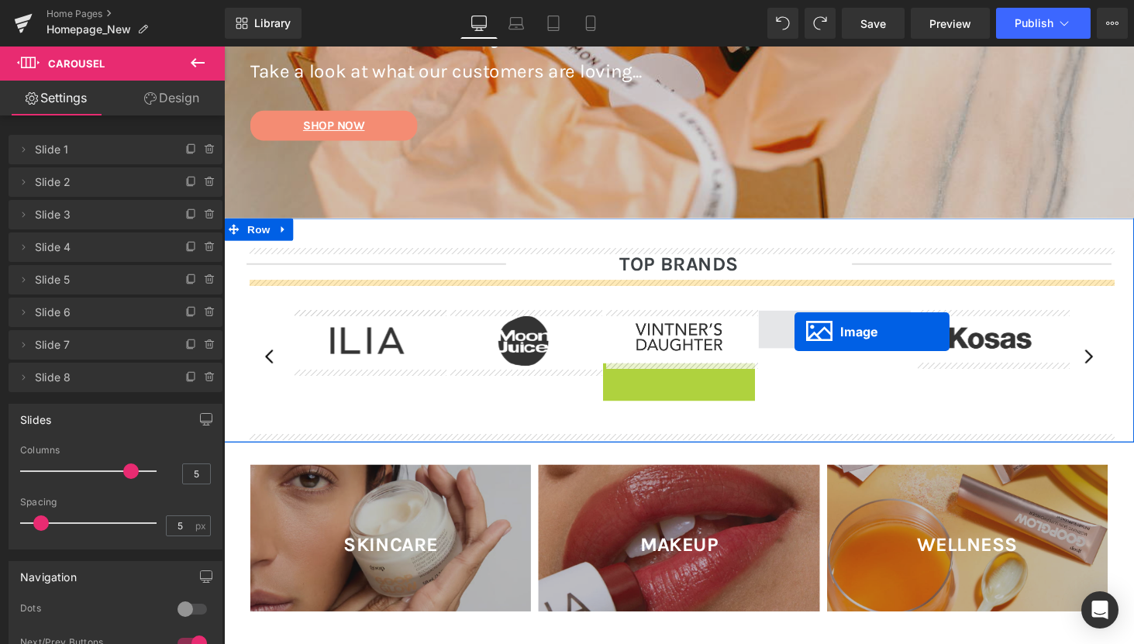
drag, startPoint x: 690, startPoint y: 396, endPoint x: 811, endPoint y: 339, distance: 133.5
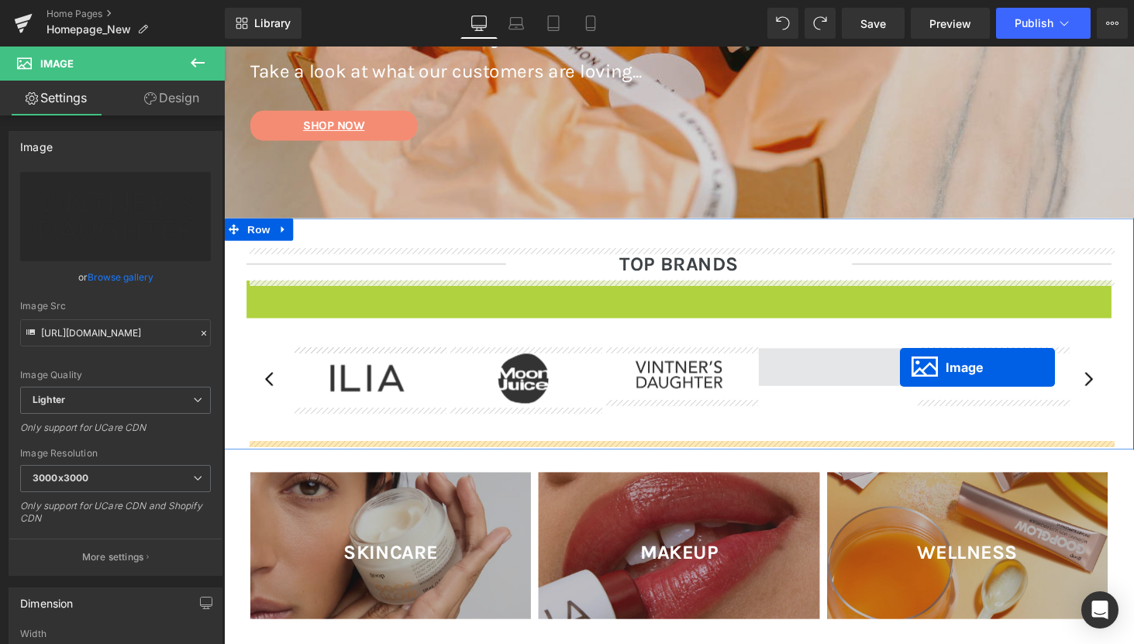
drag, startPoint x: 670, startPoint y: 313, endPoint x: 921, endPoint y: 377, distance: 259.2
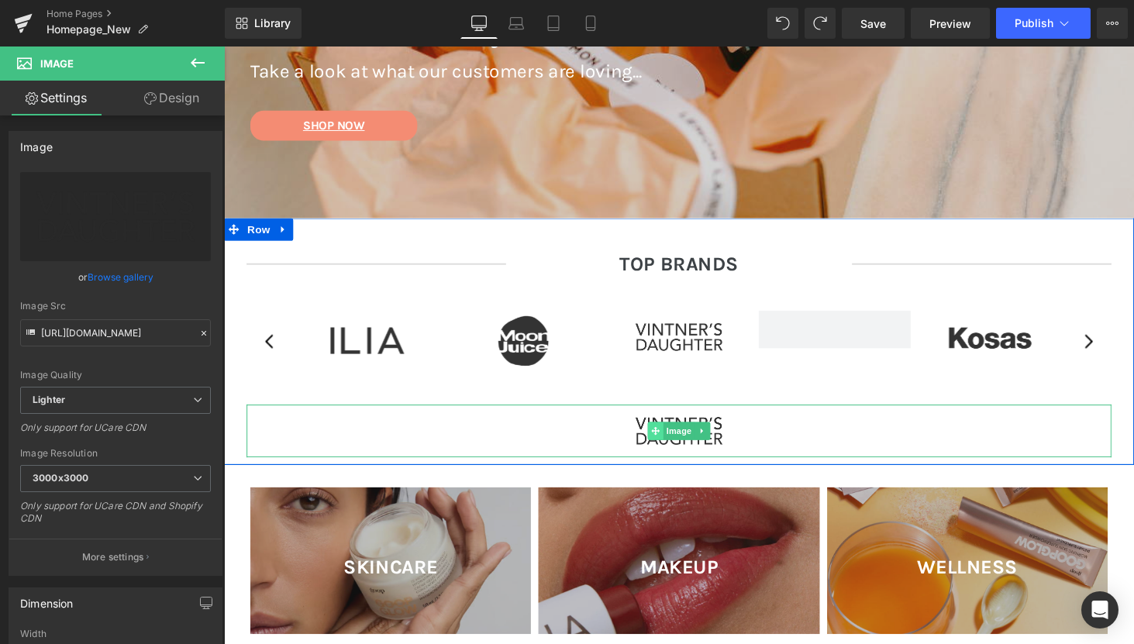
click at [669, 443] on icon "Main content" at bounding box center [668, 442] width 9 height 9
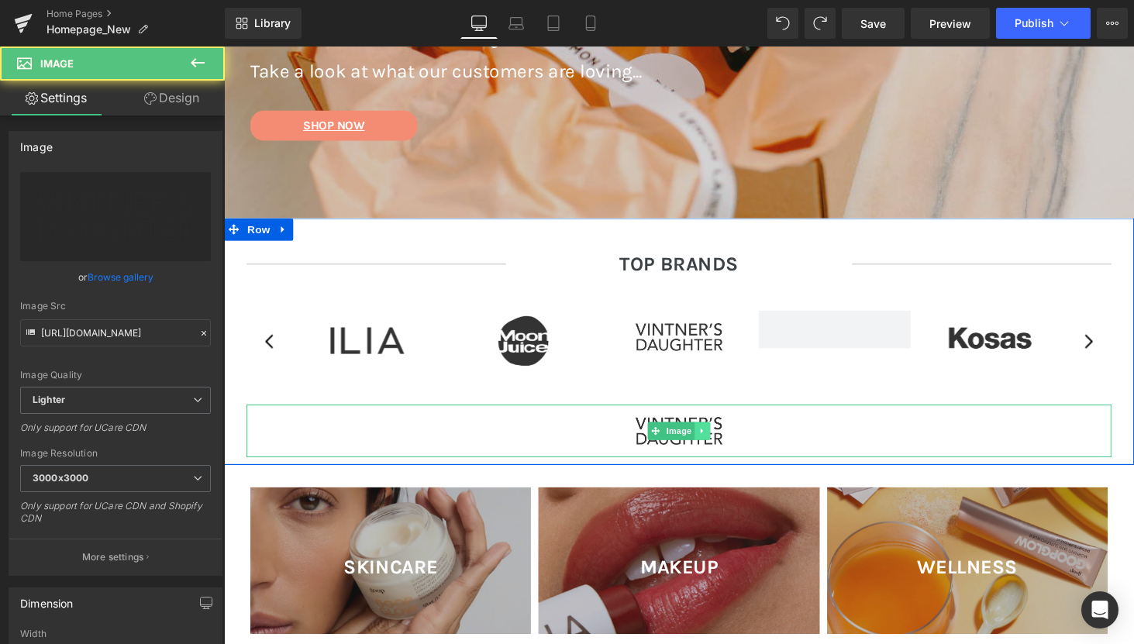
click at [723, 441] on link "Main content" at bounding box center [717, 442] width 16 height 19
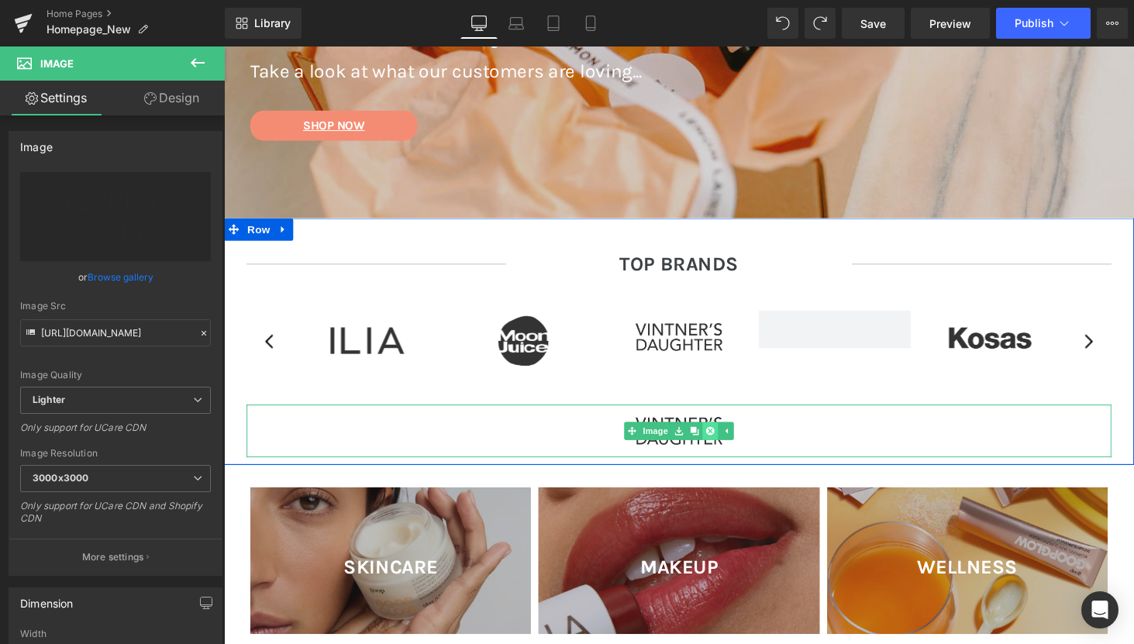
click at [728, 443] on icon "Main content" at bounding box center [725, 442] width 9 height 9
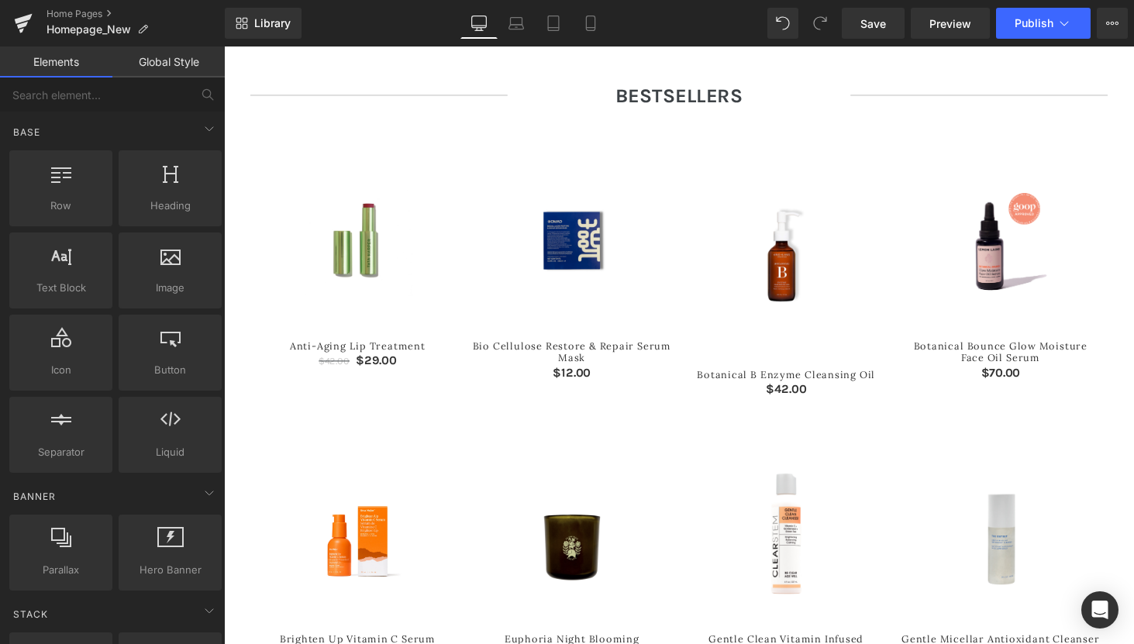
scroll to position [2064, 0]
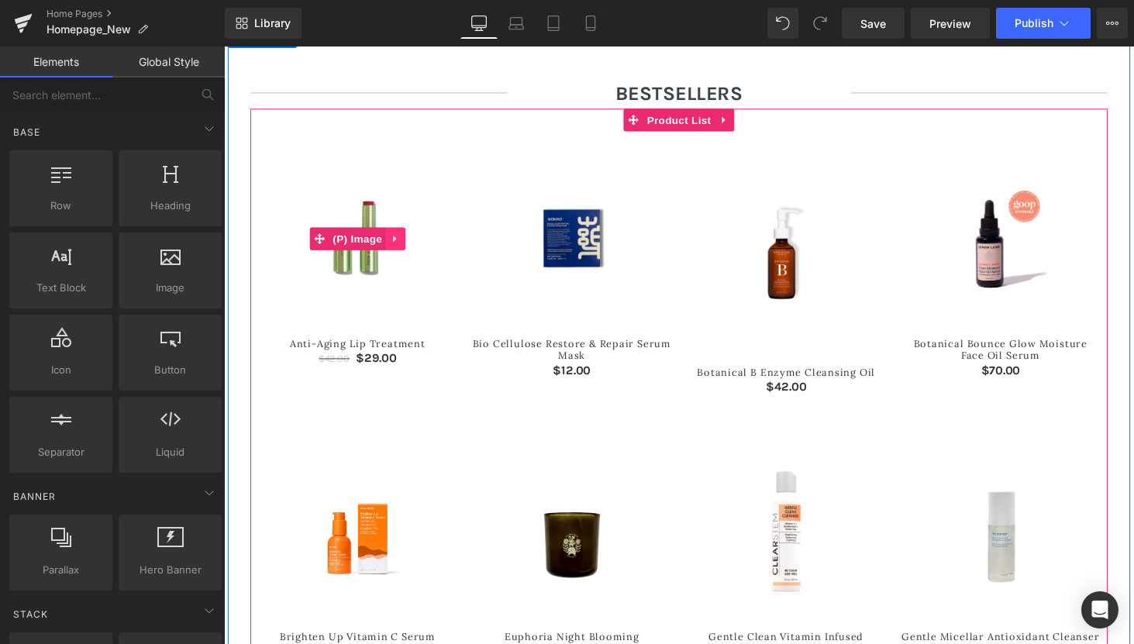
click at [399, 242] on icon "Main content" at bounding box center [399, 244] width 3 height 7
click at [413, 246] on icon "Main content" at bounding box center [410, 244] width 11 height 11
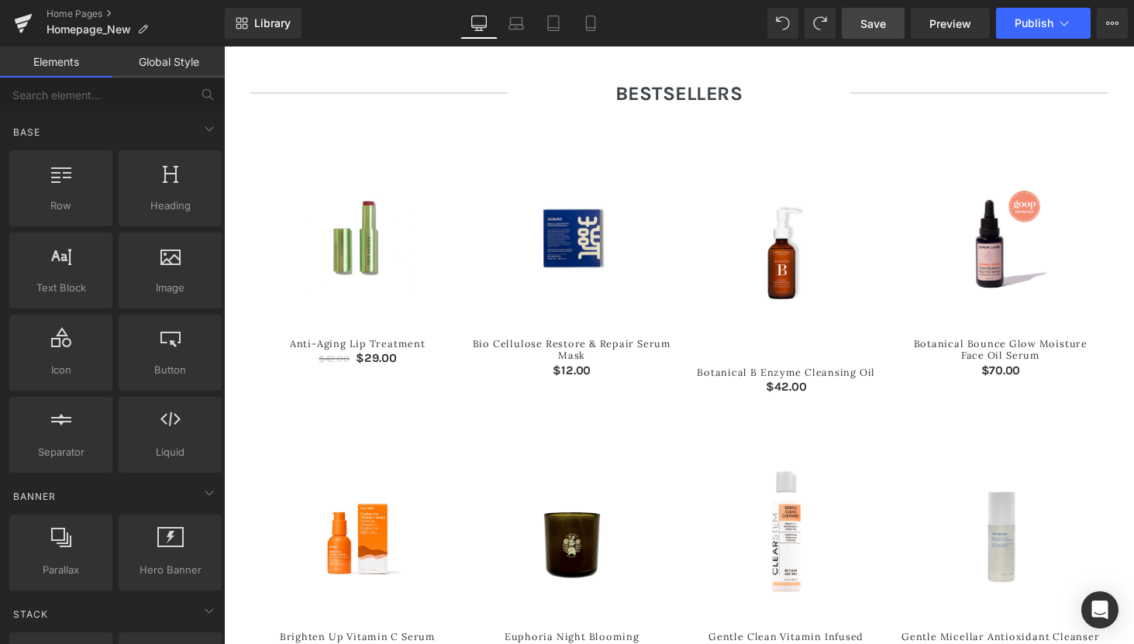
click at [879, 23] on span "Save" at bounding box center [873, 23] width 26 height 16
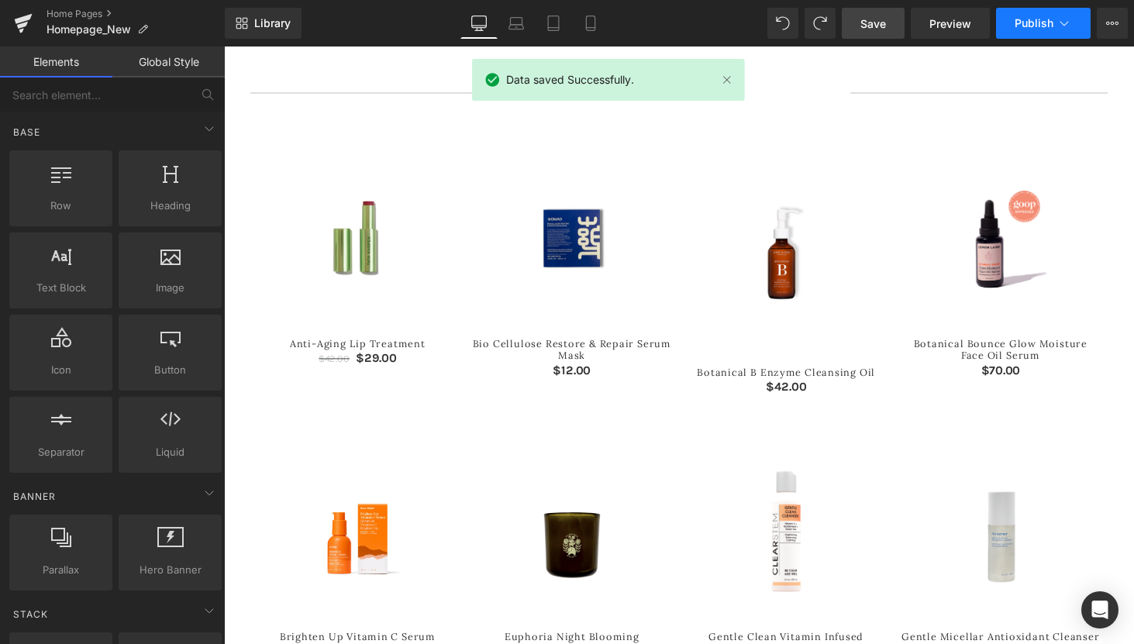
click at [1025, 19] on span "Publish" at bounding box center [1033, 23] width 39 height 12
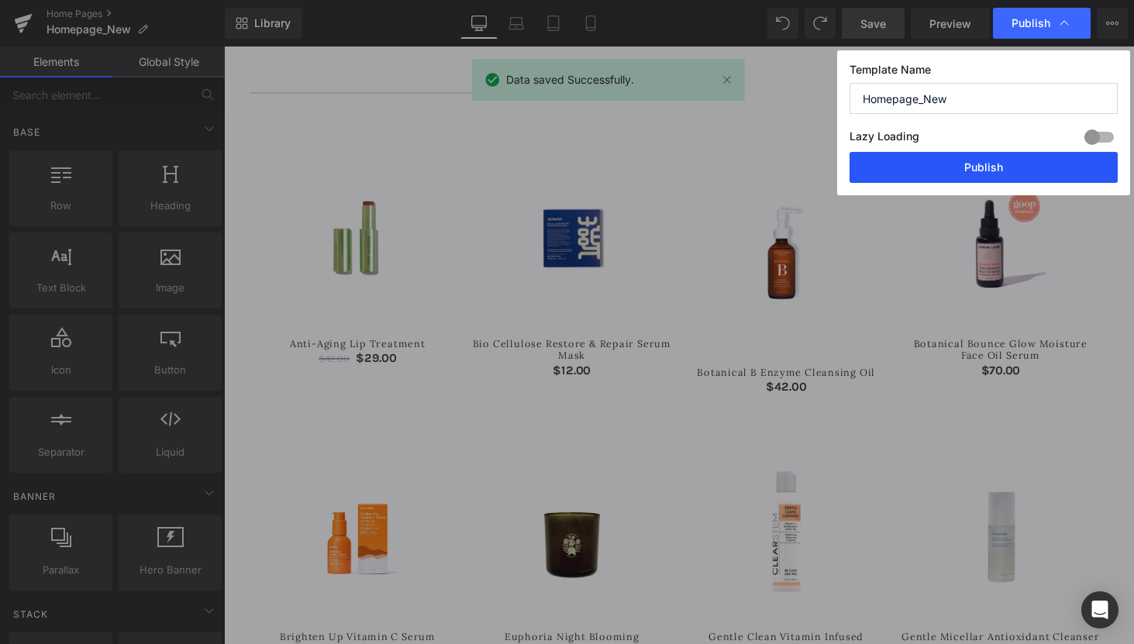
click at [956, 176] on button "Publish" at bounding box center [983, 167] width 268 height 31
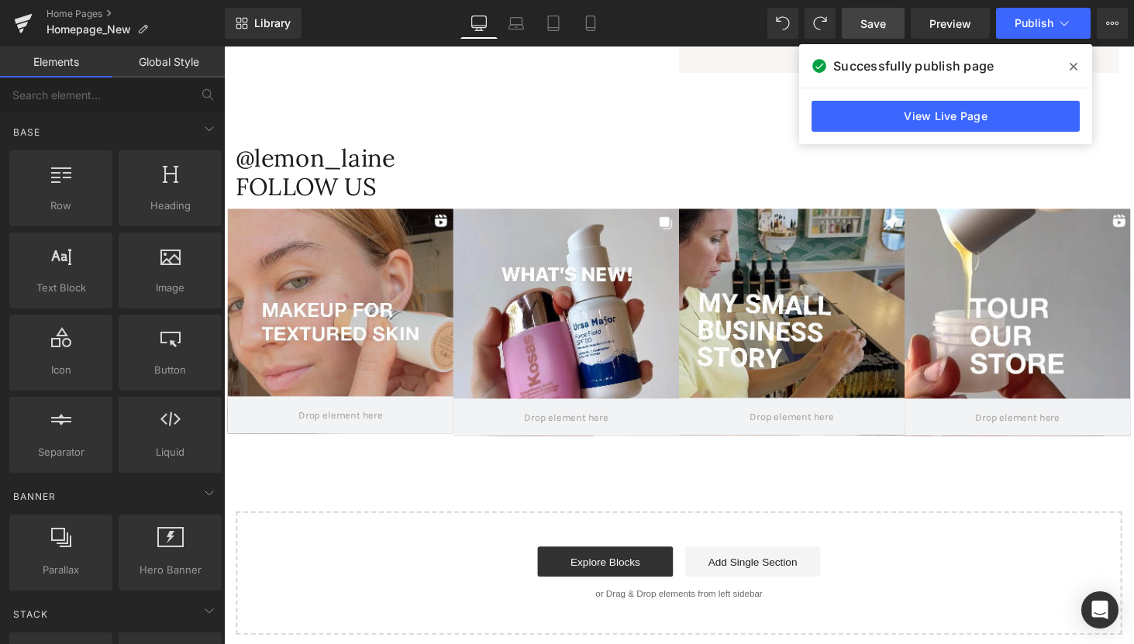
scroll to position [3324, 0]
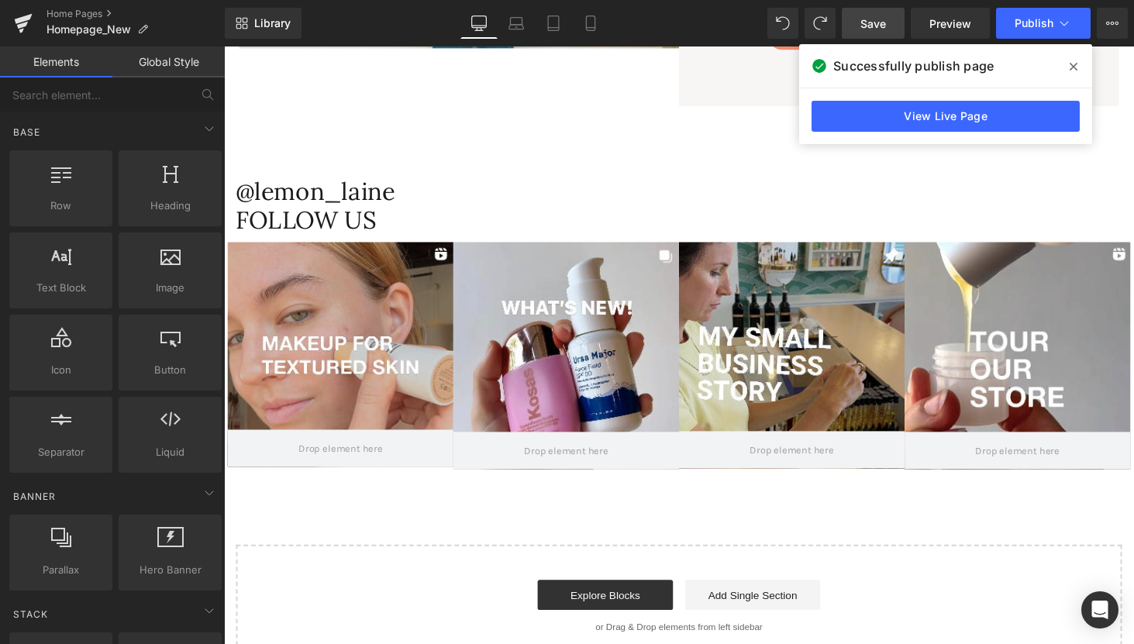
click at [449, 313] on div "Main content" at bounding box center [344, 363] width 232 height 231
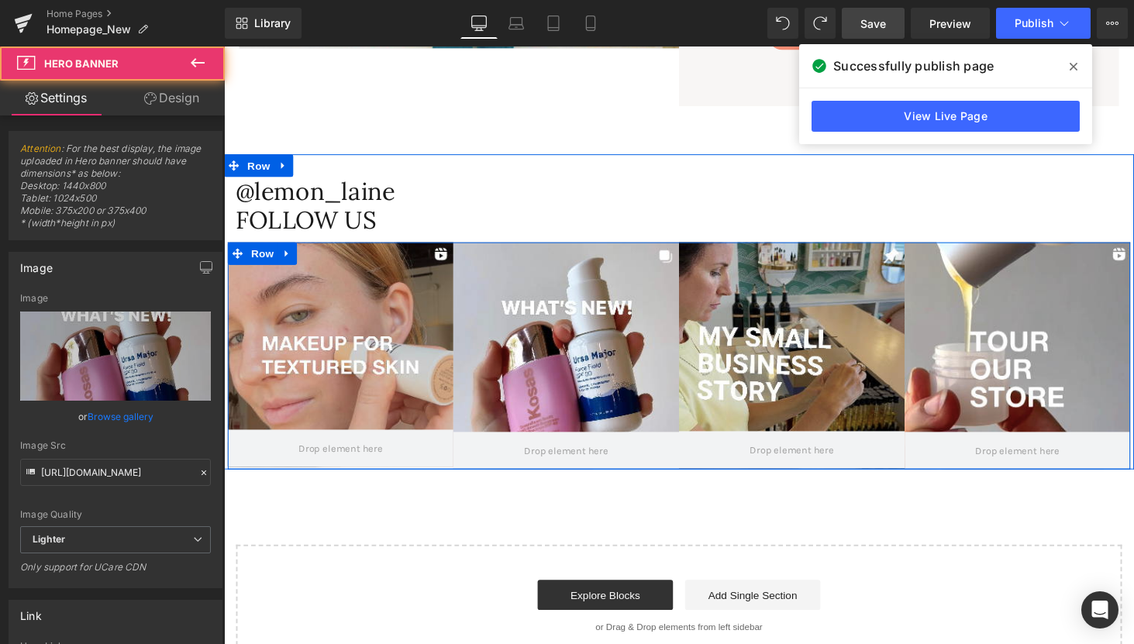
click at [546, 306] on div "Main content" at bounding box center [576, 365] width 232 height 234
click at [752, 306] on div "Main content" at bounding box center [809, 364] width 232 height 233
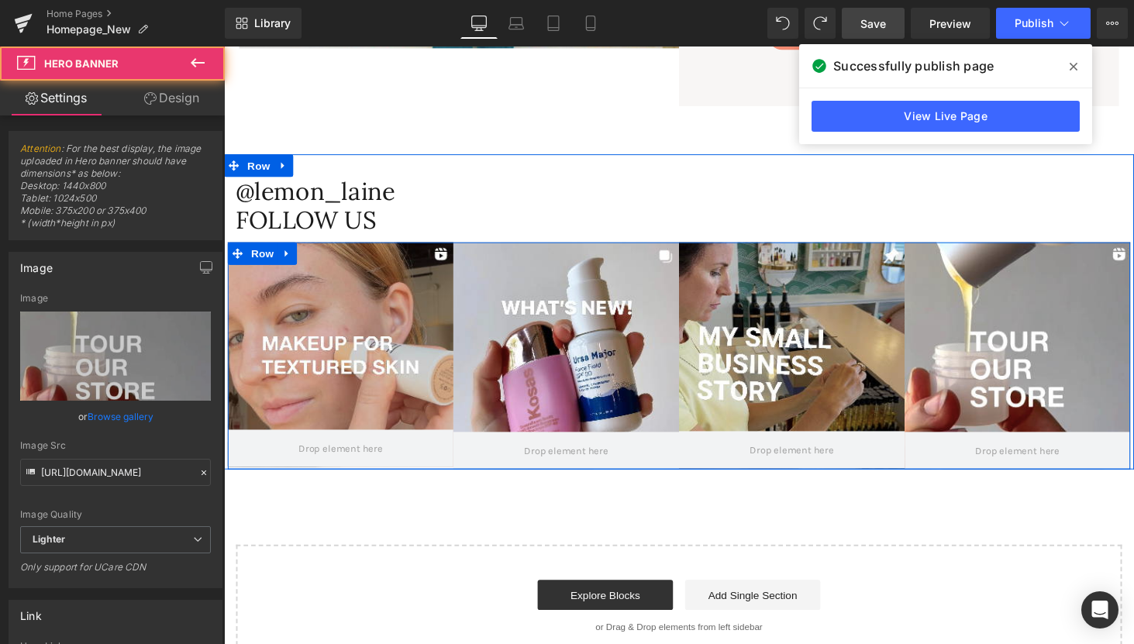
click at [977, 312] on div "Main content" at bounding box center [1041, 365] width 232 height 234
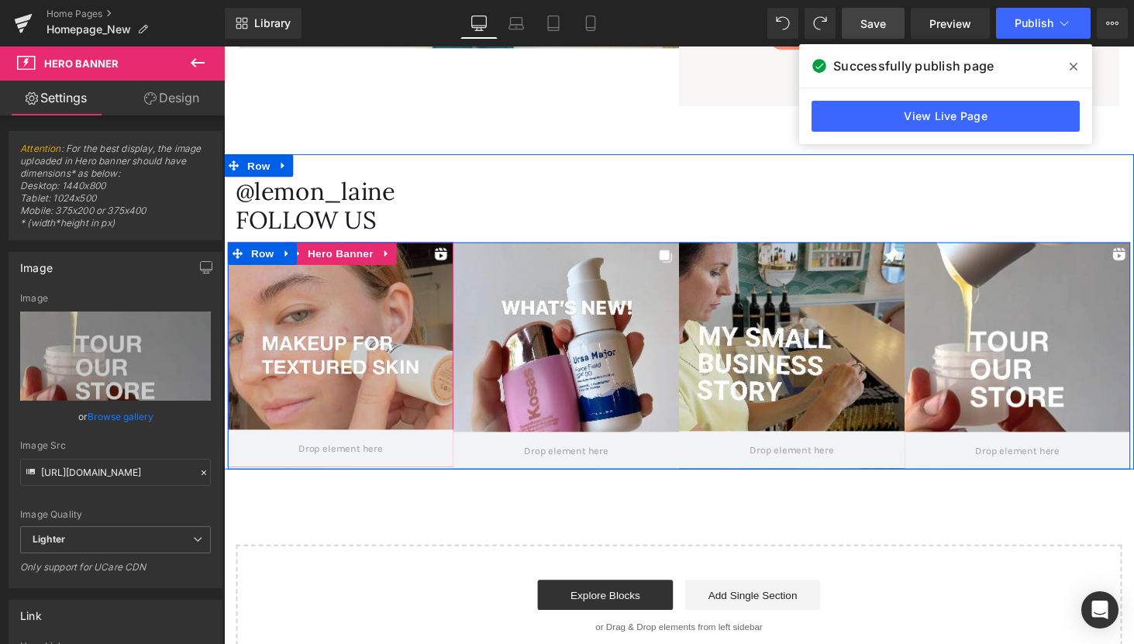
click at [308, 284] on div "Main content" at bounding box center [344, 363] width 232 height 231
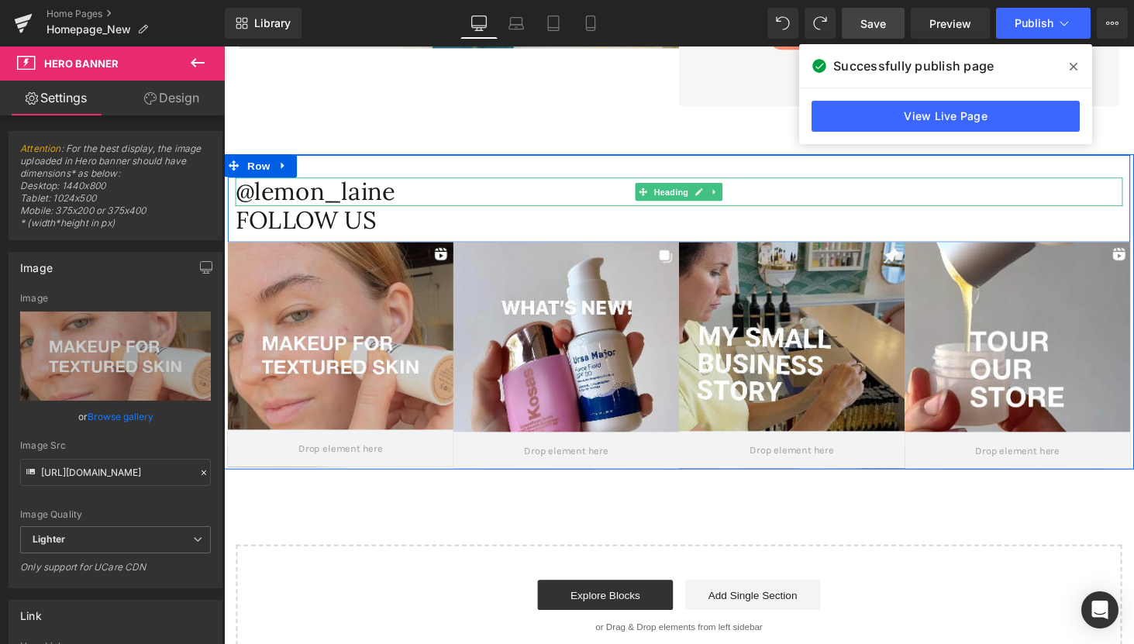
click at [345, 189] on span "@lemon_laine" at bounding box center [318, 196] width 164 height 32
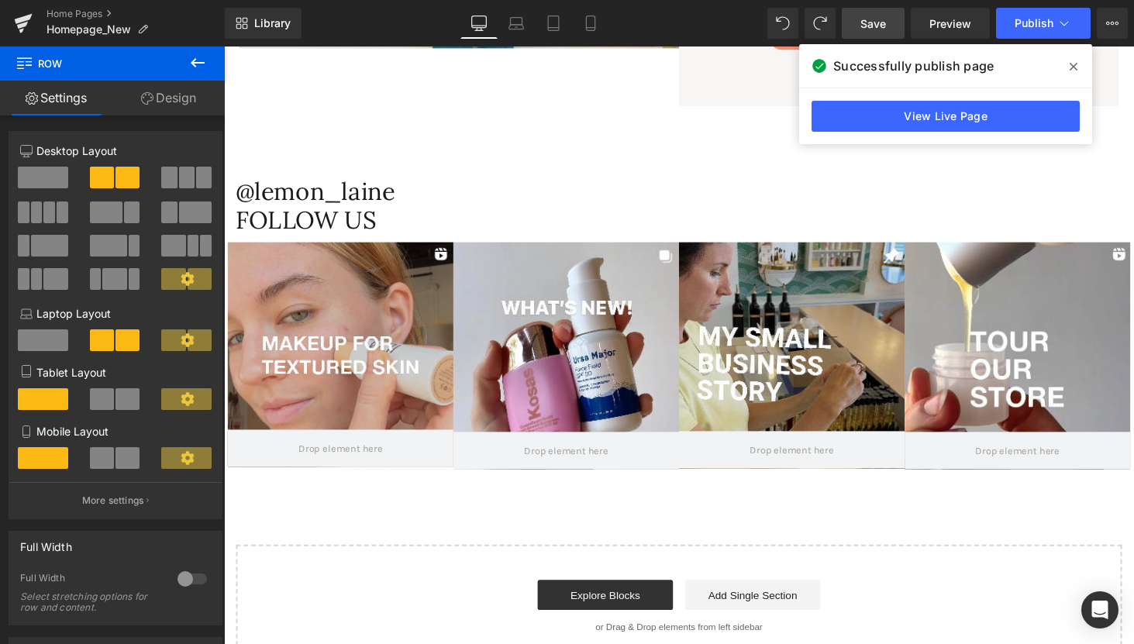
click at [1075, 64] on icon at bounding box center [1073, 67] width 8 height 8
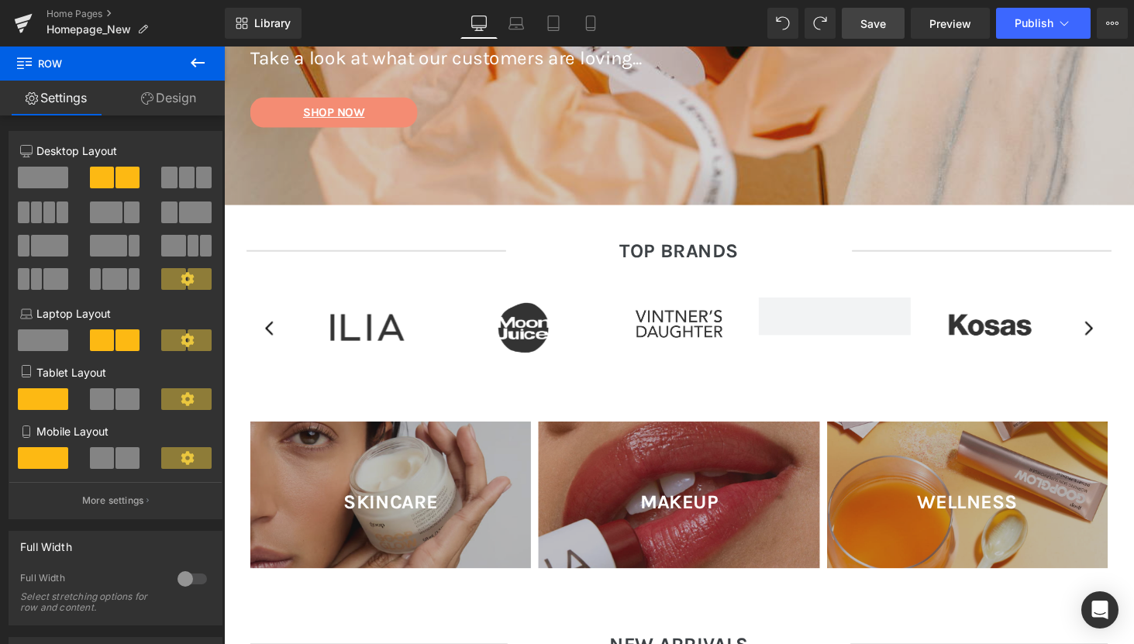
scroll to position [168, 0]
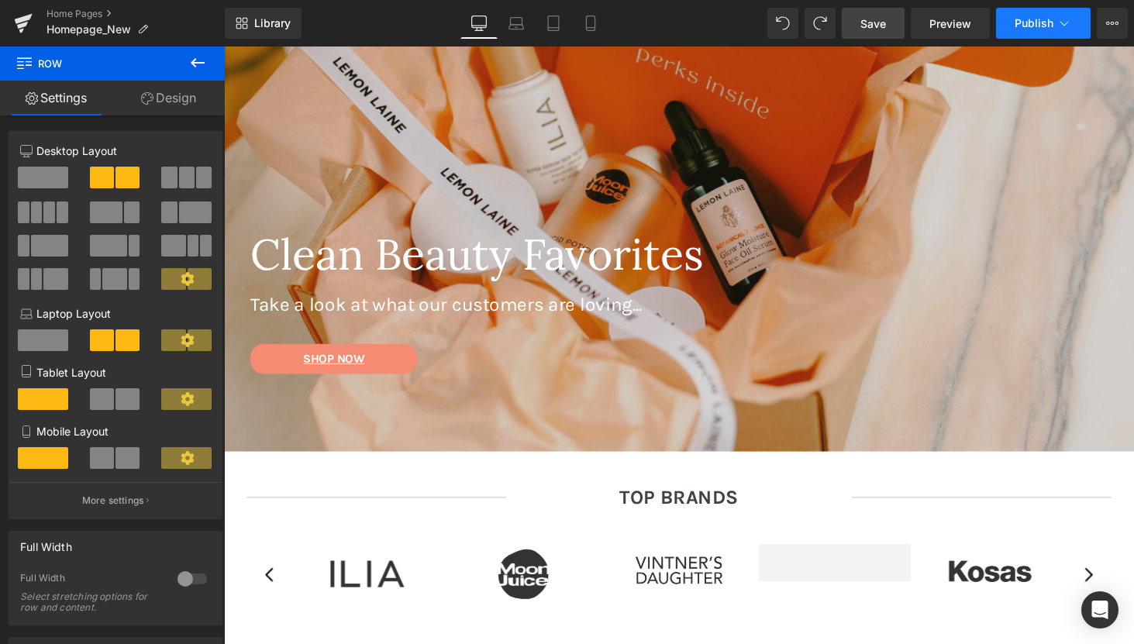
click at [1070, 19] on icon at bounding box center [1063, 22] width 15 height 15
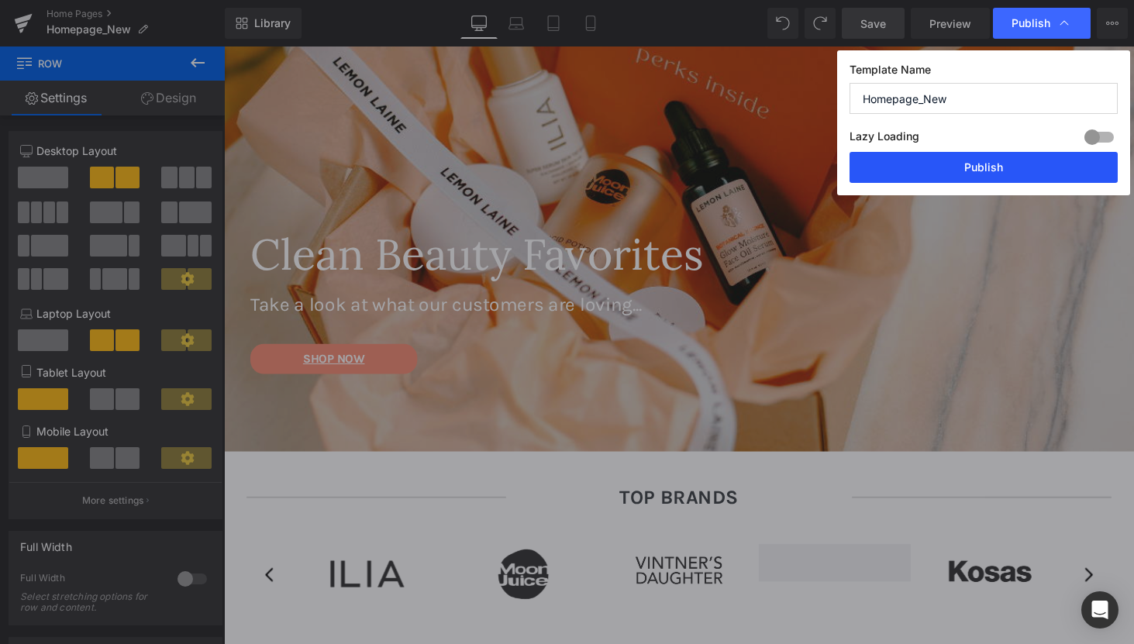
click at [1008, 165] on button "Publish" at bounding box center [983, 167] width 268 height 31
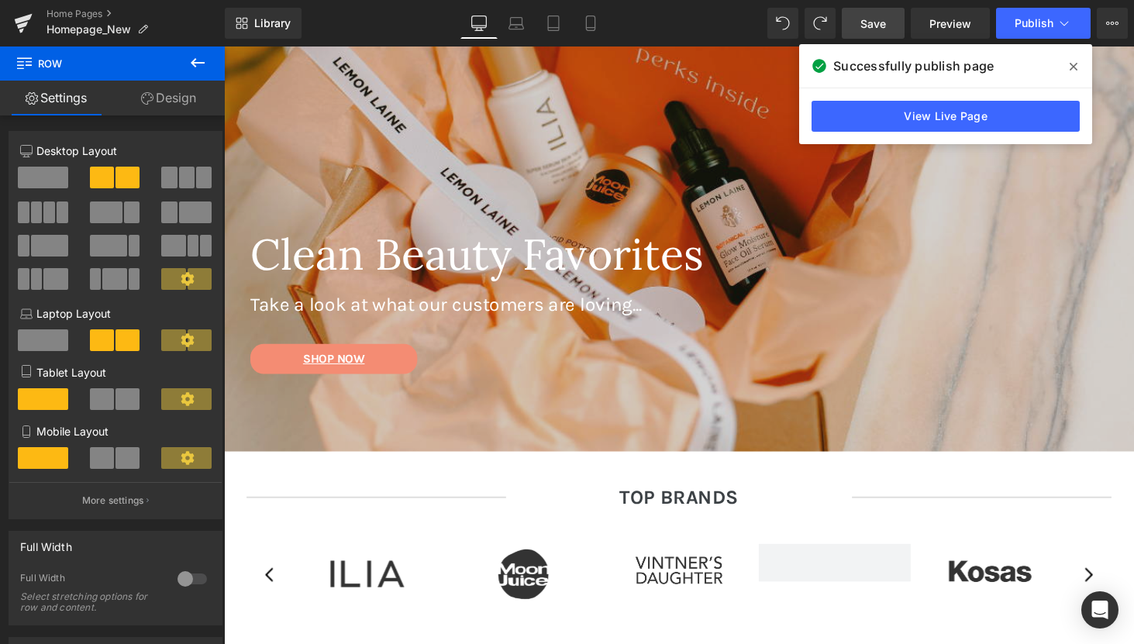
click at [1073, 67] on icon at bounding box center [1073, 66] width 8 height 12
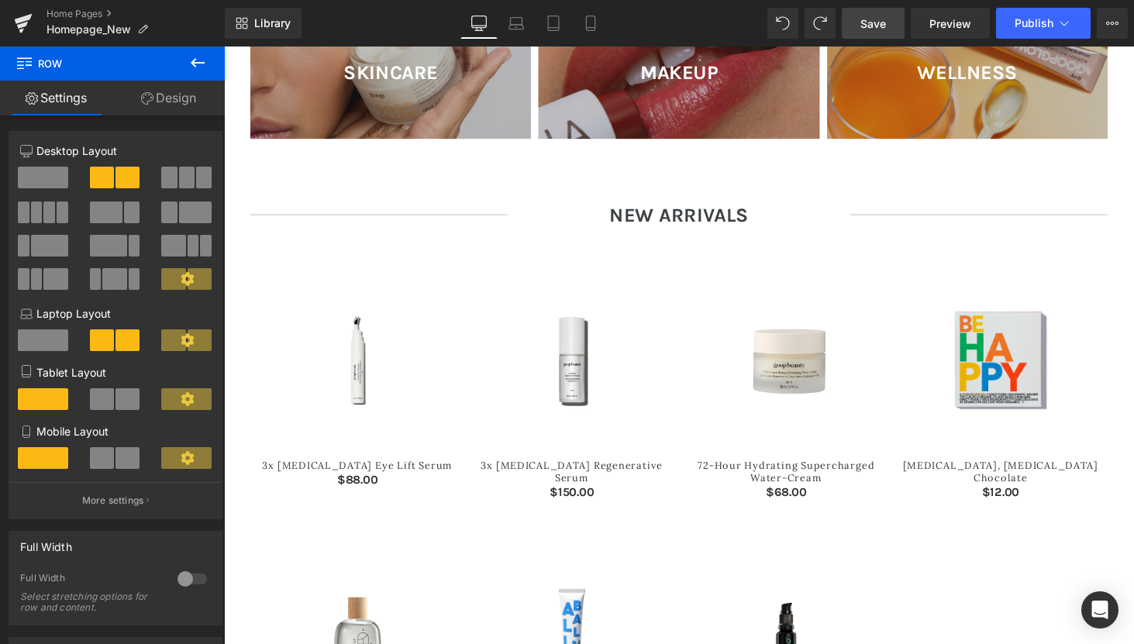
scroll to position [904, 0]
